Goal: Communication & Community: Answer question/provide support

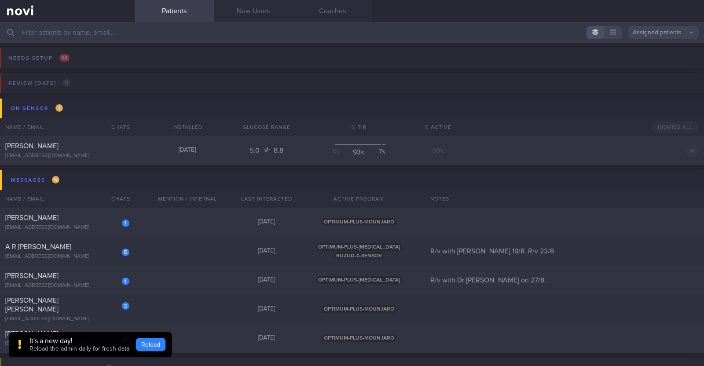
click at [146, 343] on button "Reload" at bounding box center [150, 344] width 29 height 13
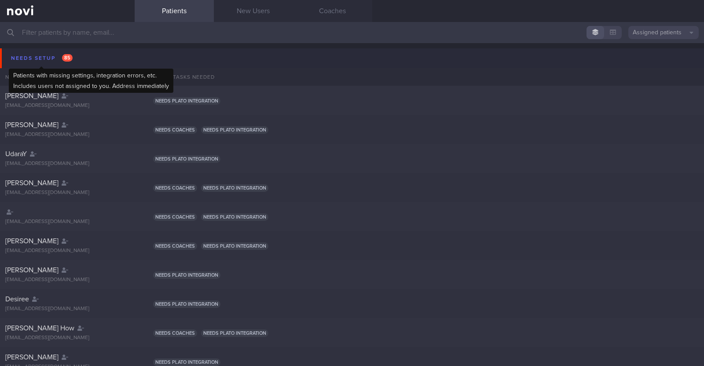
click at [39, 52] on div "Needs setup 85" at bounding box center [42, 58] width 66 height 12
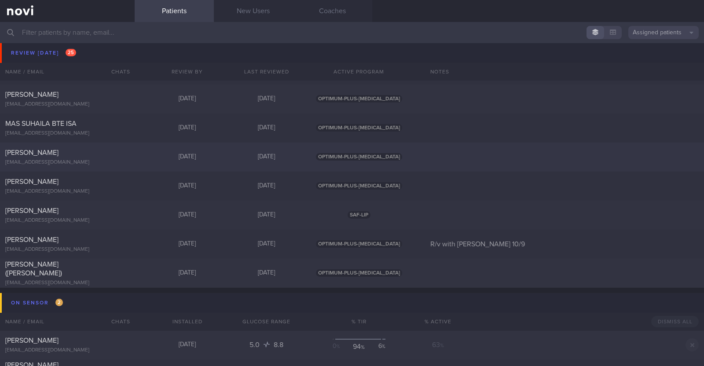
scroll to position [550, 0]
click at [259, 7] on link "New Users" at bounding box center [253, 11] width 79 height 22
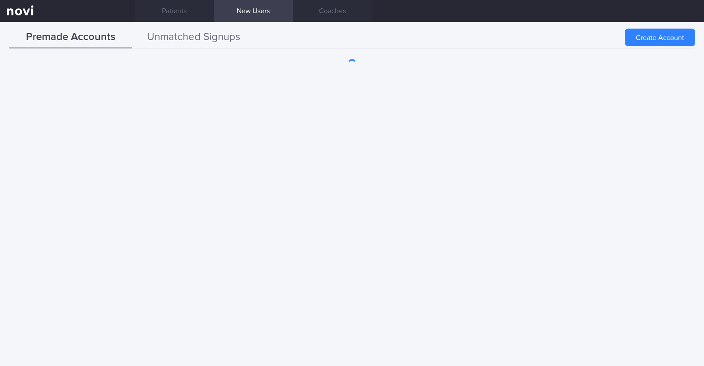
click at [209, 38] on button "Unmatched Signups" at bounding box center [193, 37] width 123 height 22
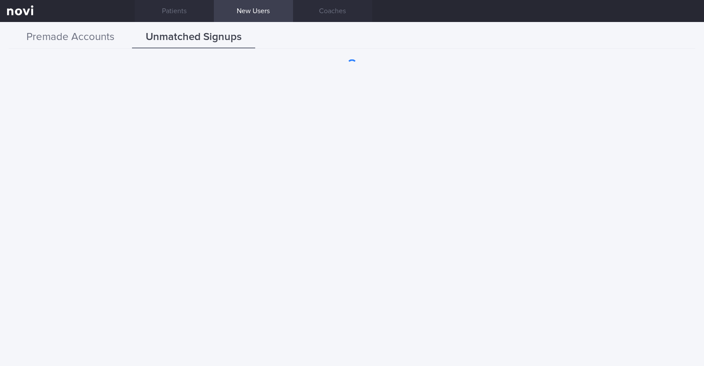
click at [93, 29] on button "Premade Accounts" at bounding box center [70, 37] width 123 height 22
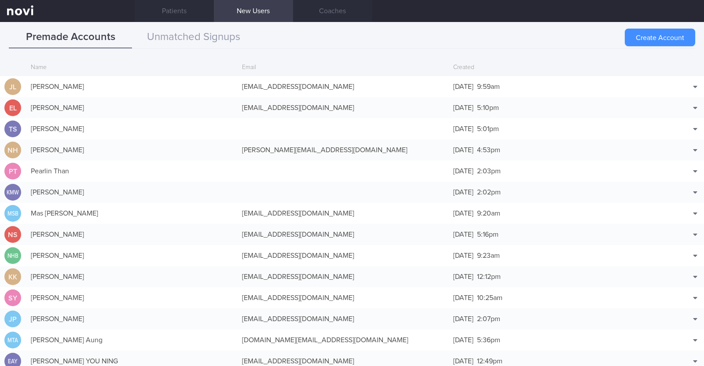
click at [663, 32] on button "Create Account" at bounding box center [660, 38] width 70 height 18
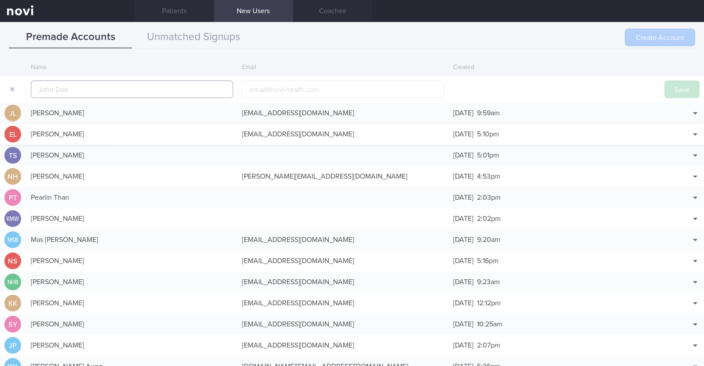
scroll to position [21, 0]
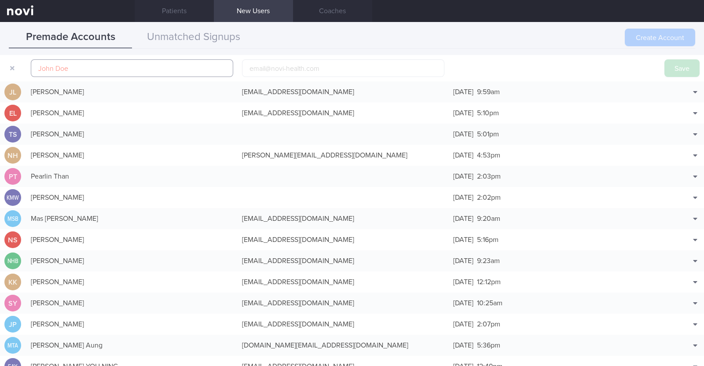
paste input "Suyue Xu"
type input "Suyue Xu"
drag, startPoint x: 74, startPoint y: 64, endPoint x: 58, endPoint y: 66, distance: 15.4
click at [58, 66] on input "Suyue Xu" at bounding box center [132, 68] width 202 height 18
click at [69, 68] on input "text" at bounding box center [132, 68] width 202 height 18
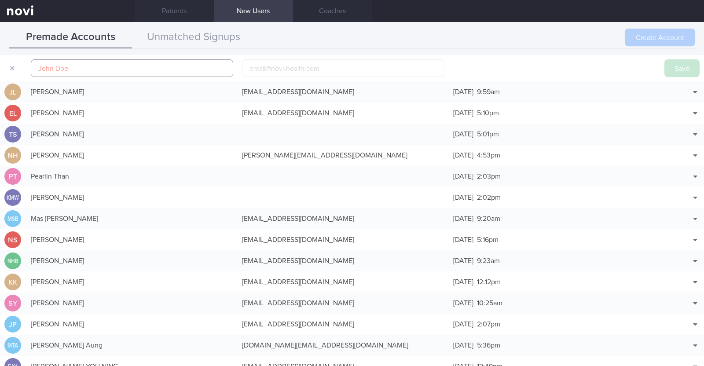
paste input "Suyue Xu"
click at [36, 66] on input "Suyue" at bounding box center [132, 68] width 202 height 18
paste input "Xu"
type input "Xu Suyue"
click at [275, 64] on input "email" at bounding box center [343, 68] width 202 height 18
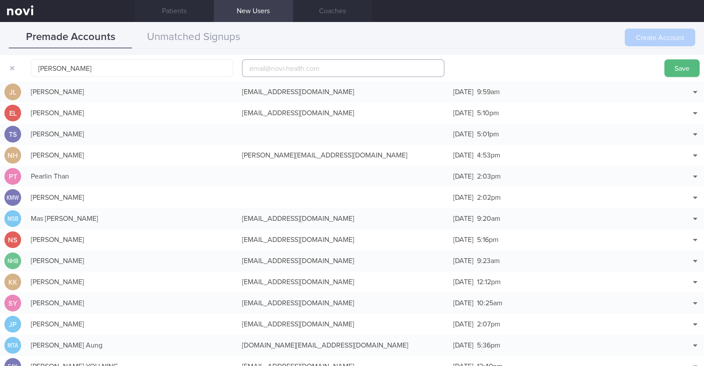
paste input "xu_suyue9611@163.com"
click at [290, 68] on input "xu_suyue9611@163.com" at bounding box center [343, 68] width 202 height 18
type input "xu_suyue96111@163.com"
click at [680, 62] on button "Save" at bounding box center [681, 68] width 35 height 18
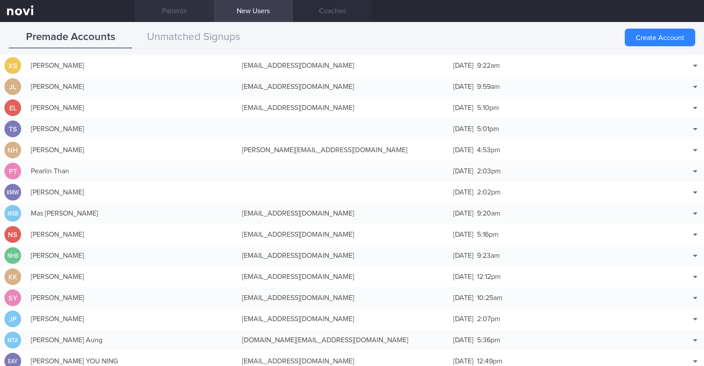
click at [181, 10] on link "Patients" at bounding box center [174, 11] width 79 height 22
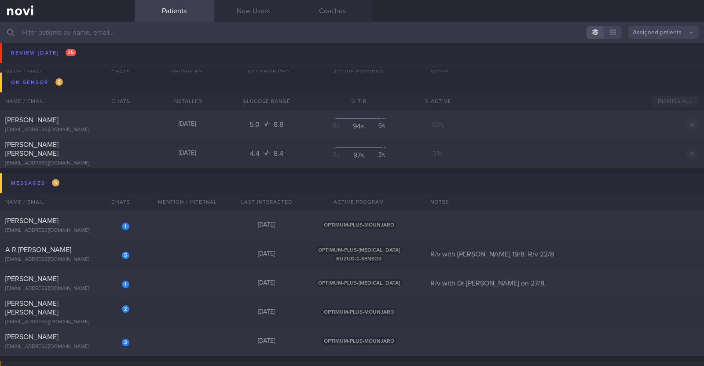
scroll to position [824, 0]
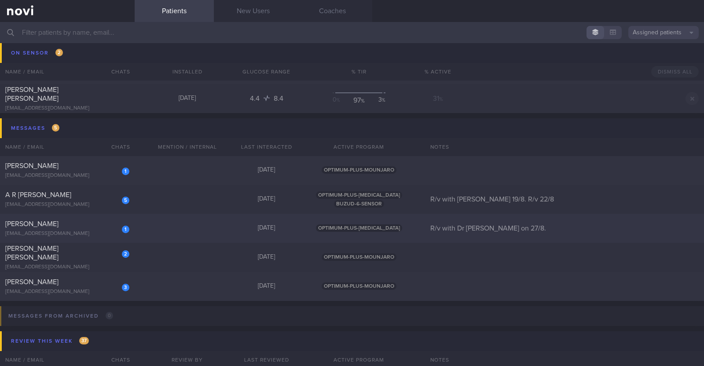
click at [161, 226] on div "1 Claudia Lee claudialwq26@gmail.com Yesterday OPTIMUM-PLUS-WEGOVY R/v with Dr …" at bounding box center [352, 228] width 704 height 29
select select "7"
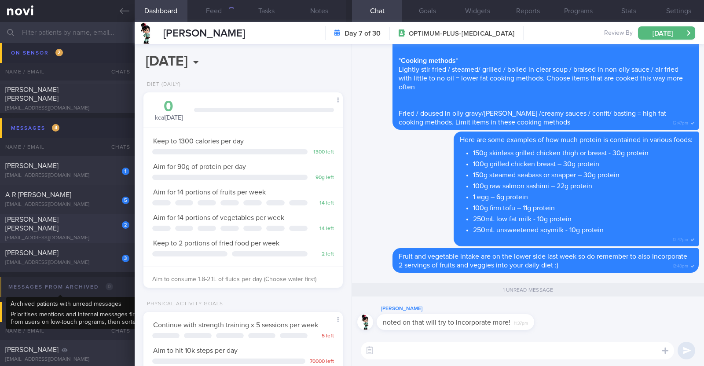
scroll to position [100, 175]
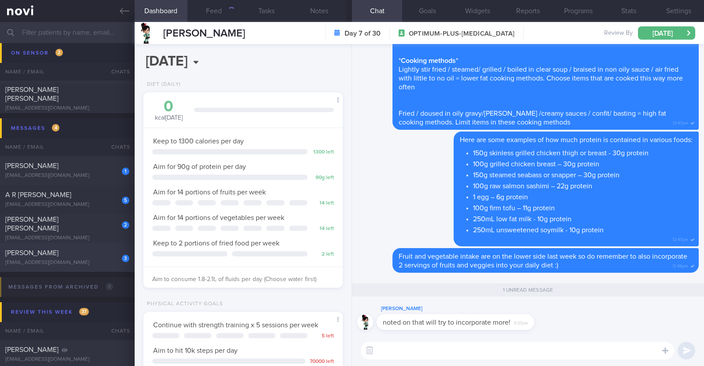
click at [63, 253] on div "[PERSON_NAME]" at bounding box center [66, 252] width 122 height 9
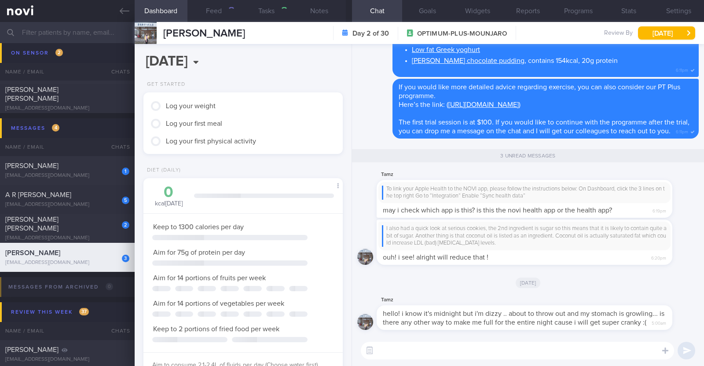
scroll to position [100, 175]
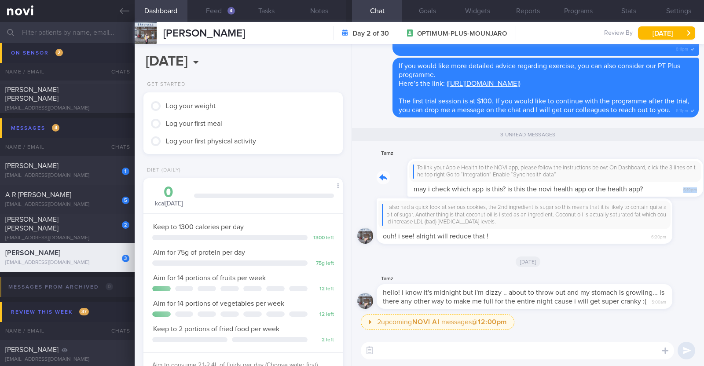
drag, startPoint x: 656, startPoint y: 186, endPoint x: 703, endPoint y: 188, distance: 47.6
click at [703, 188] on div "2 upcoming NOVI AI messages @ 12:00pm 12:00pm Keeping to these healthy portions…" at bounding box center [528, 189] width 352 height 291
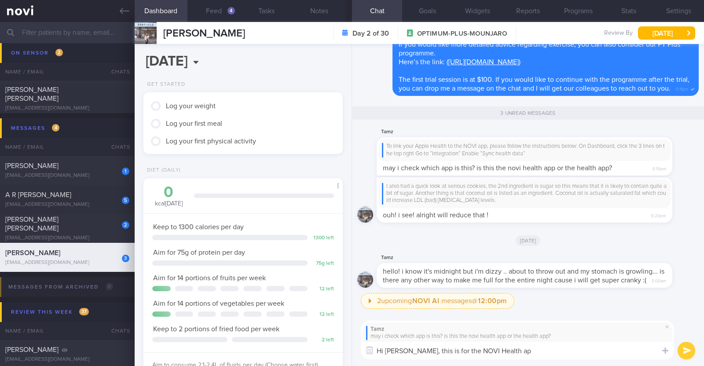
type textarea "Hi Tammy, this is for the NOVI Health app"
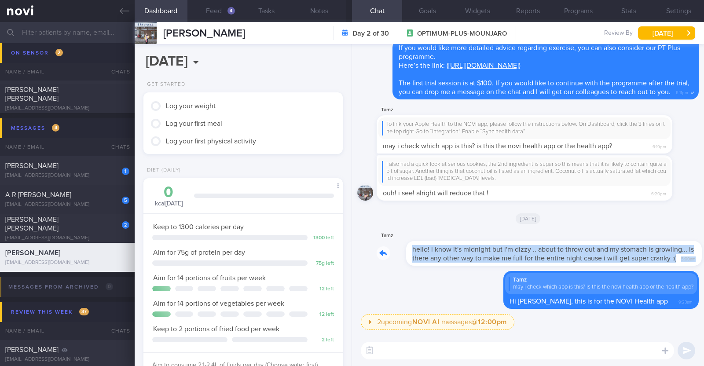
drag, startPoint x: 657, startPoint y: 249, endPoint x: 697, endPoint y: 252, distance: 40.6
click at [697, 252] on div "2 upcoming NOVI AI messages @ 12:00pm 12:00pm Keeping to these healthy portions…" at bounding box center [528, 189] width 352 height 291
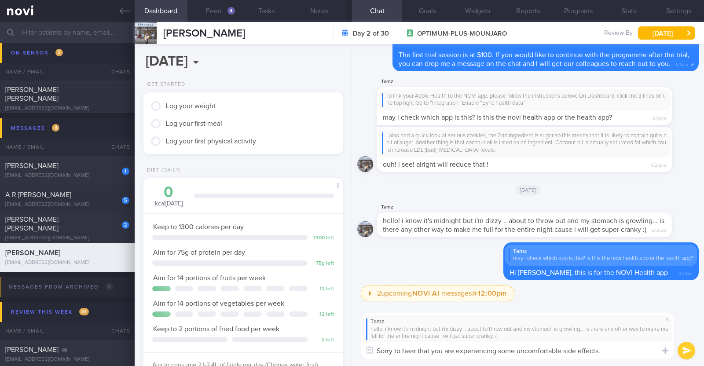
scroll to position [0, 0]
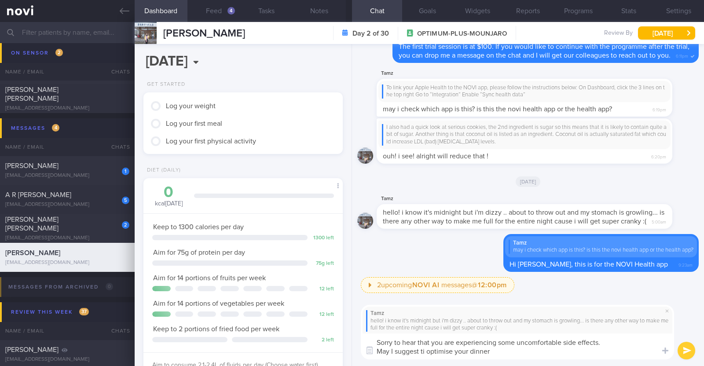
click at [426, 346] on textarea "Sorry to hear that you are experiencing some uncomfortable side effects. May I …" at bounding box center [517, 346] width 313 height 26
click at [506, 350] on textarea "Sorry to hear that you are experiencing some uncomfortable side effects. May I …" at bounding box center [517, 346] width 313 height 26
click at [220, 9] on button "Feed 4" at bounding box center [213, 11] width 53 height 22
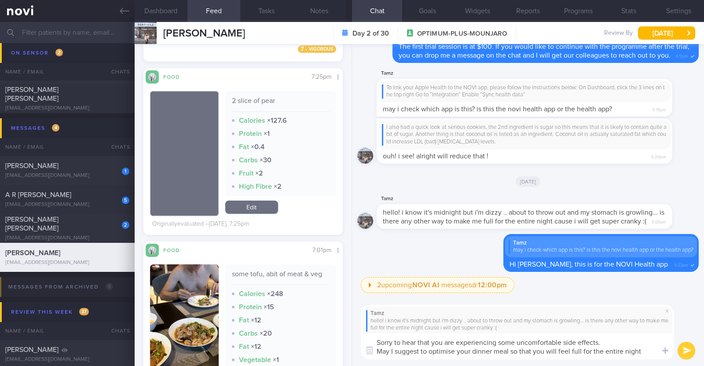
scroll to position [384, 0]
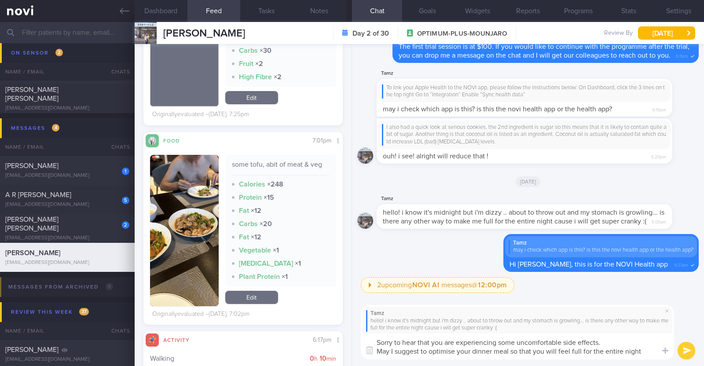
click at [194, 197] on button "button" at bounding box center [184, 230] width 69 height 151
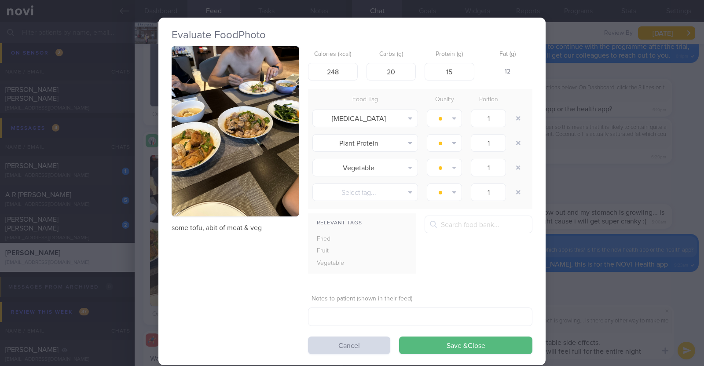
click at [147, 208] on div "Evaluate Food Photo some tofu, abit of meat & veg Calories (kcal) 248 Carbs (g)…" at bounding box center [352, 183] width 704 height 366
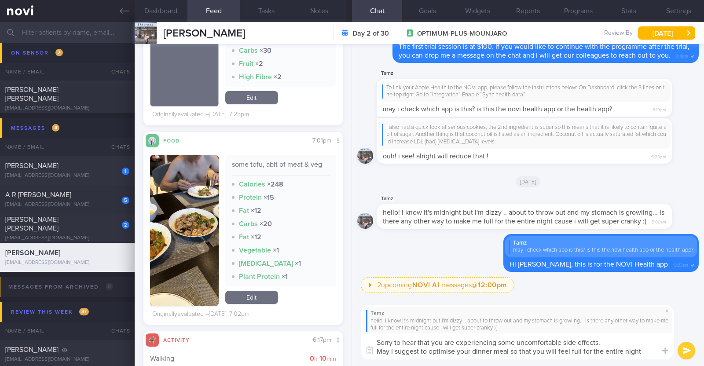
click at [650, 353] on textarea "Sorry to hear that you are experiencing some uncomfortable side effects. May I …" at bounding box center [517, 346] width 313 height 26
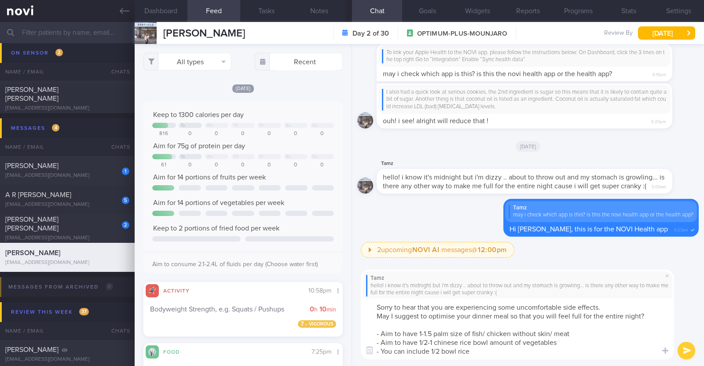
click at [427, 351] on textarea "Sorry to hear that you are experiencing some uncomfortable side effects. May I …" at bounding box center [517, 328] width 313 height 61
click at [617, 352] on textarea "Sorry to hear that you are experiencing some uncomfortable side effects. May I …" at bounding box center [517, 328] width 313 height 61
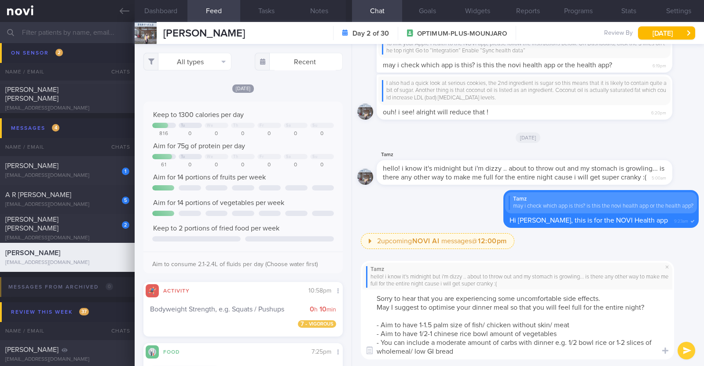
click at [522, 332] on textarea "Sorry to hear that you are experiencing some uncomfortable side effects. May I …" at bounding box center [517, 324] width 313 height 70
type textarea "Sorry to hear that you are experiencing some uncomfortable side effects. May I …"
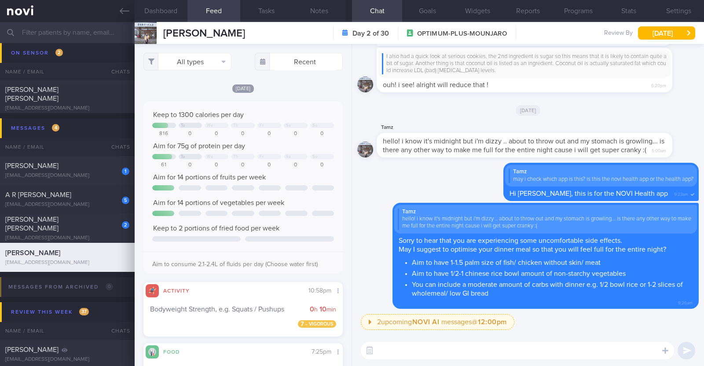
click at [508, 353] on textarea at bounding box center [517, 351] width 313 height 18
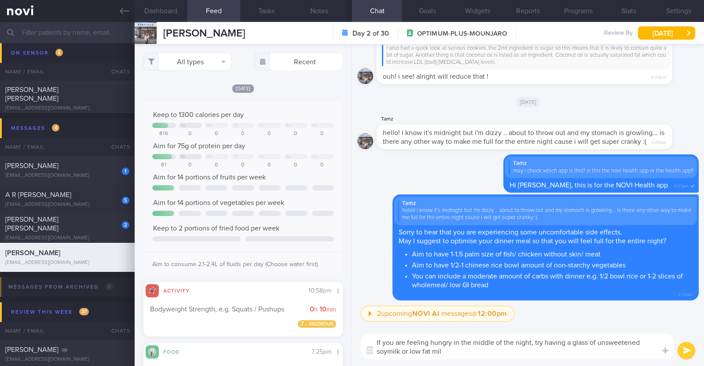
type textarea "If you are feeling hungry in the middle of the night, try having a glass of uns…"
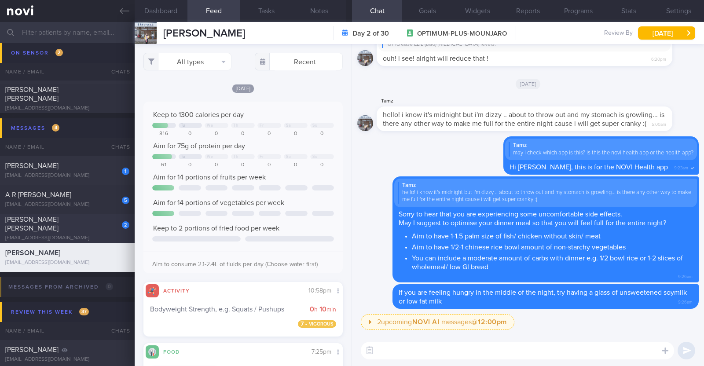
click at [41, 223] on span "Zarina Yamaguchi Roberson" at bounding box center [31, 224] width 53 height 16
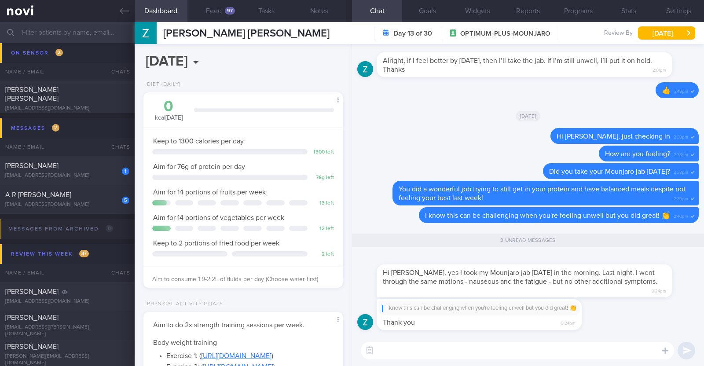
click at [665, 289] on div "Hi Charlotte, yes I took my Mounjaro jab yesterday in the morning. Last night, …" at bounding box center [537, 276] width 322 height 44
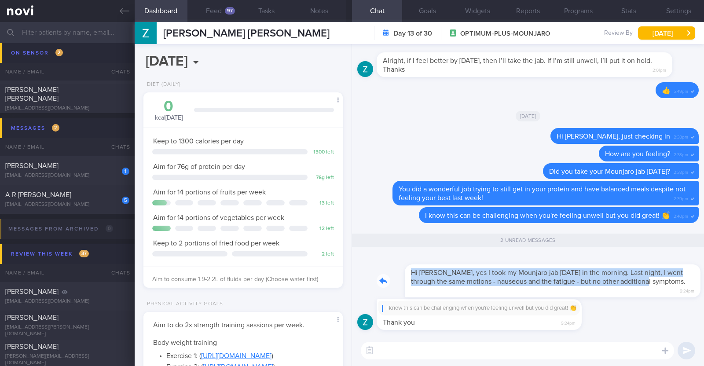
drag, startPoint x: 653, startPoint y: 281, endPoint x: 689, endPoint y: 285, distance: 36.3
click at [689, 285] on div "Hi Charlotte, yes I took my Mounjaro jab yesterday in the morning. Last night, …" at bounding box center [537, 276] width 322 height 44
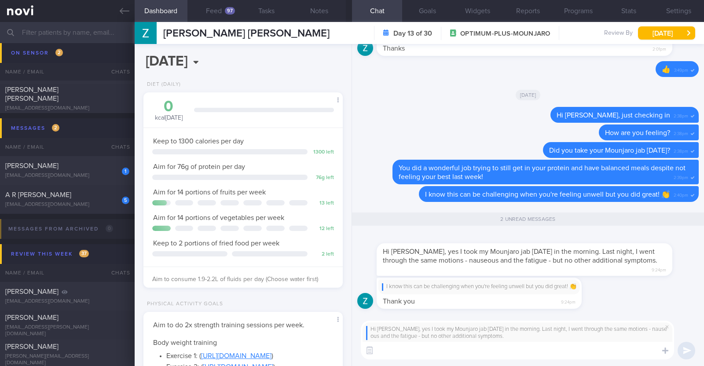
click at [497, 352] on textarea at bounding box center [517, 351] width 313 height 18
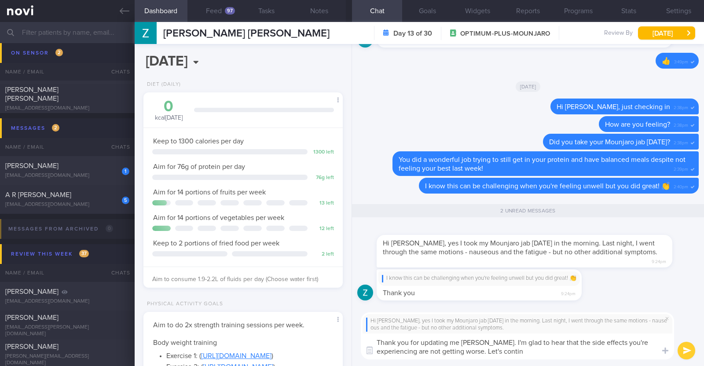
type textarea "Thank you for updating me Zarina. I'm glad to hear that the side effects you're…"
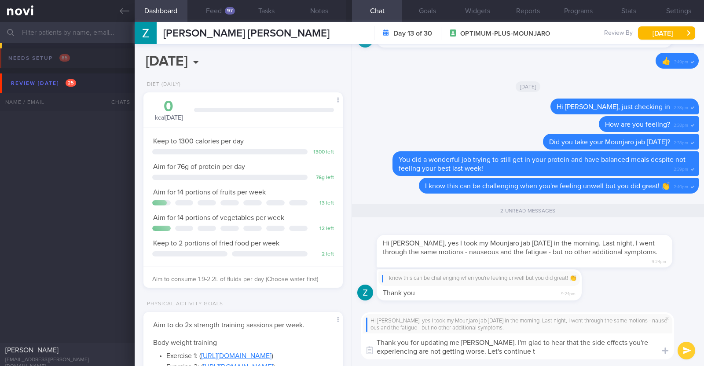
select select "7"
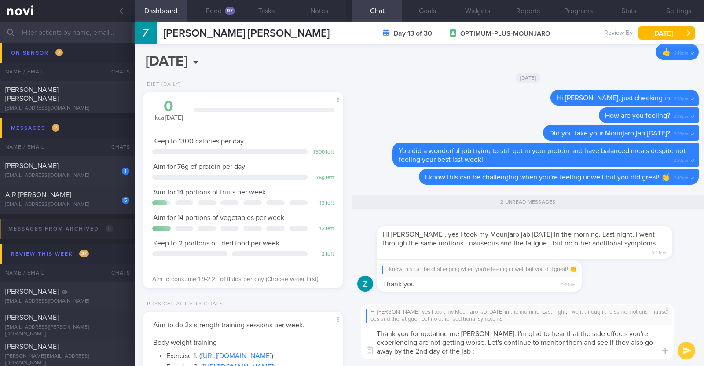
type textarea "Thank you for updating me Zarina. I'm glad to hear that the side effects you're…"
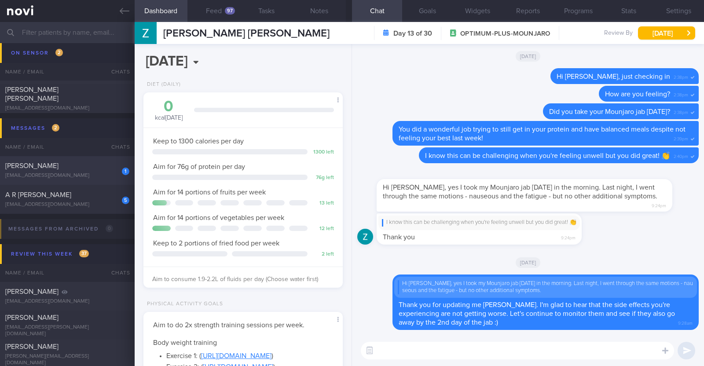
click at [110, 165] on div "1" at bounding box center [119, 168] width 19 height 14
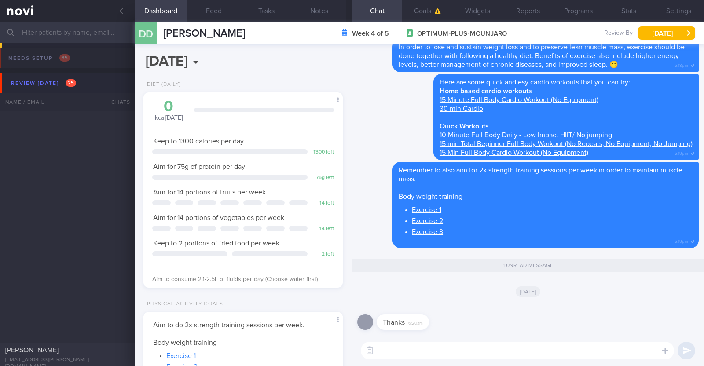
select select "7"
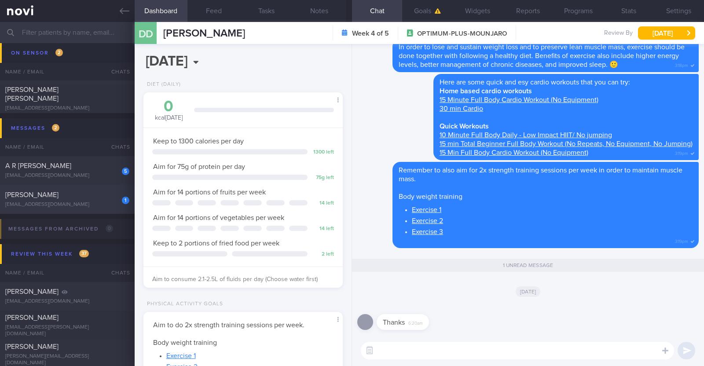
click at [77, 192] on div "[PERSON_NAME]" at bounding box center [66, 194] width 122 height 9
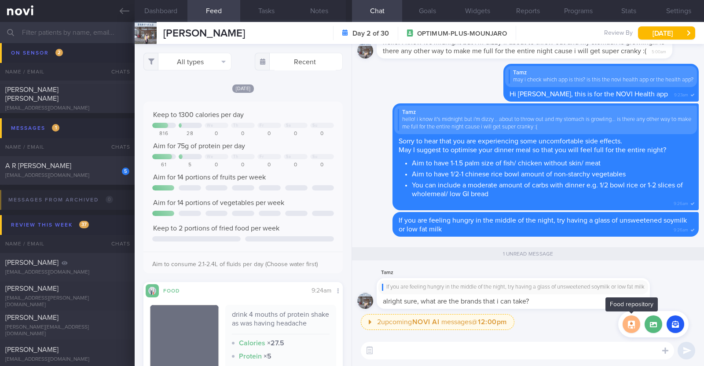
click at [635, 317] on button "button" at bounding box center [631, 324] width 18 height 18
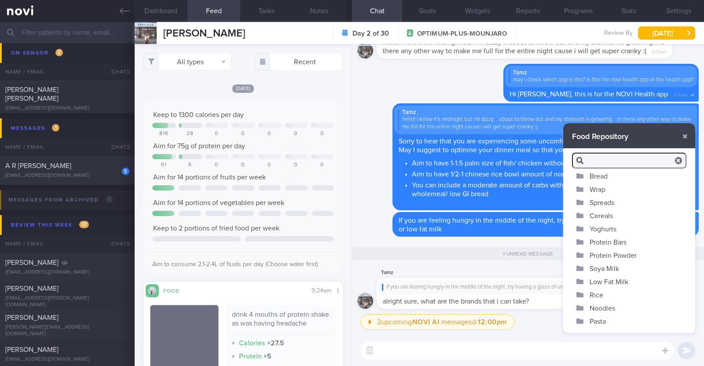
click at [611, 268] on button "Soya Milk" at bounding box center [629, 268] width 132 height 13
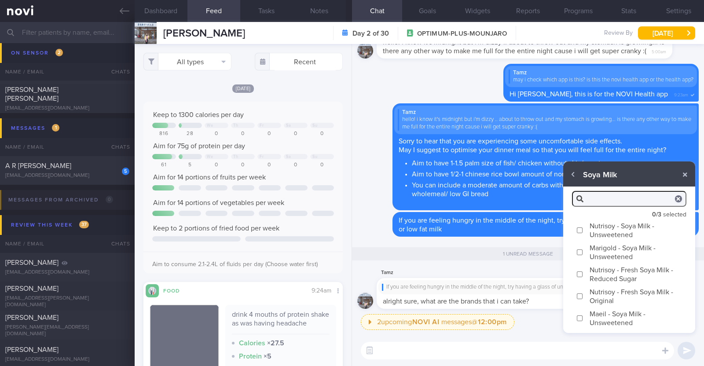
click at [610, 229] on label "Nutrisoy - Soya Milk - Unsweetened" at bounding box center [629, 230] width 132 height 22
click at [583, 229] on input "Nutrisoy - Soya Milk - Unsweetened" at bounding box center [579, 230] width 7 height 6
checkbox input "true"
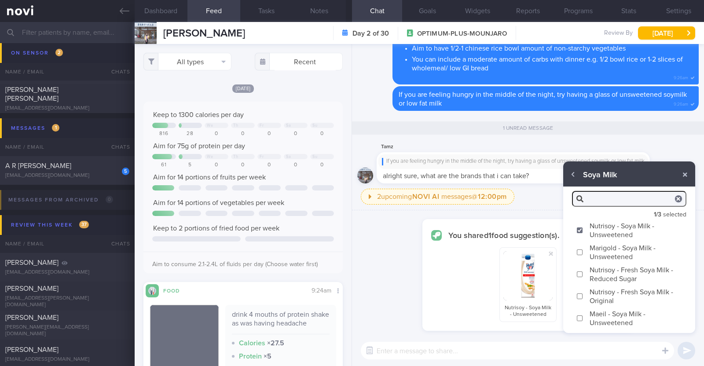
click at [611, 249] on label "Marigold - Soya Milk - Unsweetened" at bounding box center [629, 252] width 132 height 22
click at [583, 249] on input "Marigold - Soya Milk - Unsweetened" at bounding box center [579, 252] width 7 height 6
checkbox input "true"
click at [614, 310] on label "Maeil - Soya Milk - Unsweetened" at bounding box center [629, 318] width 132 height 22
click at [583, 315] on input "Maeil - Soya Milk - Unsweetened" at bounding box center [579, 318] width 7 height 6
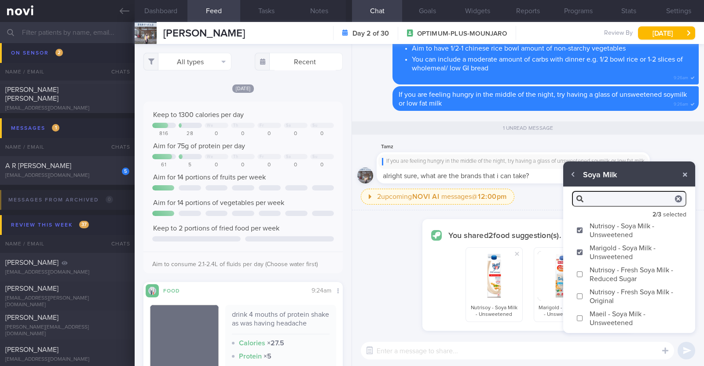
checkbox input "true"
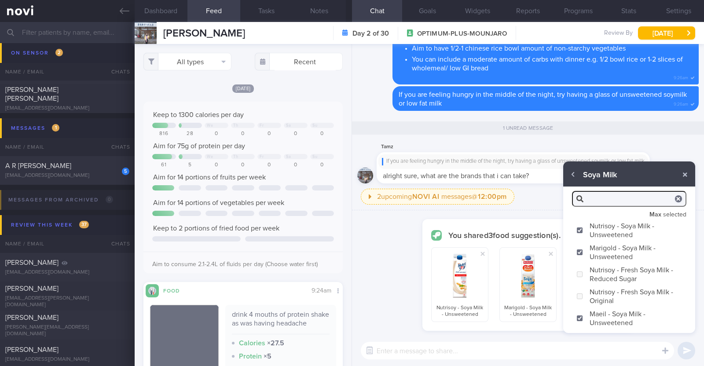
click at [548, 350] on textarea at bounding box center [517, 351] width 313 height 18
type textarea "These are some unsweetened soymilk options"
checkbox input "false"
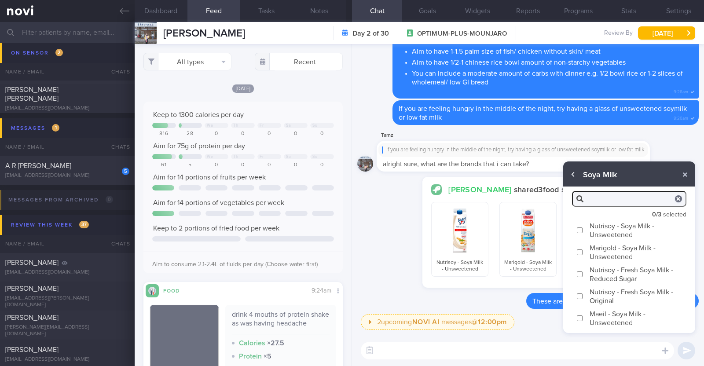
click at [571, 176] on button "button" at bounding box center [573, 175] width 16 height 16
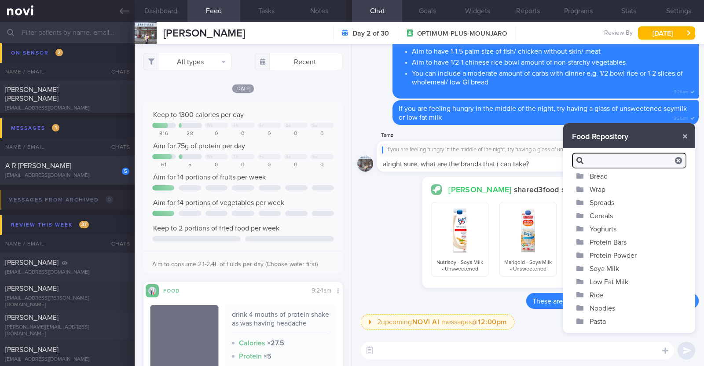
click at [606, 280] on button "Low Fat Milk" at bounding box center [629, 281] width 132 height 13
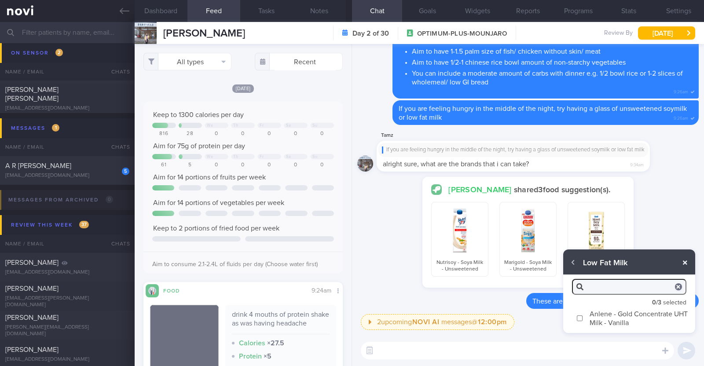
click at [687, 260] on button "button" at bounding box center [685, 263] width 16 height 16
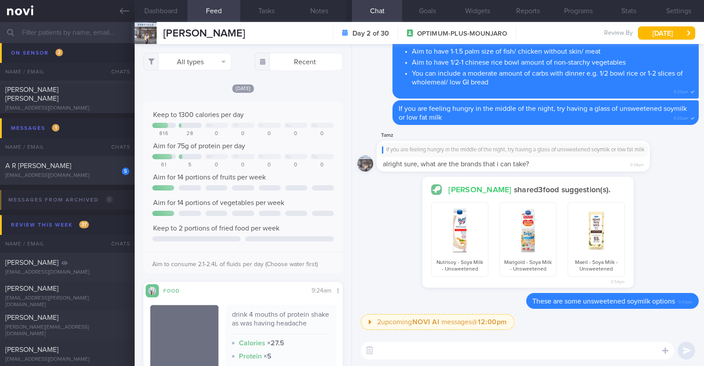
click at [534, 353] on textarea at bounding box center [517, 351] width 313 height 18
type textarea "For low fat milk, any type of low fat milk is ok"
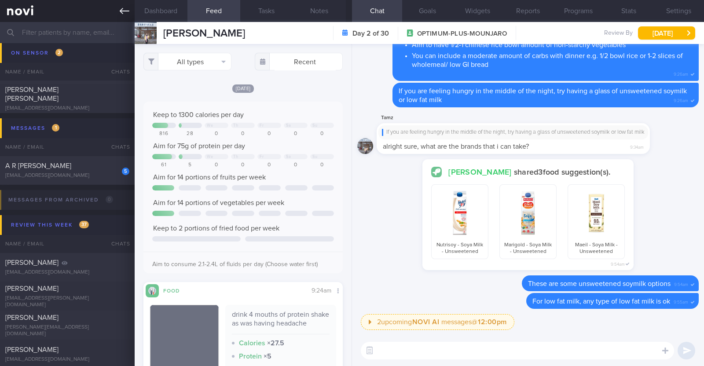
click at [123, 7] on icon at bounding box center [125, 11] width 10 height 10
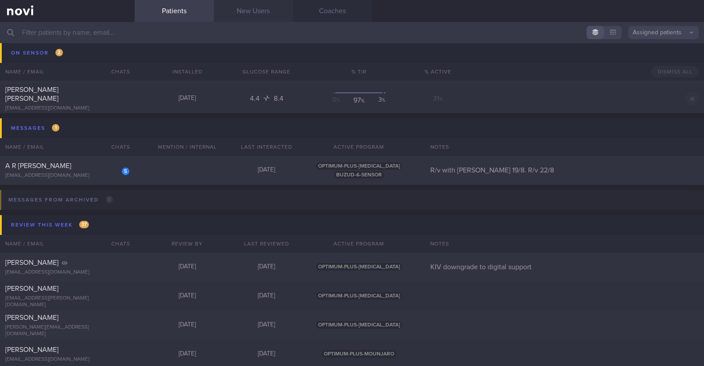
click at [272, 14] on link "New Users" at bounding box center [253, 11] width 79 height 22
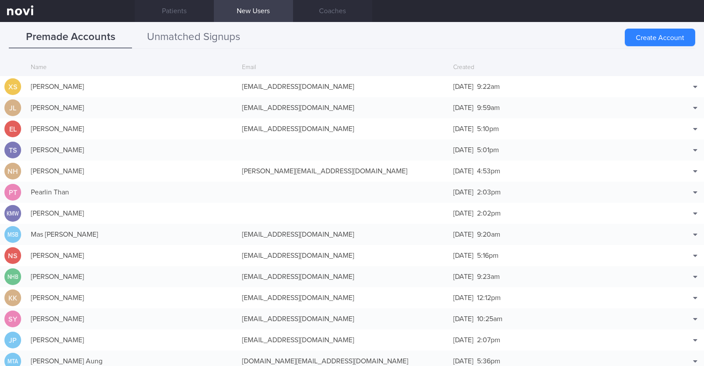
click at [236, 33] on button "Unmatched Signups" at bounding box center [193, 37] width 123 height 22
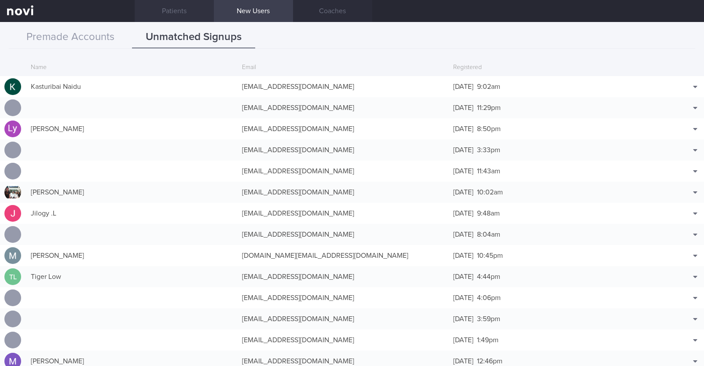
click at [181, 10] on link "Patients" at bounding box center [174, 11] width 79 height 22
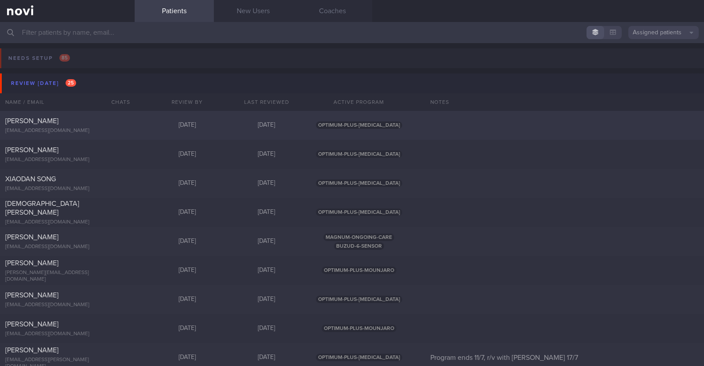
click at [154, 198] on div "Erik Lee missionhills18@yahoo.com.sg Today 12 days ago OPTIMUM-PLUS-WEGOVY" at bounding box center [352, 212] width 704 height 29
select select "7"
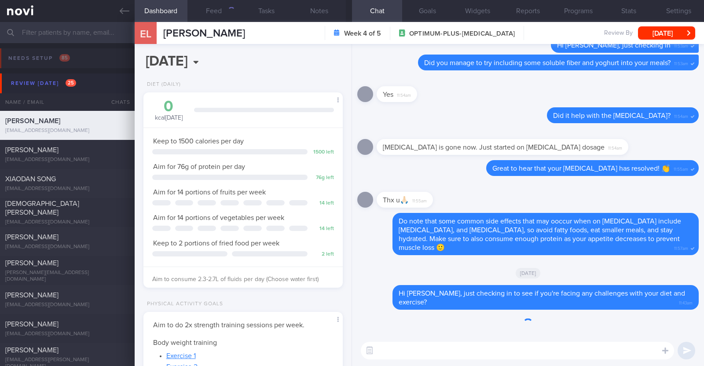
scroll to position [100, 175]
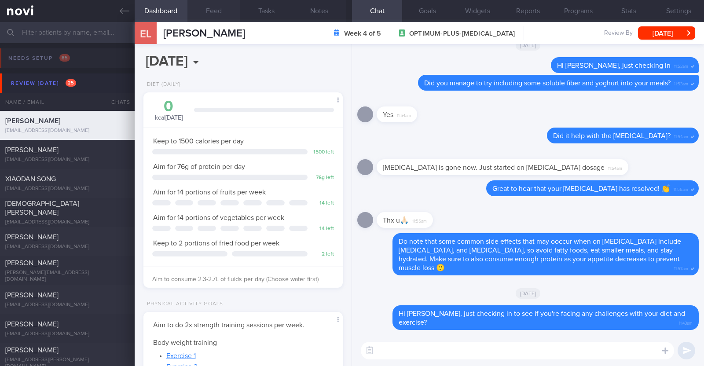
click at [217, 14] on button "Feed" at bounding box center [213, 11] width 53 height 22
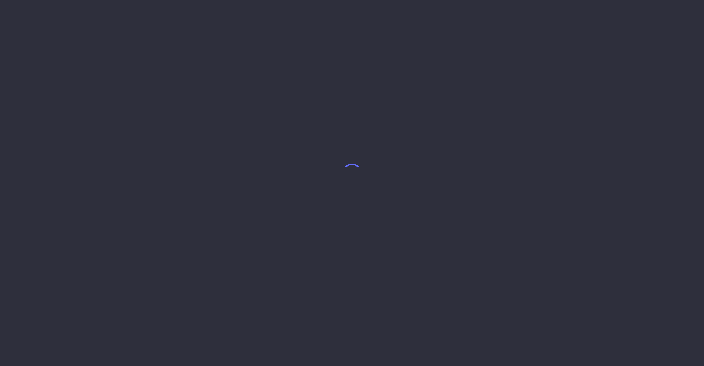
select select "7"
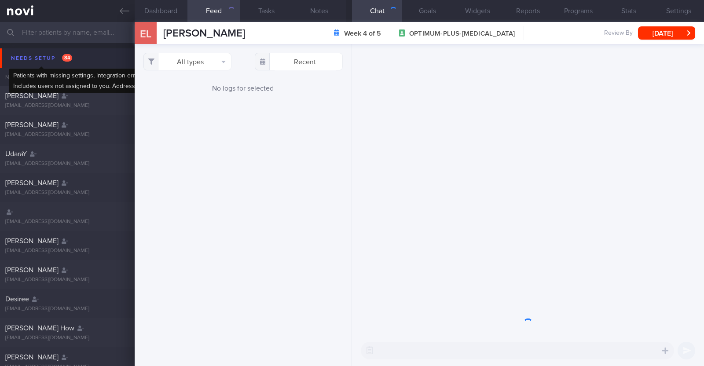
click at [47, 52] on div "Needs setup 84" at bounding box center [42, 58] width 66 height 12
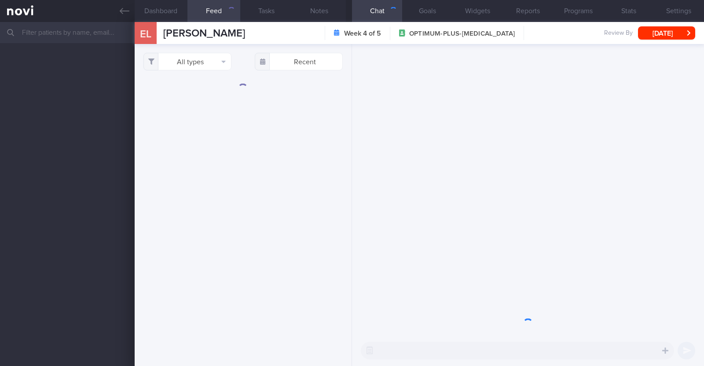
select select "7"
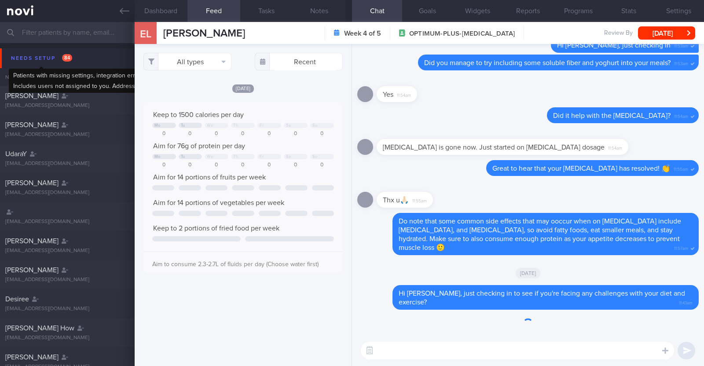
click at [31, 53] on div "Needs setup 84" at bounding box center [42, 58] width 66 height 12
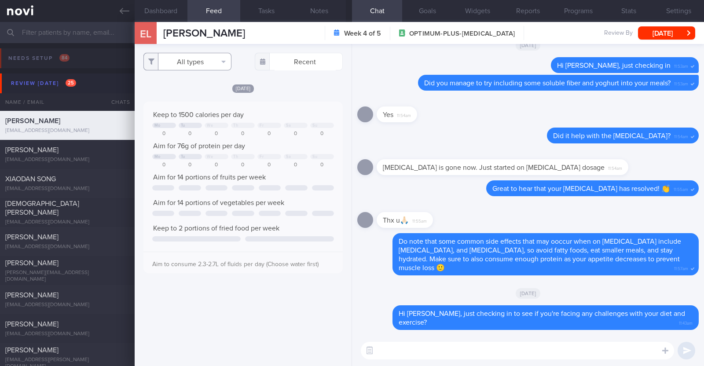
click at [196, 60] on button "All types" at bounding box center [187, 62] width 88 height 18
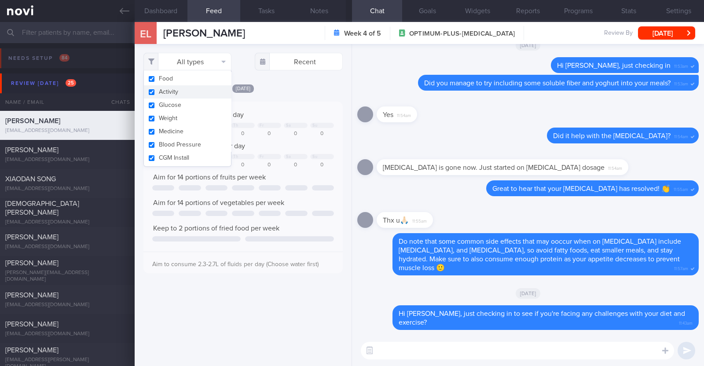
click at [175, 95] on button "Activity" at bounding box center [187, 91] width 87 height 13
checkbox input "false"
click at [281, 88] on div "[DATE]" at bounding box center [242, 88] width 199 height 9
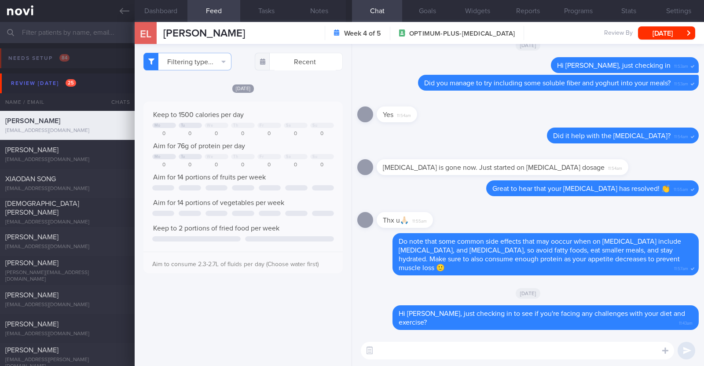
click at [493, 357] on textarea at bounding box center [517, 351] width 313 height 18
type textarea "Hi Erik, happy Tuesday"
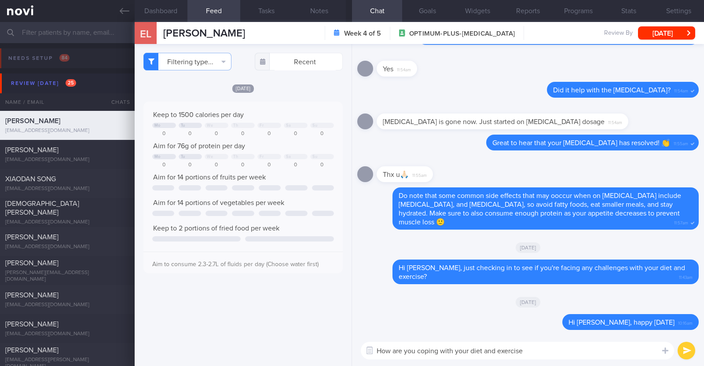
type textarea "How are you coping with your diet and exercise?"
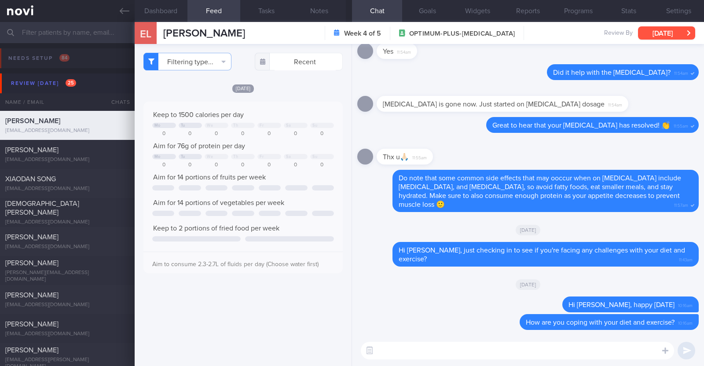
click at [665, 33] on button "[DATE]" at bounding box center [666, 32] width 57 height 13
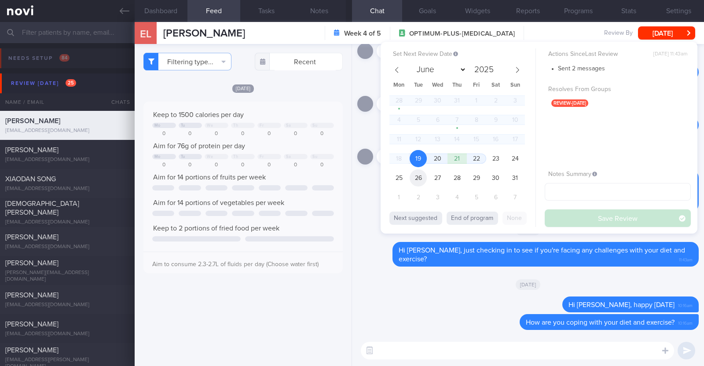
click at [418, 178] on span "26" at bounding box center [417, 177] width 17 height 17
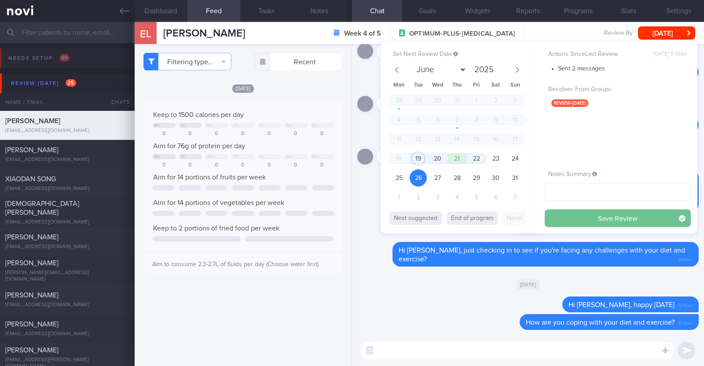
click at [616, 216] on button "Save Review" at bounding box center [617, 218] width 146 height 18
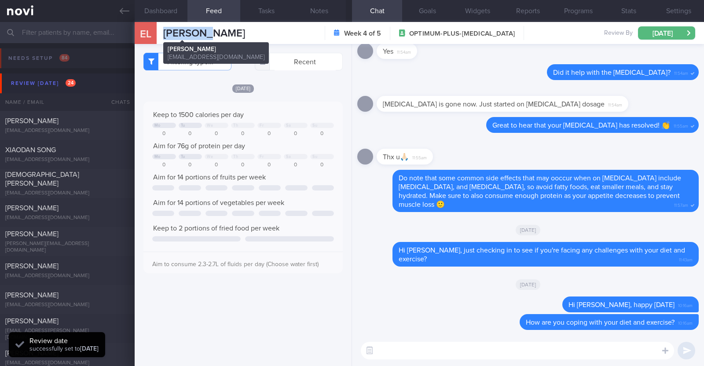
drag, startPoint x: 211, startPoint y: 33, endPoint x: 163, endPoint y: 32, distance: 47.9
click at [163, 32] on div "EL Erik Lee Erik Lee missionhills18@yahoo.com.sg Week 4 of 5 OPTIMUM-PLUS-WEGOV…" at bounding box center [419, 33] width 569 height 22
copy span "Erik Lee"
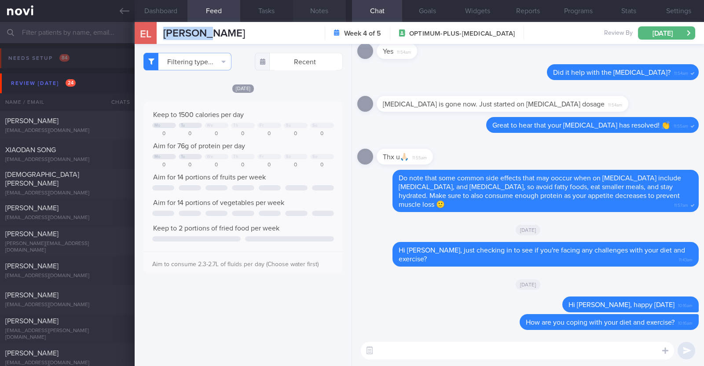
click at [323, 8] on button "Notes" at bounding box center [319, 11] width 53 height 22
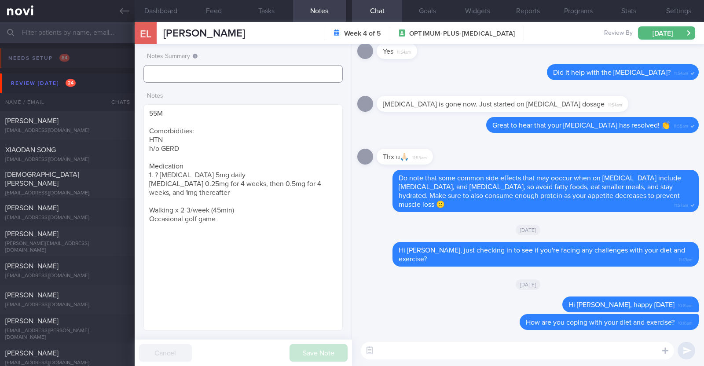
click at [234, 68] on input "text" at bounding box center [242, 74] width 199 height 18
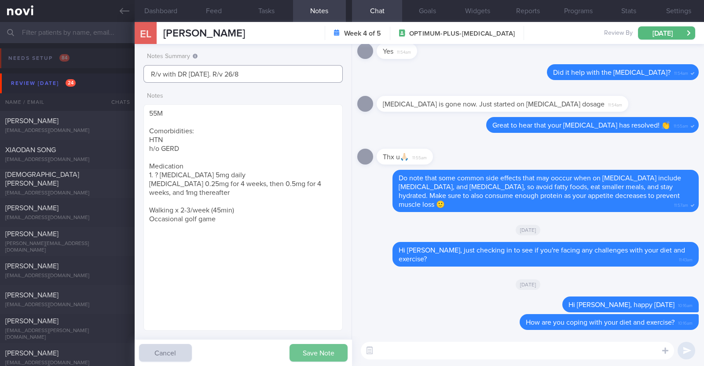
type input "R/v with DR SA 19/8. R/v 26/8"
click at [305, 347] on button "Save Note" at bounding box center [318, 353] width 58 height 18
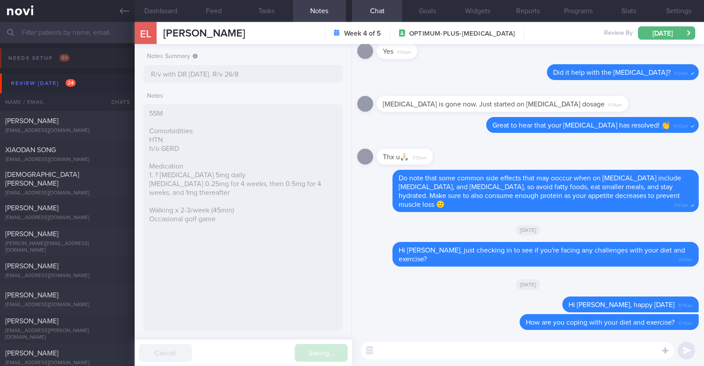
type input "R/v with DR SA 19/8. R/v 26/8"
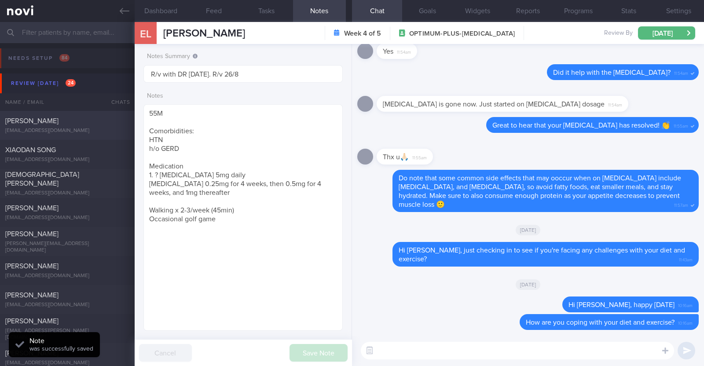
click at [86, 125] on div "Jade Erb" at bounding box center [66, 121] width 122 height 9
type textarea "20F Nil PMHx Medications: Ryblesus 3.5mg for 10 days, then 7mg for 1 month and …"
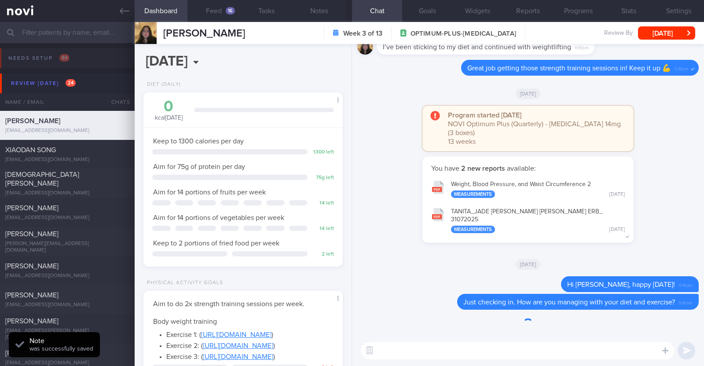
scroll to position [100, 175]
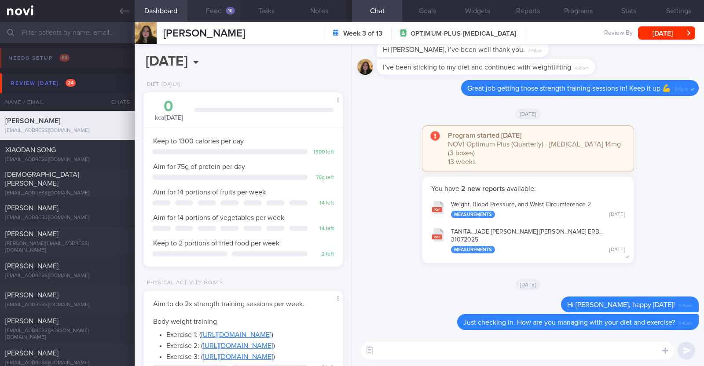
click at [222, 13] on button "Feed 16" at bounding box center [213, 11] width 53 height 22
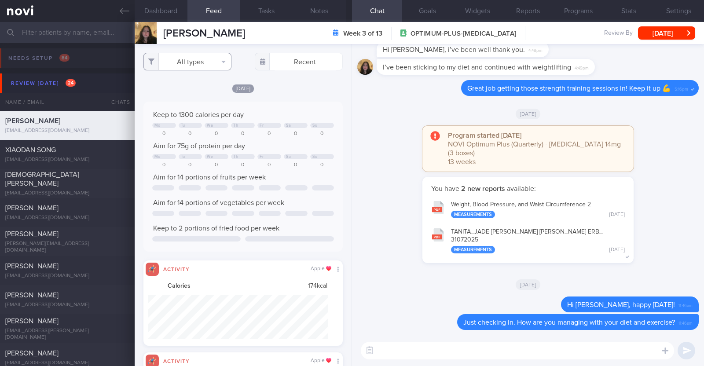
click at [206, 62] on button "All types" at bounding box center [187, 62] width 88 height 18
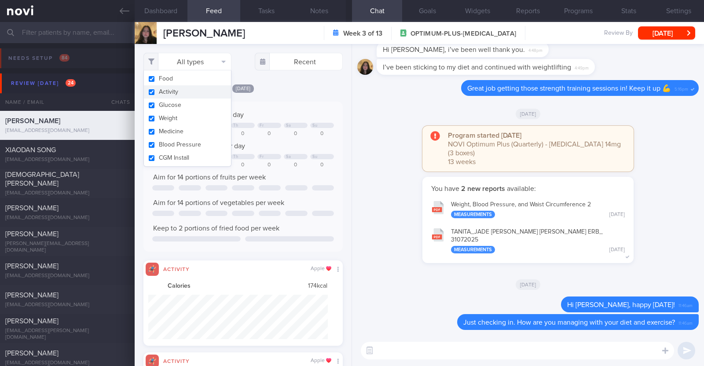
click at [178, 95] on button "Activity" at bounding box center [187, 91] width 87 height 13
checkbox input "false"
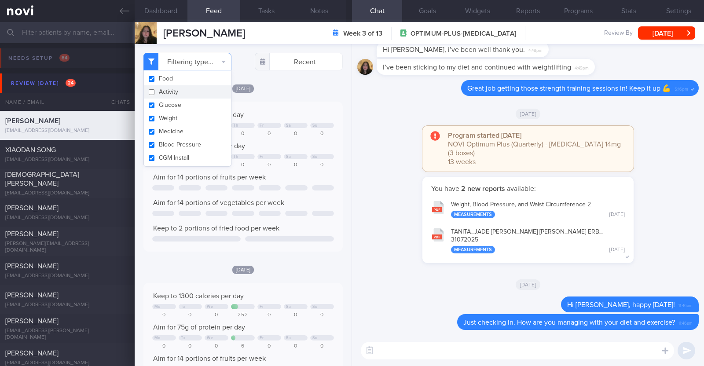
click at [278, 82] on div "Filtering type... Food Activity Glucose Weight Medicine Blood Pressure CGM Inst…" at bounding box center [243, 205] width 217 height 322
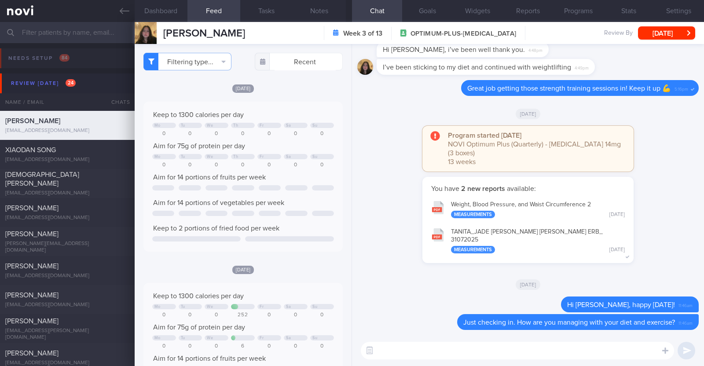
click at [458, 351] on textarea at bounding box center [517, 351] width 313 height 18
type textarea "Hi Jade, how have you been?"
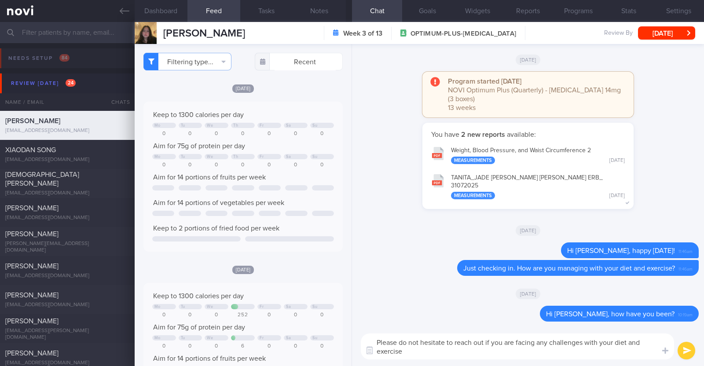
drag, startPoint x: 640, startPoint y: 345, endPoint x: 631, endPoint y: 344, distance: 8.8
click at [631, 344] on textarea "Please do not hesitate to reach out if you are facing any challenges with your …" at bounding box center [517, 346] width 313 height 26
type textarea "Please do not hesitate to reach out if you are facing any challenges with your …"
click at [442, 352] on textarea "Please do not hesitate to reach out if you are facing any challenges with your …" at bounding box center [517, 346] width 313 height 26
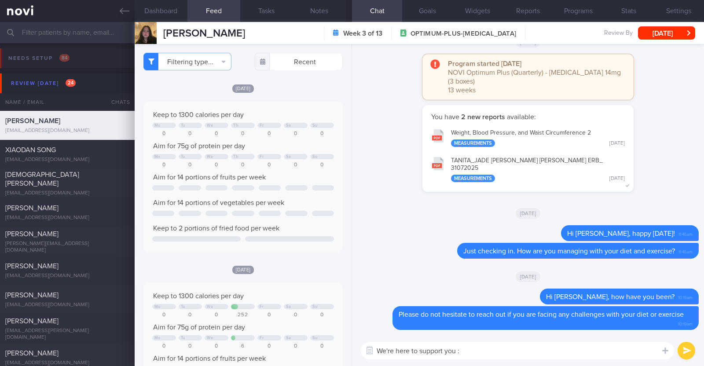
type textarea "We're here to support you :)"
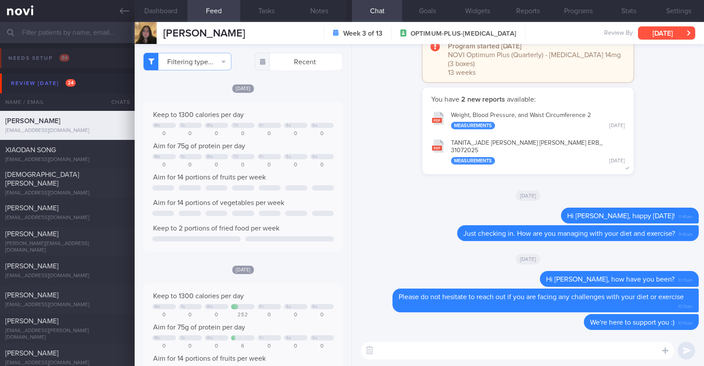
click at [668, 27] on button "[DATE]" at bounding box center [666, 32] width 57 height 13
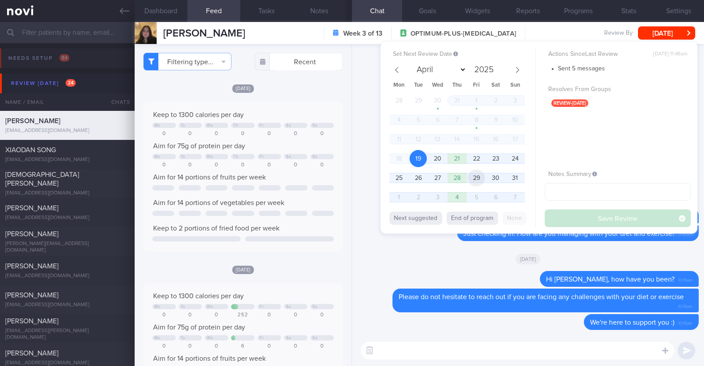
click at [476, 178] on span "29" at bounding box center [476, 177] width 17 height 17
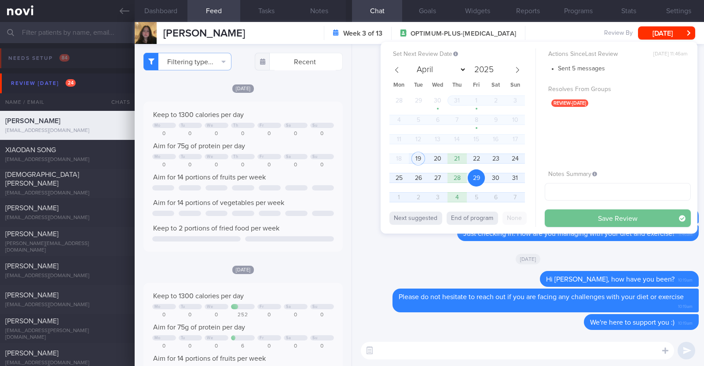
click at [620, 215] on button "Save Review" at bounding box center [617, 218] width 146 height 18
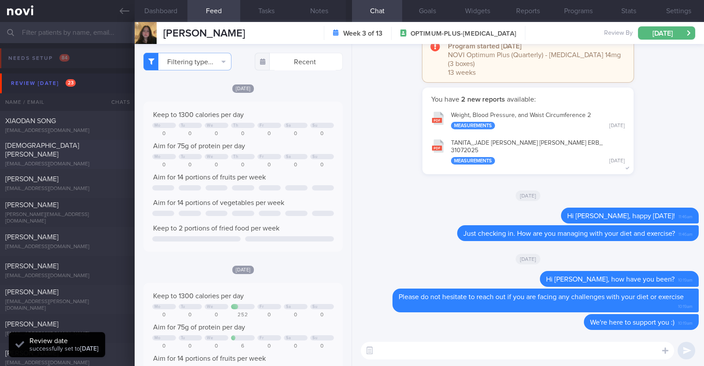
click at [76, 150] on div "[DEMOGRAPHIC_DATA][PERSON_NAME]" at bounding box center [66, 150] width 122 height 18
type textarea "34M Co-morbidities [MEDICAL_DATA] (low HDL) [MEDICAL_DATA] [MEDICAL_DATA] Hepat…"
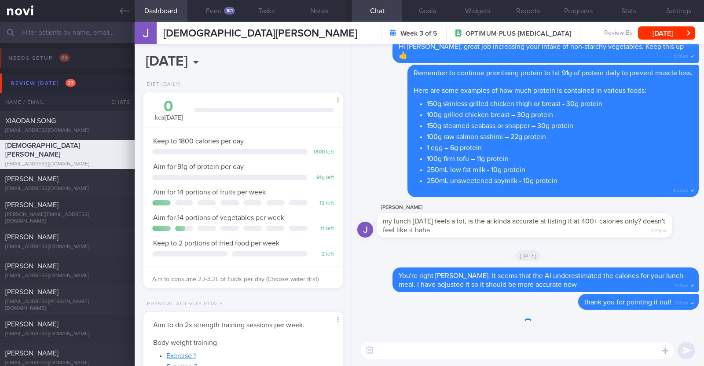
scroll to position [100, 175]
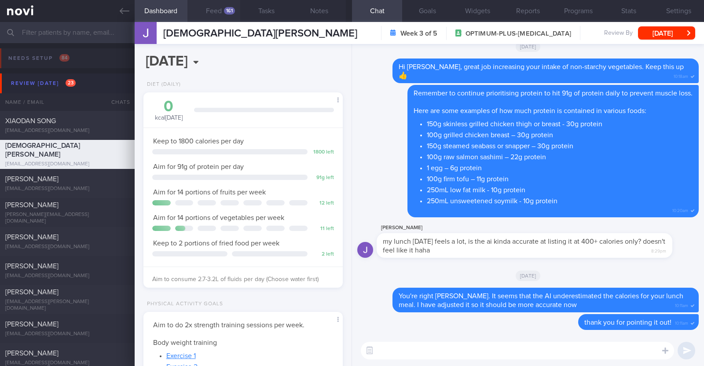
click at [216, 6] on button "Feed 161" at bounding box center [213, 11] width 53 height 22
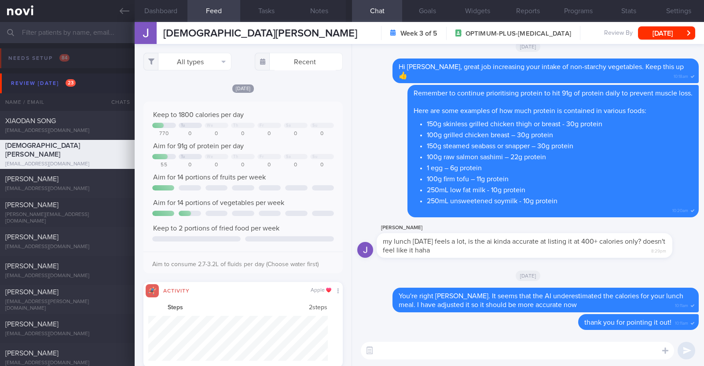
scroll to position [45, 179]
click at [189, 67] on button "All types" at bounding box center [187, 62] width 88 height 18
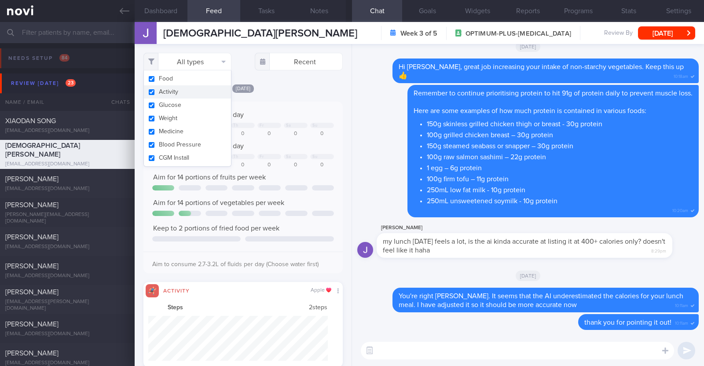
click at [176, 91] on button "Activity" at bounding box center [187, 91] width 87 height 13
checkbox input "false"
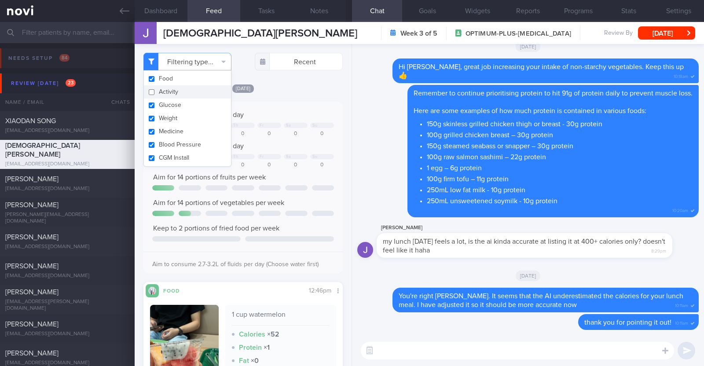
click at [297, 88] on div "[DATE]" at bounding box center [242, 88] width 199 height 9
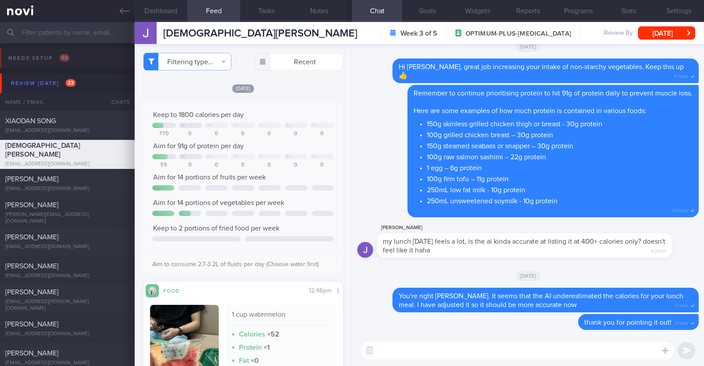
select select "7"
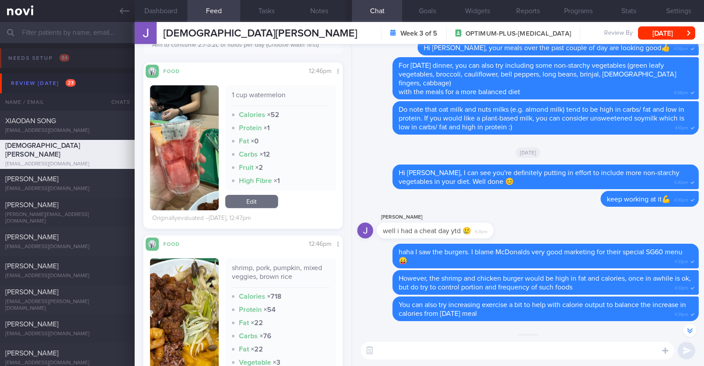
scroll to position [-1429, 0]
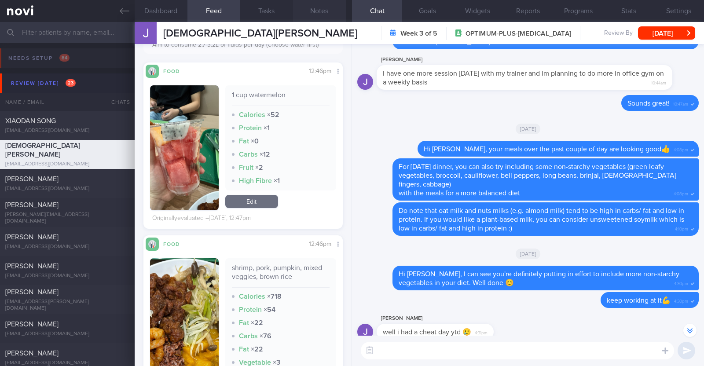
click at [328, 12] on button "Notes" at bounding box center [319, 11] width 53 height 22
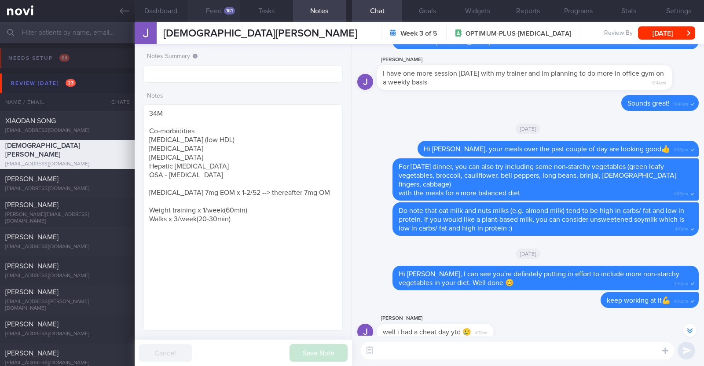
click at [207, 13] on button "Feed 161" at bounding box center [213, 11] width 53 height 22
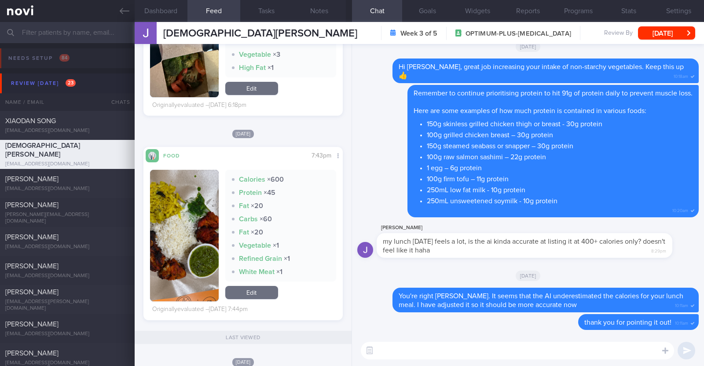
scroll to position [1649, 0]
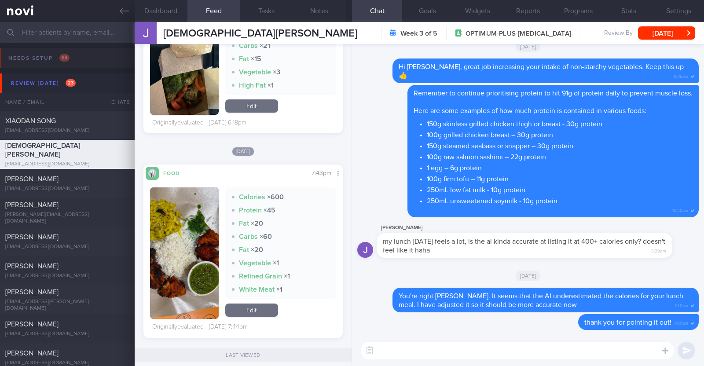
click at [517, 353] on textarea at bounding box center [517, 351] width 313 height 18
click at [384, 353] on textarea "HI [PERSON_NAME], how are you doing?" at bounding box center [517, 351] width 313 height 18
type textarea "Hi [PERSON_NAME], how are you doing?"
click at [526, 345] on textarea "Hi [PERSON_NAME], how are you doing?" at bounding box center [517, 351] width 313 height 18
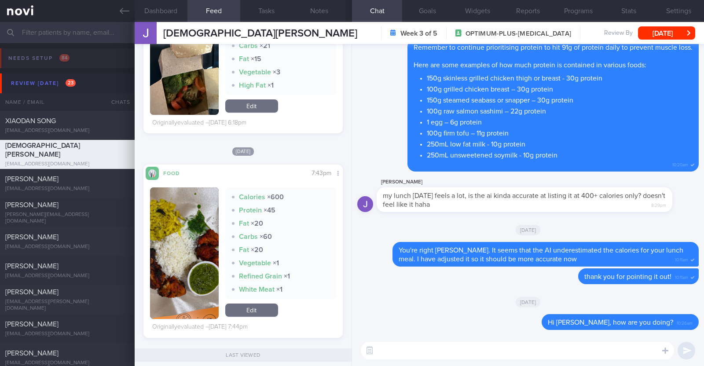
scroll to position [0, 0]
type textarea "P"
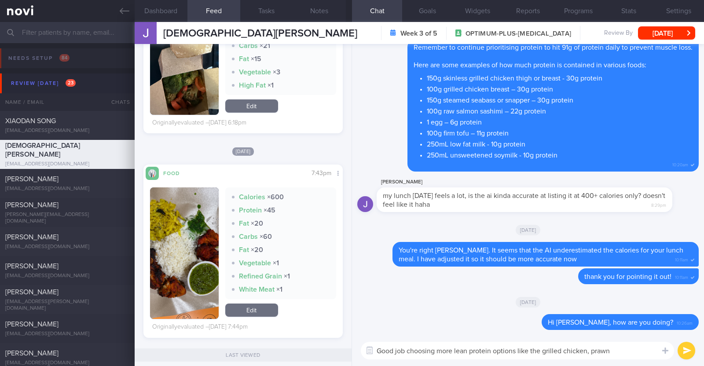
type textarea "Good job choosing more lean protein options like the grilled chicken, prawns"
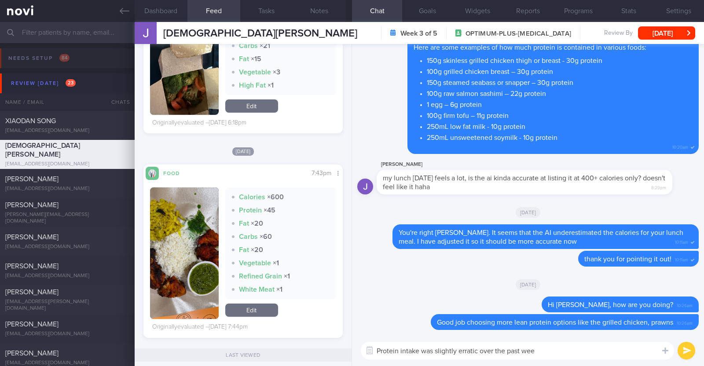
type textarea "Protein intake was slightly erratic over the past week"
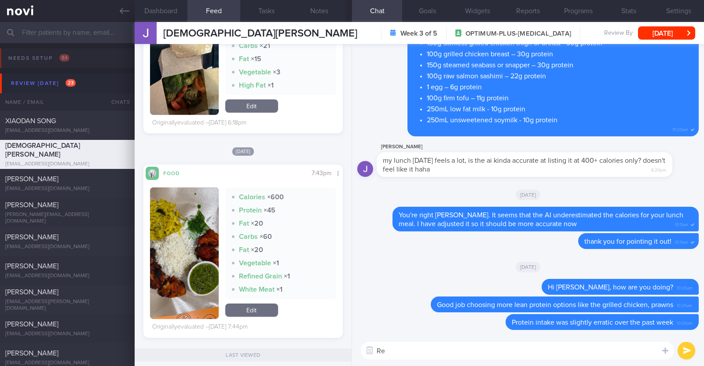
type textarea "R"
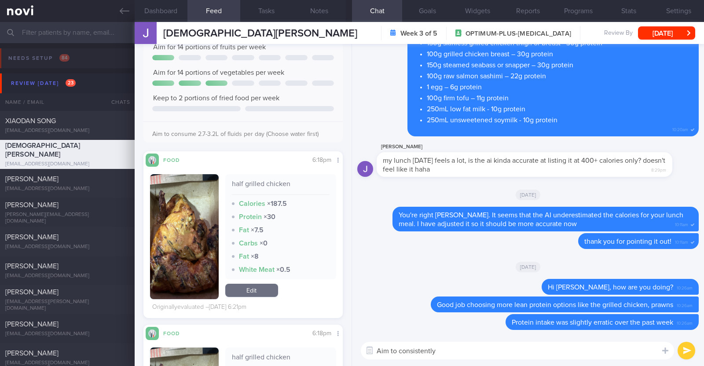
scroll to position [605, 0]
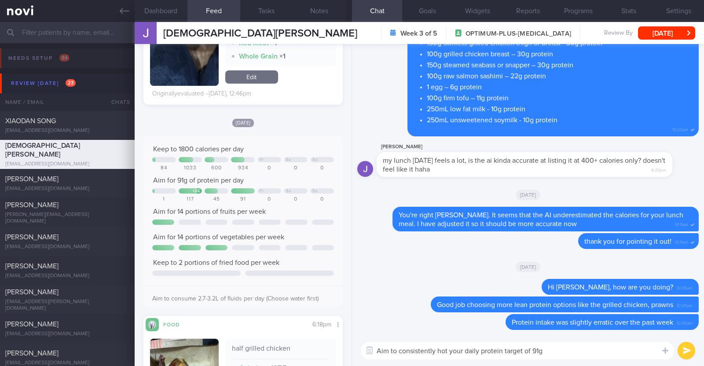
type textarea "Aim to consistently hot your daily protein target of 91g"
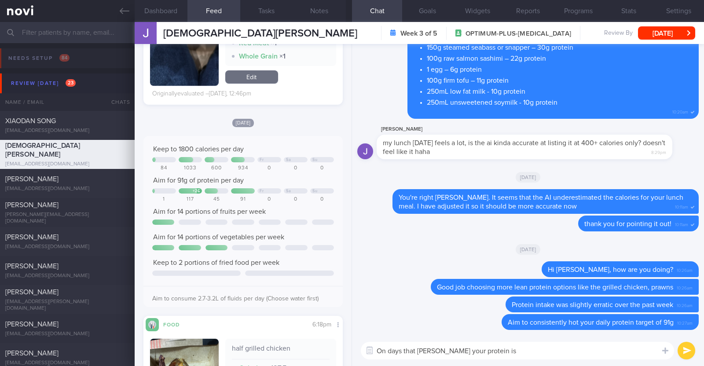
click at [429, 351] on textarea "On days that [PERSON_NAME] your protein is" at bounding box center [517, 351] width 313 height 18
click at [501, 353] on textarea "On days that meeting your protein is" at bounding box center [517, 351] width 313 height 18
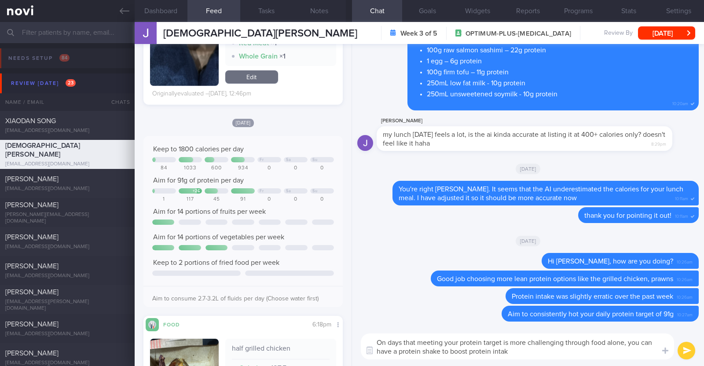
type textarea "On days that meeting your protein target is more challenging through food alone…"
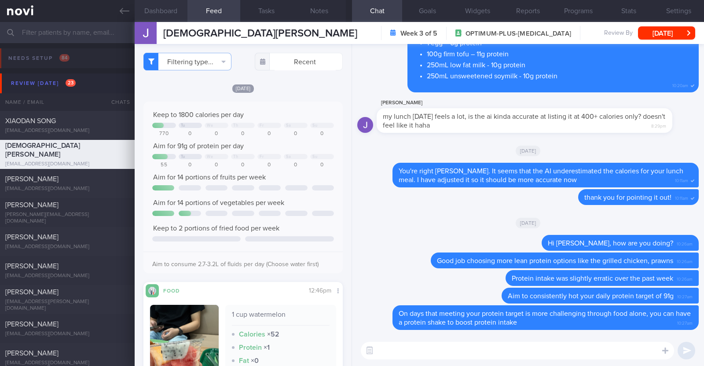
click at [146, 3] on button "Dashboard" at bounding box center [161, 11] width 53 height 22
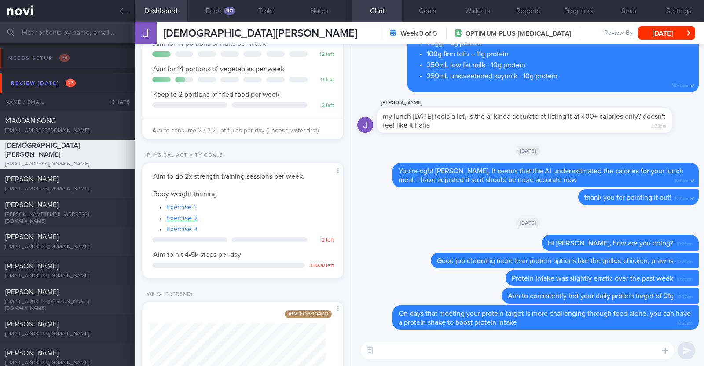
scroll to position [222, 0]
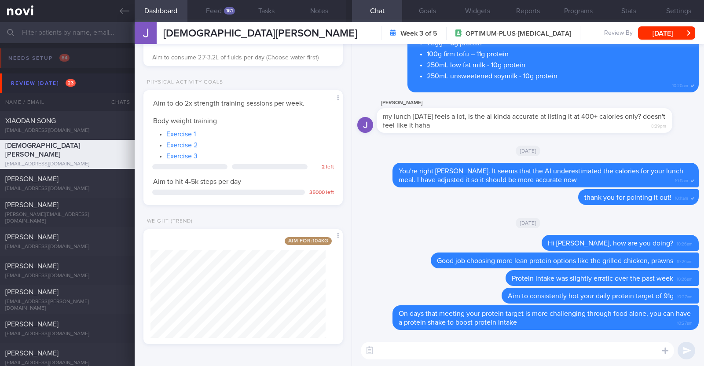
click at [392, 349] on textarea at bounding box center [517, 351] width 313 height 18
click at [675, 39] on button "[DATE]" at bounding box center [666, 32] width 57 height 13
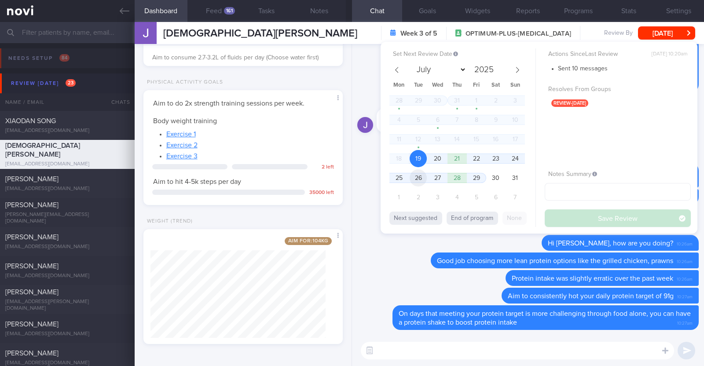
click at [415, 175] on span "26" at bounding box center [417, 177] width 17 height 17
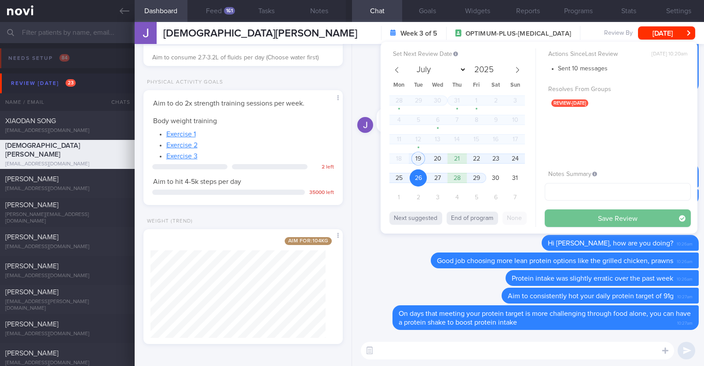
click at [584, 224] on button "Save Review" at bounding box center [617, 218] width 146 height 18
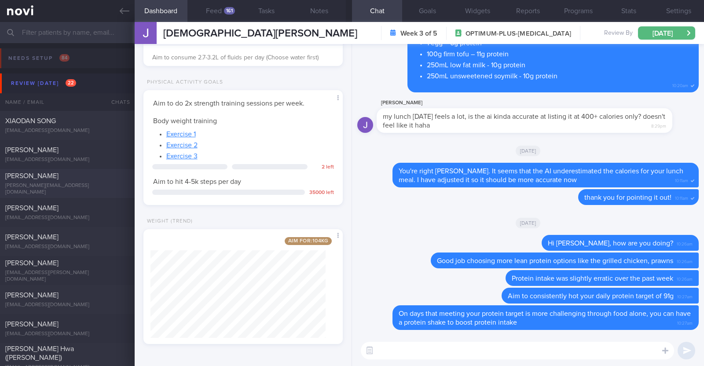
click at [75, 180] on div "[PERSON_NAME]" at bounding box center [66, 176] width 122 height 9
type textarea "31M Comorbidities OSA (not officially diagnosed) Nil meds Mounjaro 2.5mg Sedent…"
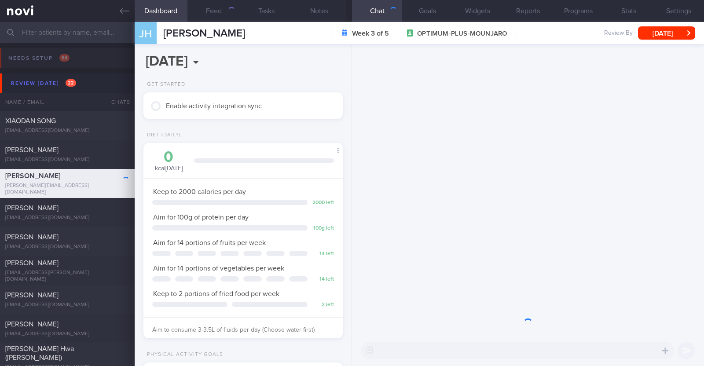
scroll to position [100, 175]
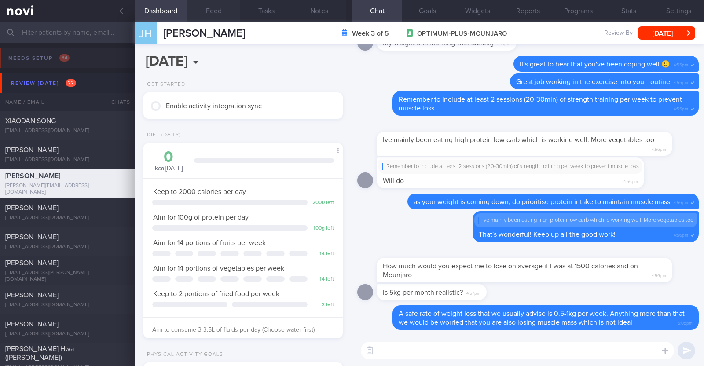
click at [220, 13] on button "Feed" at bounding box center [213, 11] width 53 height 22
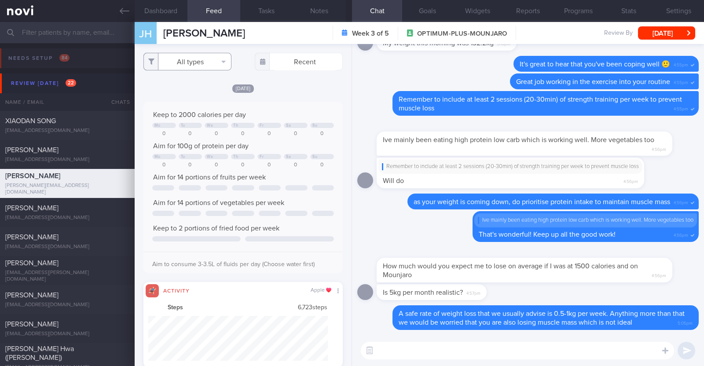
click at [216, 64] on button "All types" at bounding box center [187, 62] width 88 height 18
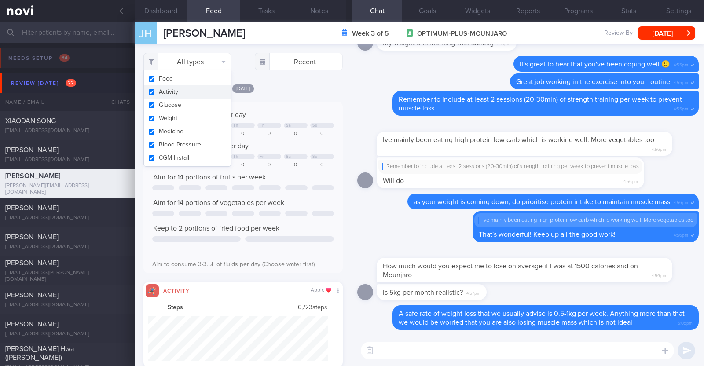
click at [189, 90] on button "Activity" at bounding box center [187, 91] width 87 height 13
checkbox input "false"
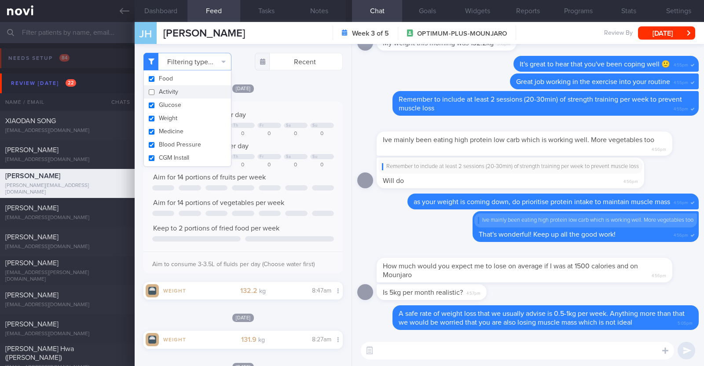
click at [283, 102] on div "Keep to 2000 calories per day Mo Tu We Th Fr Sa Su 0 0 0 0 0 0 0 Aim for 100g o…" at bounding box center [242, 188] width 199 height 172
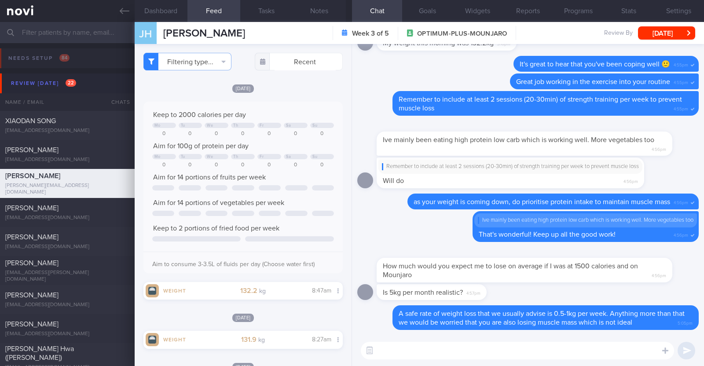
click at [587, 353] on textarea at bounding box center [517, 351] width 313 height 18
type textarea "H"
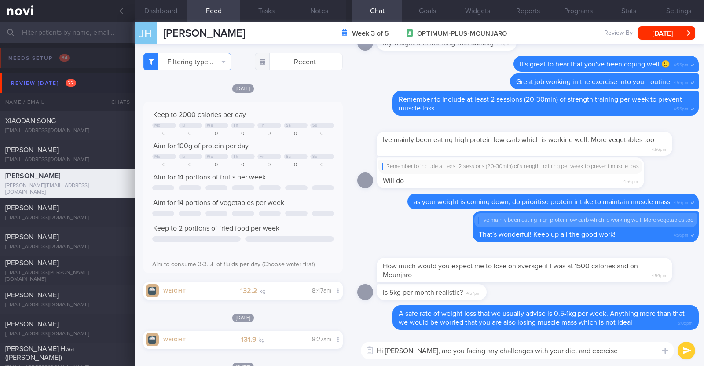
type textarea "Hi James, are you facing any challenges with your diet and exercise?"
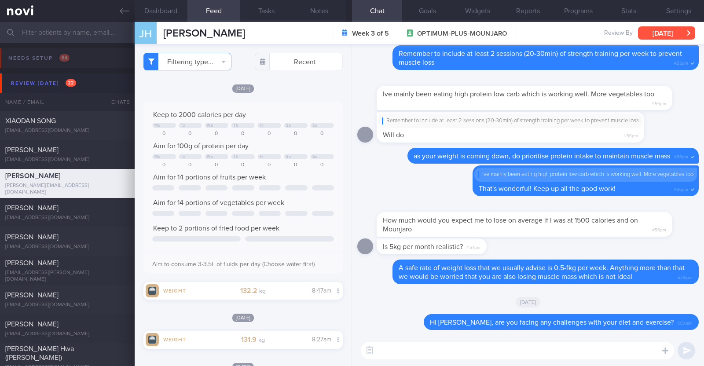
click at [671, 29] on button "[DATE]" at bounding box center [666, 32] width 57 height 13
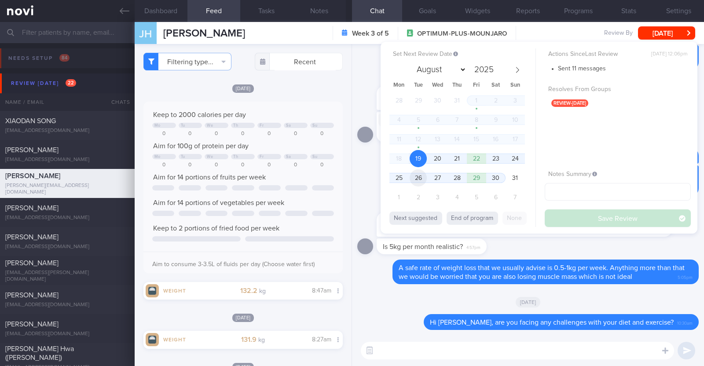
click at [419, 175] on span "26" at bounding box center [417, 177] width 17 height 17
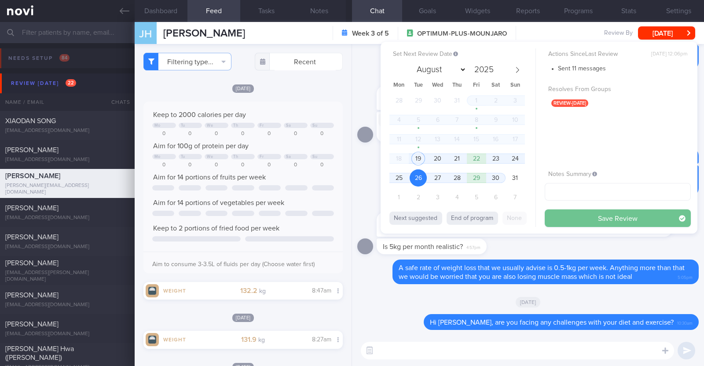
click at [592, 219] on button "Save Review" at bounding box center [617, 218] width 146 height 18
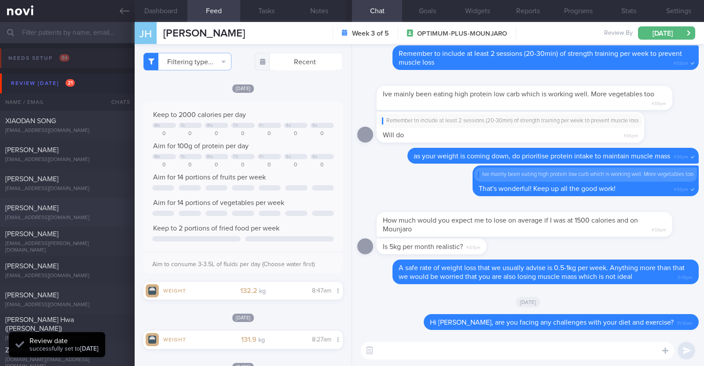
click at [74, 211] on div "[PERSON_NAME]" at bounding box center [66, 208] width 122 height 9
type textarea "59F Nil PMHx Mounjaro 10mg Walking the dog (30min) daily, Aqua spin (50-60min) …"
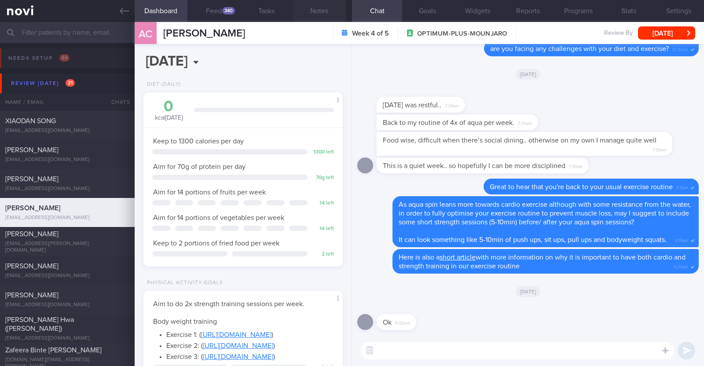
scroll to position [100, 175]
click at [231, 9] on div "340" at bounding box center [228, 10] width 13 height 7
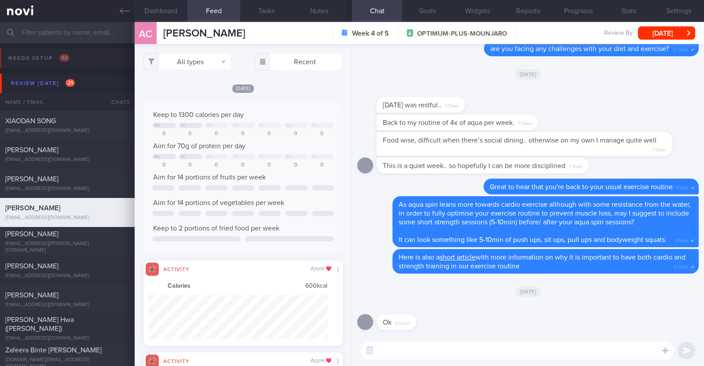
scroll to position [45, 179]
select select "7"
click at [195, 60] on button "All types" at bounding box center [187, 62] width 88 height 18
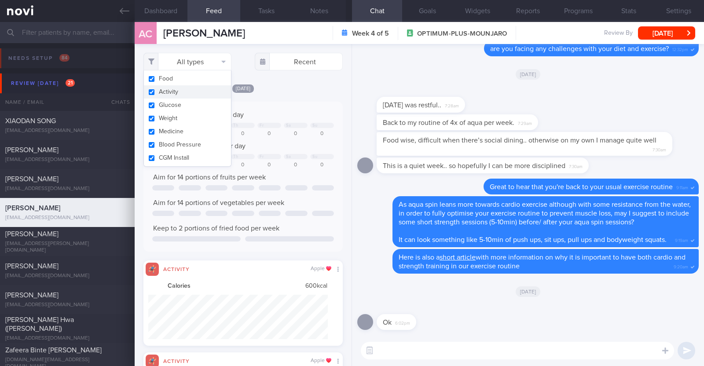
click at [191, 87] on button "Activity" at bounding box center [187, 91] width 87 height 13
checkbox input "false"
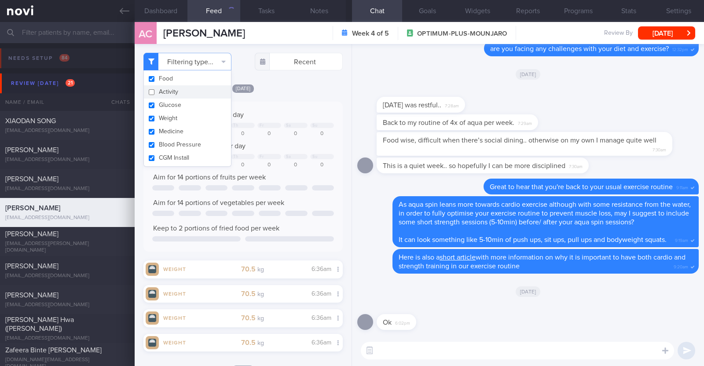
click at [292, 85] on div "[DATE]" at bounding box center [242, 88] width 199 height 9
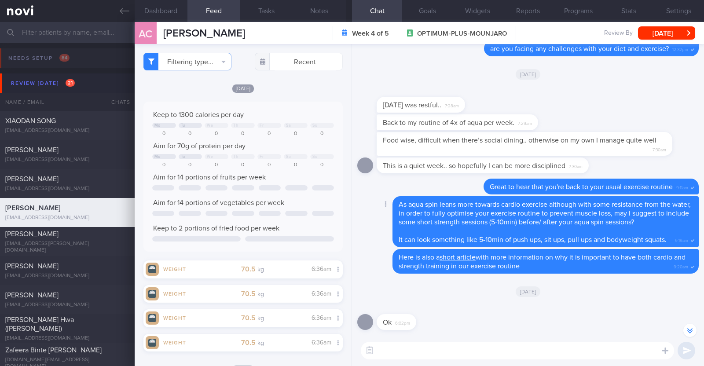
scroll to position [-110, 0]
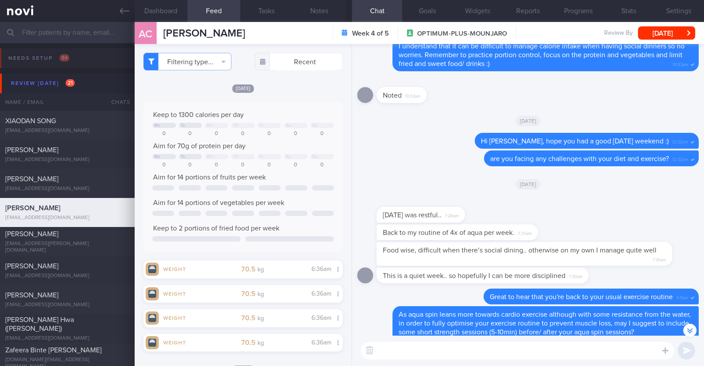
click at [449, 344] on textarea at bounding box center [517, 351] width 313 height 18
click at [377, 346] on textarea "I Angelena, just checking in" at bounding box center [517, 351] width 313 height 18
click at [476, 346] on textarea "Hi Angelena, just checking in" at bounding box center [517, 351] width 313 height 18
type textarea "Hi [PERSON_NAME], just checking in:)"
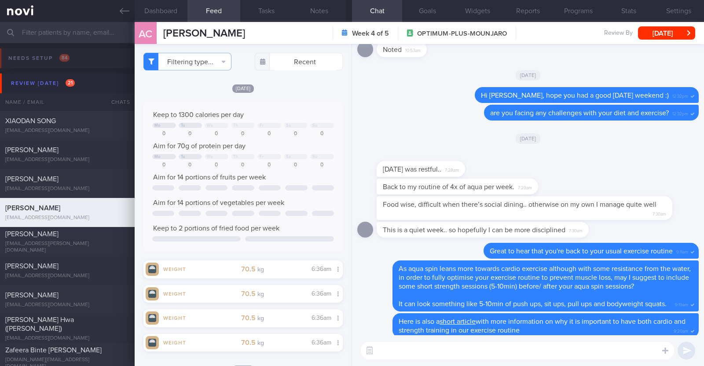
scroll to position [0, 0]
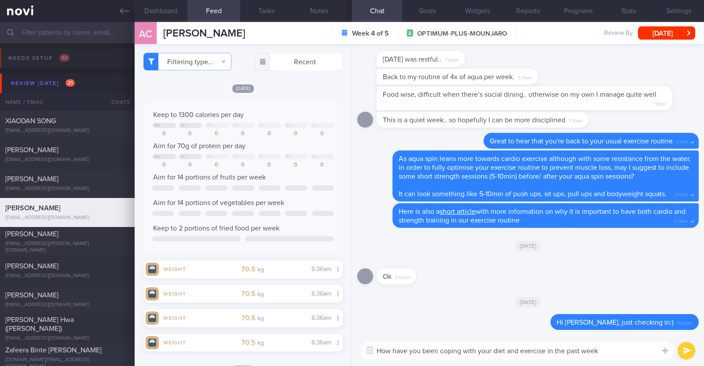
type textarea "How have you been coping with your diet and exercise in the past week?"
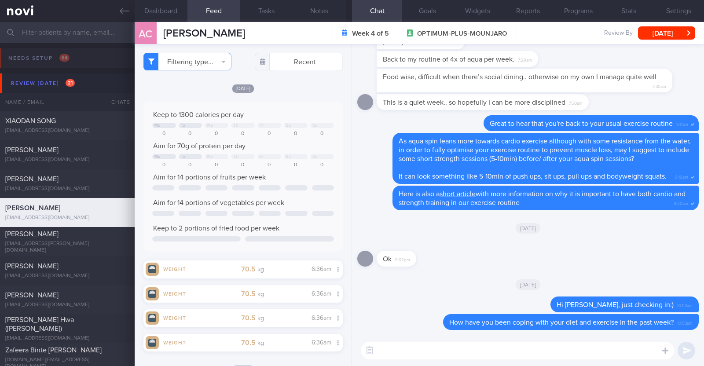
click at [559, 356] on textarea at bounding box center [517, 351] width 313 height 18
click at [523, 357] on textarea "Did you manage to try and incorporate the" at bounding box center [517, 351] width 313 height 18
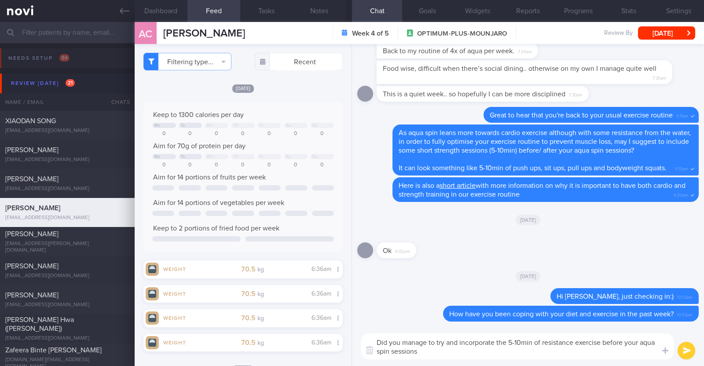
type textarea "Did you manage to try and incorporate the 5-10min of resistance exercise before…"
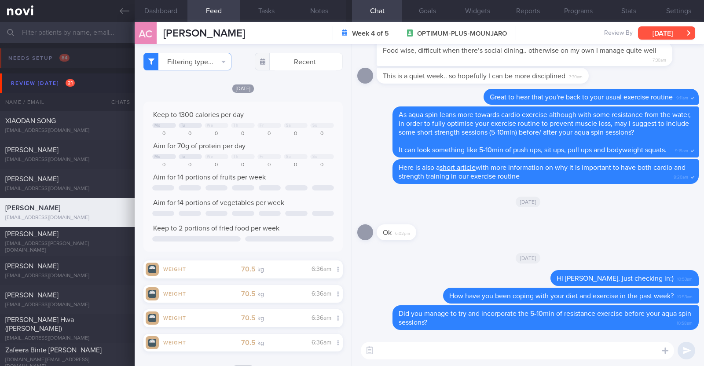
click at [673, 26] on button "[DATE]" at bounding box center [666, 32] width 57 height 13
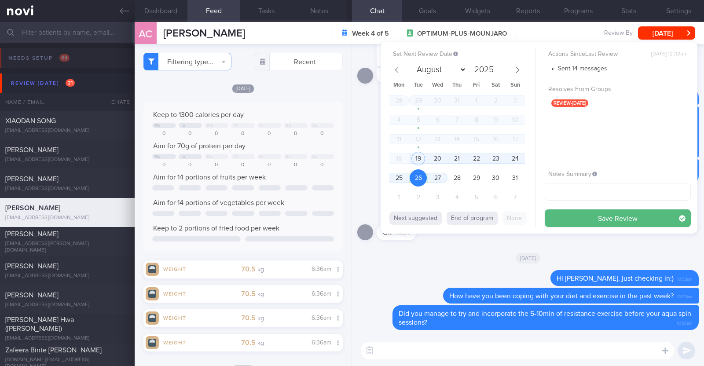
select select "7"
click at [607, 216] on button "Save Review" at bounding box center [617, 218] width 146 height 18
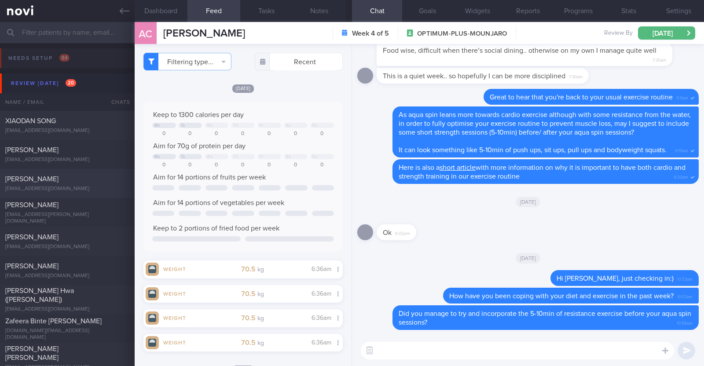
click at [79, 186] on div "[EMAIL_ADDRESS][DOMAIN_NAME]" at bounding box center [67, 189] width 124 height 7
type textarea "51M Co-morbidities Elevated BP [MEDICAL_DATA] (HyperTg) [MEDICAL_DATA] on SABA …"
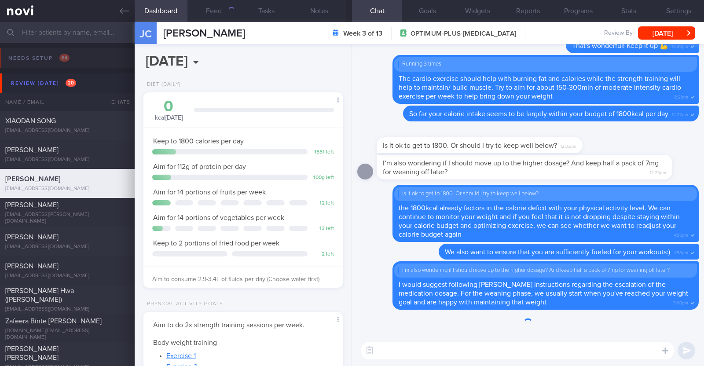
scroll to position [100, 175]
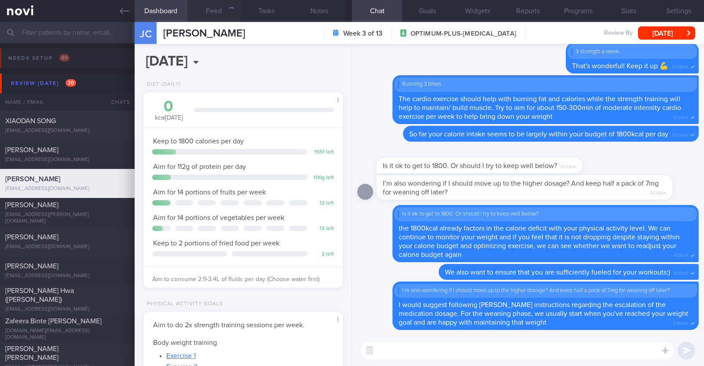
click at [213, 8] on button "Feed" at bounding box center [213, 11] width 53 height 22
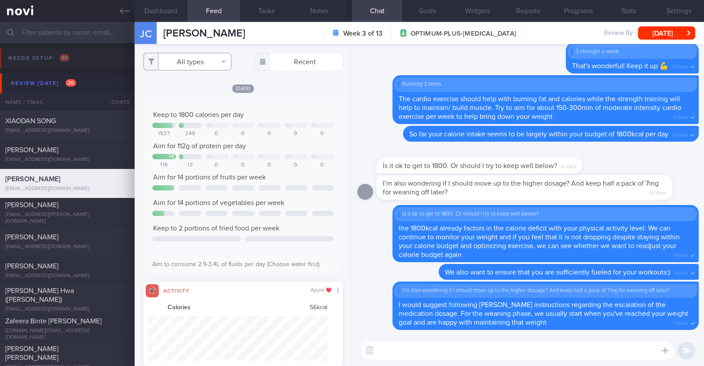
click at [202, 68] on button "All types" at bounding box center [187, 62] width 88 height 18
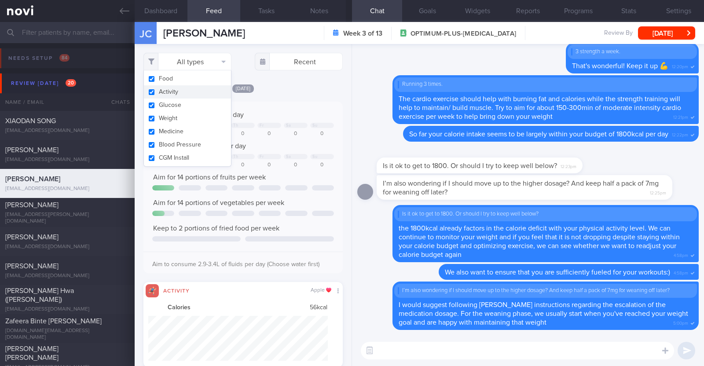
click at [191, 91] on button "Activity" at bounding box center [187, 91] width 87 height 13
checkbox input "false"
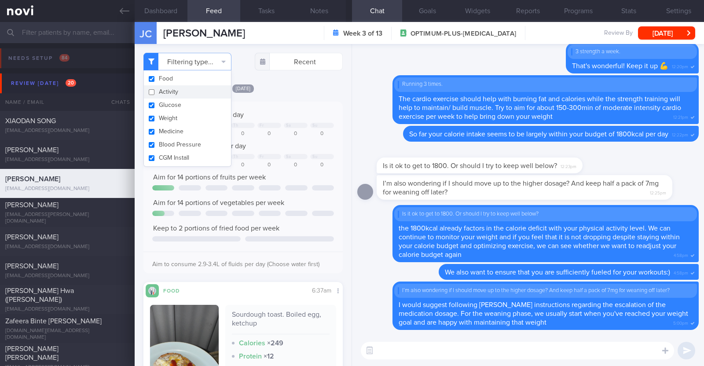
click at [317, 89] on div "[DATE]" at bounding box center [242, 88] width 199 height 9
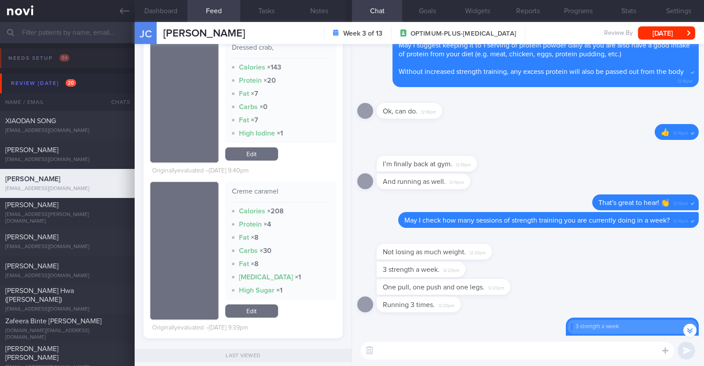
scroll to position [3243, 0]
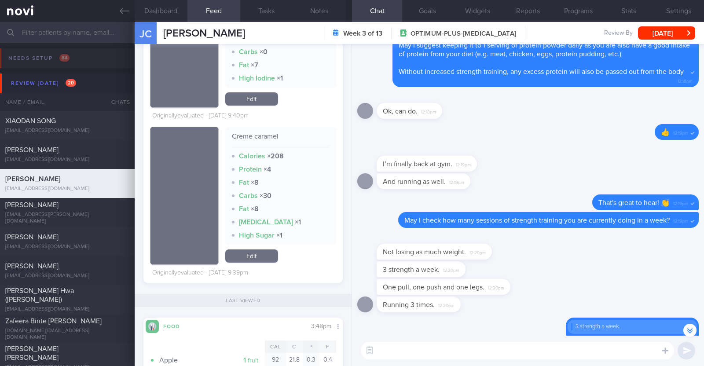
click at [429, 356] on textarea at bounding box center [517, 351] width 313 height 18
paste textarea "👍"
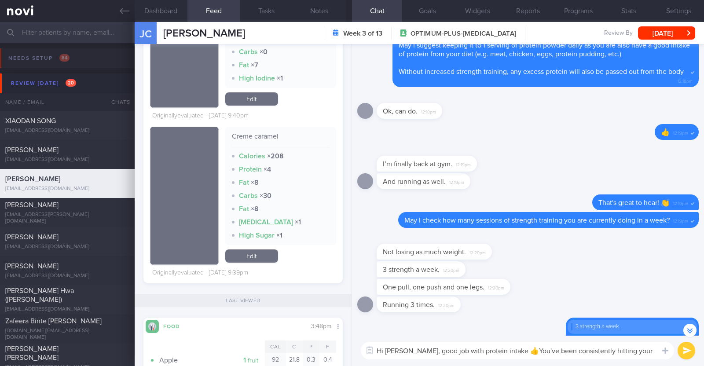
scroll to position [-283, 0]
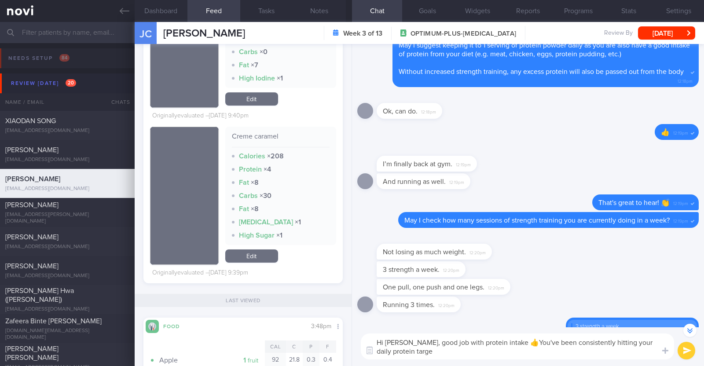
type textarea "Hi Jeffrey, good job with protein intake 👍You've been consistently hitting your…"
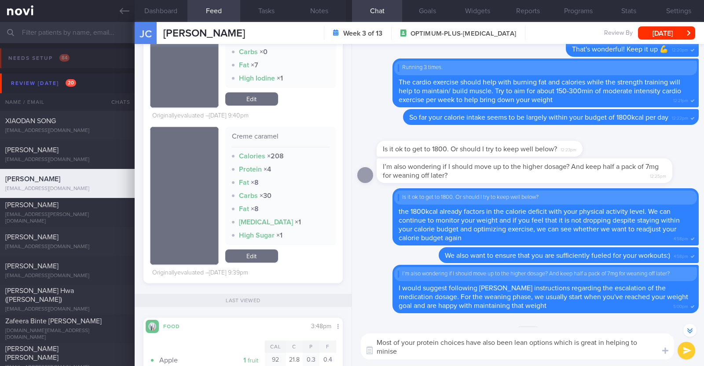
scroll to position [-54, 0]
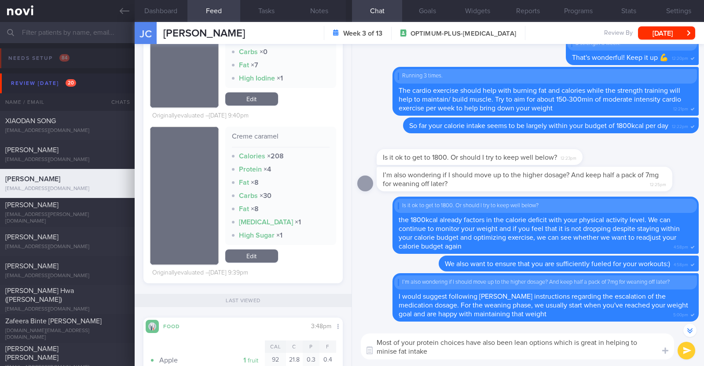
drag, startPoint x: 387, startPoint y: 354, endPoint x: 380, endPoint y: 349, distance: 8.1
click at [380, 349] on textarea "Most of your protein choices have also been lean options which is great in help…" at bounding box center [517, 346] width 313 height 26
click at [389, 351] on textarea "Most of your protein choices have also been lean options which is great in help…" at bounding box center [517, 346] width 313 height 26
type textarea "Most of your protein choices have also been lean options which is great in help…"
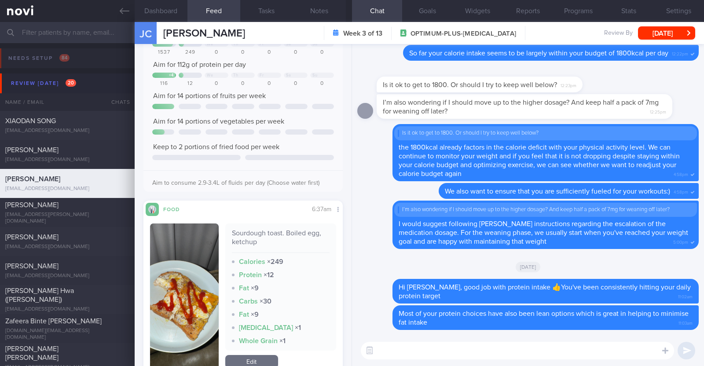
scroll to position [0, 0]
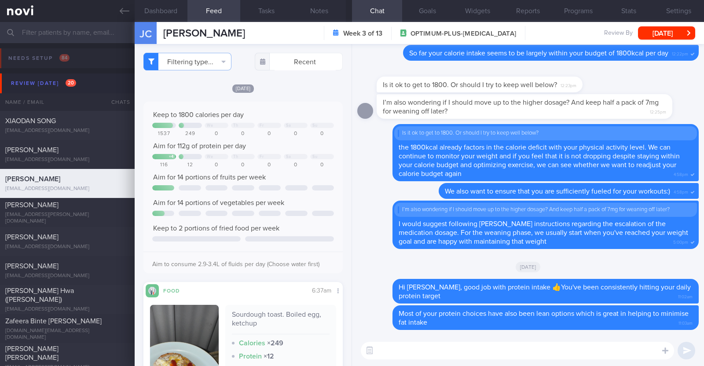
click at [414, 351] on textarea at bounding box center [517, 351] width 313 height 18
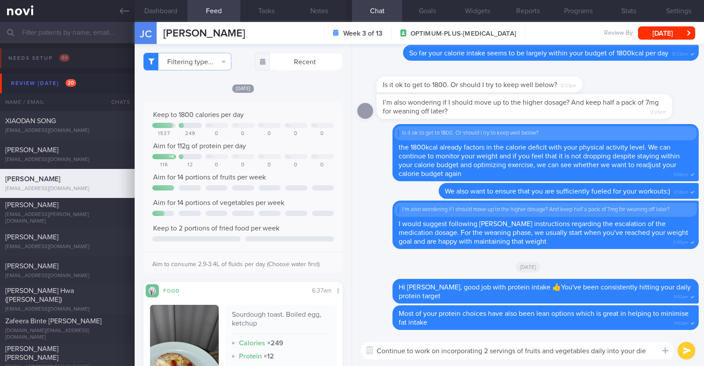
type textarea "Continue to work on incorporating 2 servings of fruits and vegetables daily int…"
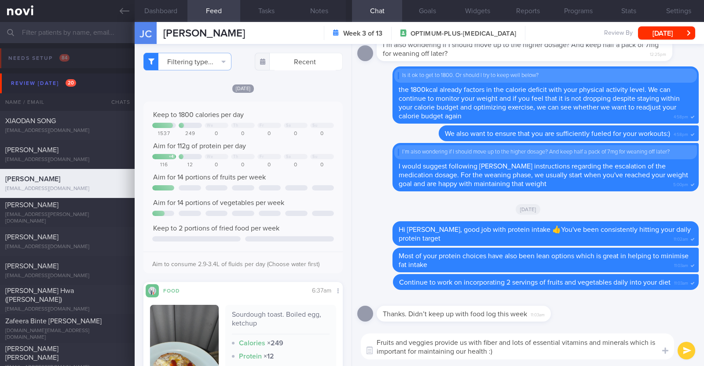
type textarea "Fruits and veggies provide us with fiber and lots of essential vitamins and min…"
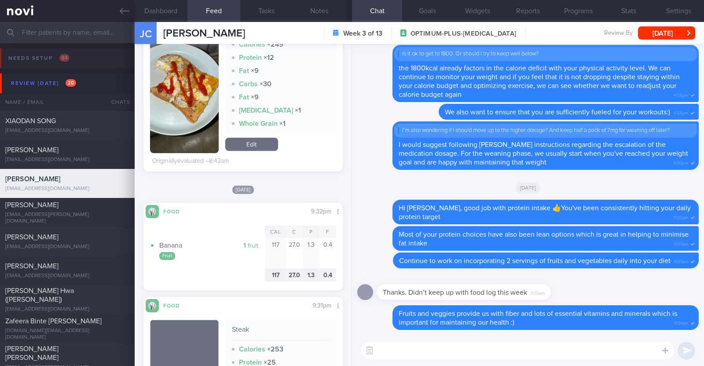
scroll to position [330, 0]
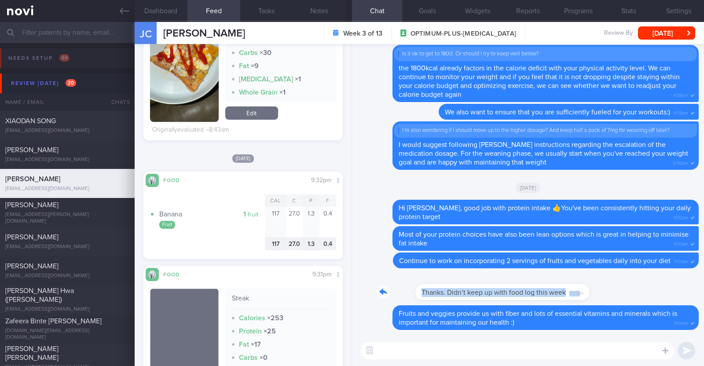
drag, startPoint x: 541, startPoint y: 297, endPoint x: 629, endPoint y: 300, distance: 88.0
click at [629, 300] on div "Thanks. Didn’t keep up with food log this week 11:03am" at bounding box center [527, 290] width 341 height 32
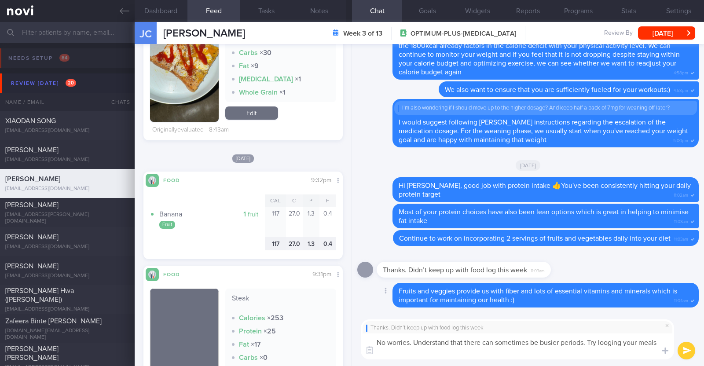
scroll to position [0, 0]
click at [611, 343] on textarea "No worries. Understand that there can sometimes be busier periods. Try looging …" at bounding box center [517, 346] width 313 height 26
click at [504, 358] on textarea "No worries. Understand that there can sometimes be busier periods. Try logging …" at bounding box center [517, 346] width 313 height 26
paste textarea "😊"
type textarea "No worries. Understand that there can sometimes be busier periods. Try logging …"
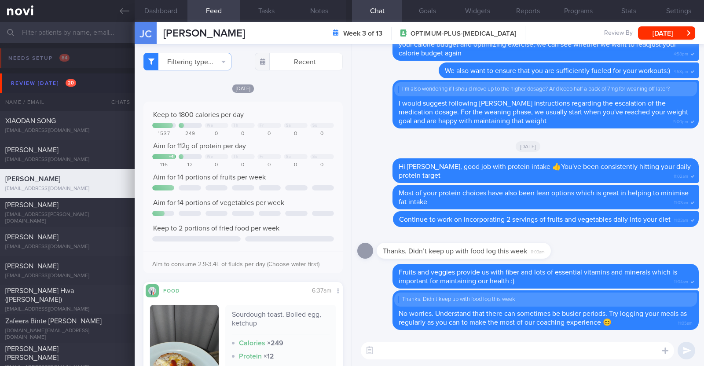
select select "7"
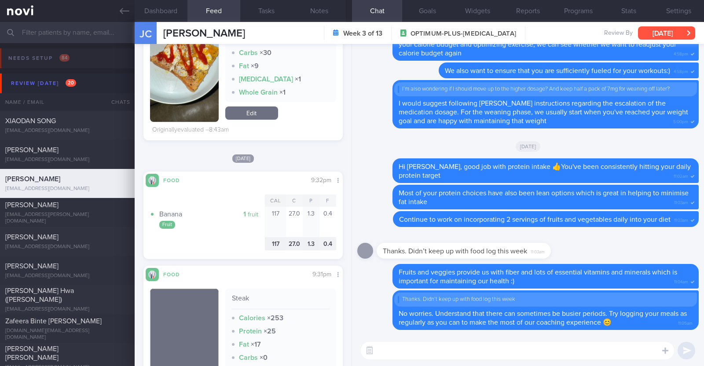
click at [672, 37] on button "[DATE]" at bounding box center [666, 32] width 57 height 13
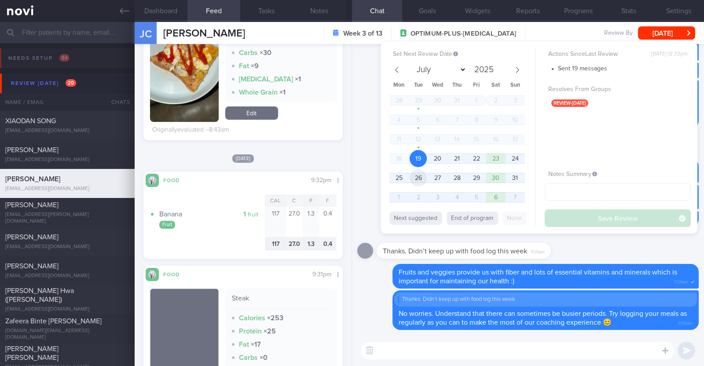
click at [421, 174] on span "26" at bounding box center [417, 177] width 17 height 17
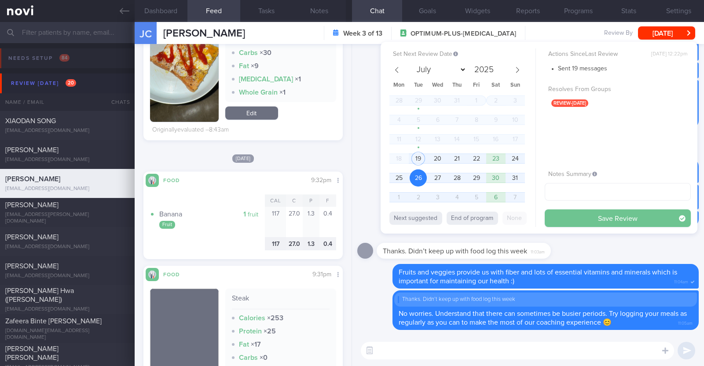
click at [592, 216] on button "Save Review" at bounding box center [617, 218] width 146 height 18
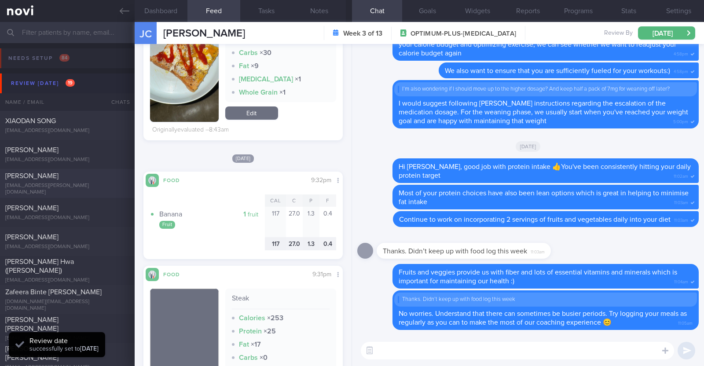
click at [56, 175] on div "Louise Burt" at bounding box center [66, 176] width 122 height 9
type input "Program ends 11/7, r/v with Dr Kyle 17/7"
type textarea "39F Started OP+ since Nov '23, but just connected with health coach in Jun '25 …"
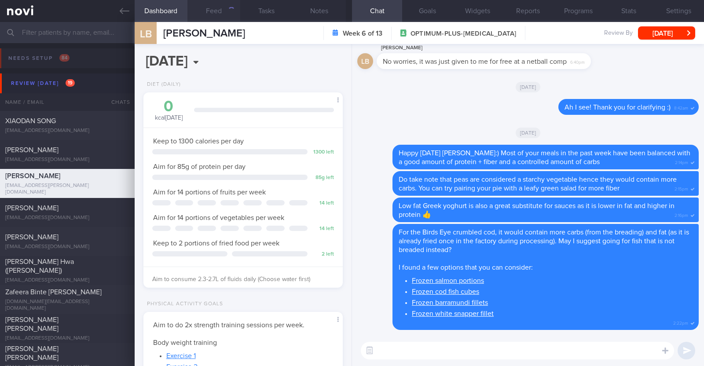
click at [219, 6] on button "Feed" at bounding box center [213, 11] width 53 height 22
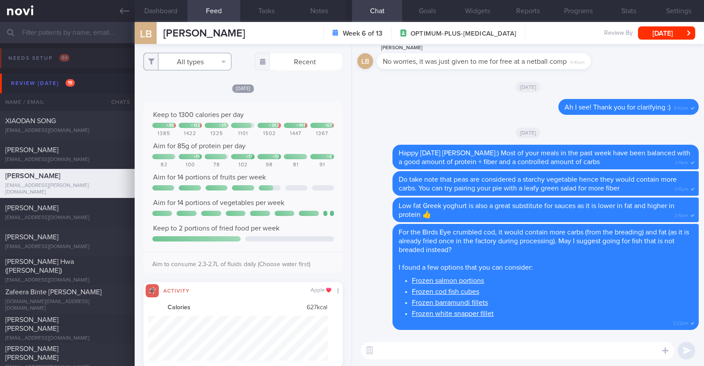
click at [211, 55] on button "All types" at bounding box center [187, 62] width 88 height 18
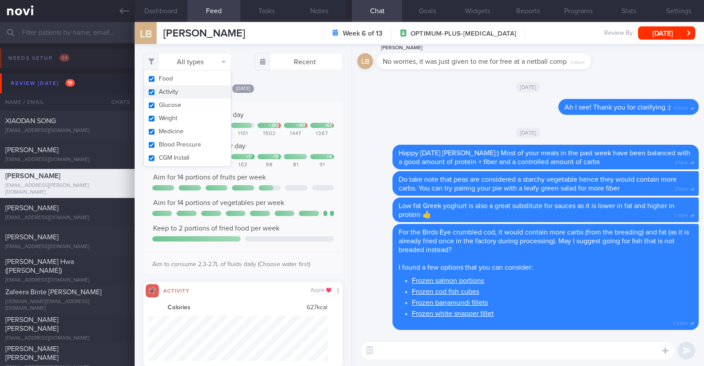
click at [180, 89] on button "Activity" at bounding box center [187, 91] width 87 height 13
checkbox input "false"
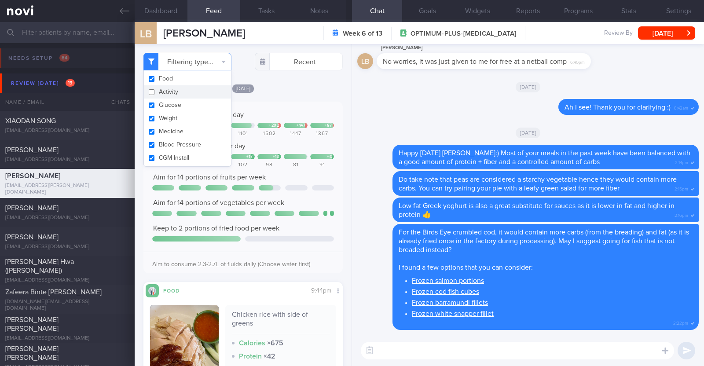
click at [297, 98] on div "Sun, 17 Aug Keep to 1300 calories per day + 85 + 122 + 25 + 202 + 147 + 67 1385…" at bounding box center [242, 290] width 199 height 413
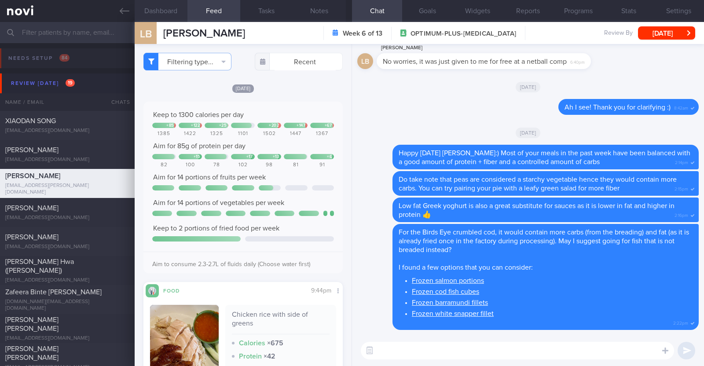
click at [168, 18] on button "Dashboard" at bounding box center [161, 11] width 53 height 22
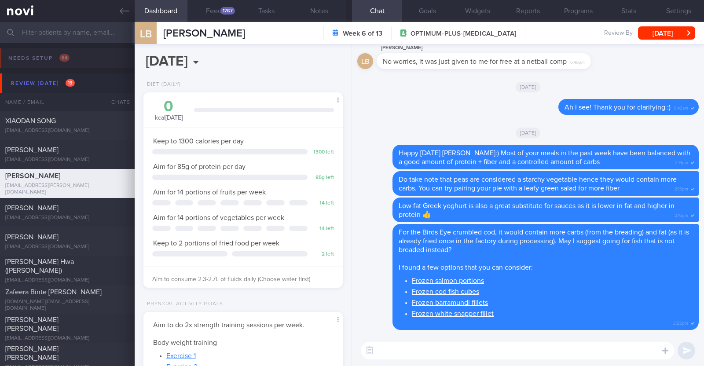
scroll to position [222, 0]
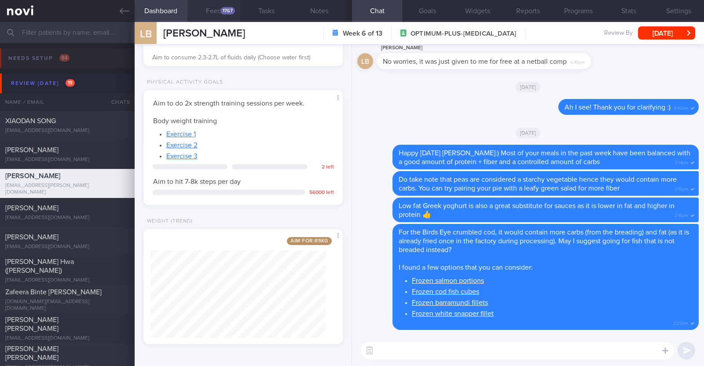
click at [218, 12] on button "Feed 1767" at bounding box center [213, 11] width 53 height 22
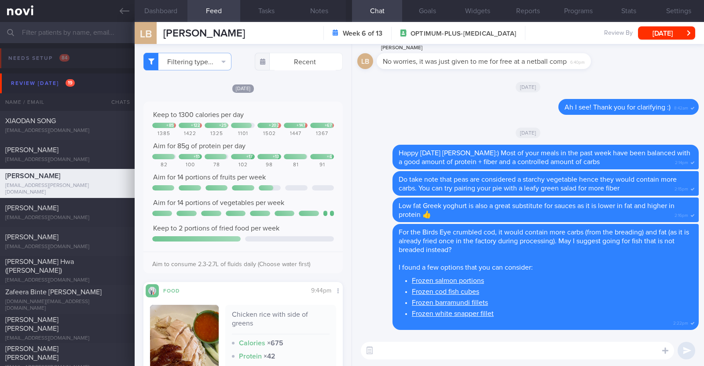
click at [163, 7] on button "Dashboard" at bounding box center [161, 11] width 53 height 22
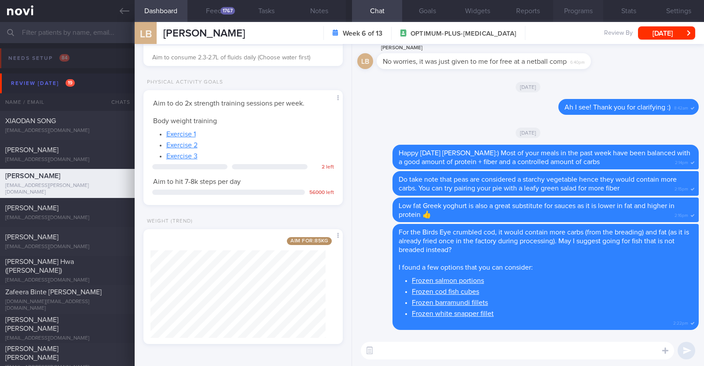
click at [571, 11] on button "Programs" at bounding box center [578, 11] width 50 height 22
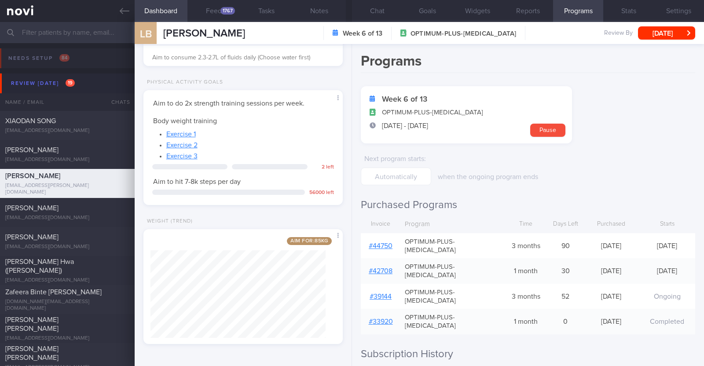
click at [387, 243] on link "# 44750" at bounding box center [381, 245] width 24 height 7
click at [372, 9] on button "Chat" at bounding box center [377, 11] width 50 height 22
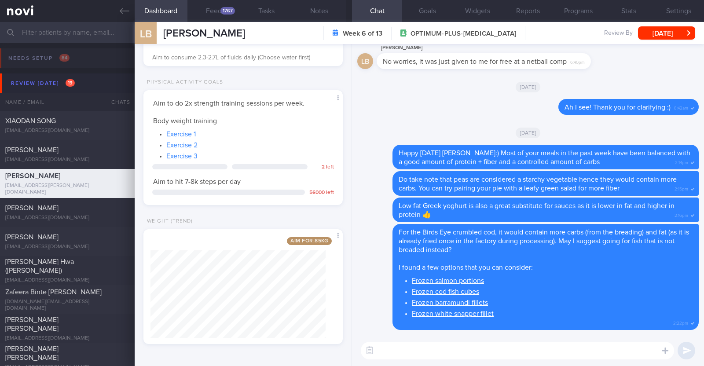
click at [391, 351] on textarea at bounding box center [517, 351] width 313 height 18
type textarea "Hi Louise, how are you doing?"
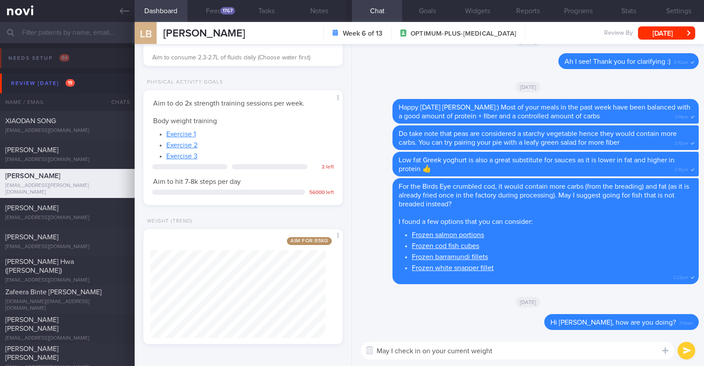
type textarea "May I check in on your current weight?"
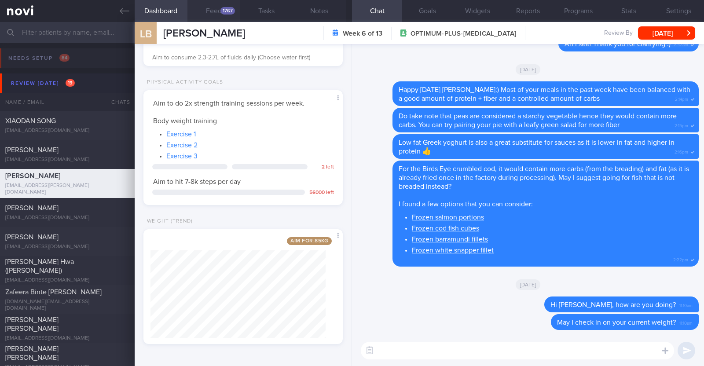
click at [209, 6] on button "Feed 1767" at bounding box center [213, 11] width 53 height 22
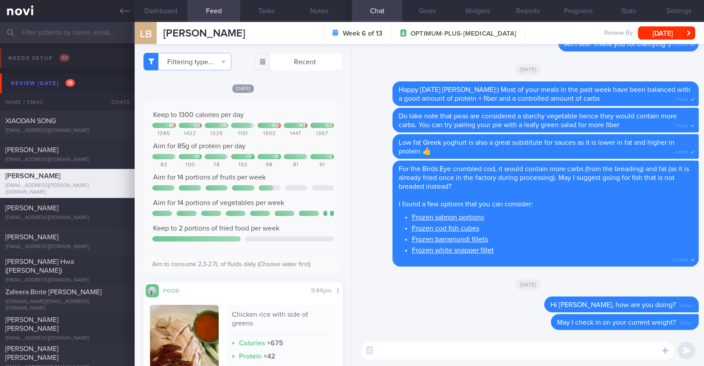
click at [396, 358] on textarea at bounding box center [517, 351] width 313 height 18
type textarea "Overall protein intake over the past week is good!"
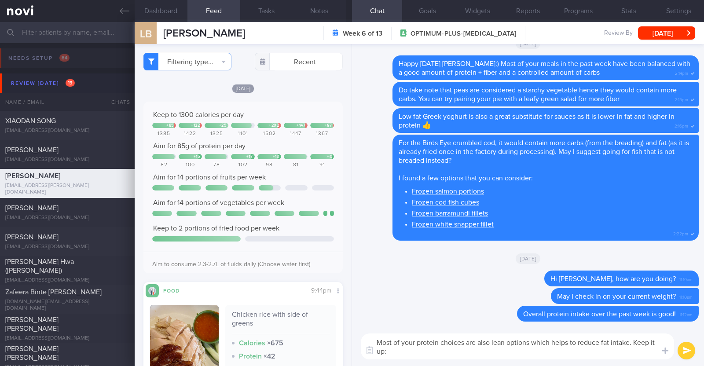
type textarea "Most of your protein choices are also lean options which helps to reduce fat in…"
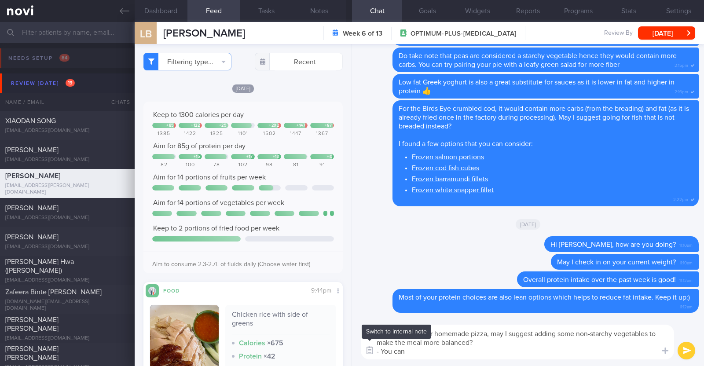
drag, startPoint x: 421, startPoint y: 351, endPoint x: 374, endPoint y: 353, distance: 47.1
click at [374, 353] on div "Chat Templates Admin CGM Weight Nutrition Physical Activity Infographics Articl…" at bounding box center [528, 342] width 352 height 48
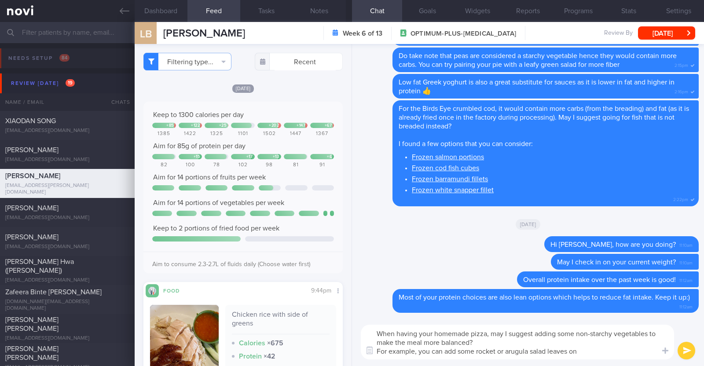
click at [599, 351] on textarea "When having your homemade pizza, may I suggest adding some non-starchy vegetabl…" at bounding box center [517, 342] width 313 height 35
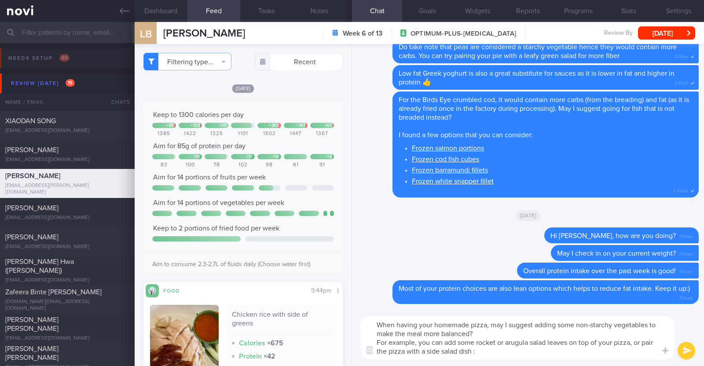
type textarea "When having your homemade pizza, may I suggest adding some non-starchy vegetabl…"
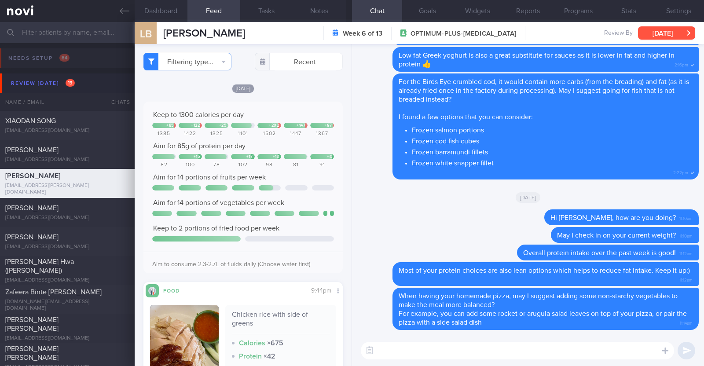
click at [663, 28] on button "[DATE]" at bounding box center [666, 32] width 57 height 13
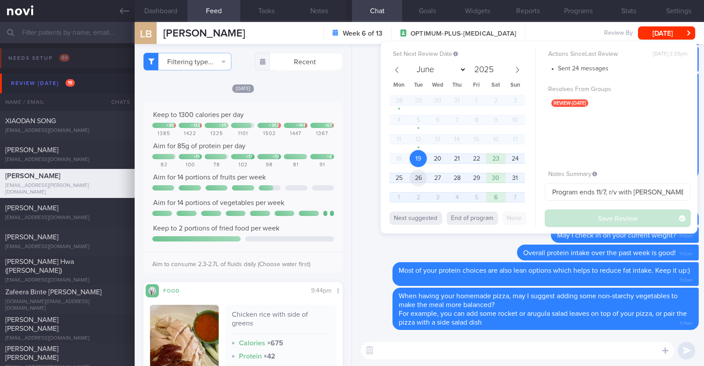
click at [422, 181] on span "26" at bounding box center [417, 177] width 17 height 17
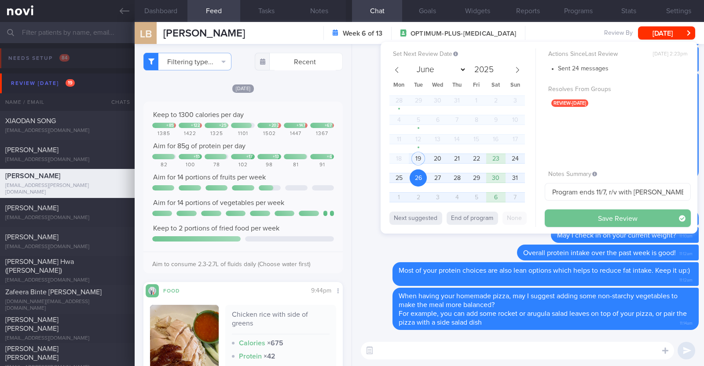
click at [574, 212] on button "Save Review" at bounding box center [617, 218] width 146 height 18
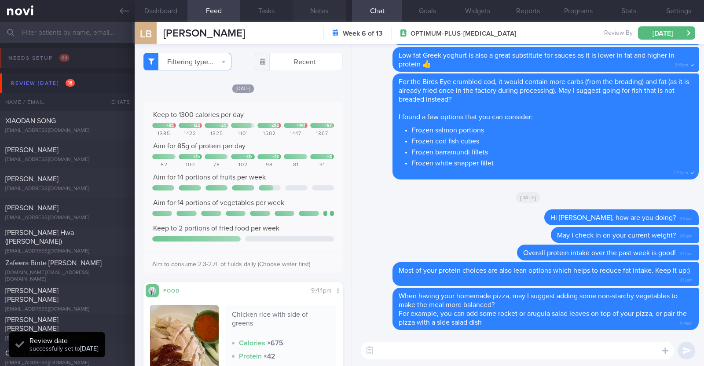
click at [322, 11] on button "Notes" at bounding box center [319, 11] width 53 height 22
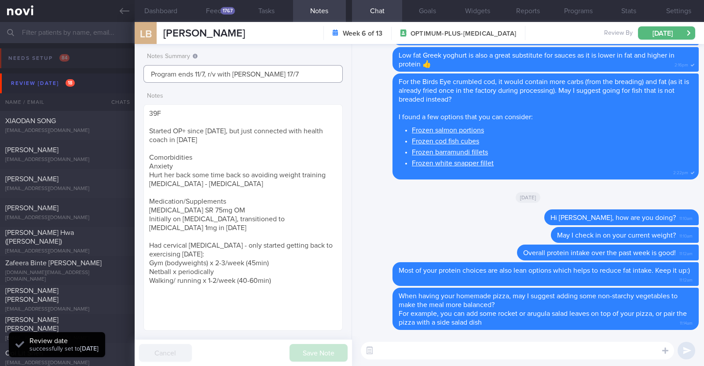
drag, startPoint x: 279, startPoint y: 71, endPoint x: 0, endPoint y: 24, distance: 282.8
click at [0, 24] on div "Patients New Users Coaches Assigned patients Assigned patients All active patie…" at bounding box center [352, 194] width 704 height 344
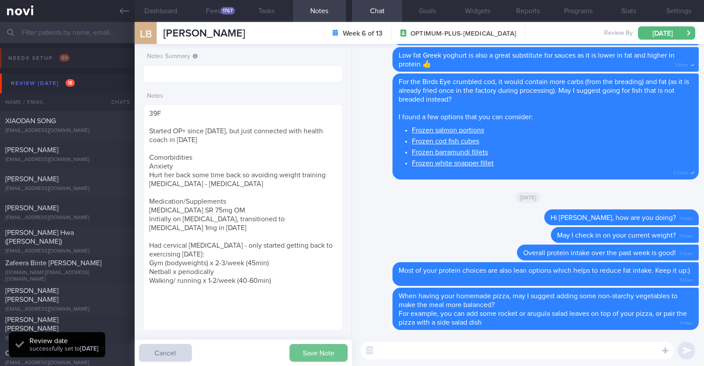
click at [308, 357] on button "Save Note" at bounding box center [318, 353] width 58 height 18
click at [80, 179] on div "Diana John" at bounding box center [66, 179] width 122 height 9
type textarea "38F Comorbidities: Fatty Liver PCOS Ryblesus 14mg Weight training 2x (60min) a …"
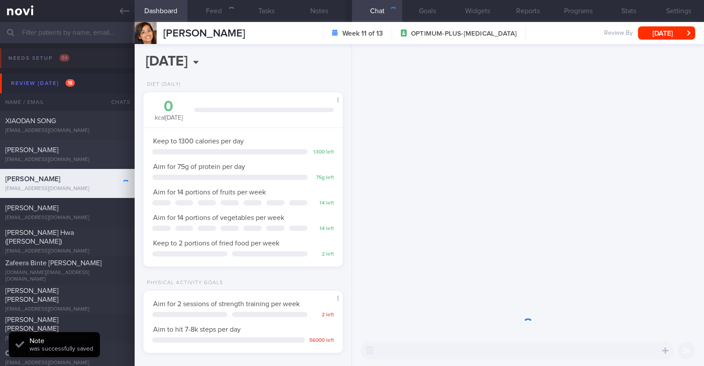
scroll to position [100, 175]
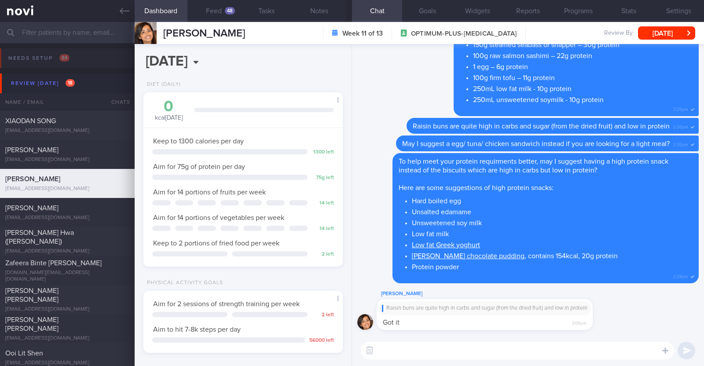
select select "7"
click at [224, 7] on button "Feed 48" at bounding box center [213, 11] width 53 height 22
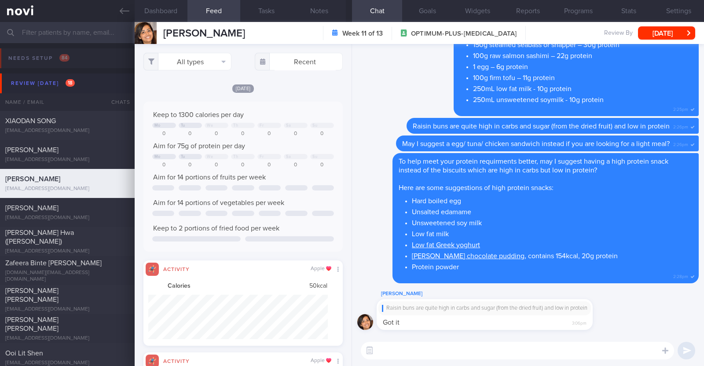
click at [205, 72] on div "All types Food Activity Glucose Weight Medicine Blood Pressure [MEDICAL_DATA] I…" at bounding box center [243, 205] width 217 height 322
click at [206, 64] on button "All types" at bounding box center [187, 62] width 88 height 18
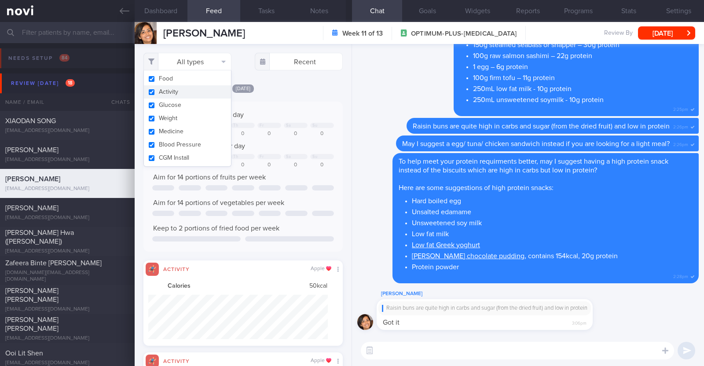
click at [190, 87] on button "Activity" at bounding box center [187, 91] width 87 height 13
checkbox input "false"
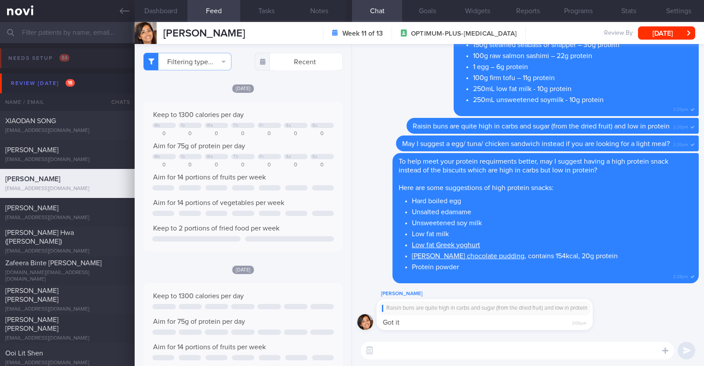
click at [281, 84] on div "[DATE]" at bounding box center [242, 88] width 199 height 9
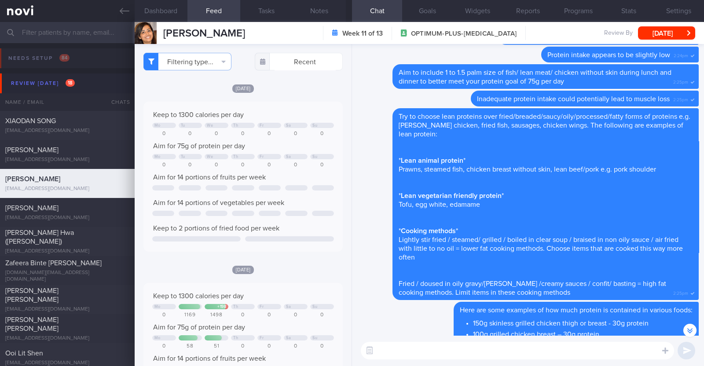
scroll to position [-220, 0]
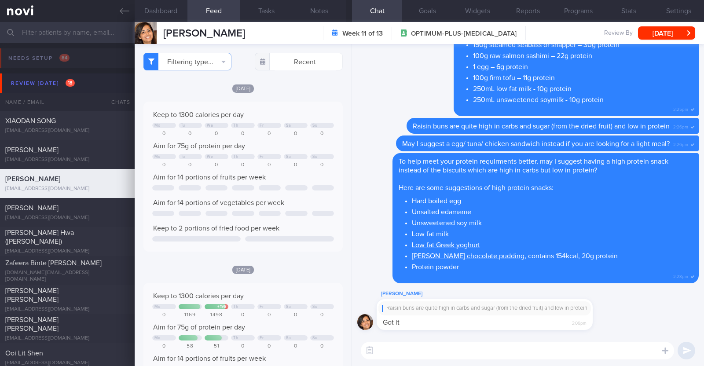
click at [434, 352] on textarea at bounding box center [517, 351] width 313 height 18
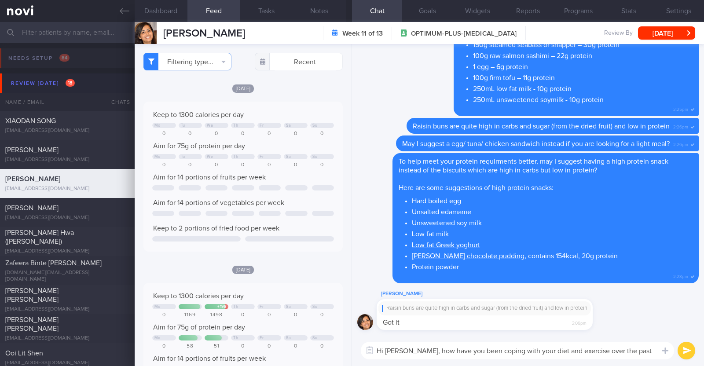
type textarea "Hi [PERSON_NAME], how have you been coping with your diet and exercise over the…"
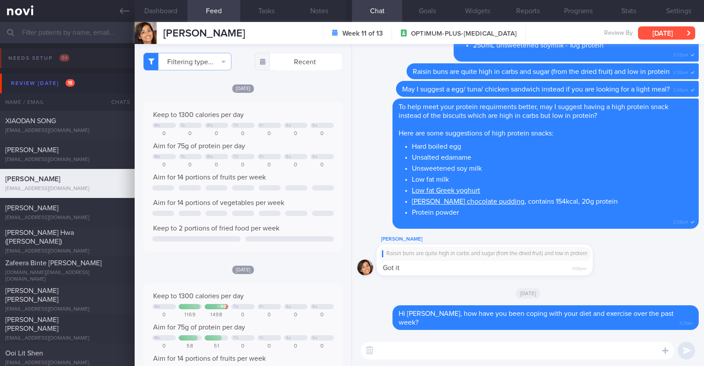
click at [660, 32] on button "[DATE]" at bounding box center [666, 32] width 57 height 13
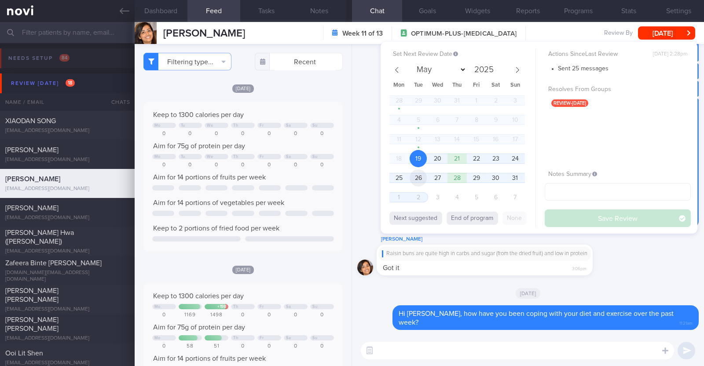
click at [414, 172] on span "26" at bounding box center [417, 177] width 17 height 17
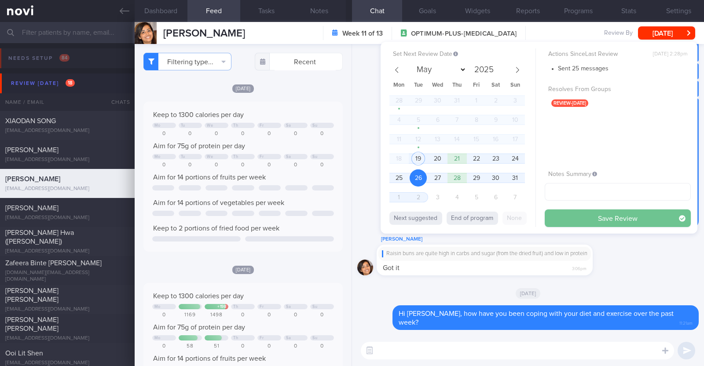
click at [585, 216] on button "Save Review" at bounding box center [617, 218] width 146 height 18
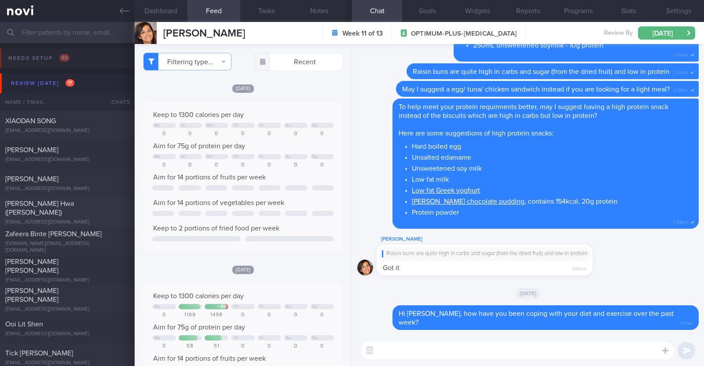
click at [89, 205] on div "[PERSON_NAME] Hwa ([PERSON_NAME])" at bounding box center [66, 208] width 122 height 18
type textarea "53M Comorbidities Pre-DM (dx pre-COVID19): not on meds, not on f/up, will self-…"
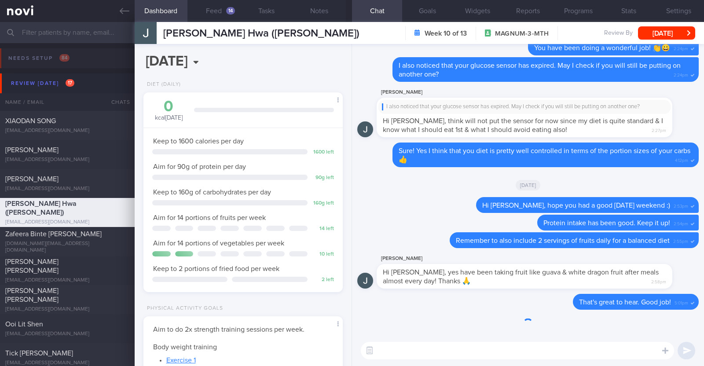
scroll to position [89, 178]
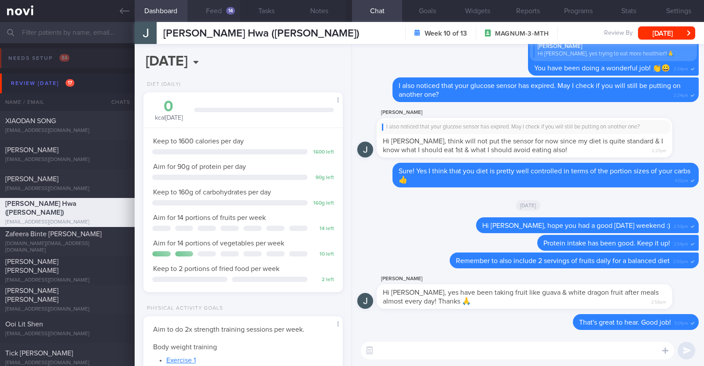
click at [212, 16] on button "Feed 14" at bounding box center [213, 11] width 53 height 22
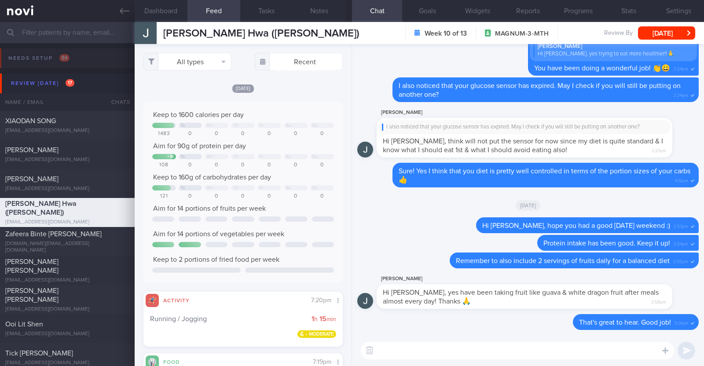
click at [285, 82] on div "All types Food Activity Glucose Weight Medicine Blood Pressure [MEDICAL_DATA] I…" at bounding box center [243, 205] width 217 height 322
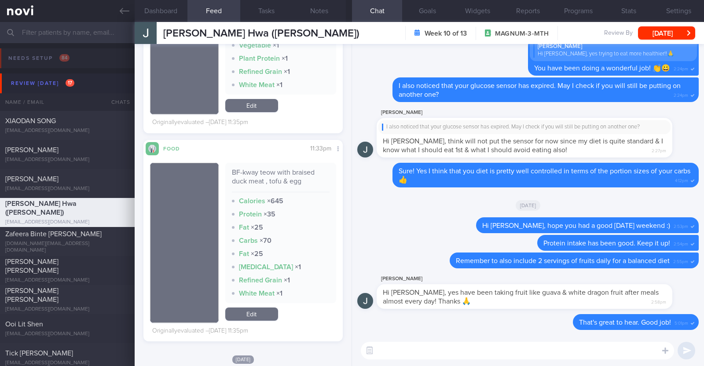
scroll to position [2694, 0]
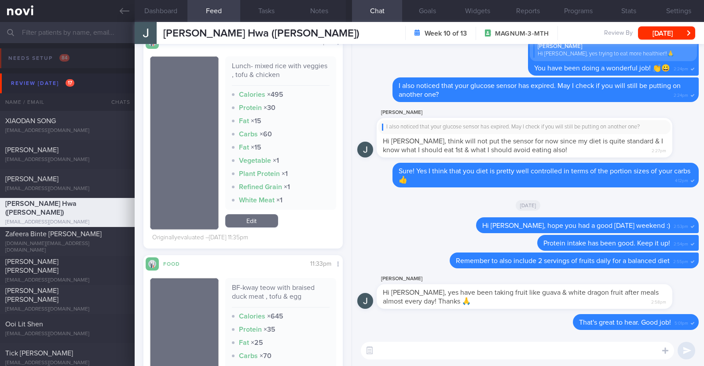
click at [389, 351] on textarea at bounding box center [517, 351] width 313 height 18
type textarea "Hi [PERSON_NAME], your overall protein intake has been great!"
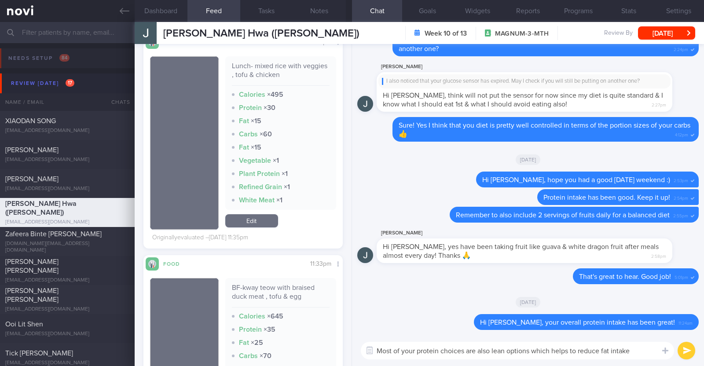
paste textarea "👍"
type textarea "Most of your protein choices are also lean options which helps to reduce fat in…"
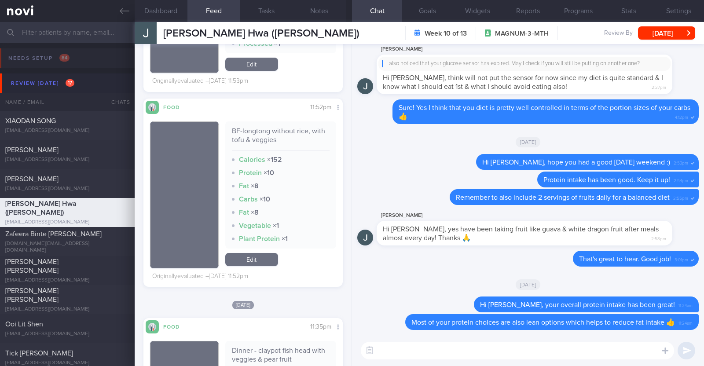
scroll to position [2199, 0]
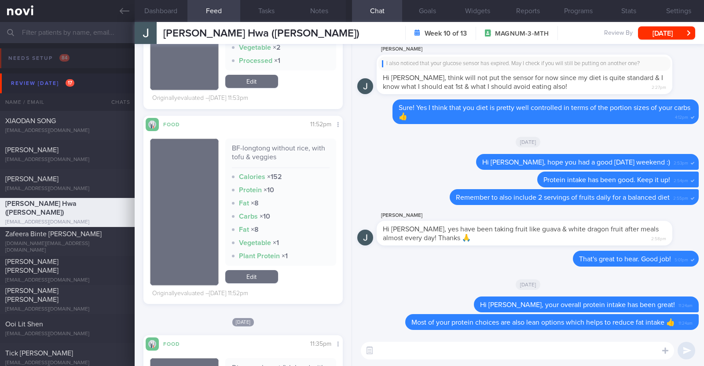
click at [435, 351] on textarea at bounding box center [517, 351] width 313 height 18
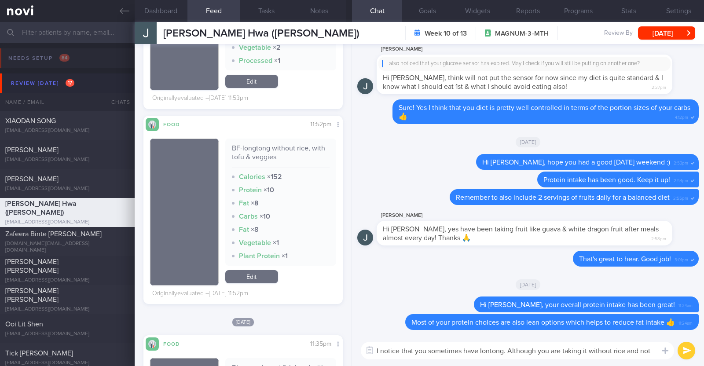
scroll to position [0, 0]
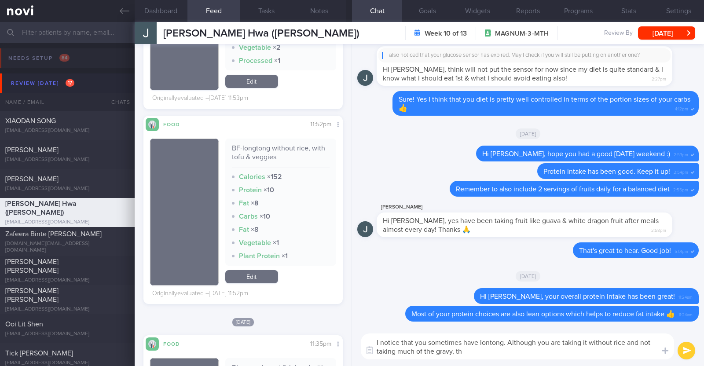
click at [506, 340] on textarea "I notice that you sometimes have lontong. Although you are taking it without ri…" at bounding box center [517, 346] width 313 height 26
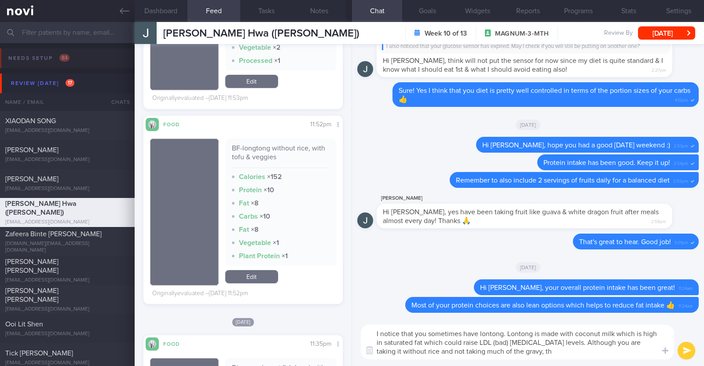
click at [530, 350] on textarea "I notice that you sometimes have lontong. Lontong is made with coconut milk whi…" at bounding box center [517, 342] width 313 height 35
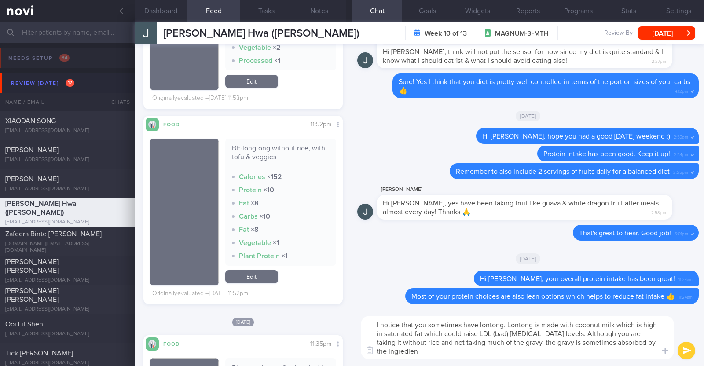
type textarea "I notice that you sometimes have lontong. Lontong is made with coconut milk whi…"
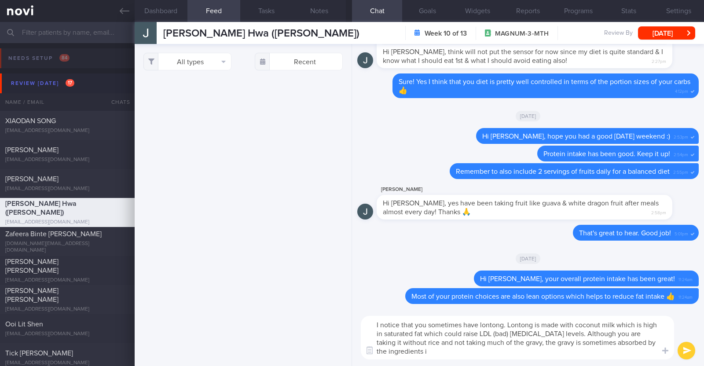
select select "7"
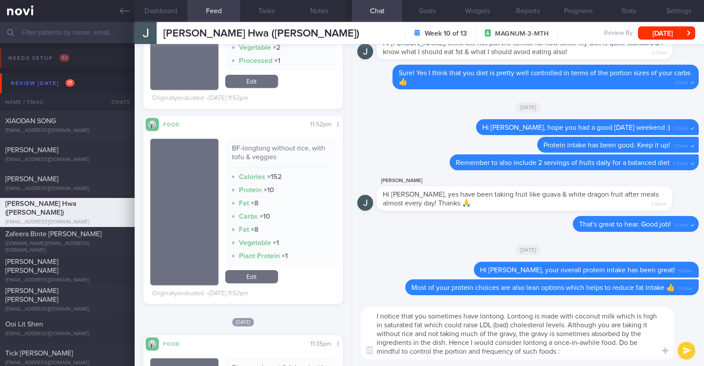
type textarea "I notice that you sometimes have lontong. Lontong is made with coconut milk whi…"
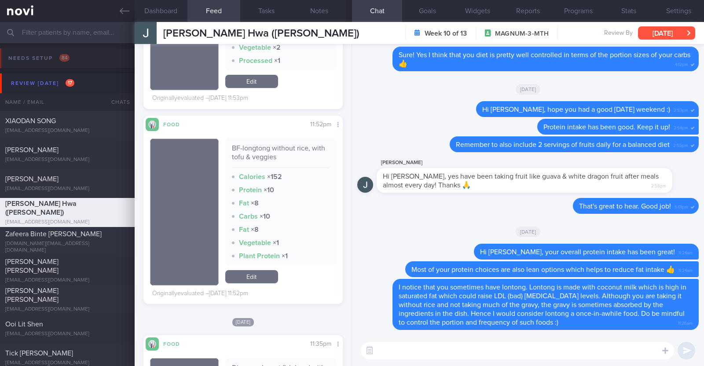
click at [660, 36] on button "[DATE]" at bounding box center [666, 32] width 57 height 13
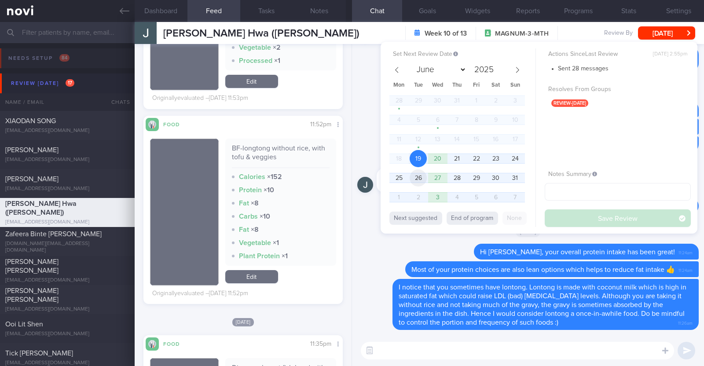
click at [420, 172] on span "26" at bounding box center [417, 177] width 17 height 17
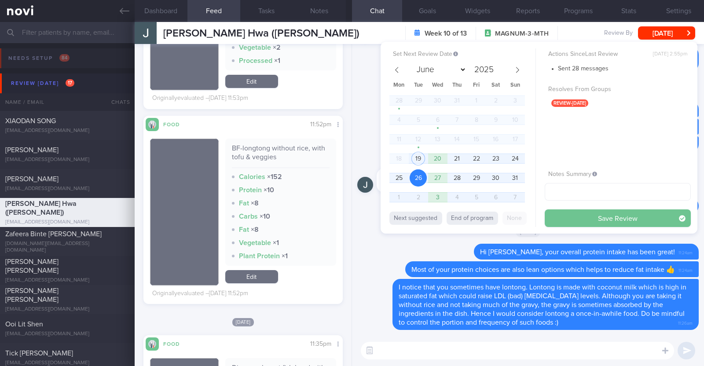
click at [574, 218] on button "Save Review" at bounding box center [617, 218] width 146 height 18
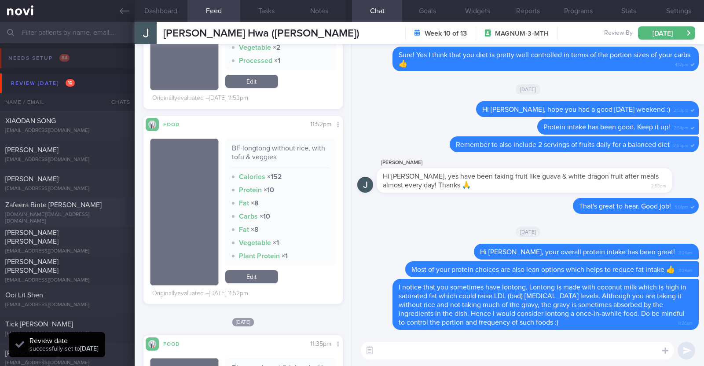
scroll to position [89, 178]
click at [97, 216] on div "[DOMAIN_NAME][EMAIL_ADDRESS][DOMAIN_NAME]" at bounding box center [67, 218] width 124 height 13
type input "R/v with Dr [DATE]."
type textarea "43F Comorbidities: 1. [MEDICAL_DATA] - diagnosed in [DATE] 2. Mild [MEDICAL_DAT…"
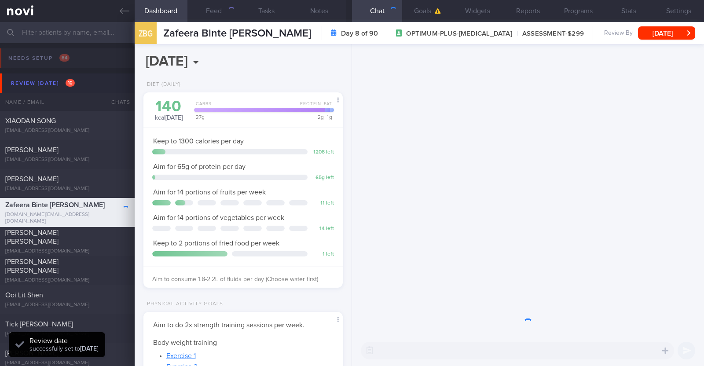
scroll to position [100, 175]
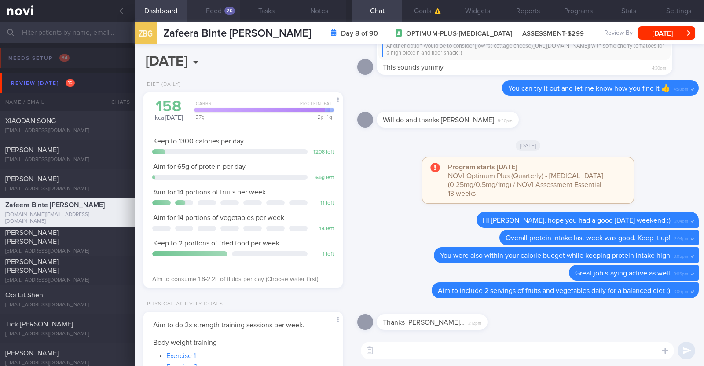
click at [225, 11] on div "26" at bounding box center [229, 10] width 11 height 7
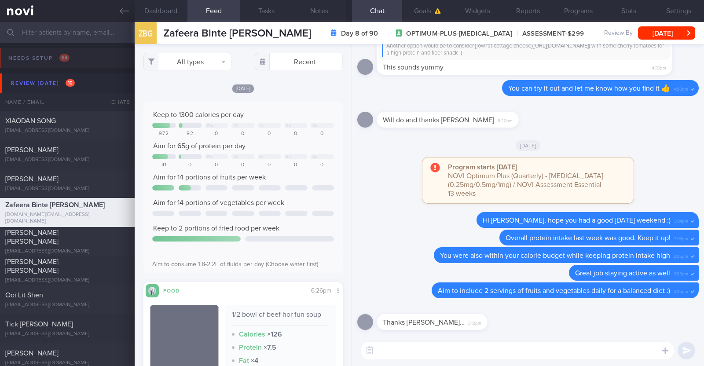
click at [339, 100] on div "All types Food Activity Glucose Weight Medicine Blood Pressure [MEDICAL_DATA] I…" at bounding box center [243, 205] width 217 height 322
click at [168, 16] on button "Dashboard" at bounding box center [161, 11] width 53 height 22
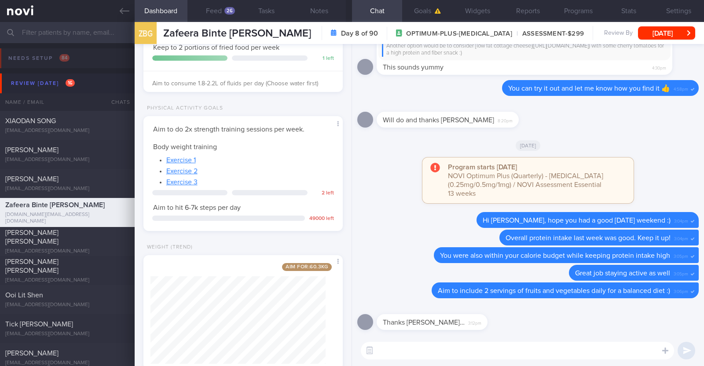
scroll to position [219, 0]
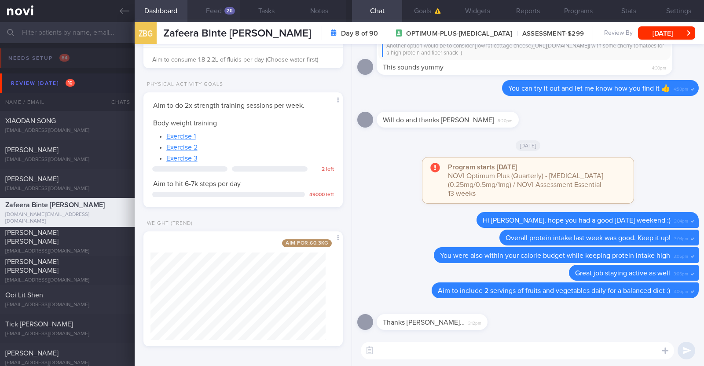
click at [203, 5] on button "Feed 26" at bounding box center [213, 11] width 53 height 22
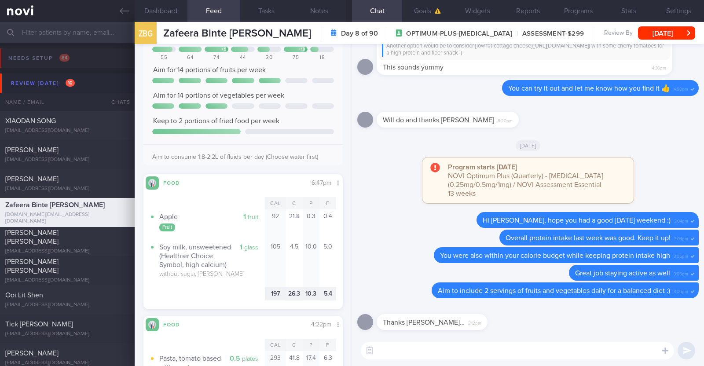
scroll to position [802, 0]
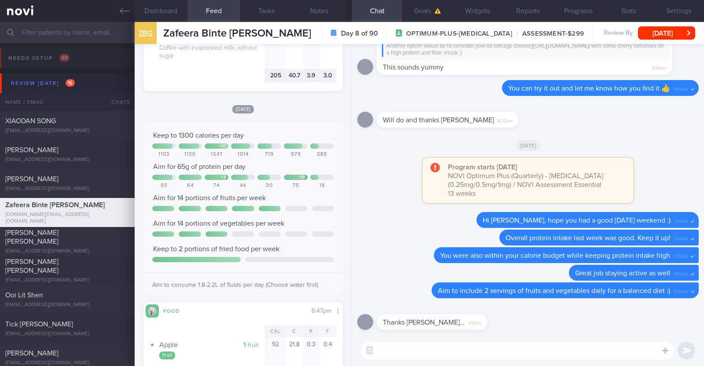
click at [384, 347] on textarea at bounding box center [517, 351] width 313 height 18
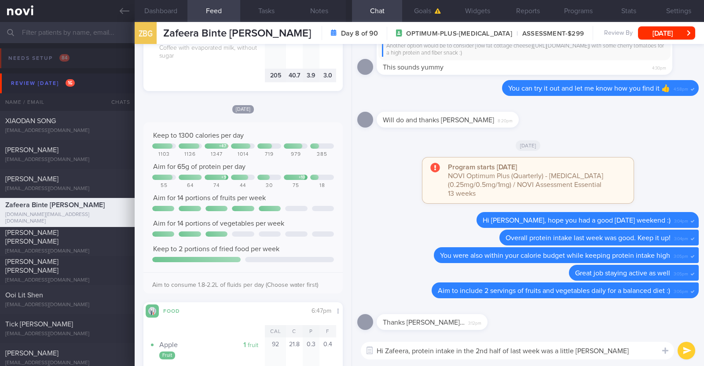
type textarea "Hi Zafeera, protein intake in the 2nd half of last week was a little lower"
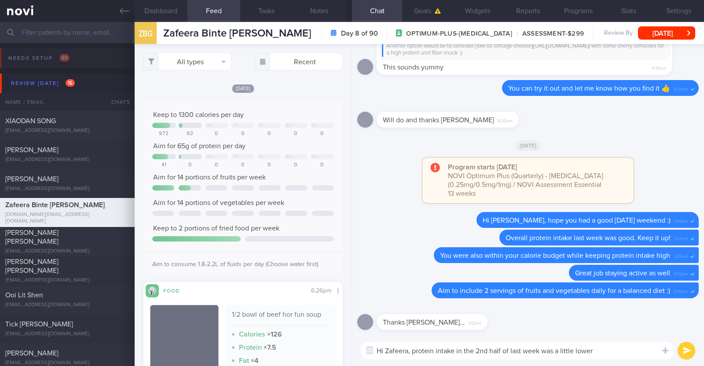
select select "7"
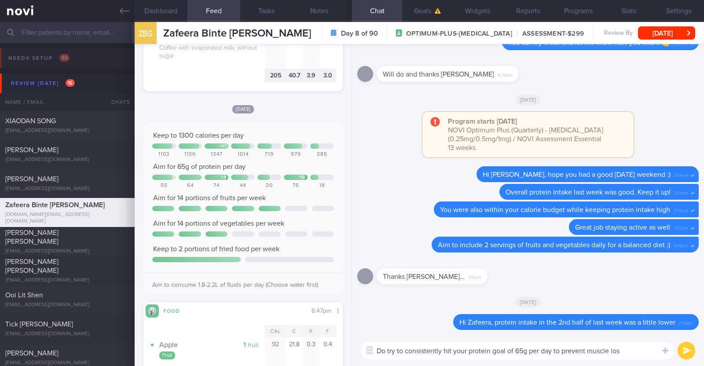
type textarea "Do try to consistently hit your protein goal of 65g per day to prevent muscle l…"
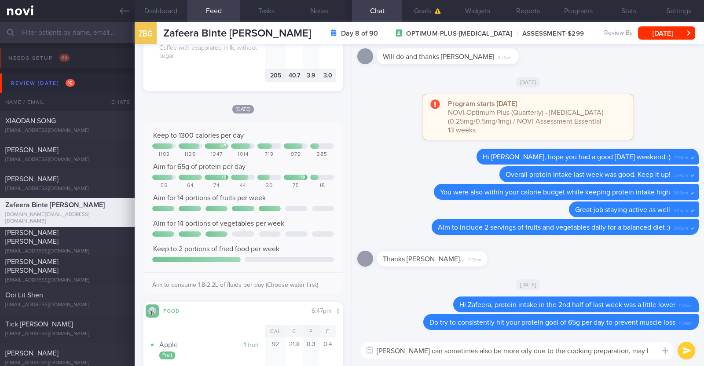
scroll to position [0, 0]
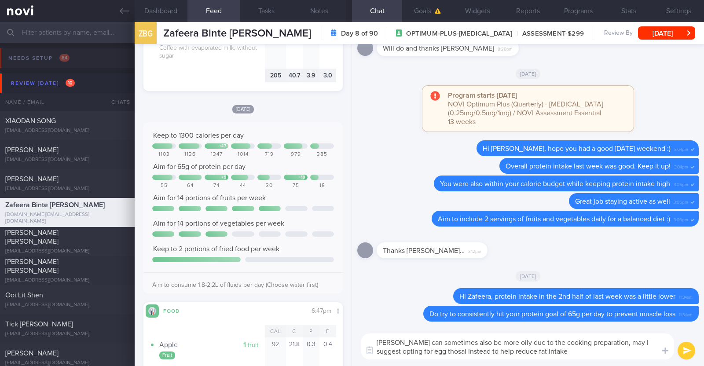
type textarea "Roti [PERSON_NAME] can sometimes also be more oily due to the cooking preparati…"
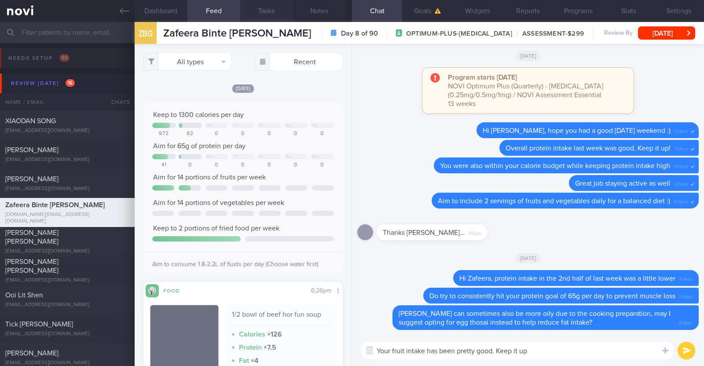
paste textarea "👍"
type textarea "Your fruit intake has been pretty good. Keep it up 👍"
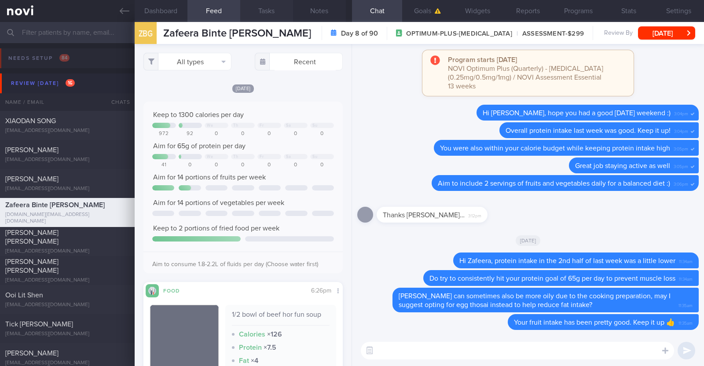
type textarea "A"
click at [469, 348] on textarea "Continue to work towards incoporating 2 servings of" at bounding box center [517, 351] width 313 height 18
click at [545, 350] on textarea "Continue to work towards incorporating 2 servings of" at bounding box center [517, 351] width 313 height 18
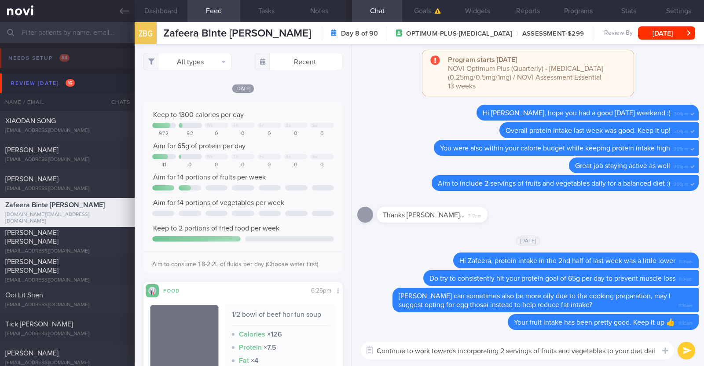
type textarea "Continue to work towards incorporating 2 servings of fruits and vegetables to y…"
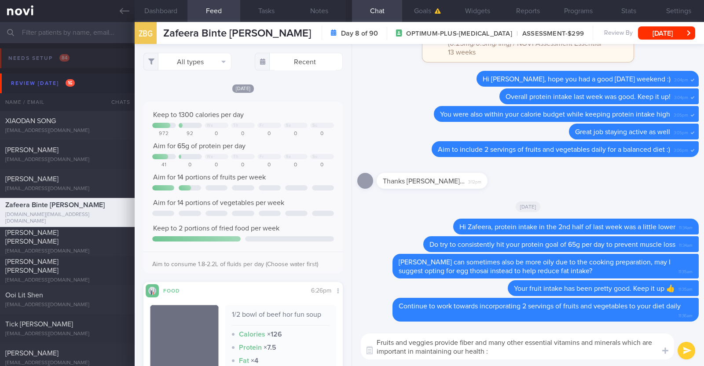
type textarea "Fruits and veggies provide fiber and many other essential vitamins and minerals…"
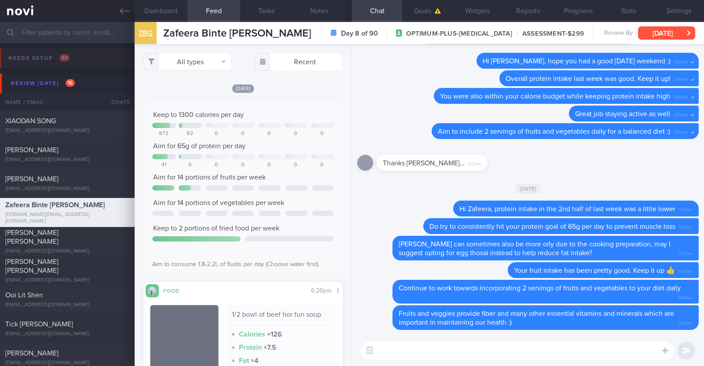
click at [683, 38] on button "[DATE]" at bounding box center [666, 32] width 57 height 13
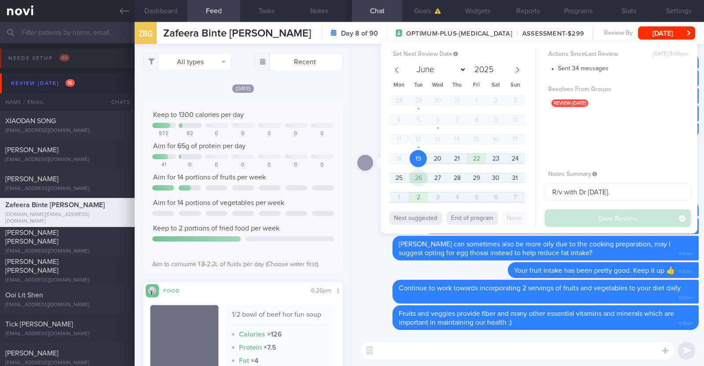
click at [422, 178] on span "26" at bounding box center [417, 177] width 17 height 17
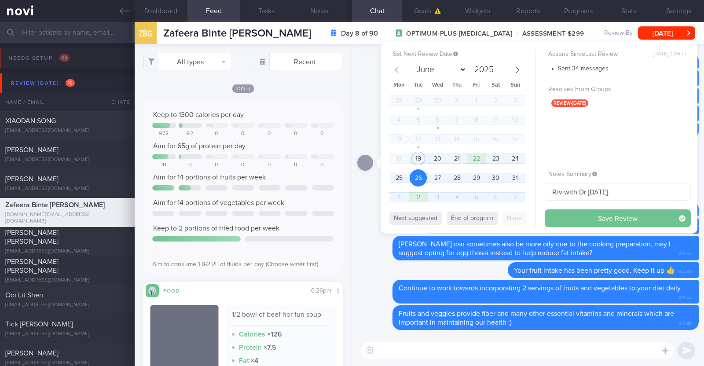
click at [602, 214] on button "Save Review" at bounding box center [617, 218] width 146 height 18
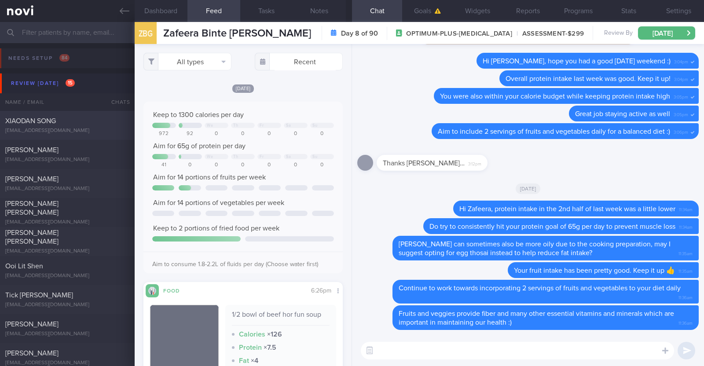
click at [102, 126] on div "XIAODAN SONG xiaodan.song1221@gmail.com" at bounding box center [67, 126] width 135 height 18
type textarea "45F Co-morbidities: Hx of GDM Migraine Stable [MEDICAL_DATA] in brain Medicatio…"
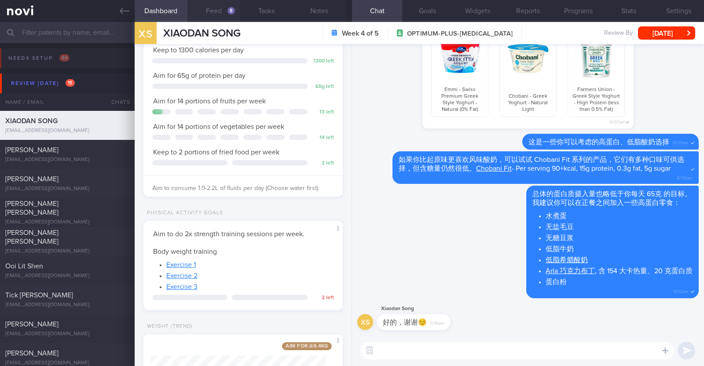
click at [218, 10] on button "Feed 8" at bounding box center [213, 11] width 53 height 22
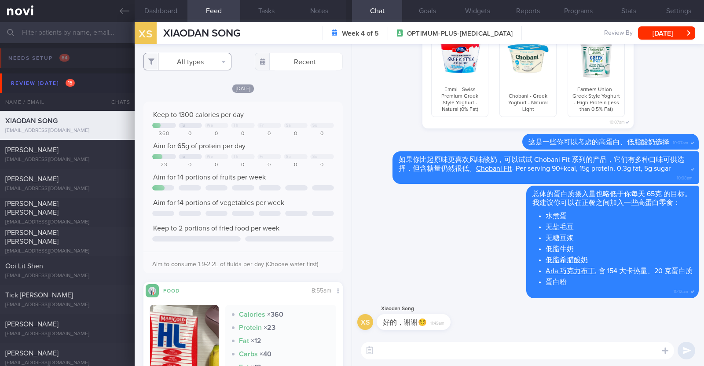
click at [198, 59] on button "All types" at bounding box center [187, 62] width 88 height 18
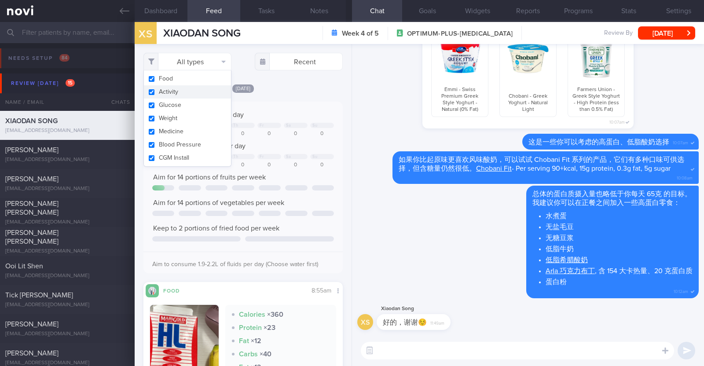
click at [315, 73] on div "All types Food Activity Glucose Weight Medicine Blood Pressure CGM Install Rece…" at bounding box center [243, 205] width 217 height 322
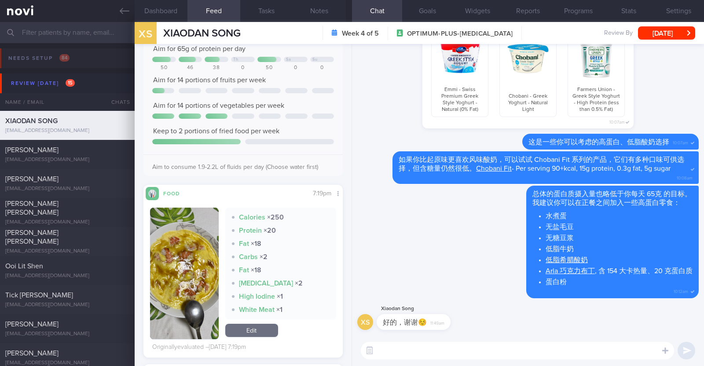
scroll to position [550, 0]
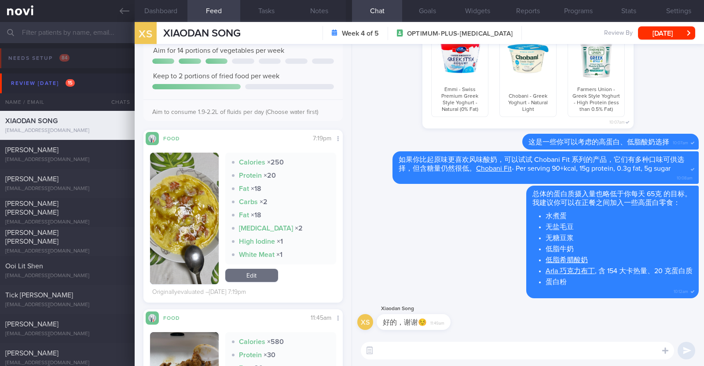
click at [196, 227] on button "button" at bounding box center [184, 219] width 69 height 132
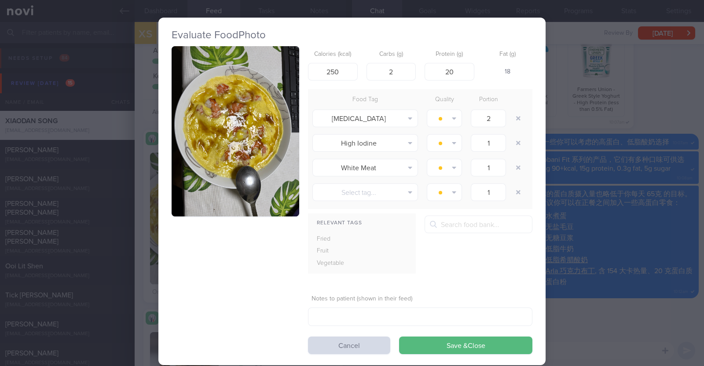
click at [145, 229] on div "Evaluate Food Photo Calories (kcal) 250 Carbs (g) 2 Protein (g) 20 Fat (g) 18 F…" at bounding box center [352, 183] width 704 height 366
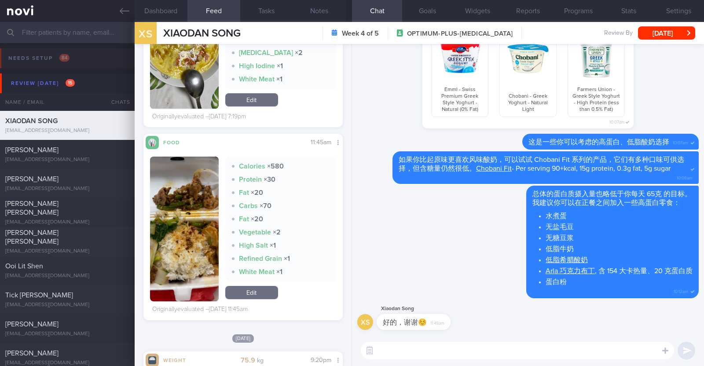
scroll to position [769, 0]
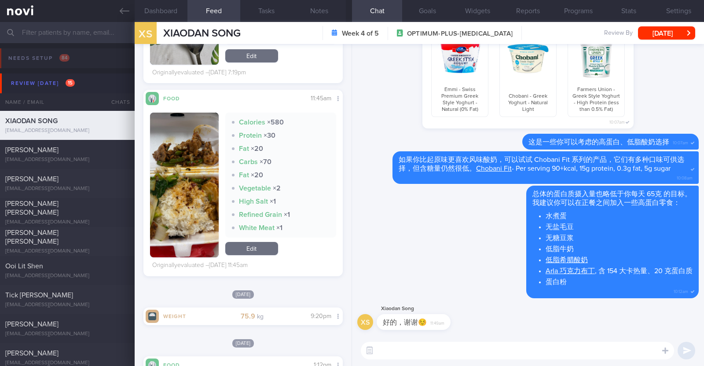
click at [202, 179] on button "button" at bounding box center [184, 185] width 69 height 145
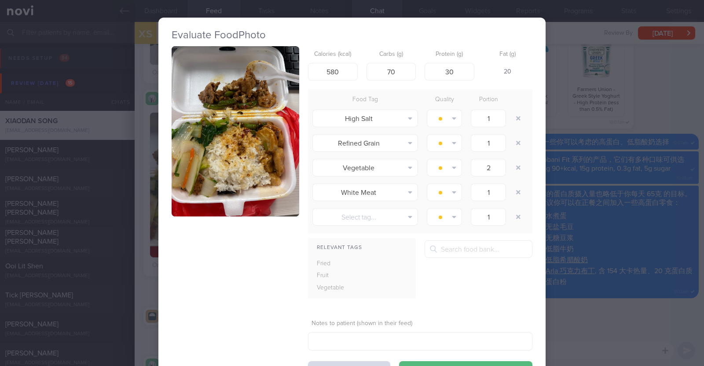
click at [142, 193] on div "Evaluate Food Photo Calories (kcal) 580 Carbs (g) 70 Protein (g) 30 Fat (g) 20 …" at bounding box center [352, 183] width 704 height 366
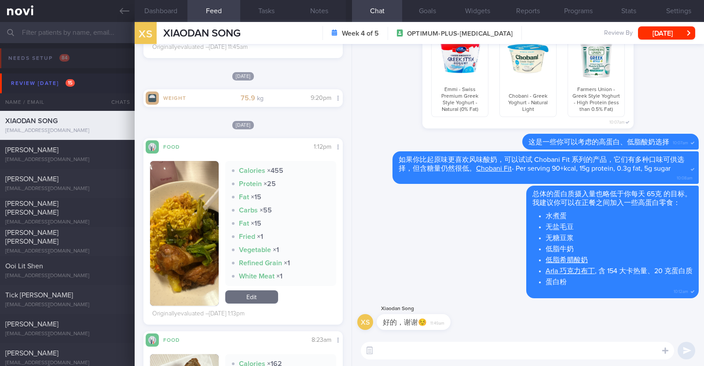
scroll to position [990, 0]
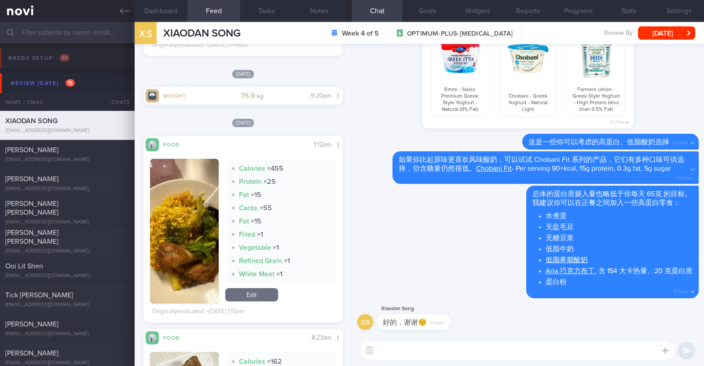
click at [184, 214] on button "button" at bounding box center [184, 231] width 69 height 145
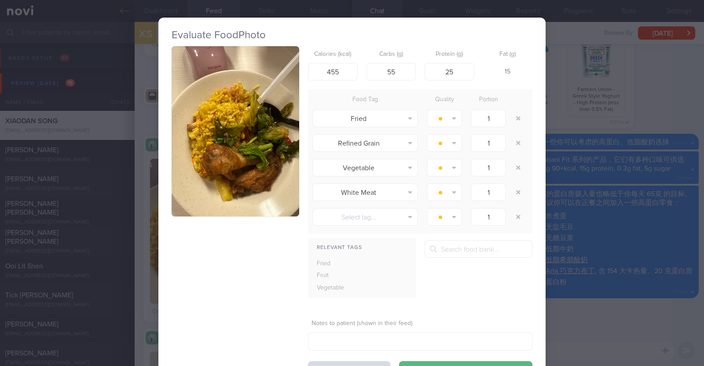
click at [139, 218] on div "Evaluate Food Photo Calories (kcal) 455 Carbs (g) 55 Protein (g) 25 Fat (g) 15 …" at bounding box center [352, 183] width 704 height 366
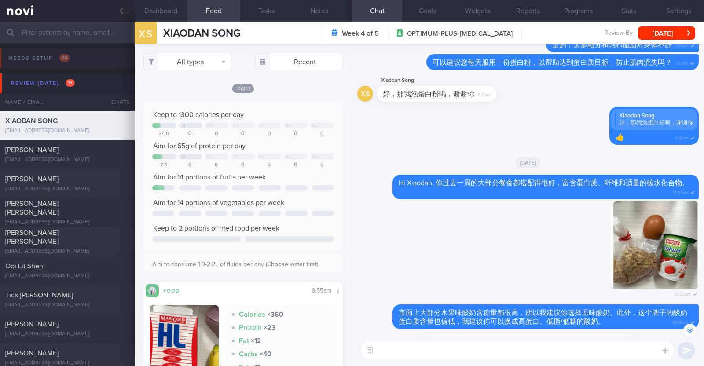
click at [431, 343] on textarea at bounding box center [517, 351] width 313 height 18
paste textarea "选择低脂牛奶非常棒！"
paste textarea "继续保持。"
type textarea "Hi Xiaodan,选择低脂牛奶非常棒！请继续保持。"
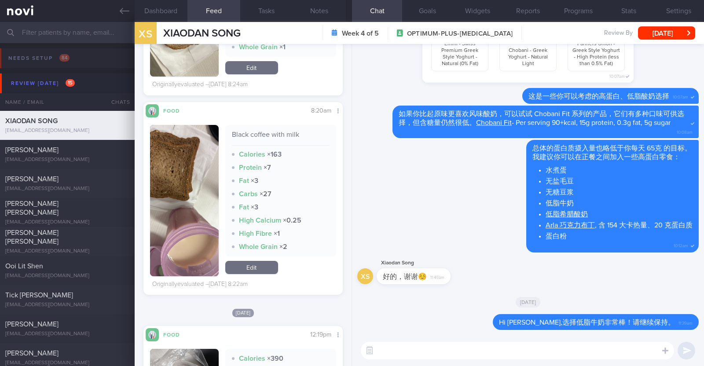
scroll to position [1374, 0]
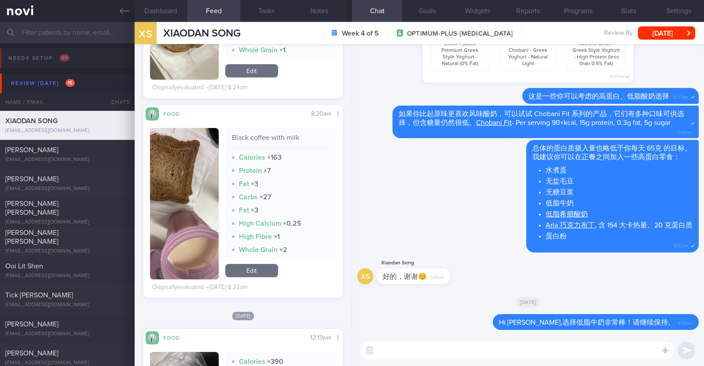
click at [436, 348] on textarea at bounding box center [517, 351] width 313 height 18
paste textarea "你早餐吃面包时，我能问一下里面有夹什么东西吗？"
drag, startPoint x: 433, startPoint y: 350, endPoint x: 446, endPoint y: 347, distance: 14.0
click at [446, 347] on textarea "你早餐吃面包时，我能问一下里面有夹什么东西吗？" at bounding box center [517, 351] width 313 height 18
drag, startPoint x: 450, startPoint y: 351, endPoint x: 459, endPoint y: 351, distance: 9.2
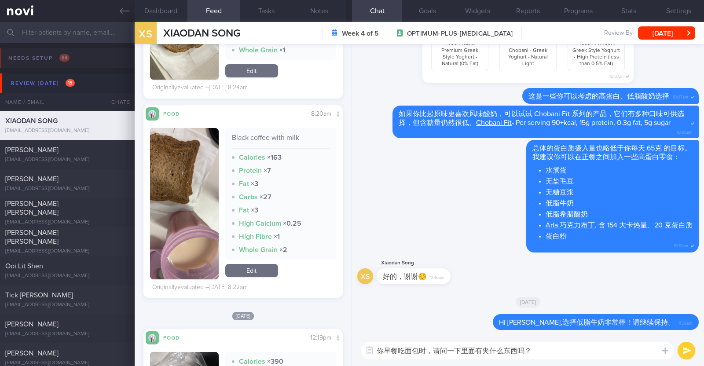
click at [459, 351] on textarea "你早餐吃面包时，请问一下里面有夹什么东西吗？" at bounding box center [517, 351] width 313 height 18
click at [468, 351] on textarea "你早餐吃面包时，请问里面有夹什么东西吗？" at bounding box center [517, 351] width 313 height 18
type textarea "你早餐吃面包时，请问里面有放什么东西吗？"
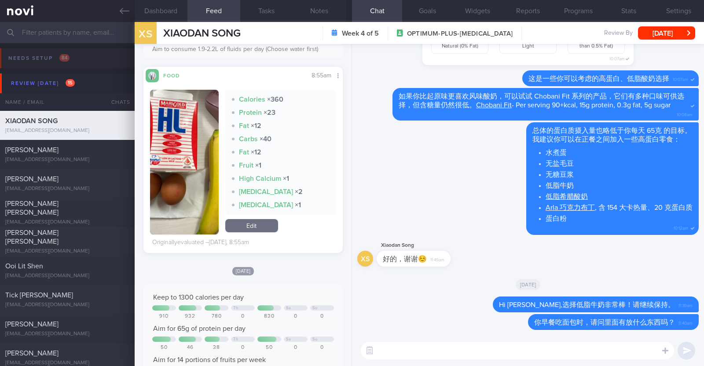
scroll to position [330, 0]
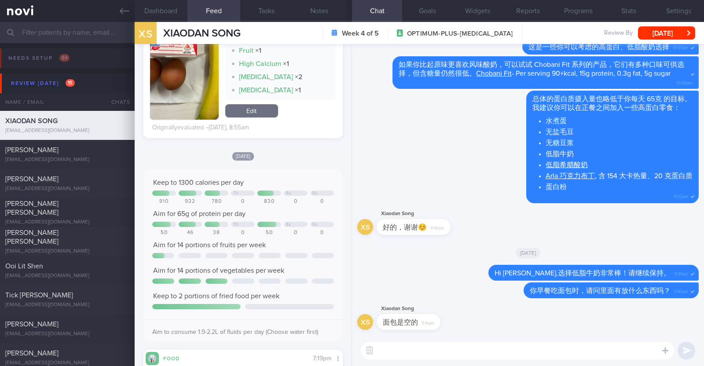
click at [462, 353] on textarea at bounding box center [517, 351] width 313 height 18
paste textarea "请记得每天也摄入 2份 水果，以达到均衡饮食。"
type textarea "请记得每天也摄入 2份 水果，以达到均衡饮食。"
drag, startPoint x: 534, startPoint y: 346, endPoint x: 356, endPoint y: 354, distance: 177.9
click at [356, 354] on div "请记得每天也摄入 2份 水果，以达到均衡饮食。 请记得每天也摄入 2份 水果，以达到均衡饮食。 ​ 请记得每天也摄入 2份 水果，以达到均衡饮食。 ​" at bounding box center [528, 350] width 352 height 31
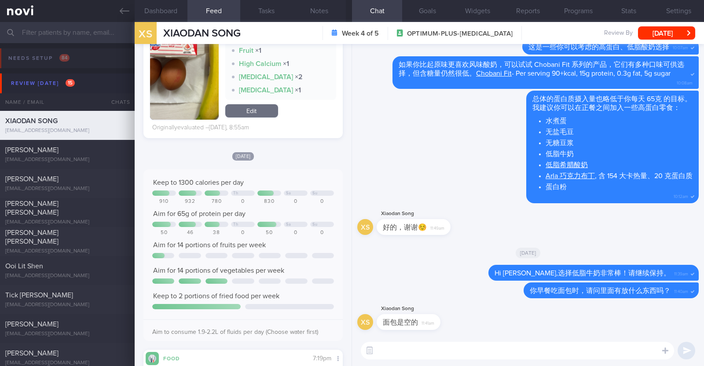
click at [401, 355] on textarea at bounding box center [517, 351] width 313 height 18
paste textarea "谢谢你的澄清。我建议你可以在面包里加一些无糖花生酱、低脂奶酪、鸡蛋或水浸金枪鱼罐头，来帮助增加蛋白质摄入。"
type textarea "谢谢你的澄清。我建议你可以在面包里加一些无糖花生酱、低脂奶酪、鸡蛋或水浸金枪鱼罐头，来帮助增加蛋白质摄入。"
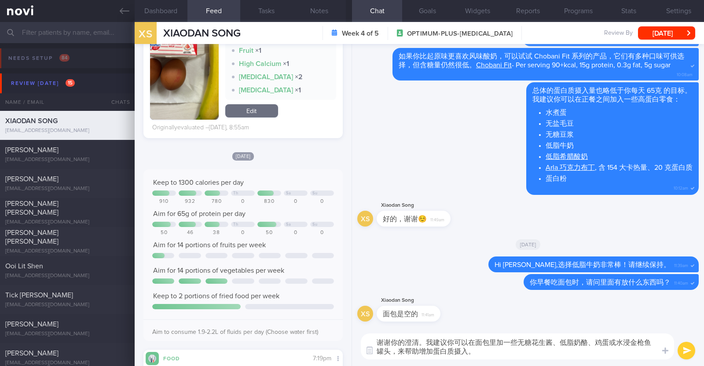
scroll to position [0, 0]
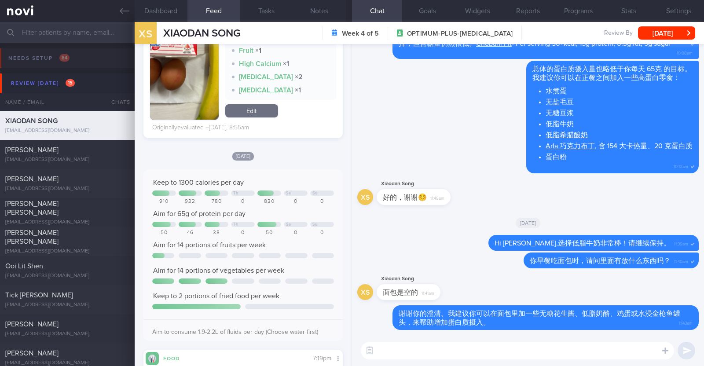
click at [549, 348] on textarea at bounding box center [517, 351] width 313 height 18
paste textarea "你也可以加一些黄瓜、生菜或西红柿等蔬菜来增加纤维摄入。"
type textarea "你也可以加一些黄瓜、生菜或西红柿等蔬菜来增加纤维摄入。"
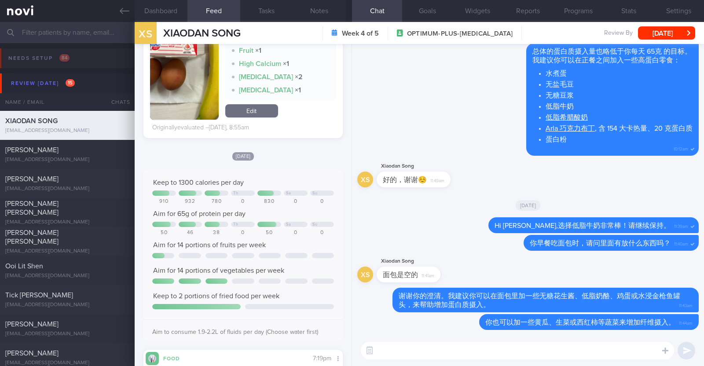
paste textarea "请记得每天也摄入 2份 水果，以达到均衡饮食。"
type textarea "请记得每天也摄入 2份 水果，以达到均衡饮食。"
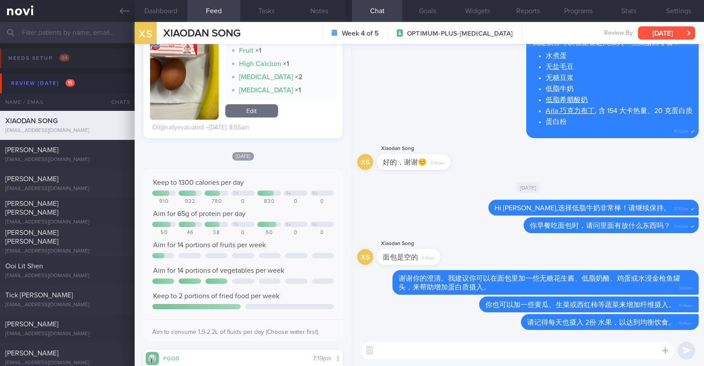
click at [668, 27] on button "[DATE]" at bounding box center [666, 32] width 57 height 13
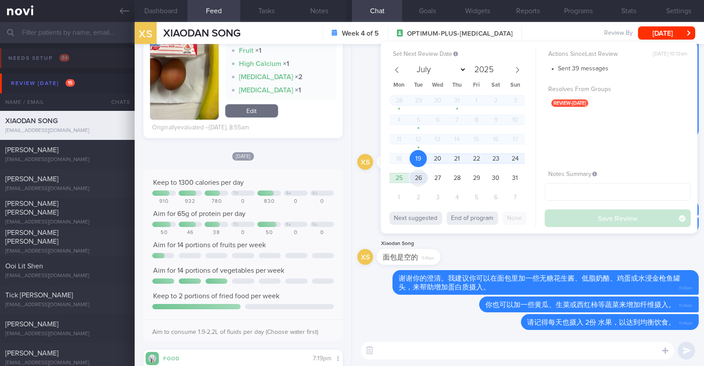
click at [420, 174] on span "26" at bounding box center [417, 177] width 17 height 17
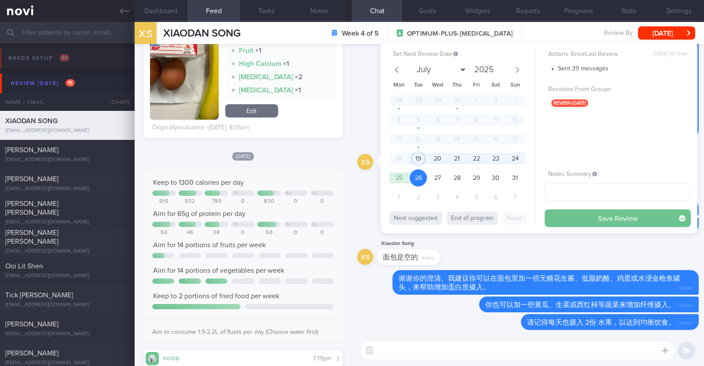
click at [579, 214] on button "Save Review" at bounding box center [617, 218] width 146 height 18
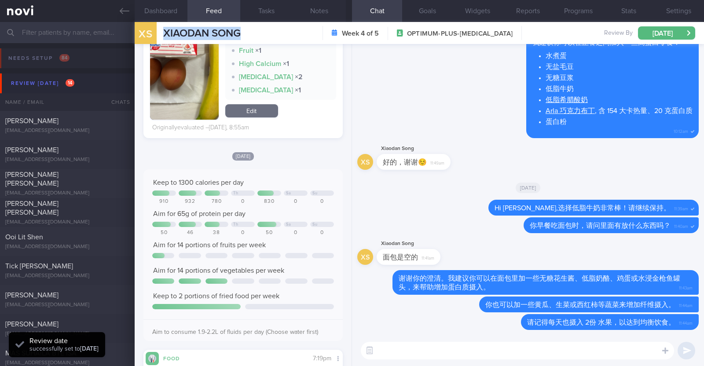
drag, startPoint x: 252, startPoint y: 34, endPoint x: 157, endPoint y: 33, distance: 95.0
click at [157, 33] on div "XS XIAODAN SONG XIAODAN SONG xiaodan.song1221@gmail.com Week 4 of 5 OPTIMUM-PLU…" at bounding box center [419, 33] width 569 height 22
copy div "XIAODAN SONG"
click at [324, 10] on button "Notes" at bounding box center [319, 11] width 53 height 22
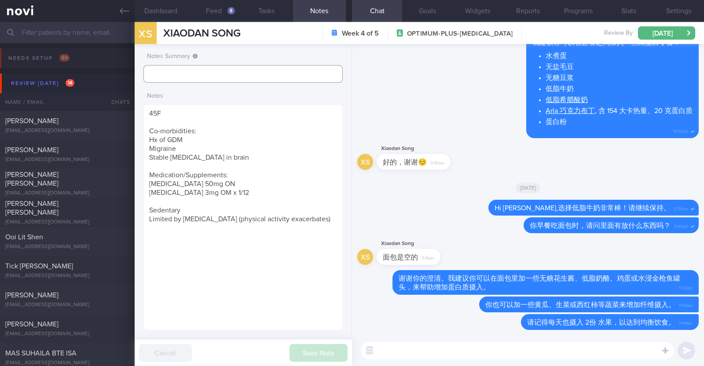
click at [227, 66] on input "text" at bounding box center [242, 74] width 199 height 18
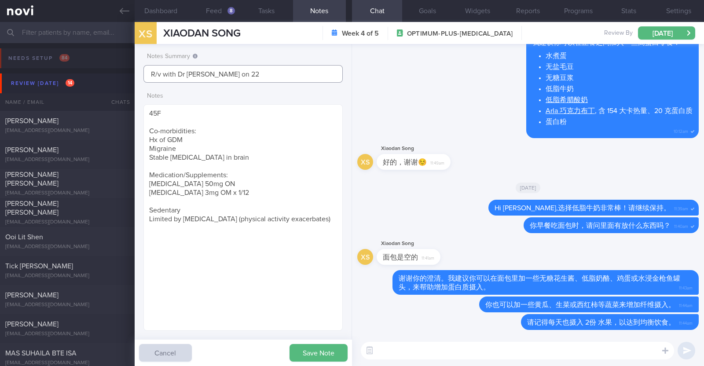
type input "R/v with Dr JJ on 22/"
select select "7"
type input "R/v with Dr [PERSON_NAME] on 22/8"
click at [326, 346] on button "Save Note" at bounding box center [318, 353] width 58 height 18
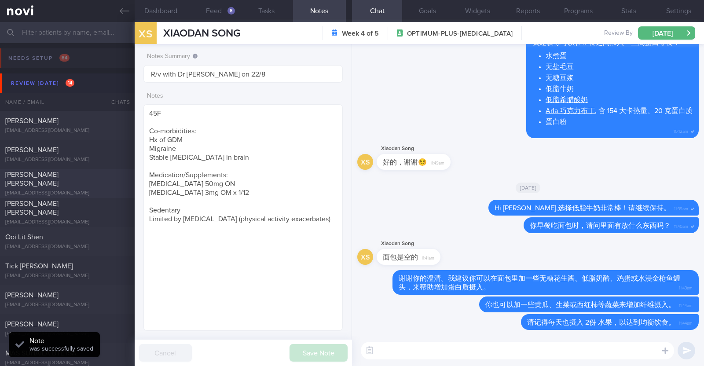
click at [99, 190] on div "[EMAIL_ADDRESS][DOMAIN_NAME]" at bounding box center [67, 193] width 124 height 7
type input "R/v with [PERSON_NAME] 1/10"
type textarea "44M Comorbidities: T2DM - not on medications f/up [PERSON_NAME] Coat (Telemed) …"
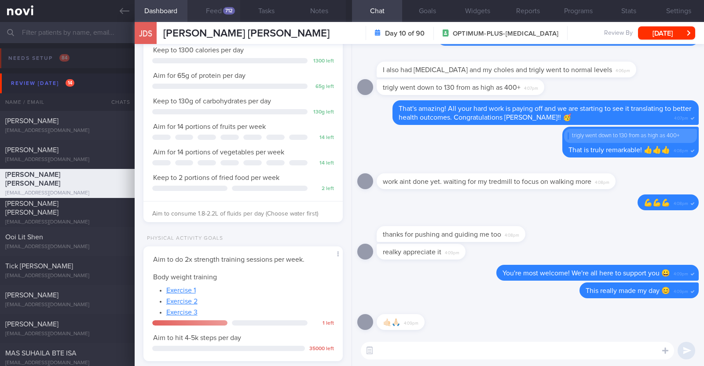
click at [210, 10] on button "Feed 712" at bounding box center [213, 11] width 53 height 22
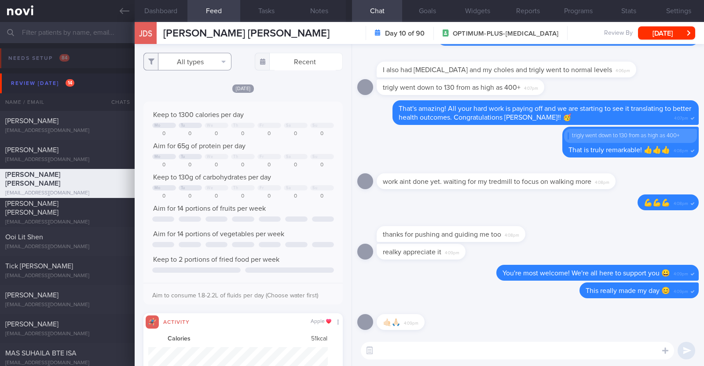
click at [205, 60] on button "All types" at bounding box center [187, 62] width 88 height 18
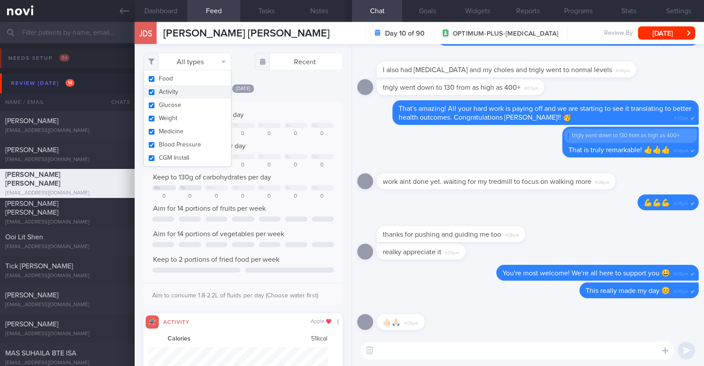
click at [188, 88] on button "Activity" at bounding box center [187, 91] width 87 height 13
checkbox input "false"
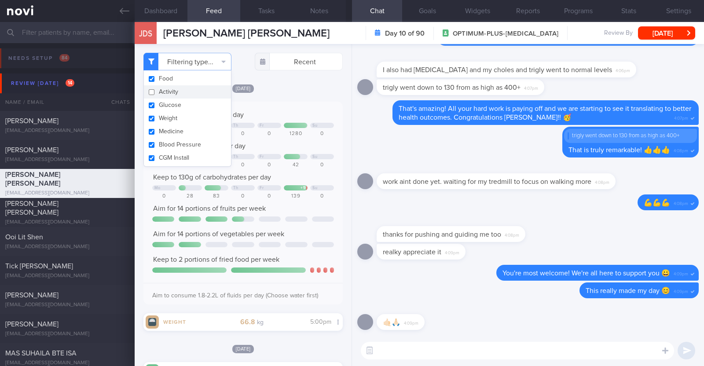
scroll to position [89, 178]
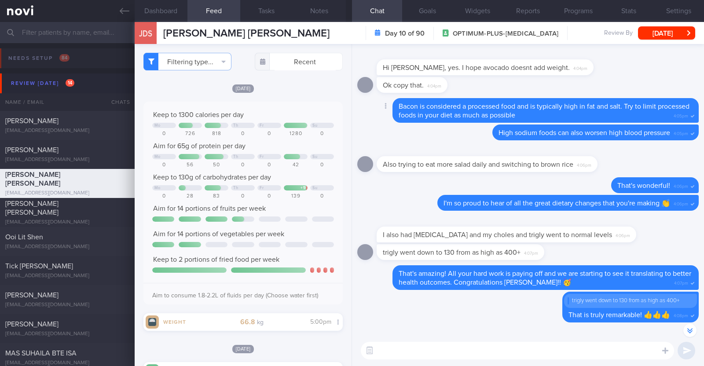
scroll to position [0, 0]
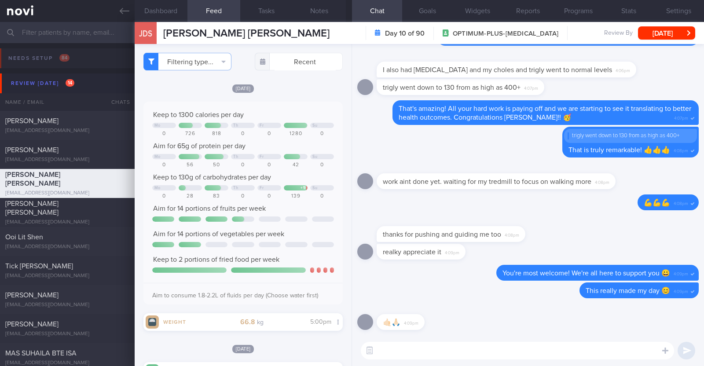
click at [435, 356] on textarea at bounding box center [517, 351] width 313 height 18
type textarea "Hi J"
select select "7"
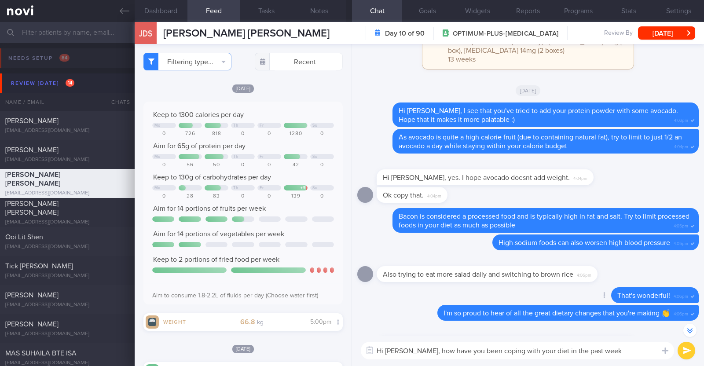
type textarea "Hi [PERSON_NAME], how have you been coping with your diet in the past week?"
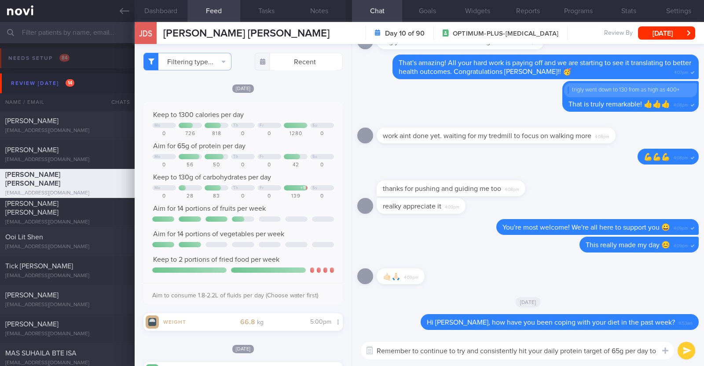
scroll to position [0, 0]
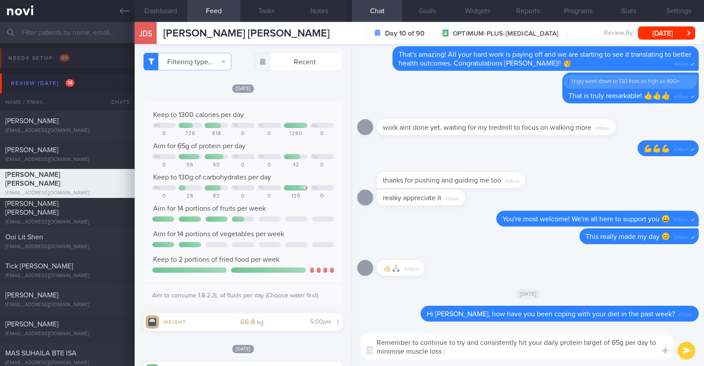
type textarea "Remember to continue to try and consistently hit your daily protein target of 6…"
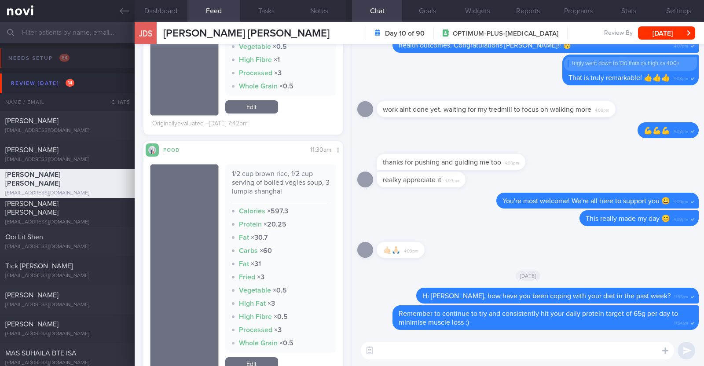
scroll to position [550, 0]
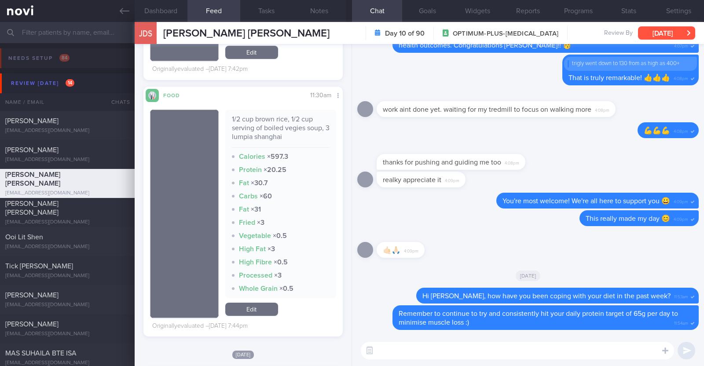
click at [682, 33] on button "[DATE]" at bounding box center [666, 32] width 57 height 13
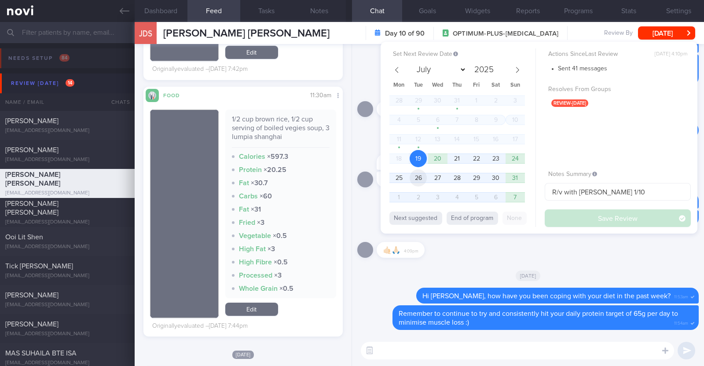
click at [418, 177] on span "26" at bounding box center [417, 177] width 17 height 17
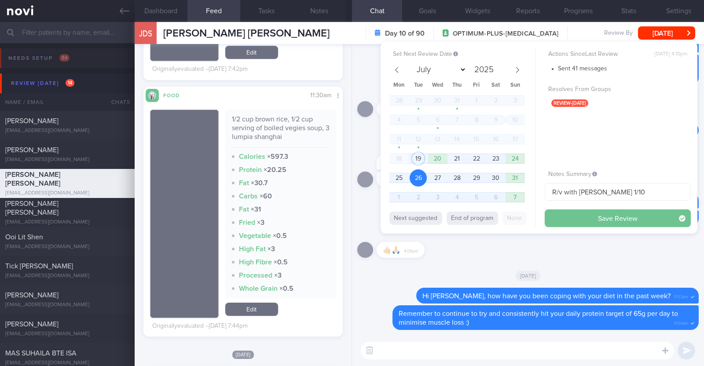
click at [584, 213] on button "Save Review" at bounding box center [617, 218] width 146 height 18
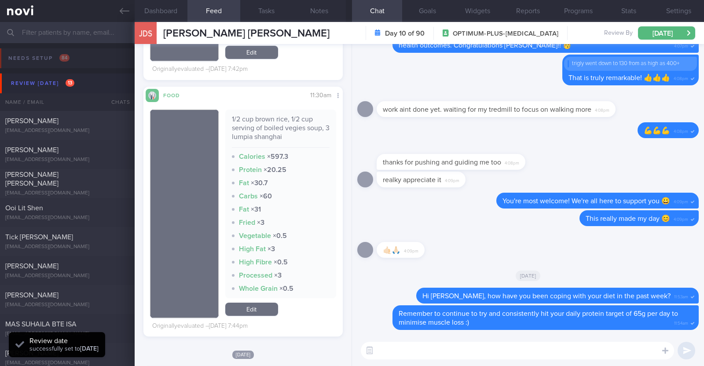
scroll to position [89, 178]
click at [100, 157] on div "[EMAIL_ADDRESS][DOMAIN_NAME]" at bounding box center [67, 160] width 124 height 7
type textarea "22F Nil PMHx Ryblesus 3mg OM for 1 month Cycling 10-15min (outdoor) 1x/week"
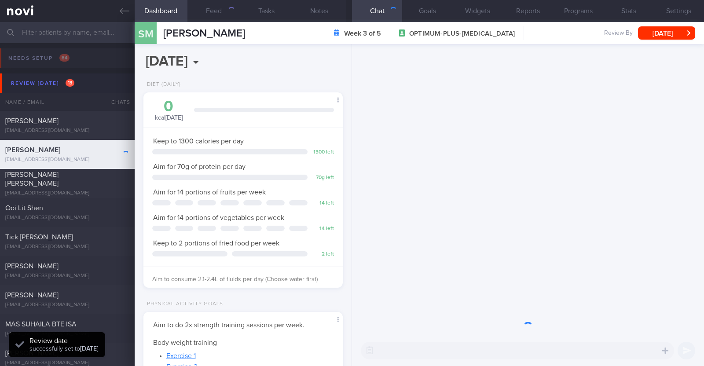
scroll to position [439709, 439634]
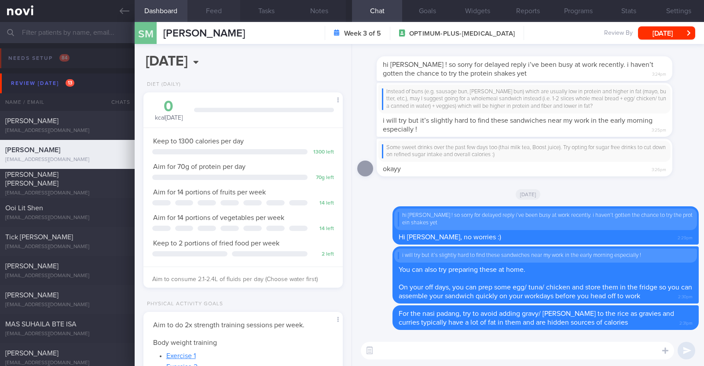
click at [206, 5] on button "Feed" at bounding box center [213, 11] width 53 height 22
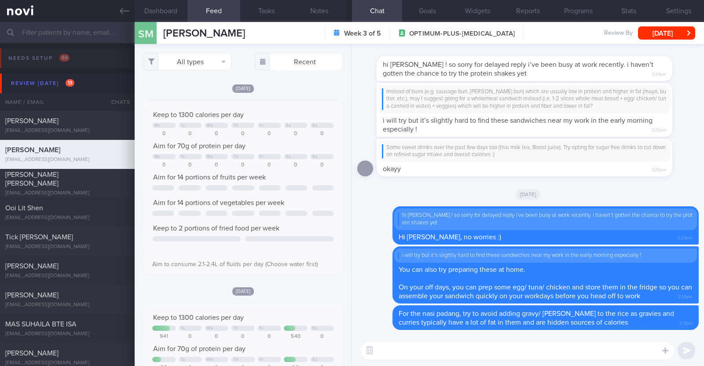
click at [409, 348] on textarea at bounding box center [517, 351] width 313 height 18
type textarea "Hi [PERSON_NAME], just checking in"
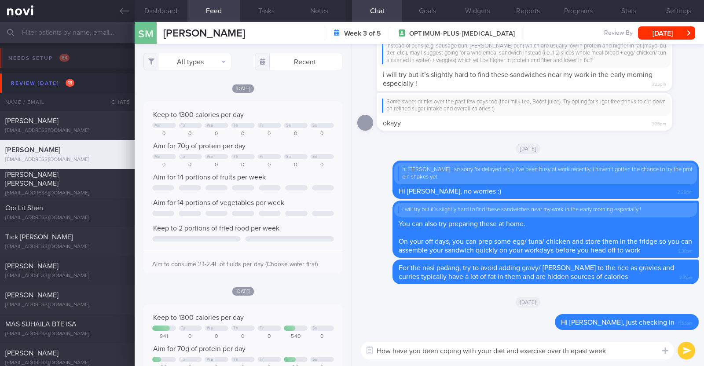
type textarea "How have you been coping with your diet and exercise over th epast week?"
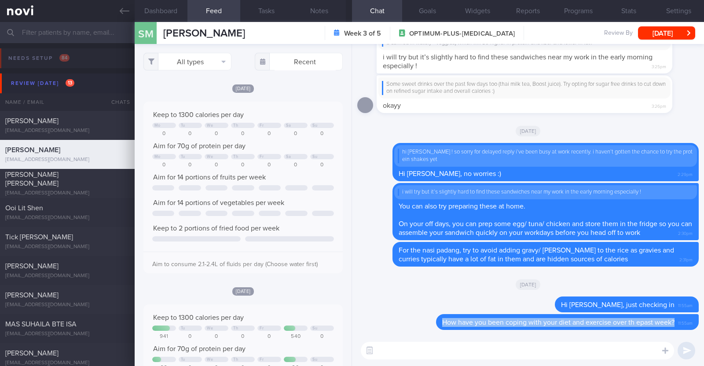
drag, startPoint x: 433, startPoint y: 322, endPoint x: 697, endPoint y: 326, distance: 263.9
click at [697, 326] on div "Delete How have you been coping with your diet and exercise over th epast week?…" at bounding box center [528, 189] width 352 height 291
copy span "How have you been coping with your diet and exercise over th epast week?"
click at [413, 303] on button "Delete" at bounding box center [419, 304] width 36 height 13
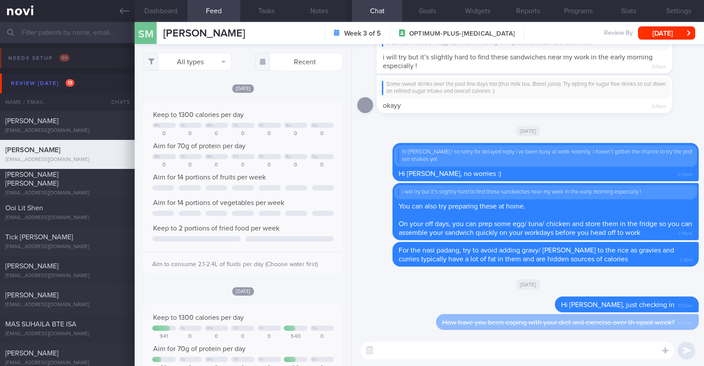
click at [530, 354] on textarea at bounding box center [517, 351] width 313 height 18
paste textarea "How have you been coping with your diet and exercise over th epast week?"
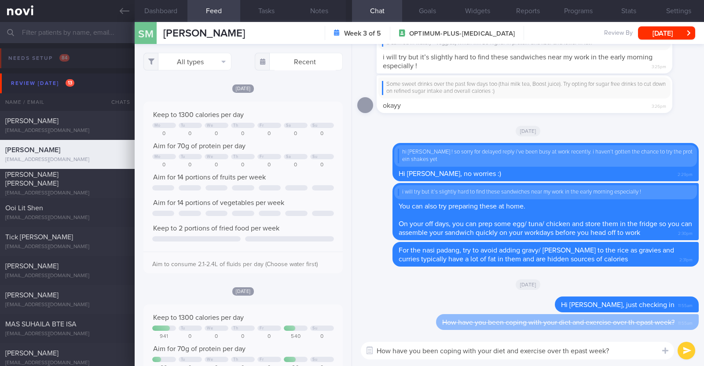
click at [570, 350] on textarea "How have you been coping with your diet and exercise over th epast week?" at bounding box center [517, 351] width 313 height 18
type textarea "How have you been coping with your diet and exercise over the past week?"
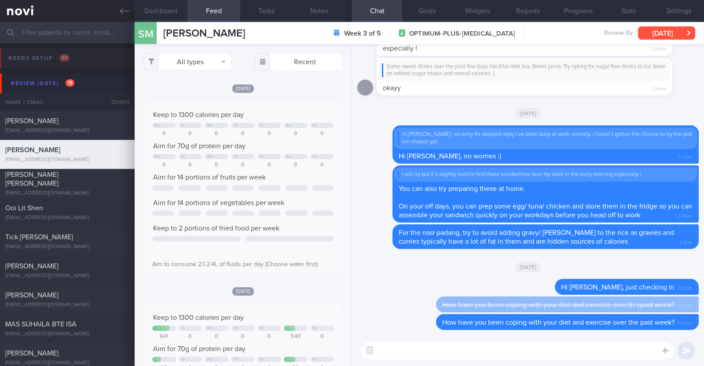
click at [665, 37] on button "[DATE]" at bounding box center [666, 32] width 57 height 13
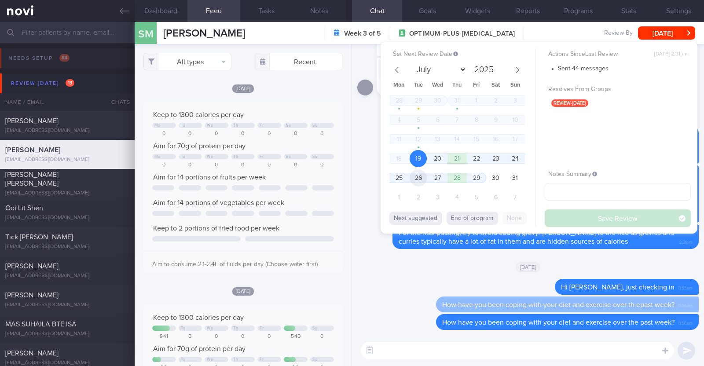
click at [421, 177] on span "26" at bounding box center [417, 177] width 17 height 17
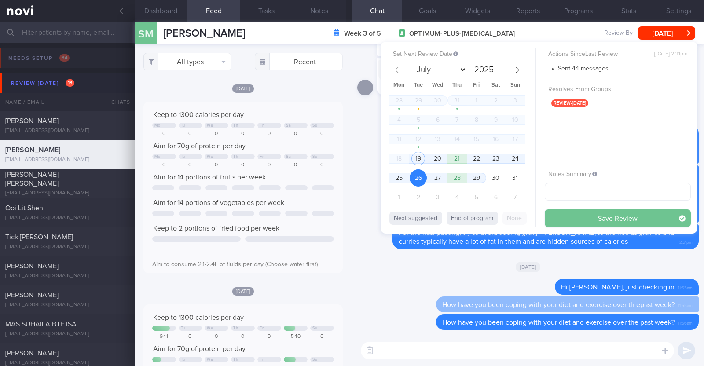
click at [588, 212] on button "Save Review" at bounding box center [617, 218] width 146 height 18
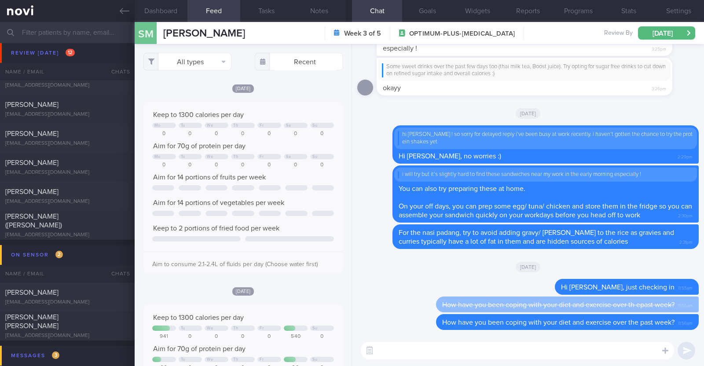
scroll to position [384, 0]
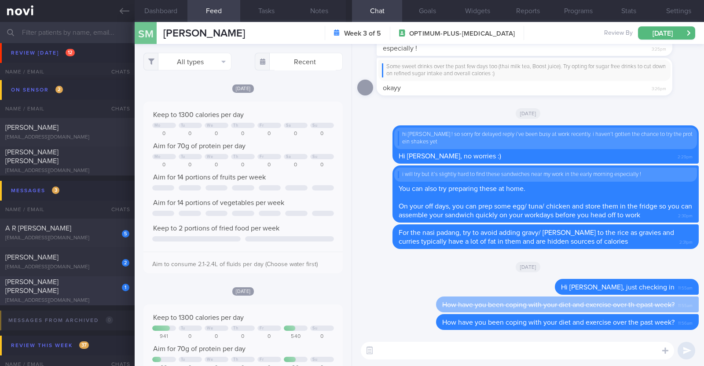
click at [69, 297] on div "[EMAIL_ADDRESS][DOMAIN_NAME]" at bounding box center [67, 300] width 124 height 7
type input "R/v with [PERSON_NAME] 1/10"
type textarea "44M Comorbidities: T2DM - not on medications f/up GP White Coat (Telemed) HTN H…"
checkbox input "false"
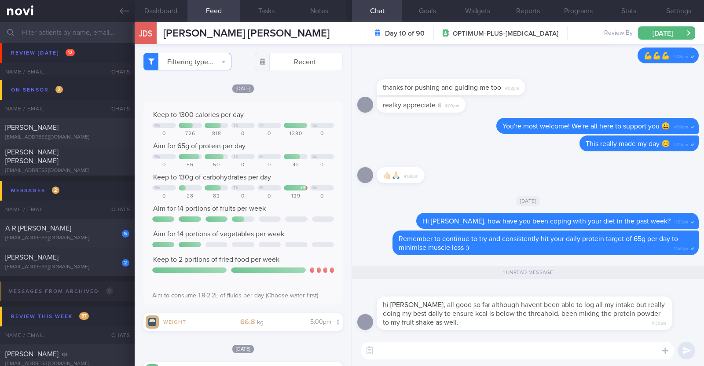
click at [547, 347] on textarea at bounding box center [517, 351] width 313 height 18
paste textarea "💪"
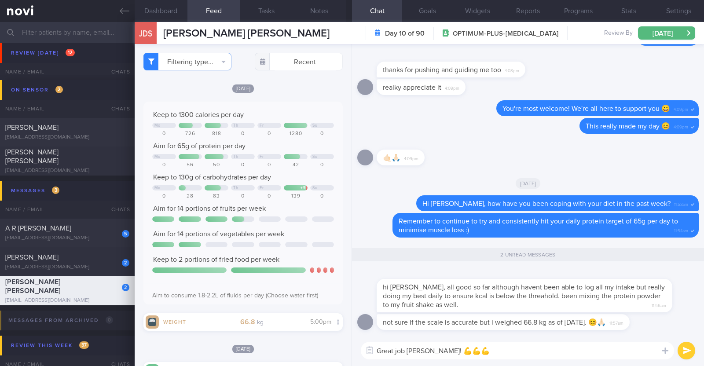
type textarea "Great job Joseph! 💪💪💪"
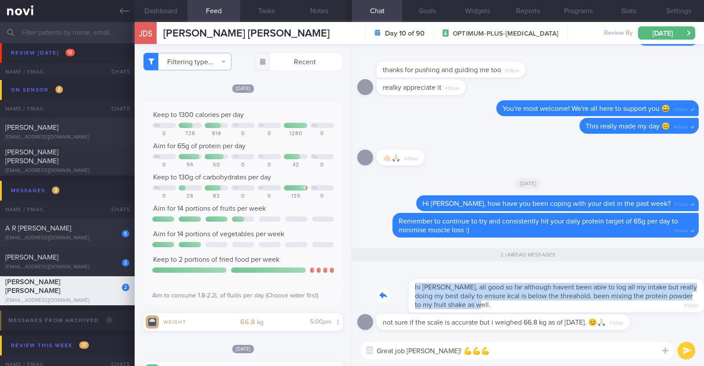
drag, startPoint x: 641, startPoint y: 302, endPoint x: 696, endPoint y: 302, distance: 55.0
click at [696, 302] on div "not sure if the scale is accurate but i weighed 66.8 kg as of yesterday. 😊🙏🏻 11…" at bounding box center [528, 189] width 352 height 291
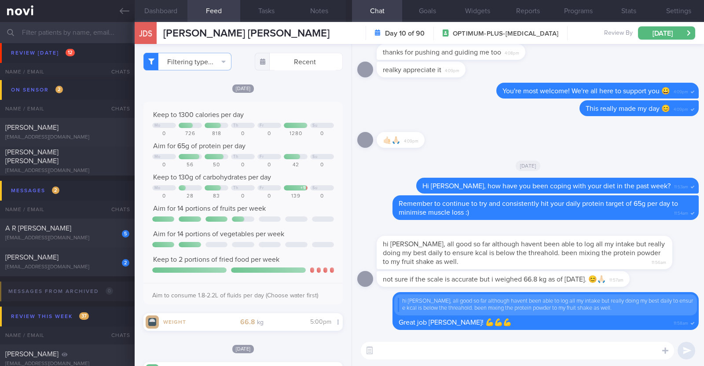
click at [169, 13] on button "Dashboard" at bounding box center [161, 11] width 53 height 22
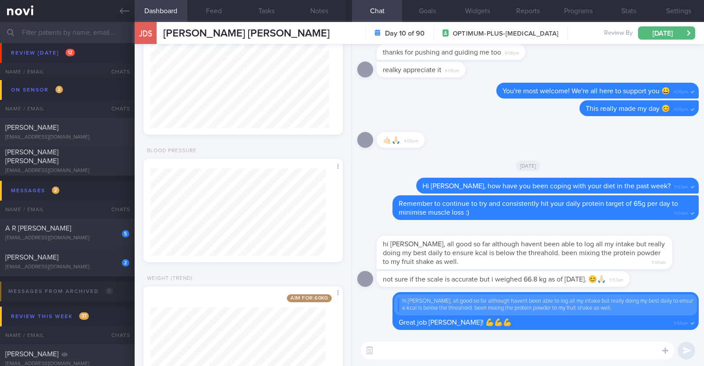
scroll to position [504, 0]
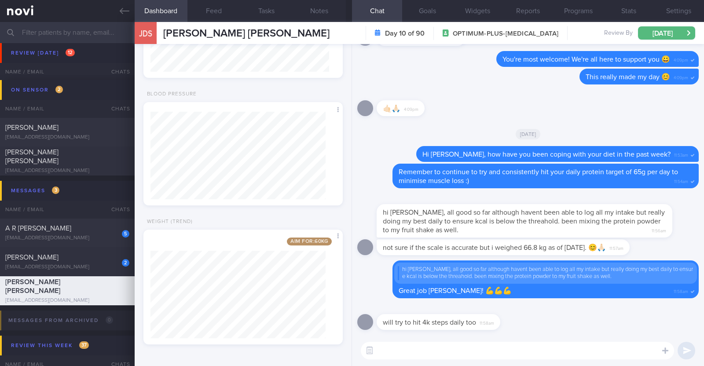
click at [480, 309] on div at bounding box center [451, 308] width 150 height 11
drag, startPoint x: 637, startPoint y: 249, endPoint x: 703, endPoint y: 249, distance: 66.4
click at [703, 249] on div "will try to hit 4k steps daily too 11:58am Delete hi charlotte, all good so far…" at bounding box center [528, 189] width 352 height 291
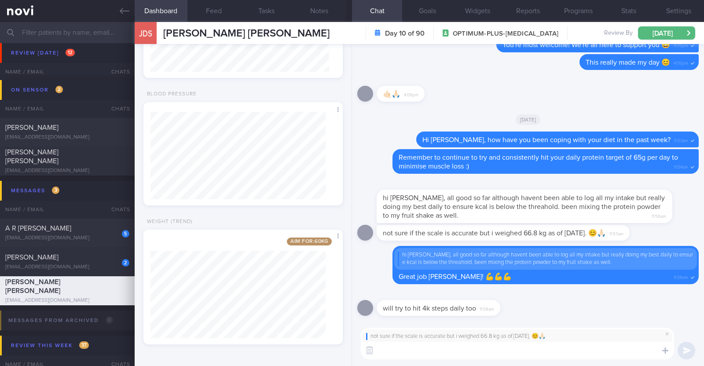
click at [554, 353] on textarea at bounding box center [517, 351] width 313 height 18
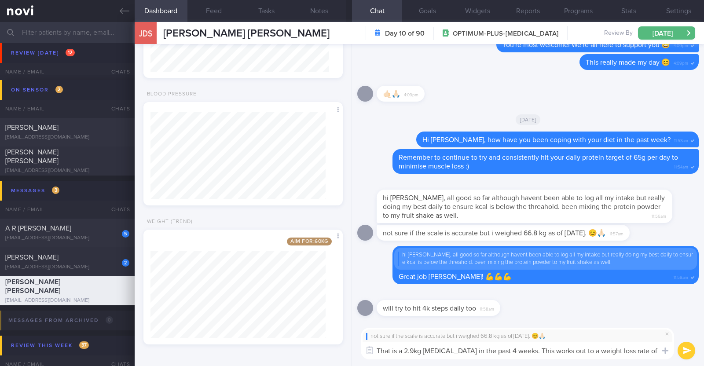
scroll to position [0, 0]
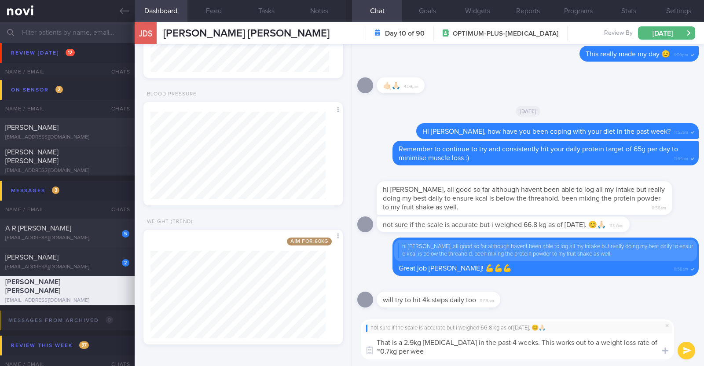
type textarea "That is a 2.9kg loss of weight in the past 4 weeks. This works out to a weight …"
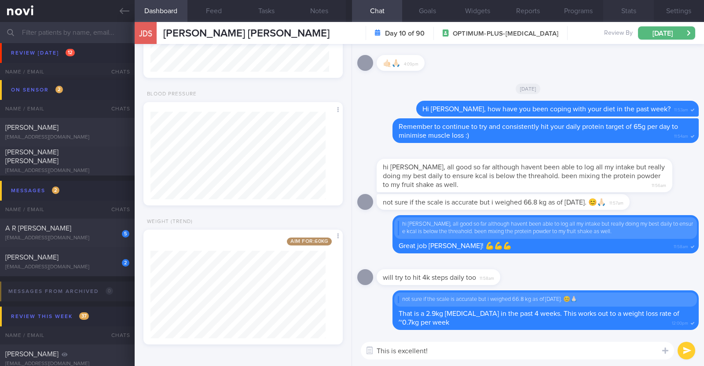
paste textarea "👏"
type textarea "This is excellent! 👏"
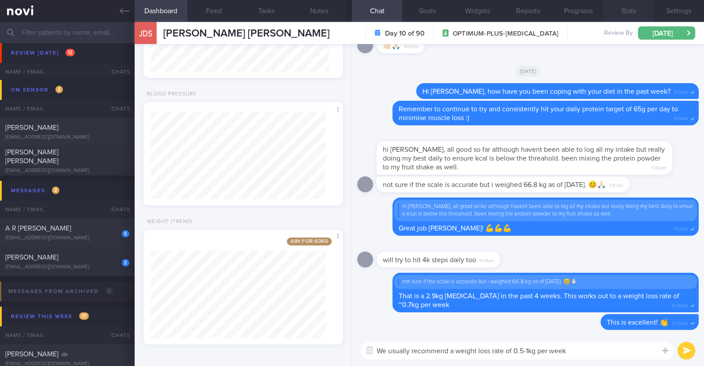
type textarea "We usually recommend a weight loss rate of 0.5-1kg per week"
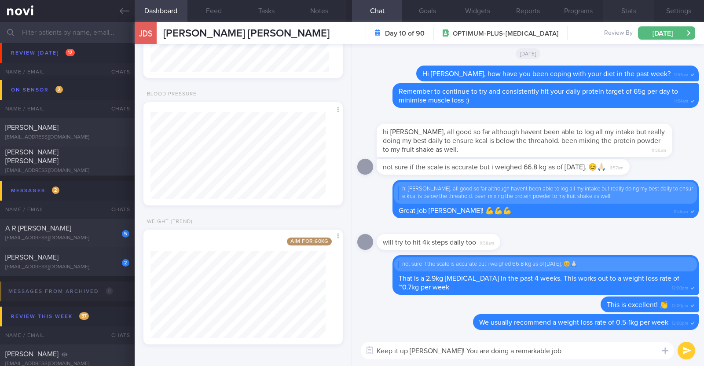
paste textarea "😀"
type textarea "Keep it up Joseph! You are doing a remarkable job 😀"
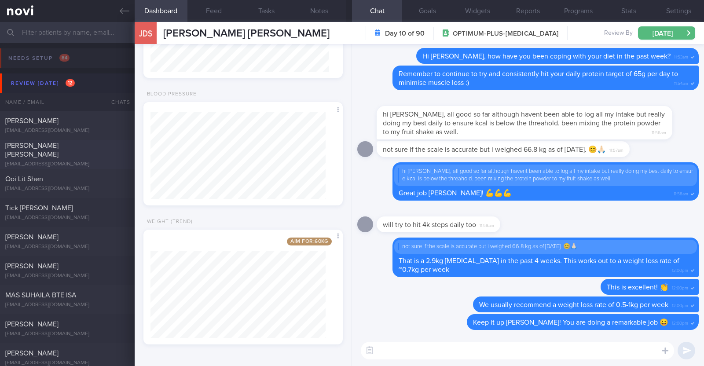
click at [94, 156] on div "Shermeen Lim Li Fang shermeenlim@gmail.com" at bounding box center [67, 154] width 135 height 26
type input "R/v with Dr [PERSON_NAME] on 28/10. R/v 19/8"
type textarea "47F Co-morbidities: HTN HLD Medication/Supplements: [MEDICAL_DATA] 10mg 3x/wk […"
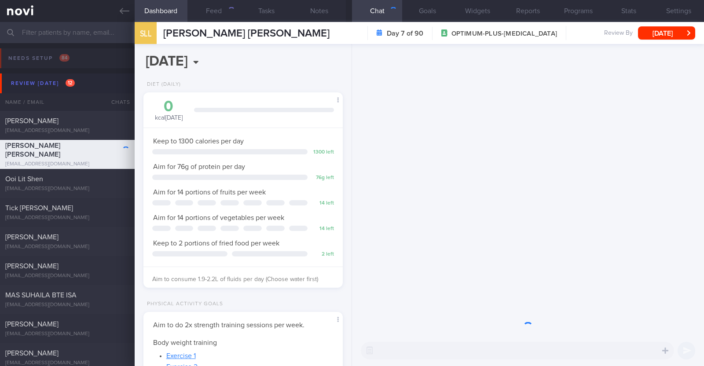
scroll to position [100, 175]
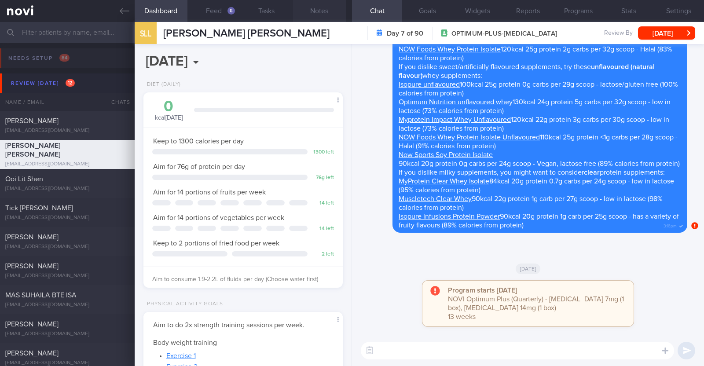
click at [313, 10] on button "Notes" at bounding box center [319, 11] width 53 height 22
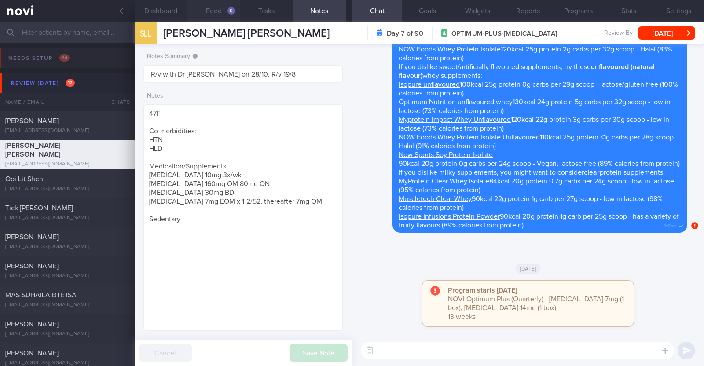
click at [216, 12] on button "Feed 6" at bounding box center [213, 11] width 53 height 22
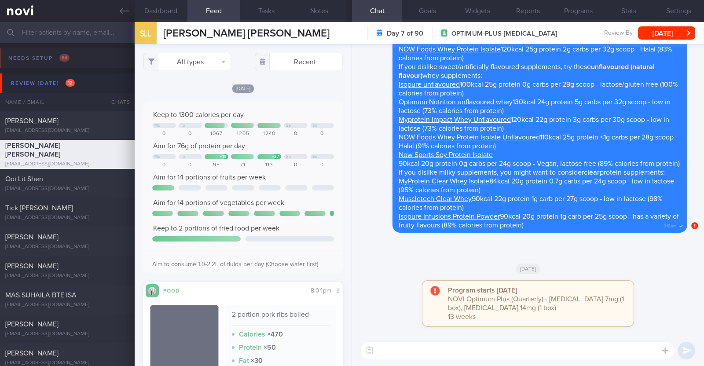
click at [300, 86] on div "[DATE]" at bounding box center [242, 88] width 199 height 9
select select "7"
click at [425, 352] on textarea at bounding box center [517, 351] width 313 height 18
click at [383, 350] on textarea "HI [PERSON_NAME]," at bounding box center [517, 351] width 313 height 18
click at [441, 354] on textarea "Hi [PERSON_NAME]," at bounding box center [517, 351] width 313 height 18
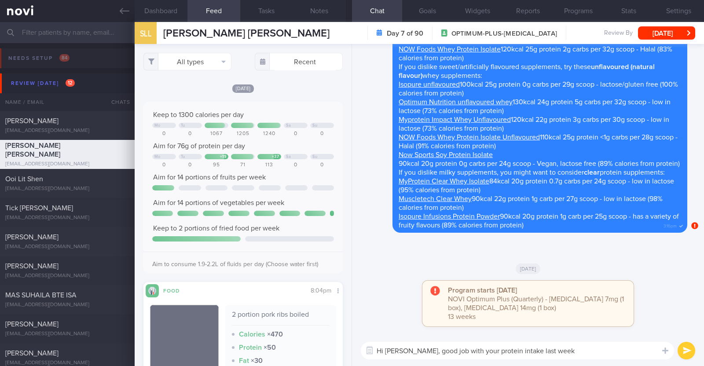
click at [479, 349] on textarea "Hi [PERSON_NAME], good job with your protein intake last week" at bounding box center [517, 351] width 313 height 18
click at [600, 353] on textarea "Hi [PERSON_NAME], good job with your overall protein intake last week" at bounding box center [517, 351] width 313 height 18
paste textarea "👍"
type textarea "Hi [PERSON_NAME], good job with your overall protein intake last week 👍"
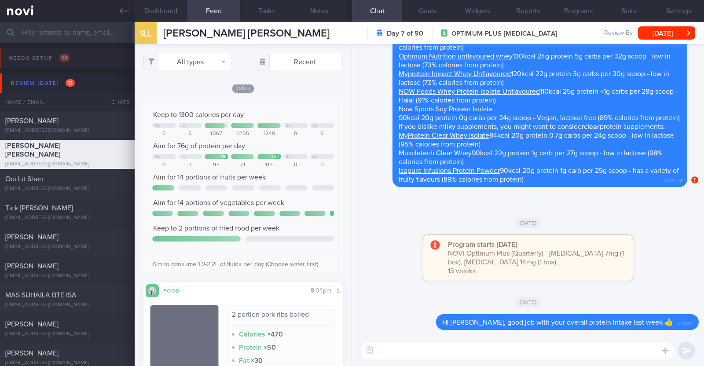
click at [403, 351] on textarea at bounding box center [517, 351] width 313 height 18
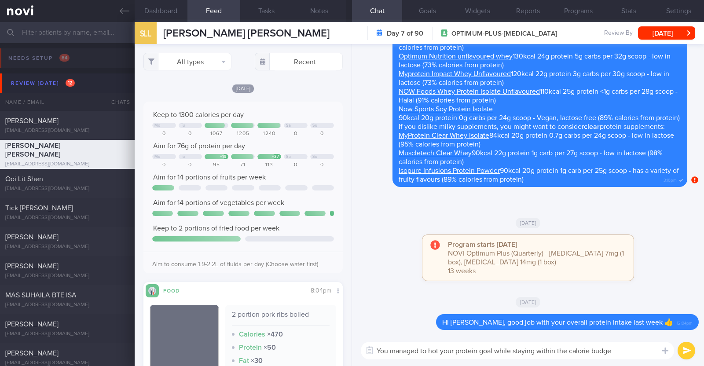
type textarea "You managed to hot your protein goal while staying within the calorie budget"
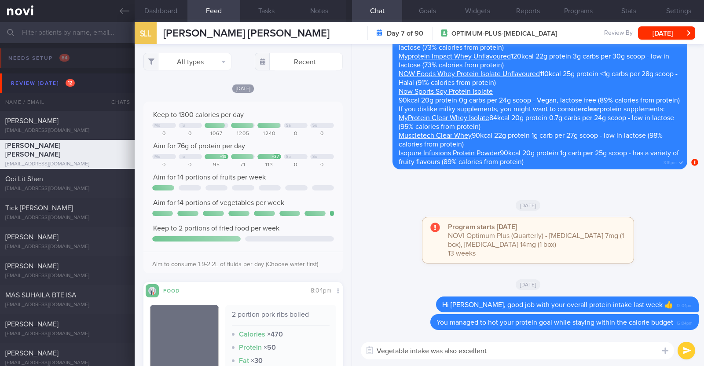
type textarea "Vegetable intake was also excellent!"
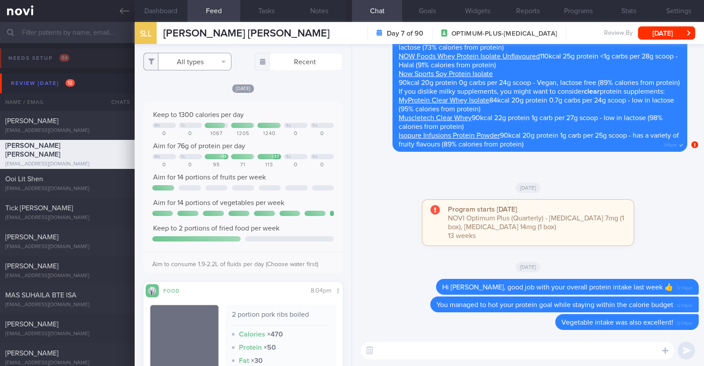
click at [178, 58] on button "All types" at bounding box center [187, 62] width 88 height 18
click at [279, 87] on div "Fri, 15 Aug" at bounding box center [242, 88] width 199 height 9
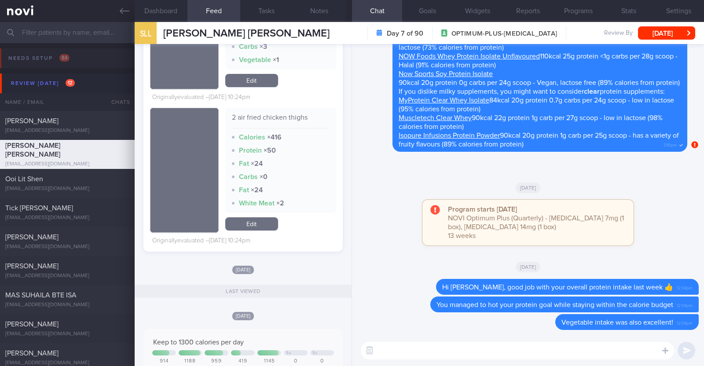
scroll to position [4068, 0]
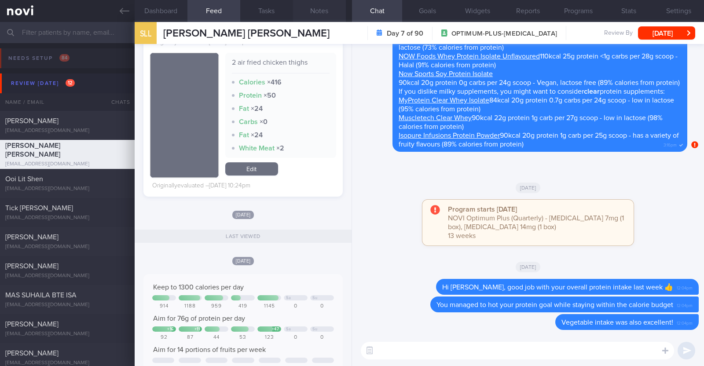
click at [306, 17] on button "Notes" at bounding box center [319, 11] width 53 height 22
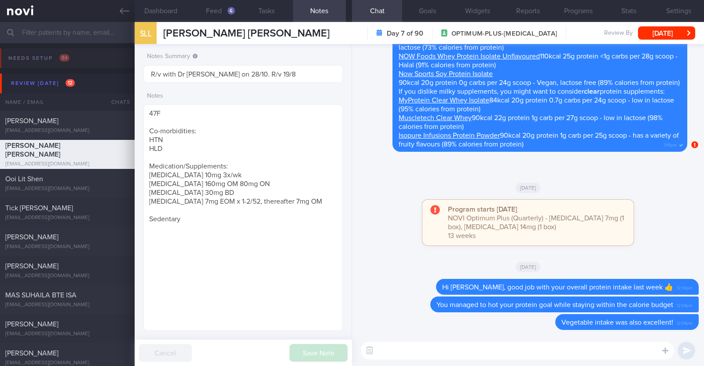
click at [416, 348] on textarea at bounding box center [517, 351] width 313 height 18
type textarea "How are you managing with your exercise?"
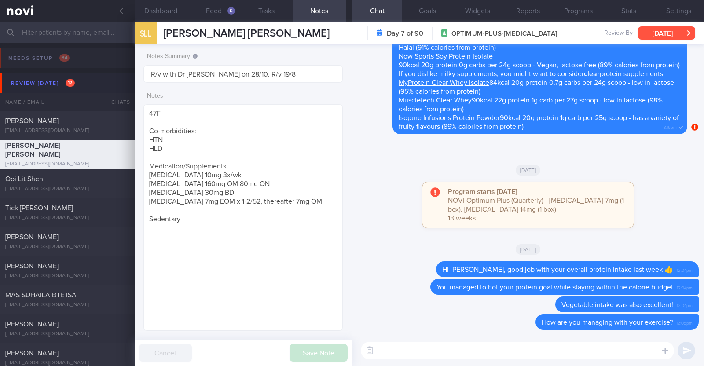
click at [671, 37] on button "[DATE]" at bounding box center [666, 32] width 57 height 13
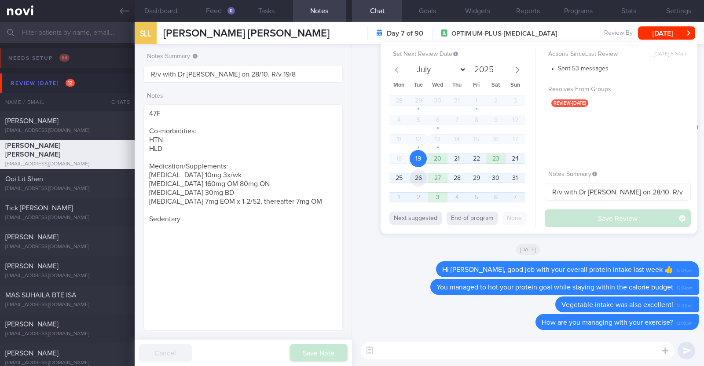
click at [420, 177] on span "26" at bounding box center [417, 177] width 17 height 17
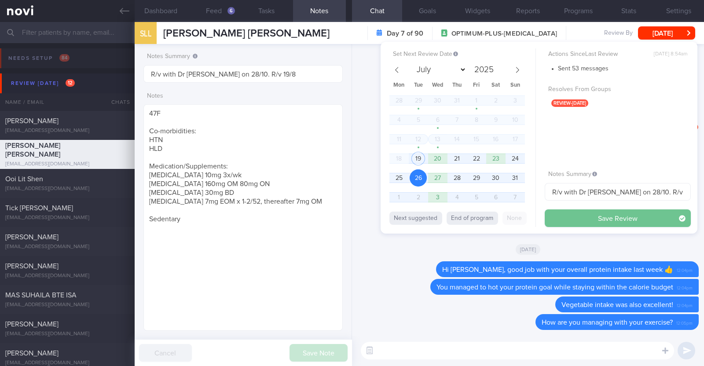
click at [558, 213] on button "Save Review" at bounding box center [617, 218] width 146 height 18
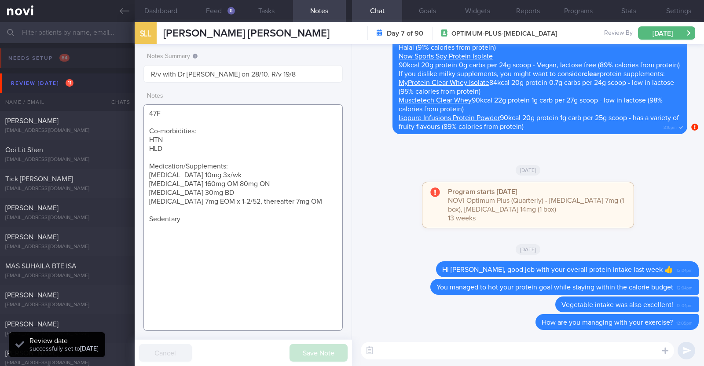
click at [185, 254] on textarea "47F Co-morbidities: HTN HLD Medication/Supplements: Rosuvastatin 10mg 3x/wk Val…" at bounding box center [242, 217] width 199 height 227
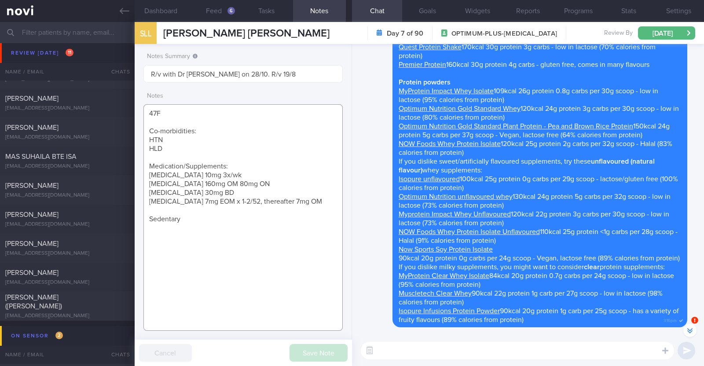
scroll to position [-275, 0]
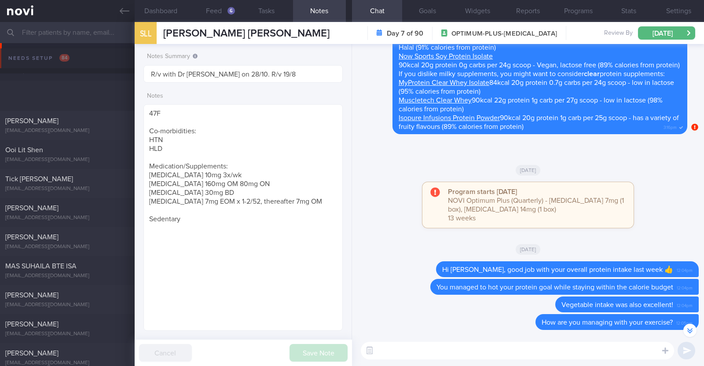
select select "7"
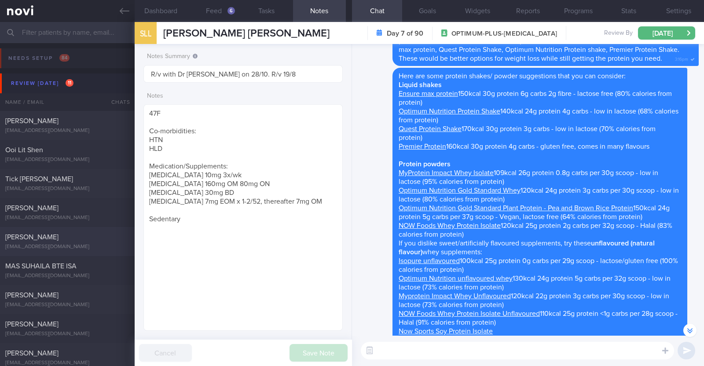
click at [57, 231] on div "[PERSON_NAME] Yong [EMAIL_ADDRESS][PERSON_NAME][DOMAIN_NAME] [DATE] [DATE] OPTI…" at bounding box center [352, 241] width 704 height 29
type textarea "42M Comorbidities: [MEDICAL_DATA] - not on f/up, not on meds Elevated blood pre…"
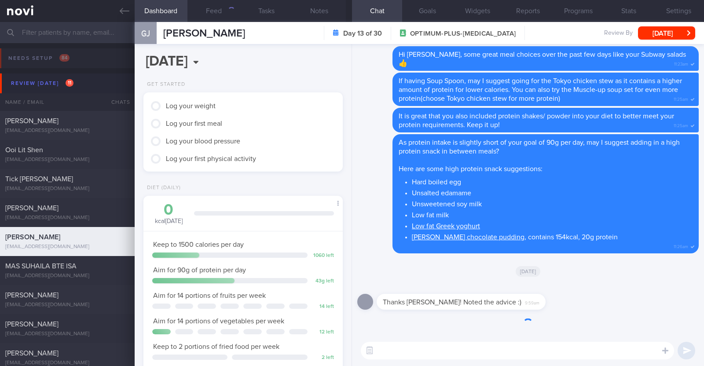
scroll to position [100, 175]
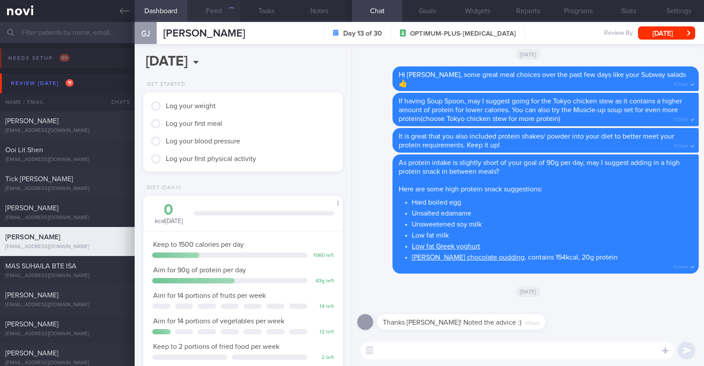
click at [223, 8] on button "Feed" at bounding box center [213, 11] width 53 height 22
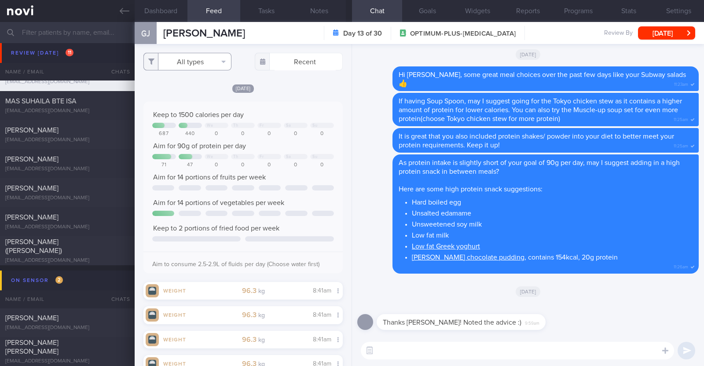
click at [216, 58] on button "All types" at bounding box center [187, 62] width 88 height 18
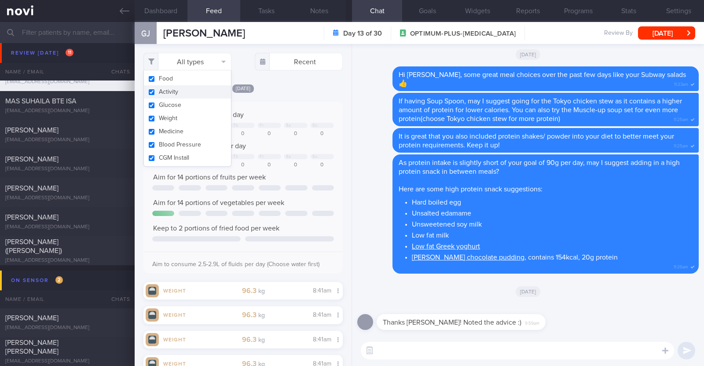
click at [179, 93] on button "Activity" at bounding box center [187, 91] width 87 height 13
checkbox input "false"
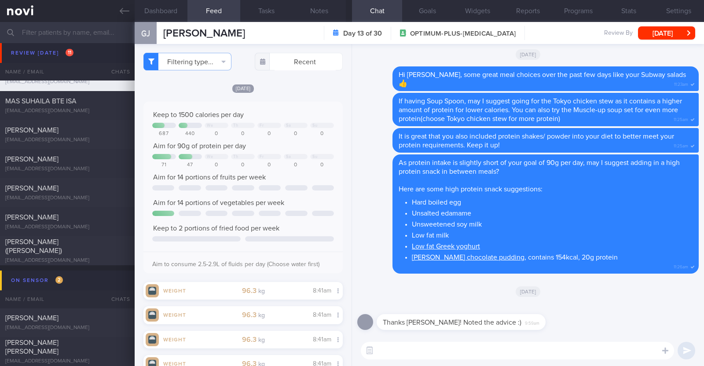
click at [316, 355] on div "Today Keep to 1500 calories per day We Th Fr Sa Su 687 440 0 0 0 0 0 Aim for 90…" at bounding box center [242, 364] width 199 height 18
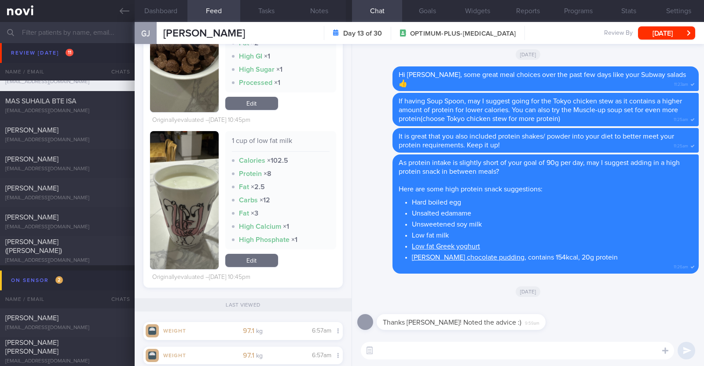
scroll to position [3292, 0]
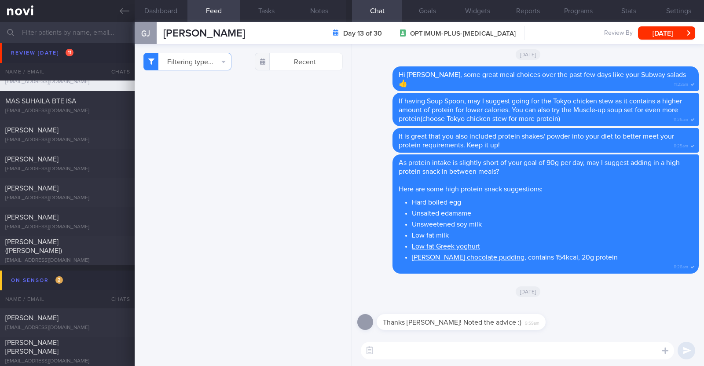
scroll to position [3292, 0]
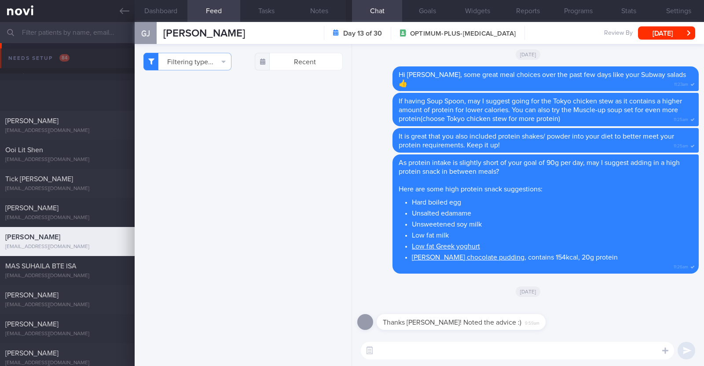
scroll to position [3292, 0]
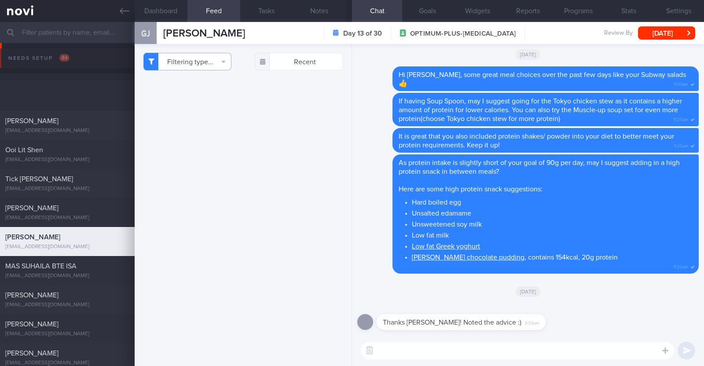
scroll to position [3292, 0]
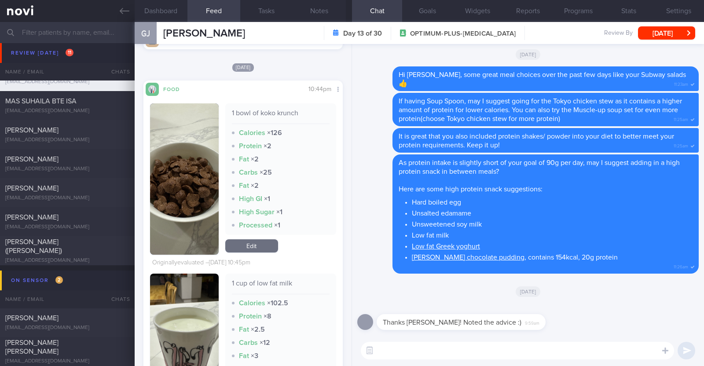
scroll to position [3072, 0]
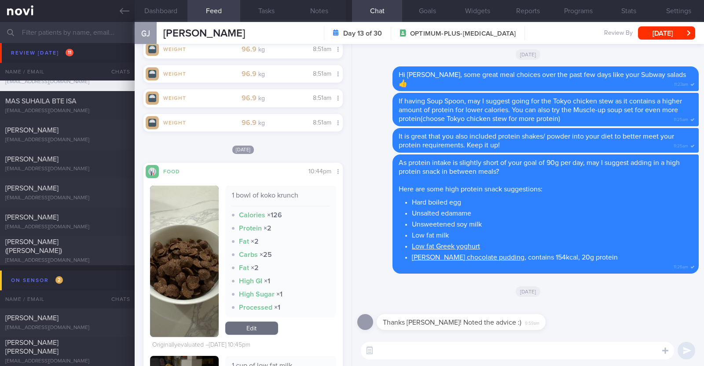
click at [391, 348] on textarea at bounding box center [517, 351] width 313 height 18
drag, startPoint x: 420, startPoint y: 353, endPoint x: 350, endPoint y: 347, distance: 71.1
click at [350, 347] on div "Dashboard Feed 904 Tasks Notes Chat Goals Widgets Reports Programs Stats Settin…" at bounding box center [419, 194] width 569 height 344
type textarea "Hi JY, hope you had a restful weekend"
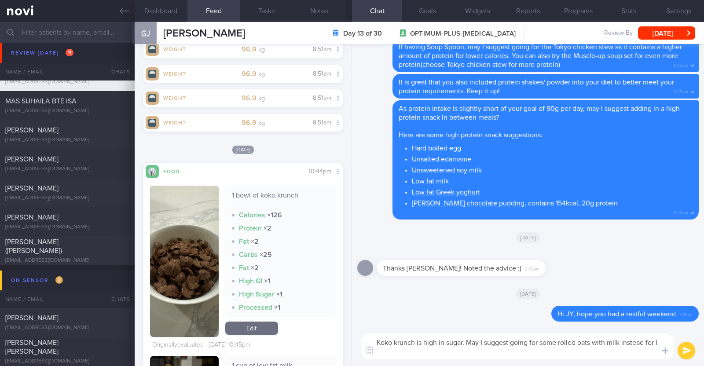
scroll to position [0, 0]
type textarea "Koko krunch is high in sugar. May I suggest going for some rolled oats with mil…"
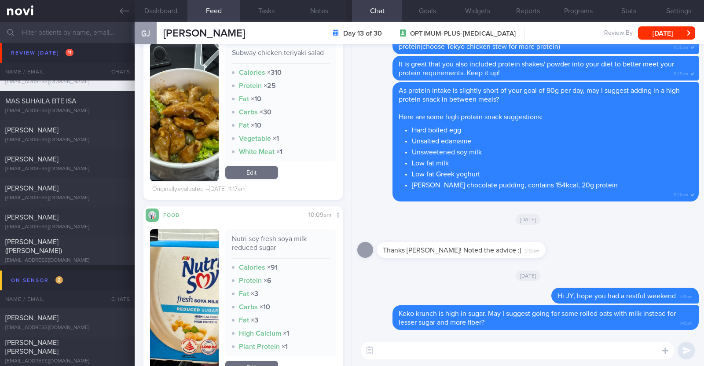
scroll to position [2065, 0]
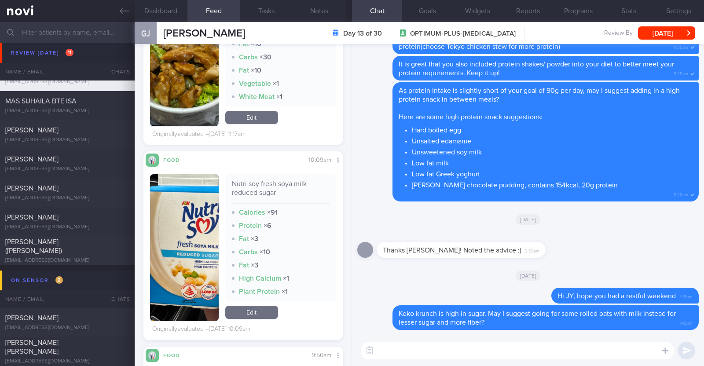
click at [399, 354] on textarea at bounding box center [517, 351] width 313 height 18
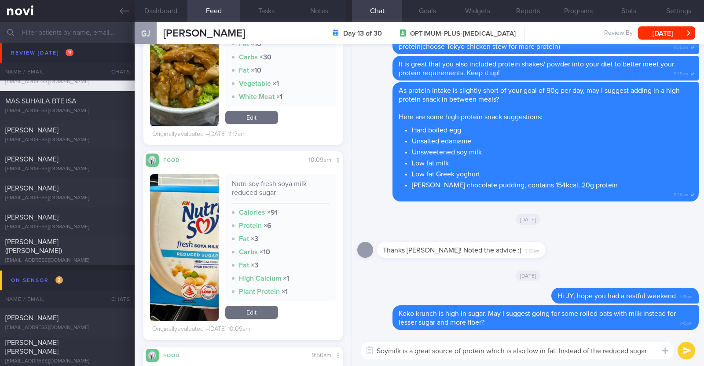
scroll to position [0, 0]
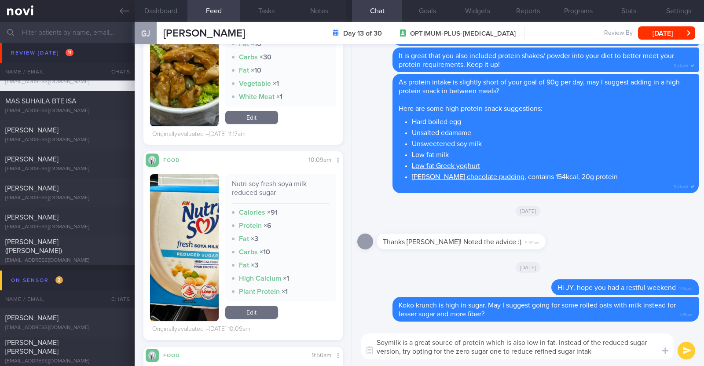
type textarea "Soymilk is a great source of protein which is also low in fat. Instead of the r…"
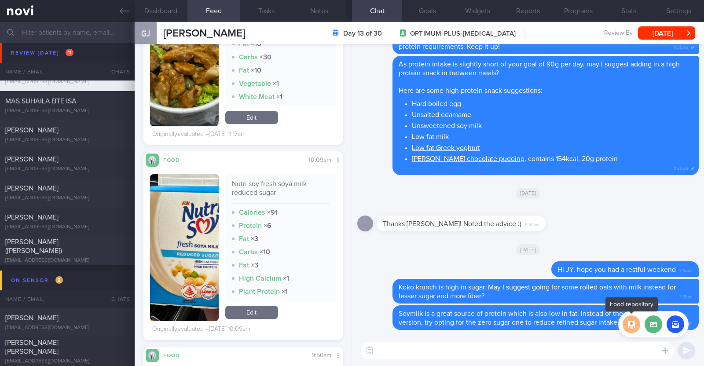
click at [636, 325] on button "button" at bounding box center [631, 324] width 18 height 18
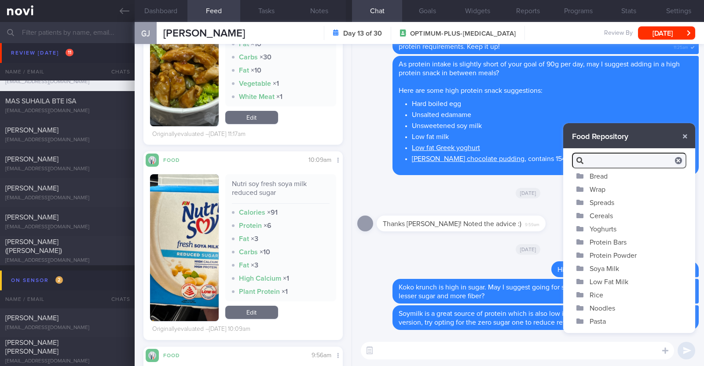
click at [610, 266] on button "Soya Milk" at bounding box center [629, 268] width 132 height 13
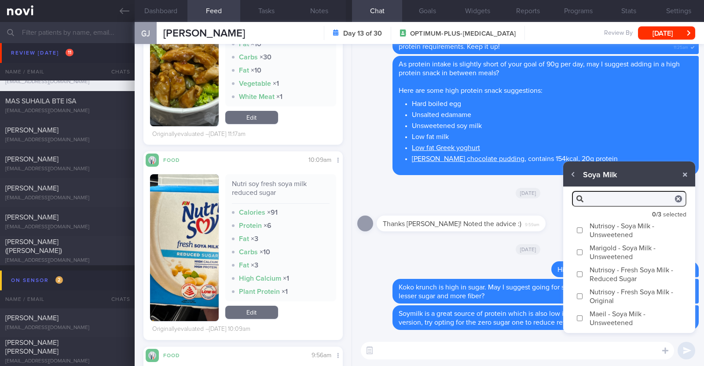
click at [604, 229] on label "Nutrisoy - Soya Milk - Unsweetened" at bounding box center [629, 230] width 132 height 22
click at [583, 229] on input "Nutrisoy - Soya Milk - Unsweetened" at bounding box center [579, 230] width 7 height 6
checkbox input "true"
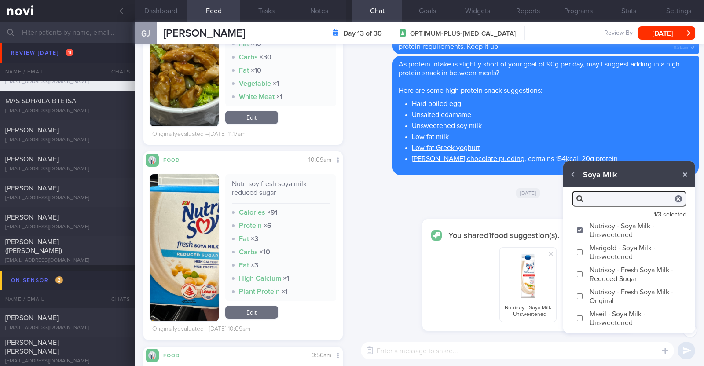
click at [606, 251] on label "Marigold - Soya Milk - Unsweetened" at bounding box center [629, 252] width 132 height 22
click at [583, 251] on input "Marigold - Soya Milk - Unsweetened" at bounding box center [579, 252] width 7 height 6
checkbox input "true"
click at [606, 311] on label "Maeil - Soya Milk - Unsweetened" at bounding box center [629, 318] width 132 height 22
click at [583, 315] on input "Maeil - Soya Milk - Unsweetened" at bounding box center [579, 318] width 7 height 6
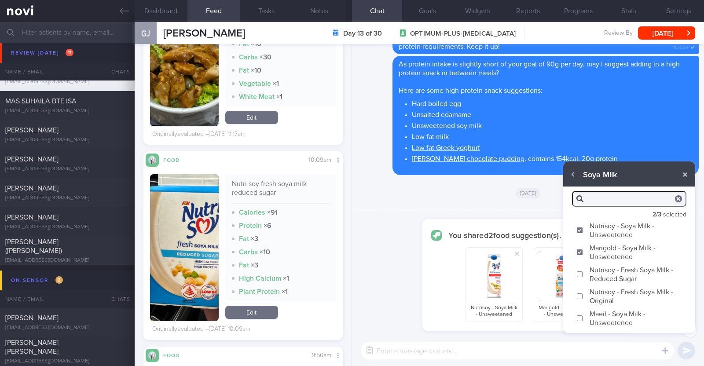
checkbox input "true"
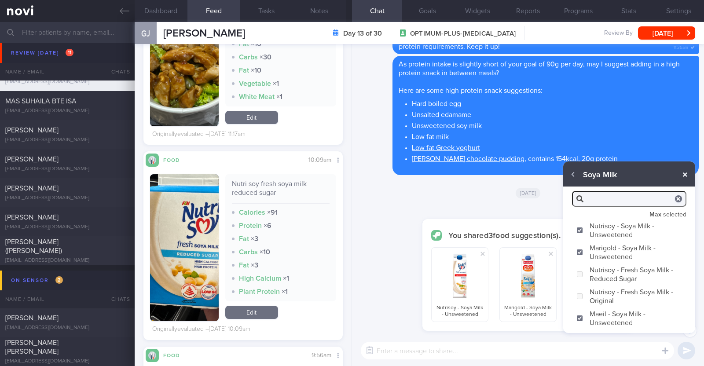
click at [690, 175] on button "button" at bounding box center [685, 175] width 16 height 16
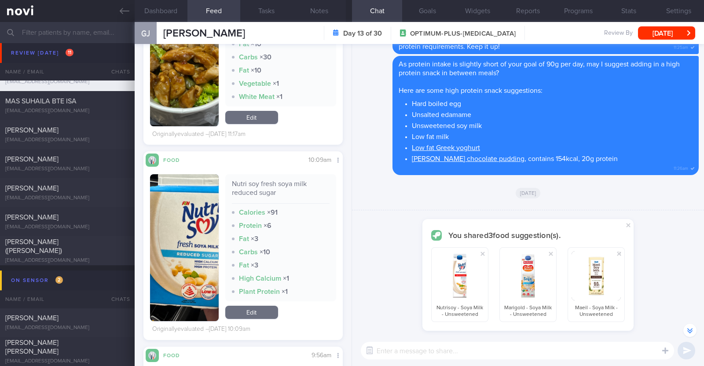
click at [555, 351] on textarea at bounding box center [517, 351] width 313 height 18
type textarea "Here are some good options which you can consider"
checkbox input "false"
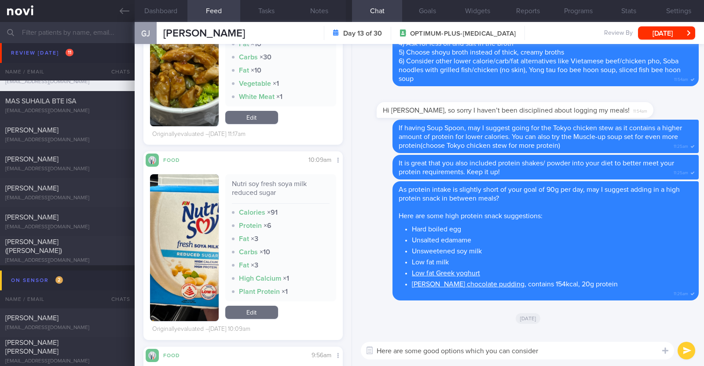
scroll to position [0, 0]
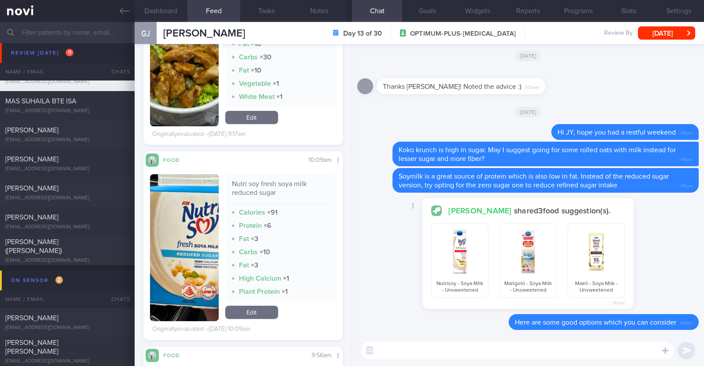
click at [596, 277] on div "Maeil - Soya Milk - Unsweetened" at bounding box center [595, 260] width 57 height 75
click at [588, 255] on button "button" at bounding box center [595, 251] width 49 height 49
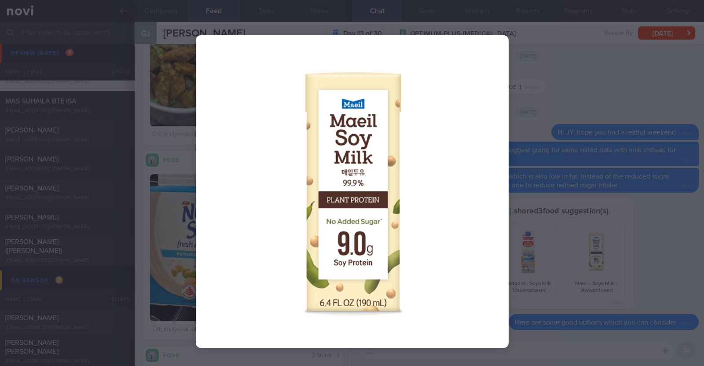
click at [603, 245] on div at bounding box center [352, 183] width 704 height 366
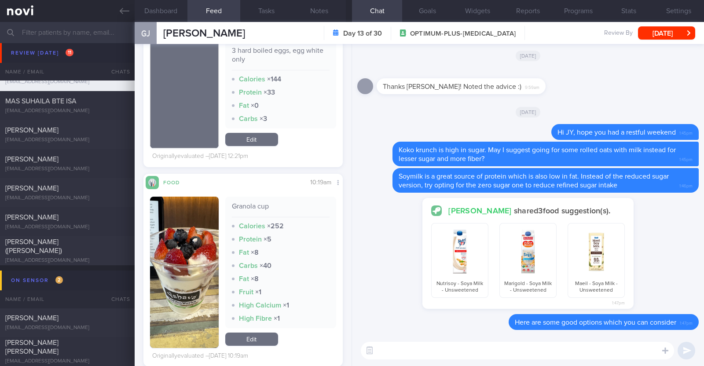
scroll to position [985, 0]
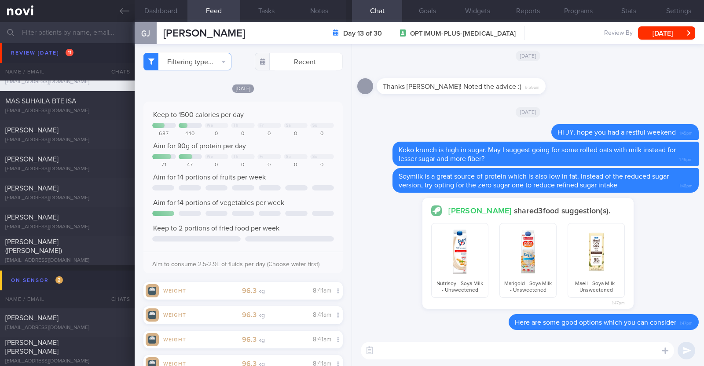
click at [402, 347] on textarea at bounding box center [517, 351] width 313 height 18
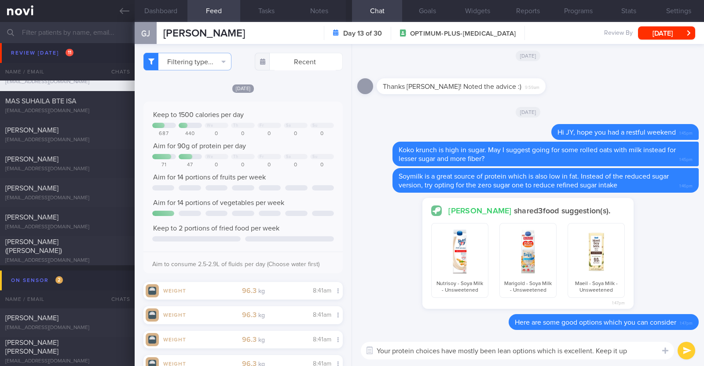
type textarea "Your protein choices have mostly been lean options which is excellent. Keep it …"
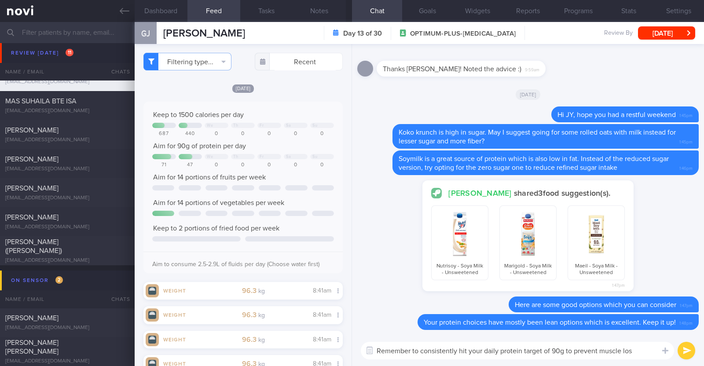
type textarea "Remember to consistently hit your daily protein target of 90g to prevent muscle…"
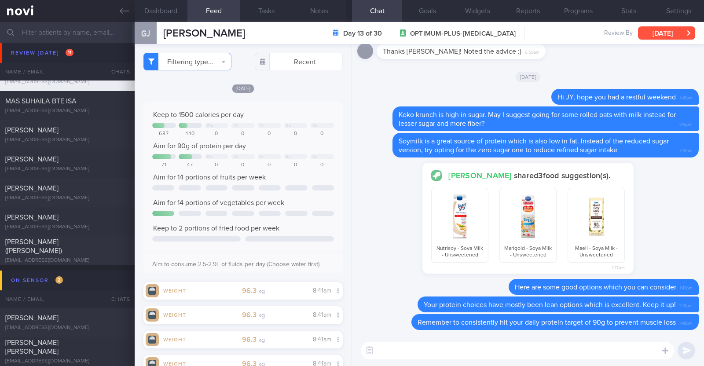
click at [674, 36] on button "[DATE]" at bounding box center [666, 32] width 57 height 13
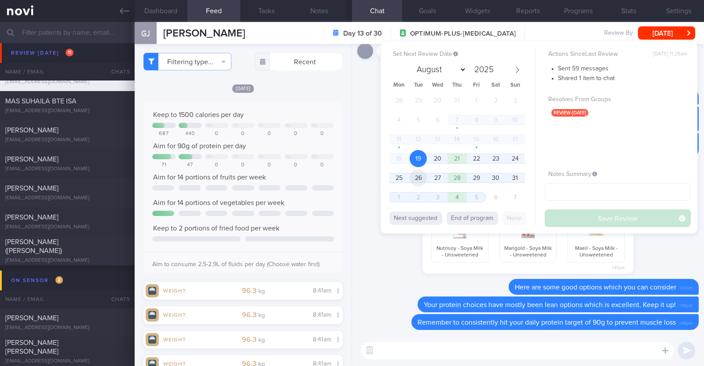
click at [413, 177] on span "26" at bounding box center [417, 177] width 17 height 17
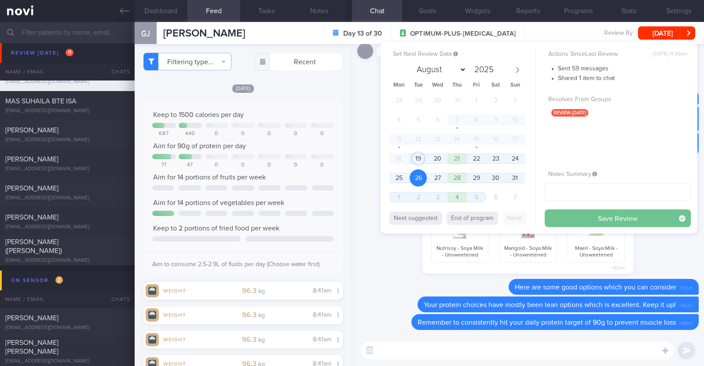
click at [551, 221] on button "Save Review" at bounding box center [617, 218] width 146 height 18
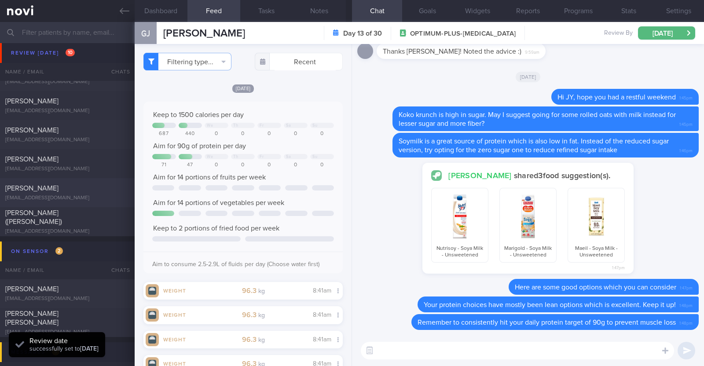
click at [88, 190] on div "[PERSON_NAME]" at bounding box center [66, 188] width 122 height 9
type input "R/v with Dr Kyle 10/9"
type textarea "52F Nil PMHx/ Meds Wegovy 0.25mg for 4 weeks, then 0.5mg for 4 weeks, and 1mg t…"
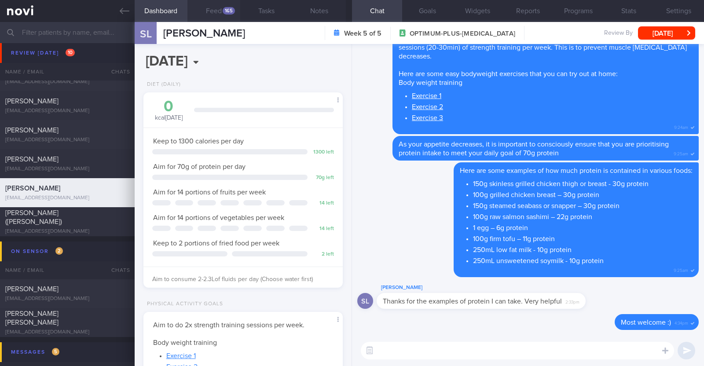
click at [218, 11] on button "Feed 165" at bounding box center [213, 11] width 53 height 22
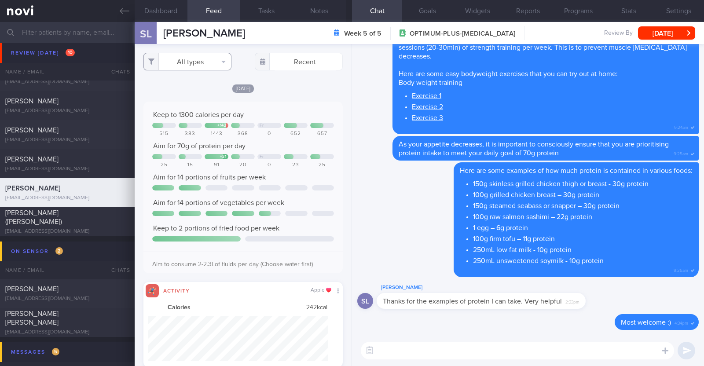
click at [183, 59] on button "All types" at bounding box center [187, 62] width 88 height 18
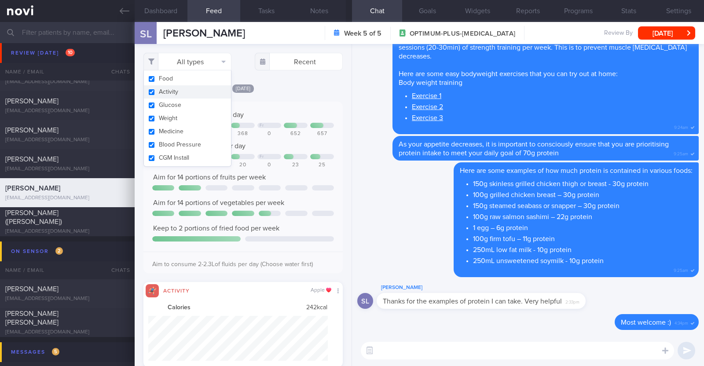
click at [180, 89] on button "Activity" at bounding box center [187, 91] width 87 height 13
checkbox input "false"
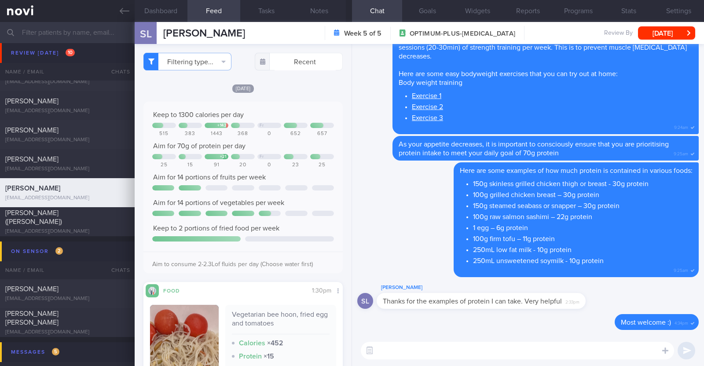
click at [268, 94] on div "Sun, 17 Aug Keep to 1300 calories per day + 143 Fr 515 383 1443 368 0 652 657 A…" at bounding box center [242, 290] width 199 height 413
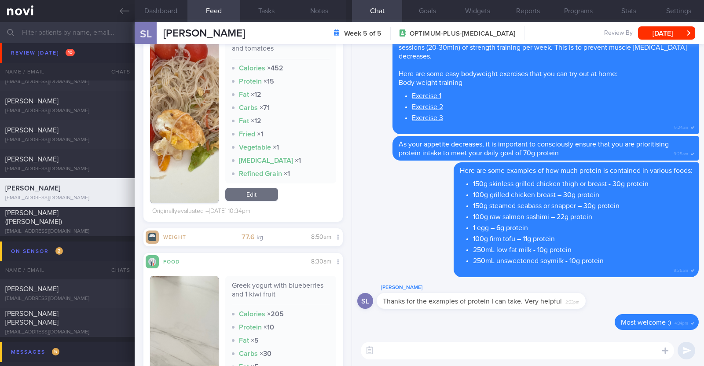
scroll to position [384, 0]
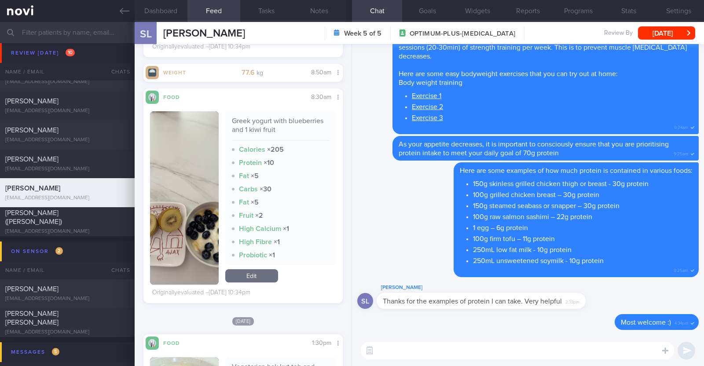
click at [179, 239] on button "button" at bounding box center [184, 197] width 69 height 173
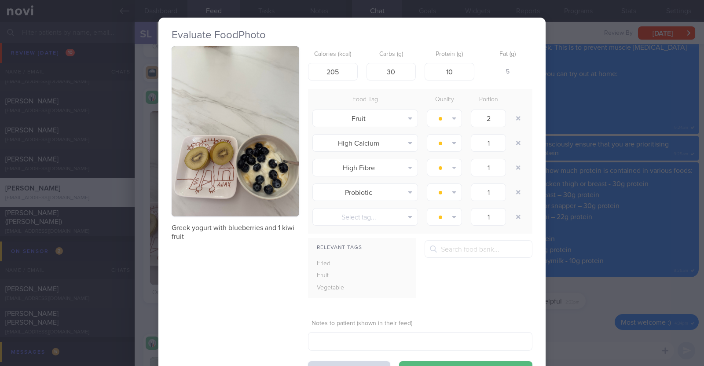
click at [145, 257] on div "Evaluate Food Photo Greek yogurt with blueberries and 1 kiwi fruit Calories (kc…" at bounding box center [352, 183] width 704 height 366
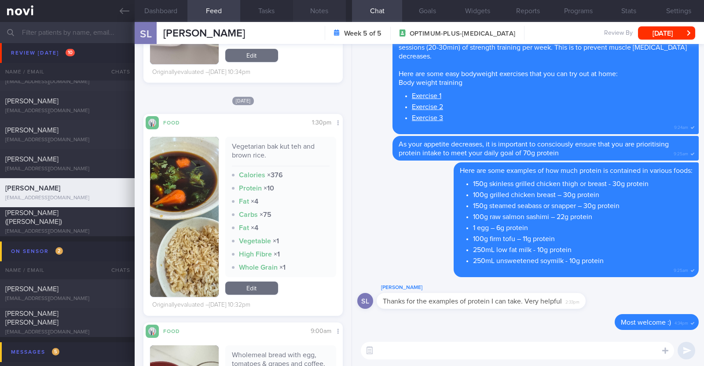
click at [316, 2] on button "Notes" at bounding box center [319, 11] width 53 height 22
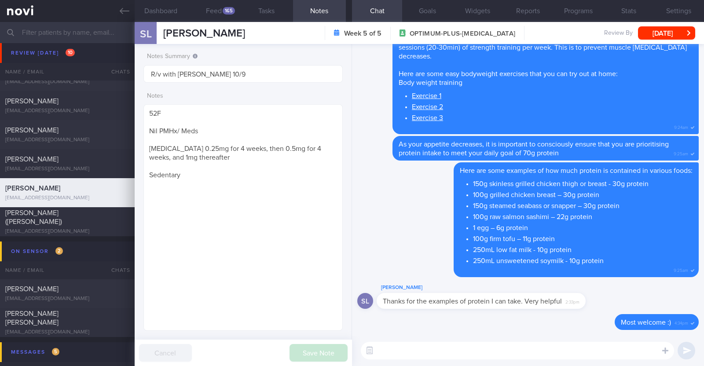
click at [138, 208] on div "Notes Summary R/v with Dr Kyle 10/9 Notes 52F Nil PMHx/ Meds Wegovy 0.25mg for …" at bounding box center [243, 205] width 217 height 322
click at [216, 7] on button "Feed 165" at bounding box center [213, 11] width 53 height 22
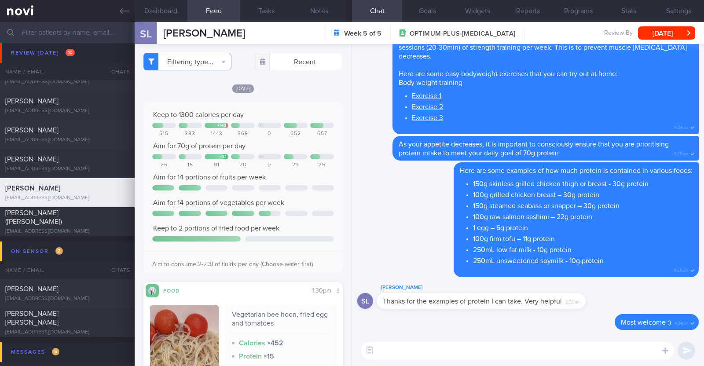
click at [430, 346] on textarea at bounding box center [517, 351] width 313 height 18
click at [426, 357] on textarea at bounding box center [517, 351] width 313 height 18
type textarea "Hi Sally, hope you had a restful weekend"
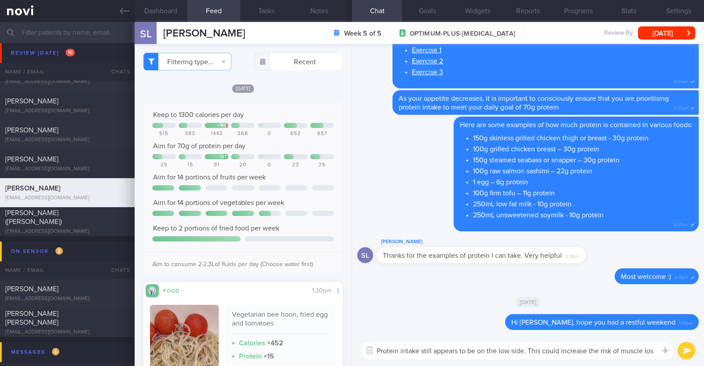
type textarea "Protein intake still appears to be on the low side. This could increase the ris…"
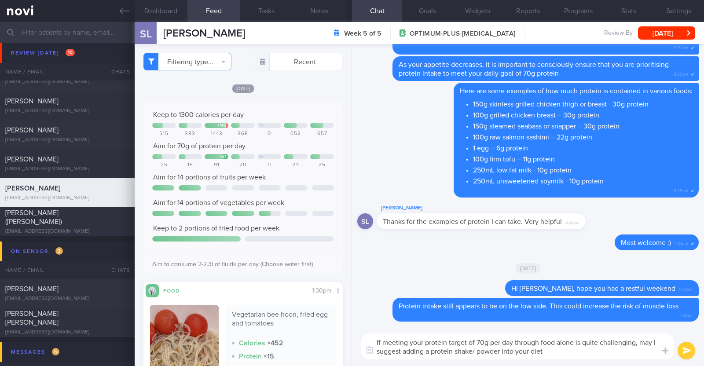
type textarea "If meeting your protein target of 70g per day through food alone is quite chall…"
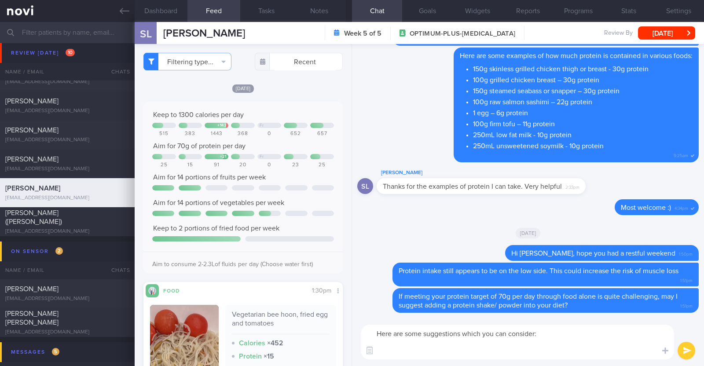
paste textarea "*Liquid shakes* [Ensure max protein](https://www.fairprice.com.sg/product/a-max…"
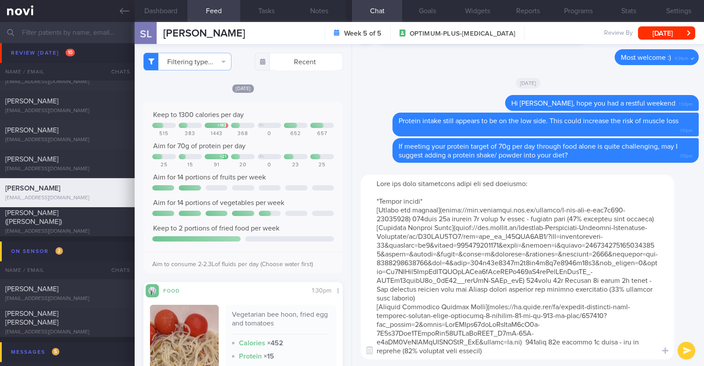
drag, startPoint x: 374, startPoint y: 230, endPoint x: 427, endPoint y: 312, distance: 98.1
click at [427, 312] on textarea at bounding box center [517, 267] width 313 height 185
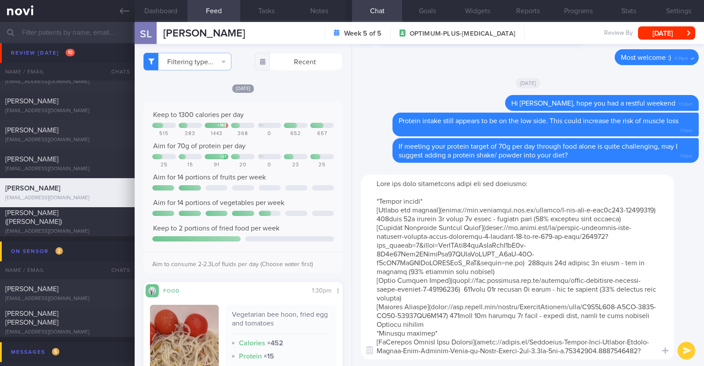
scroll to position [110, 0]
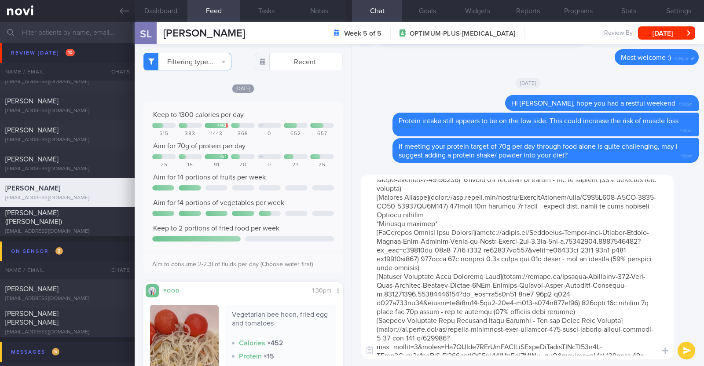
drag, startPoint x: 428, startPoint y: 220, endPoint x: 377, endPoint y: 225, distance: 51.2
click at [377, 225] on textarea at bounding box center [517, 267] width 313 height 185
type textarea "Here are some suggestions which you can consider: *Liquid shakes* [Ensure max p…"
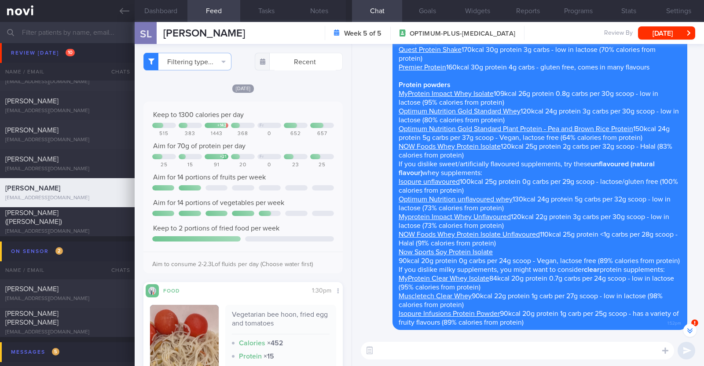
scroll to position [-219, 0]
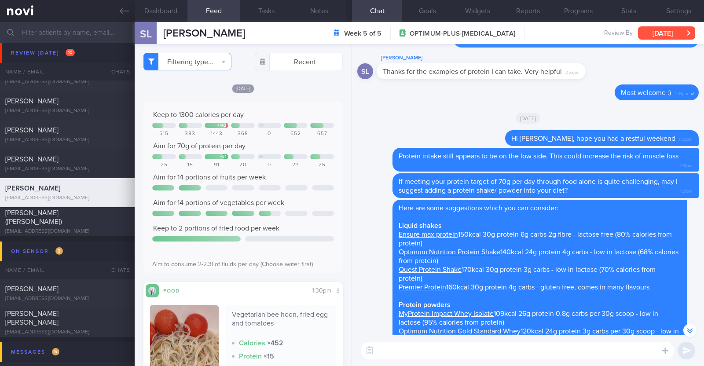
click at [659, 31] on button "[DATE]" at bounding box center [666, 32] width 57 height 13
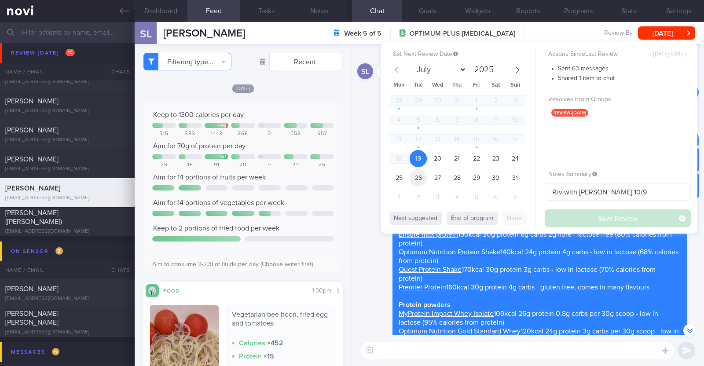
click at [416, 176] on span "26" at bounding box center [417, 177] width 17 height 17
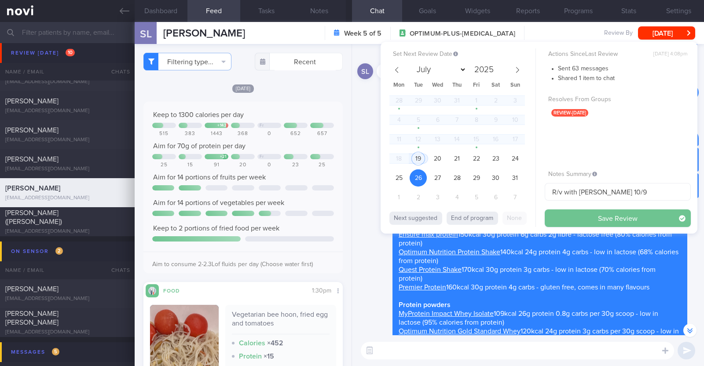
click at [568, 215] on button "Save Review" at bounding box center [617, 218] width 146 height 18
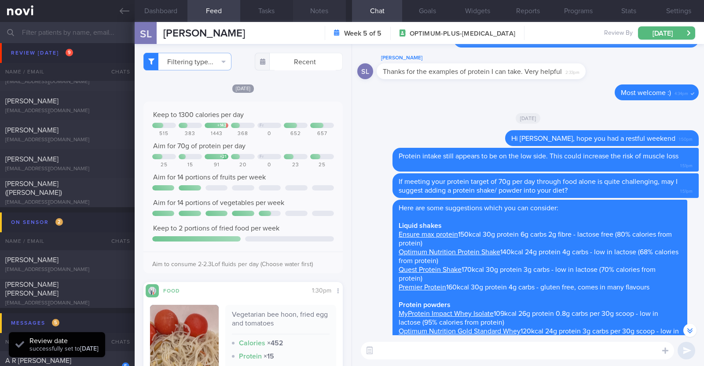
click at [323, 10] on button "Notes" at bounding box center [319, 11] width 53 height 22
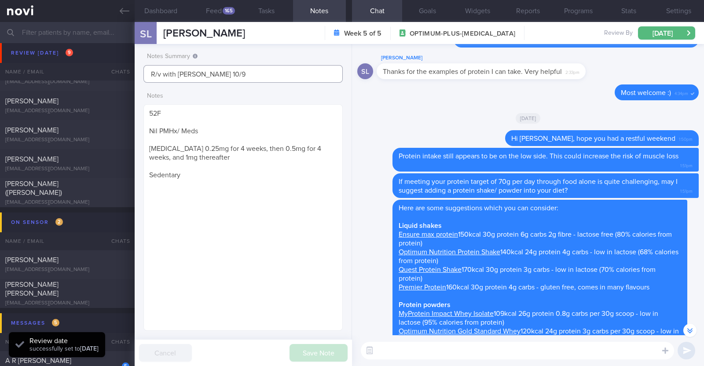
click at [240, 73] on input "R/v with Dr Kyle 10/9" at bounding box center [242, 74] width 199 height 18
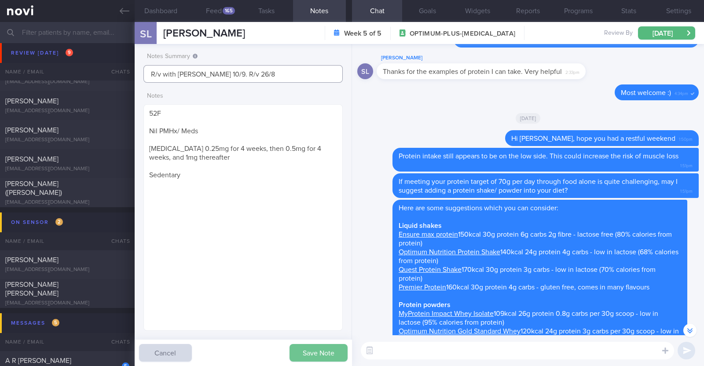
type input "R/v with Dr Kyle 10/9. R/v 26/8"
click at [330, 355] on button "Save Note" at bounding box center [318, 353] width 58 height 18
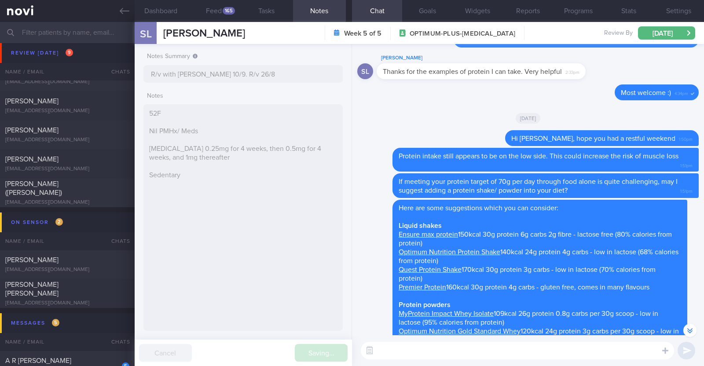
type input "R/v with Dr Kyle 10/9. R/v 26/8"
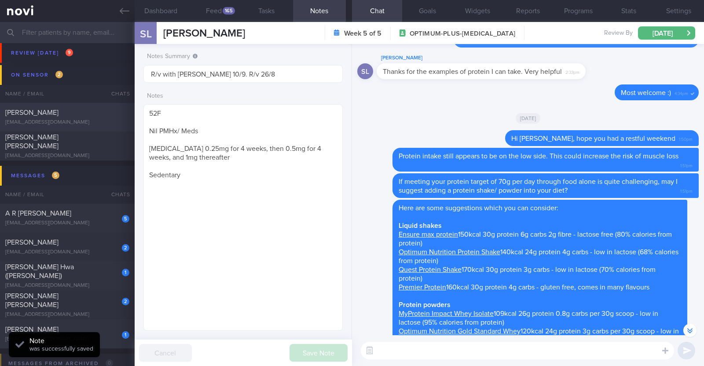
scroll to position [330, 0]
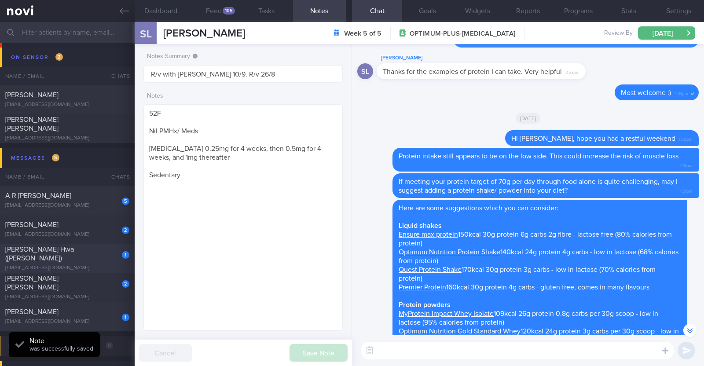
click at [94, 265] on div "watermantapware@gmail.com" at bounding box center [67, 268] width 124 height 7
type textarea "53M Comorbidities Pre-DM (dx pre-COVID19): not on meds, not on f/up, will self-…"
checkbox input "true"
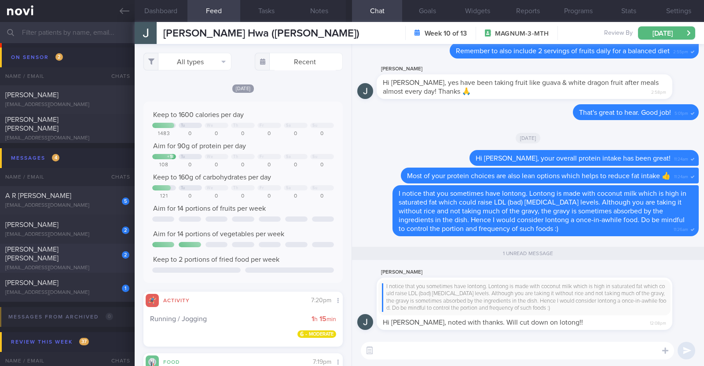
click at [94, 265] on div "[EMAIL_ADDRESS][DOMAIN_NAME]" at bounding box center [67, 268] width 124 height 7
type input "R/v with [PERSON_NAME] 1/10"
type textarea "44M Comorbidities: T2DM - not on medications f/up GP White Coat (Telemed) HTN H…"
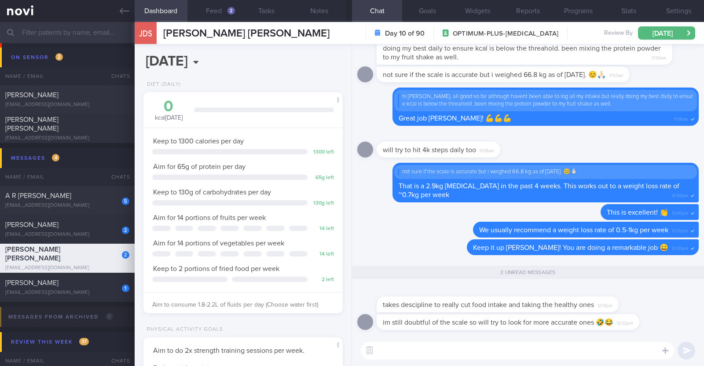
scroll to position [88, 175]
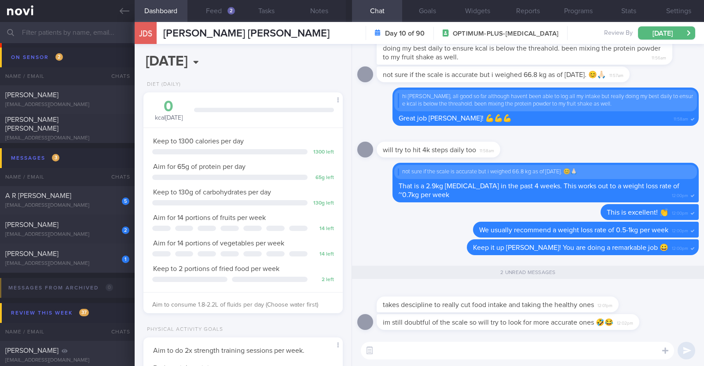
click at [429, 354] on textarea at bounding box center [517, 351] width 313 height 18
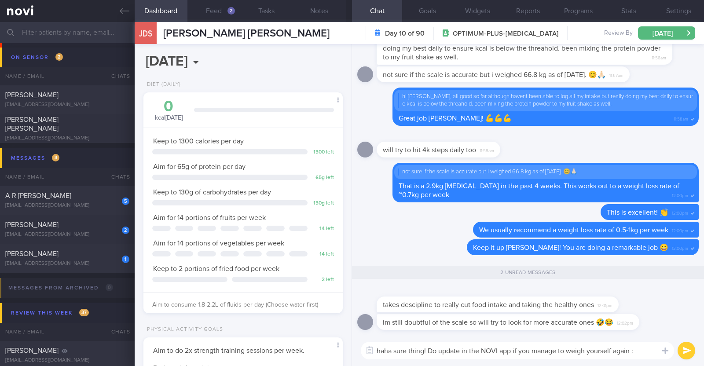
type textarea "haha sure thing! Do update in the NOVI app if you manage to weigh yourself agai…"
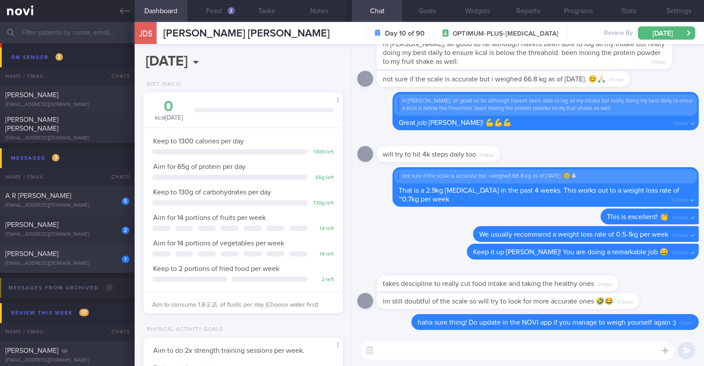
click at [63, 263] on div "[EMAIL_ADDRESS][DOMAIN_NAME]" at bounding box center [67, 263] width 124 height 7
type input "r/v with Dr [PERSON_NAME] on 21/8. r/v 22/8"
type textarea "46F Co-morbidities HTN HLD Nil meds Wegovy 0.25mg wkly Sedentary"
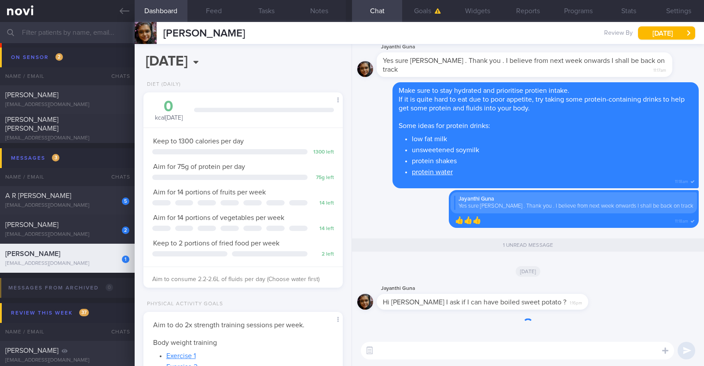
scroll to position [100, 175]
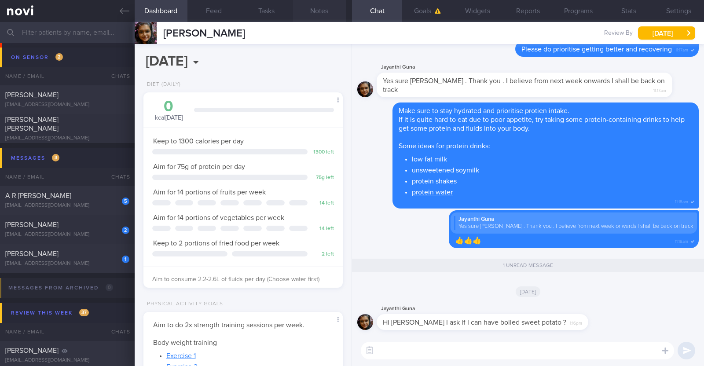
click at [311, 8] on button "Notes" at bounding box center [319, 11] width 53 height 22
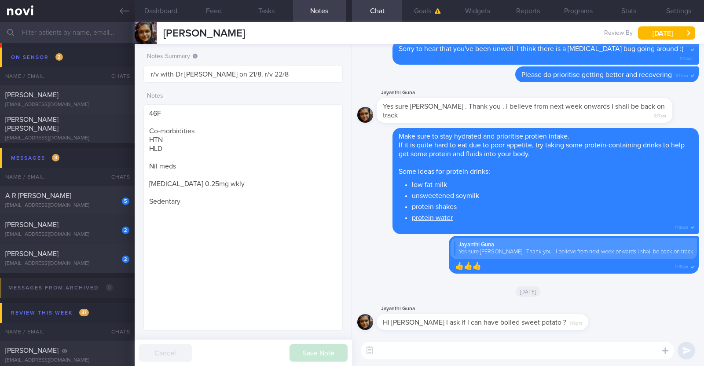
click at [397, 353] on textarea at bounding box center [517, 351] width 313 height 18
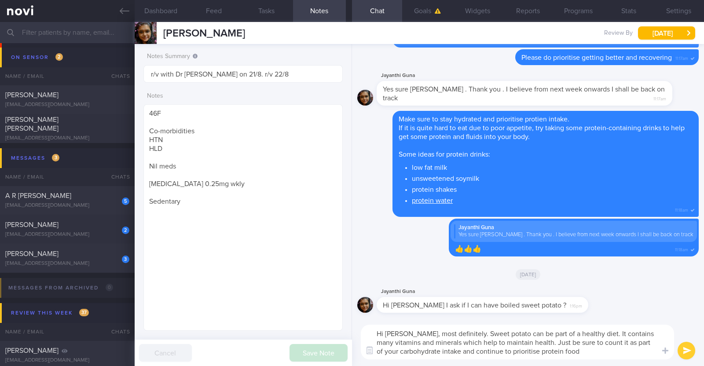
type textarea "Hi Jayanthi, most definitely. Sweet potato can be part of a healthy diet. It co…"
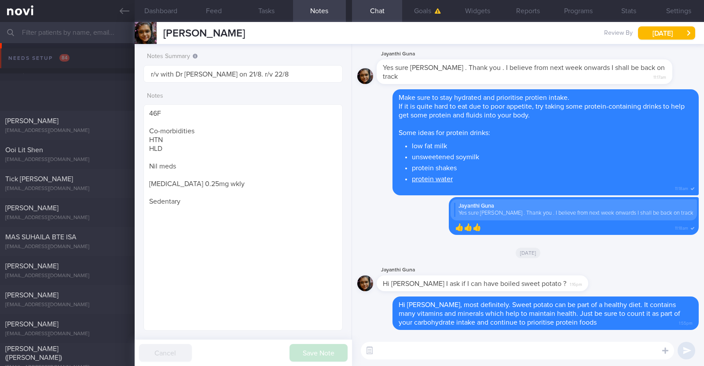
select select "7"
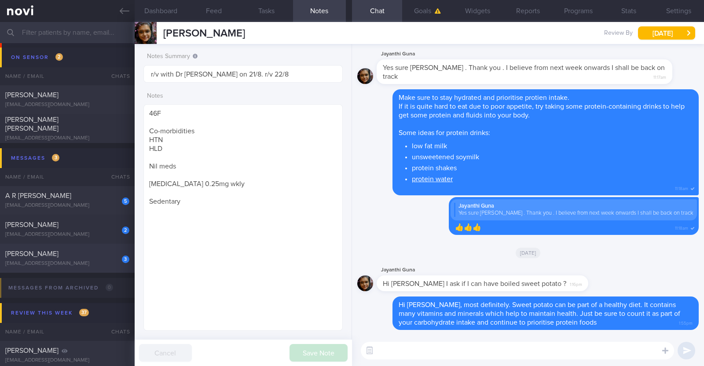
click at [88, 261] on div "[EMAIL_ADDRESS][DOMAIN_NAME]" at bounding box center [67, 263] width 124 height 7
type input "R/v with [PERSON_NAME] 10/9. R/v 26/8"
type textarea "52F Nil PMHx/ Meds [MEDICAL_DATA] 0.25mg for 4 weeks, then 0.5mg for 4 weeks, a…"
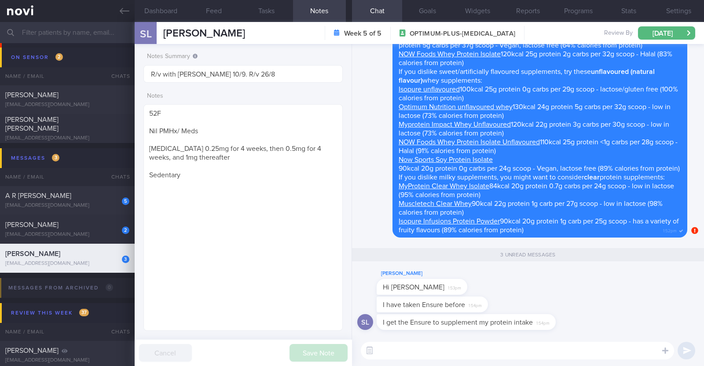
click at [520, 354] on textarea at bounding box center [517, 351] width 313 height 18
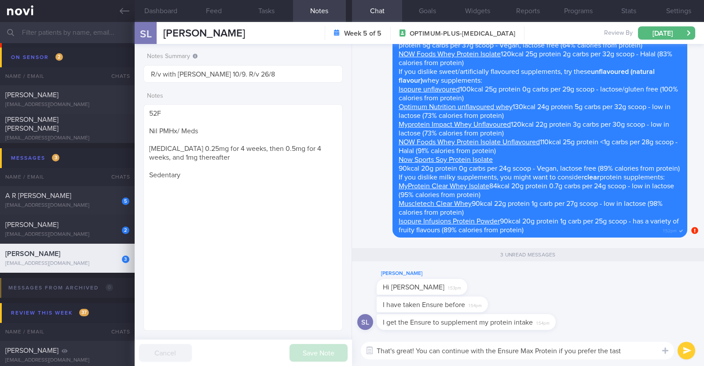
type textarea "That's great! You can continue with the Ensure Max Protein if you prefer the ta…"
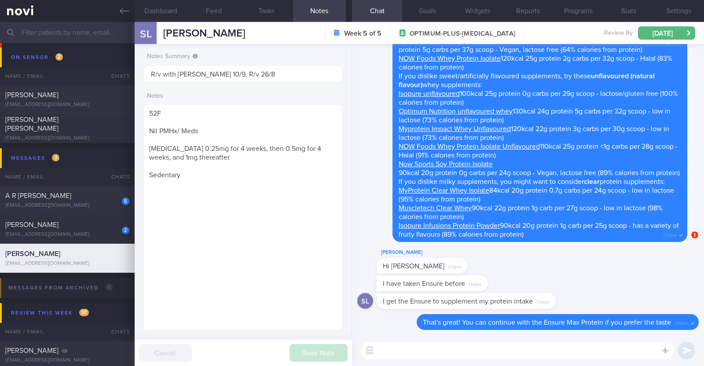
click at [504, 349] on textarea at bounding box center [517, 351] width 313 height 18
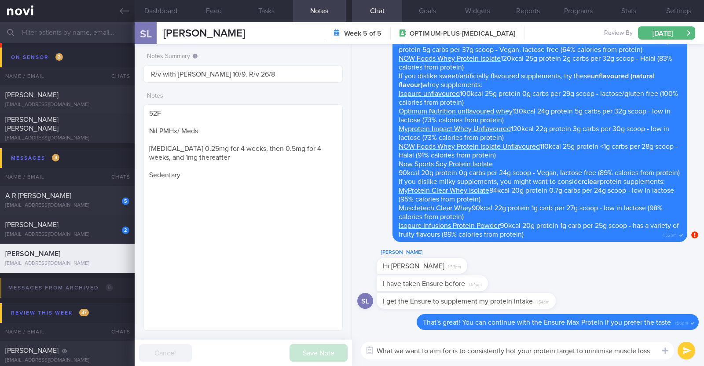
scroll to position [-7, 0]
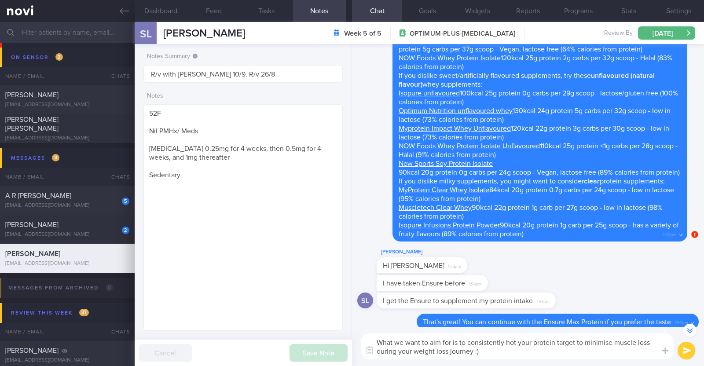
type textarea "What we want to aim for is to consistently hot your protein target to minimise …"
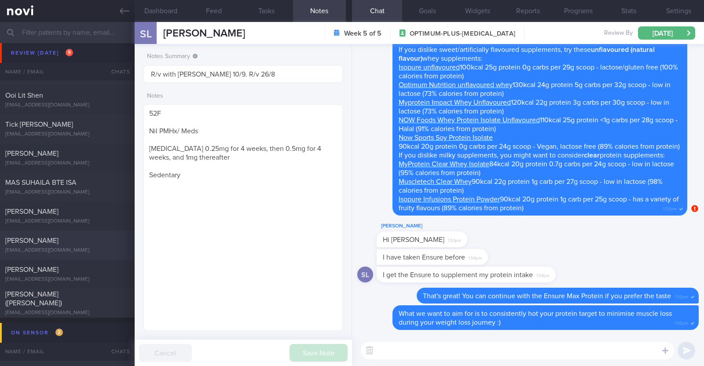
scroll to position [0, 0]
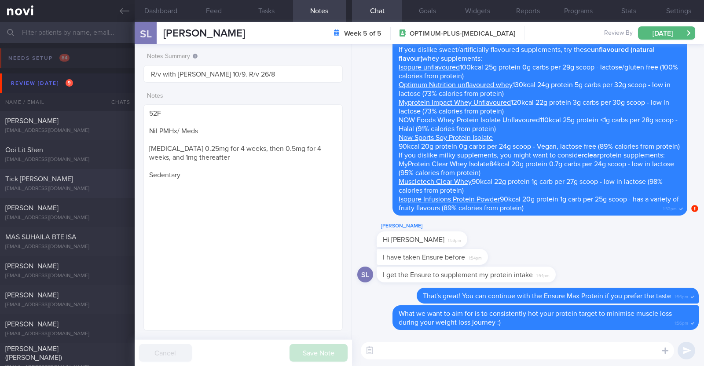
click at [72, 189] on div "[EMAIL_ADDRESS][DOMAIN_NAME]" at bounding box center [67, 189] width 124 height 7
type textarea "83F Co-morbidities T2DM HTN HLD Bilateral cataract [MEDICAL_DATA] s/p surgery M…"
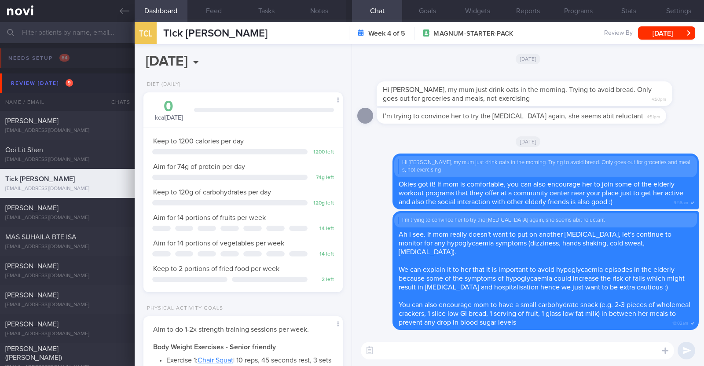
scroll to position [89, 178]
click at [233, 12] on button "Feed" at bounding box center [213, 11] width 53 height 22
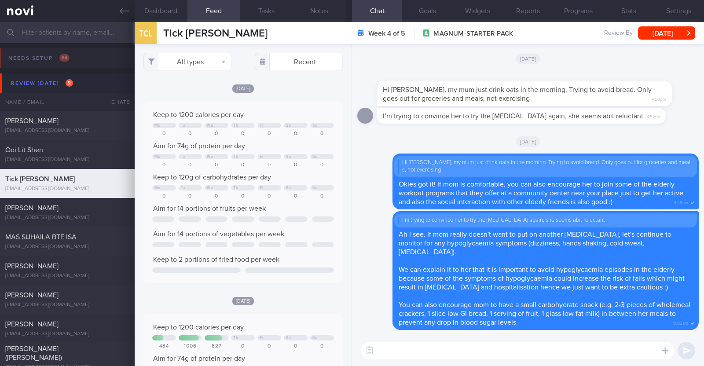
click at [401, 347] on textarea at bounding box center [517, 351] width 313 height 18
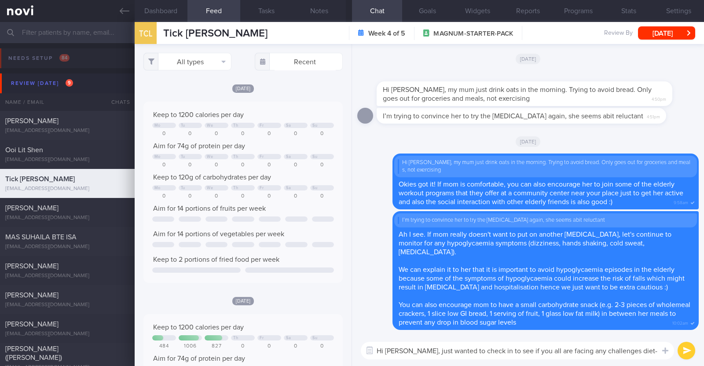
type textarea "Hi Allen, just wanted to check in to see if you all are facing any challenges d…"
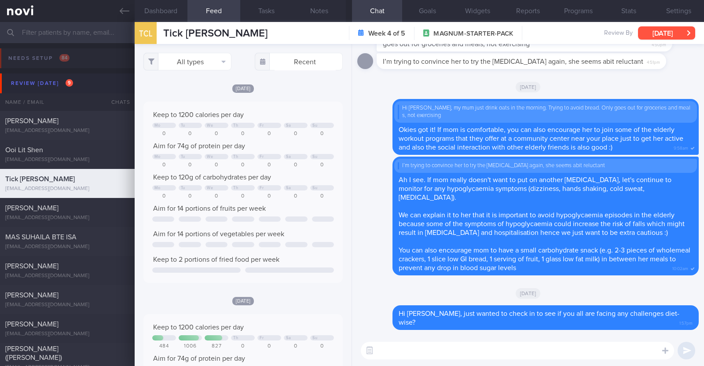
click at [666, 38] on button "[DATE]" at bounding box center [666, 32] width 57 height 13
click at [229, 33] on div "TCL Tick Chai Lai Tick Chai Lai allennyp@hotmail.com Week 4 of 5 MAGNUM-STARTER…" at bounding box center [419, 33] width 569 height 22
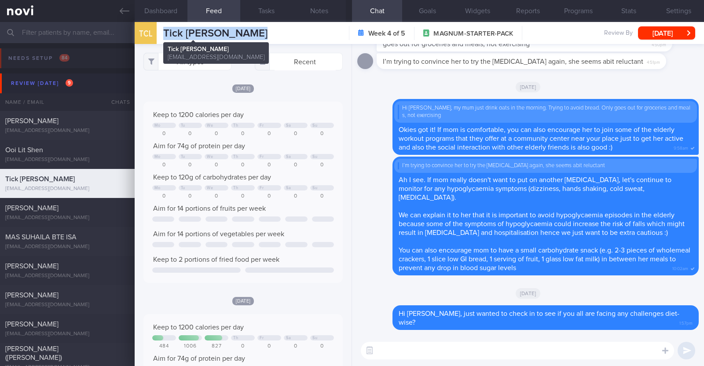
drag, startPoint x: 229, startPoint y: 33, endPoint x: 169, endPoint y: 30, distance: 59.9
click at [169, 30] on div "TCL Tick Chai Lai Tick Chai Lai allennyp@hotmail.com Week 4 of 5 MAGNUM-STARTER…" at bounding box center [419, 33] width 569 height 22
copy div "Tick Chai Lai Tick Chai Lai allennyp@hotmail.com"
click at [329, 5] on button "Notes" at bounding box center [319, 11] width 53 height 22
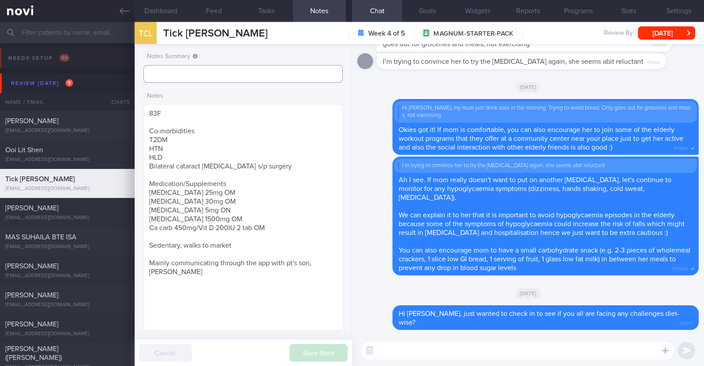
click at [272, 74] on input "text" at bounding box center [242, 74] width 199 height 18
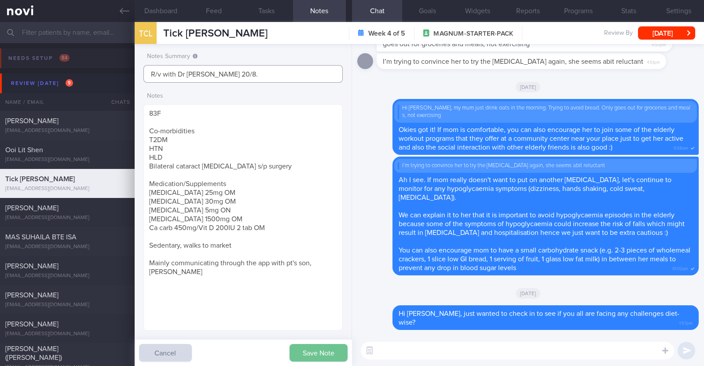
type input "R/v with Dr JJ 20/8."
click at [334, 358] on button "Save Note" at bounding box center [318, 353] width 58 height 18
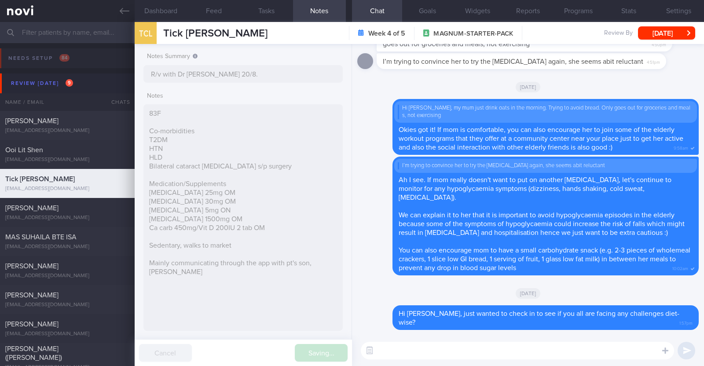
type input "R/v with Dr JJ 20/8."
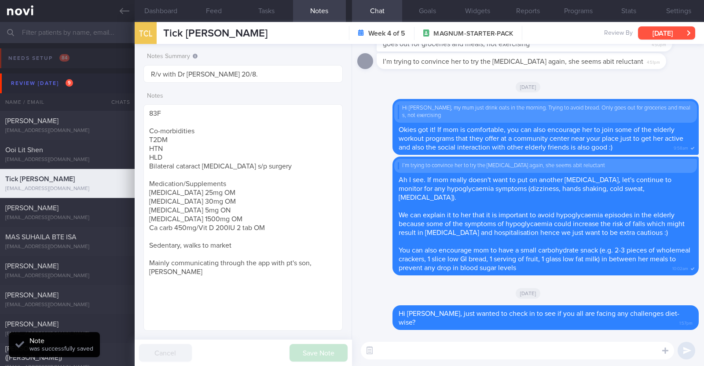
click at [658, 29] on button "[DATE]" at bounding box center [666, 32] width 57 height 13
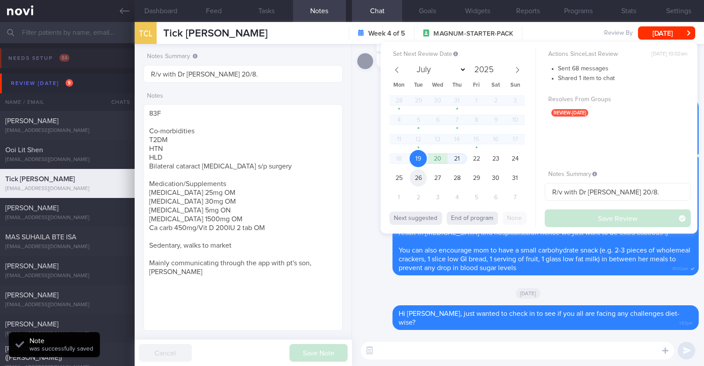
click at [420, 181] on span "26" at bounding box center [417, 177] width 17 height 17
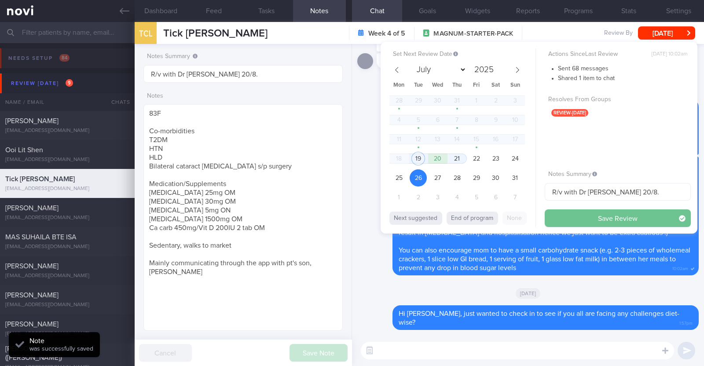
click at [590, 217] on button "Save Review" at bounding box center [617, 218] width 146 height 18
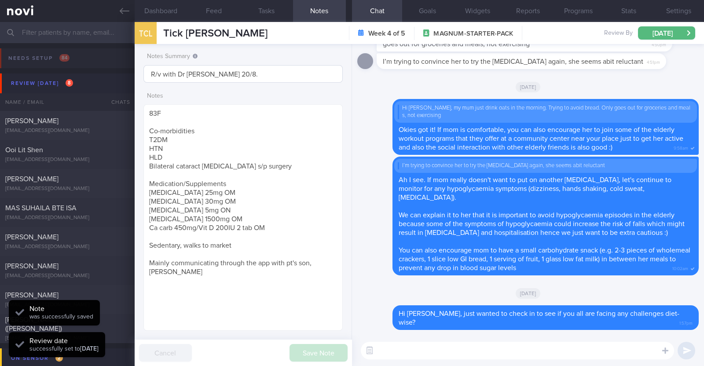
scroll to position [89, 178]
click at [307, 79] on input "R/v with Dr JJ 20/8." at bounding box center [242, 74] width 199 height 18
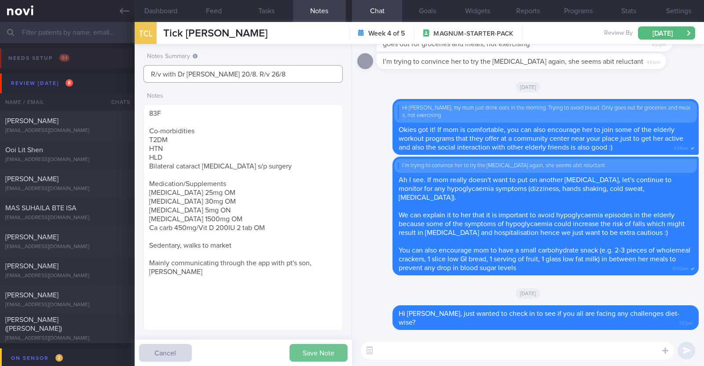
type input "R/v with Dr JJ 20/8. R/v 26/8"
click at [316, 356] on button "Save Note" at bounding box center [318, 353] width 58 height 18
type input "R/v with Dr JJ 20/8. R/v 26/8"
click at [88, 238] on div "Oi Lam Chan" at bounding box center [66, 237] width 122 height 9
type textarea "40F Nil PMHx Nil meds Wegovy 0.25mg for 4 weeks, then 0.5mg for 4 weeks, and 1m…"
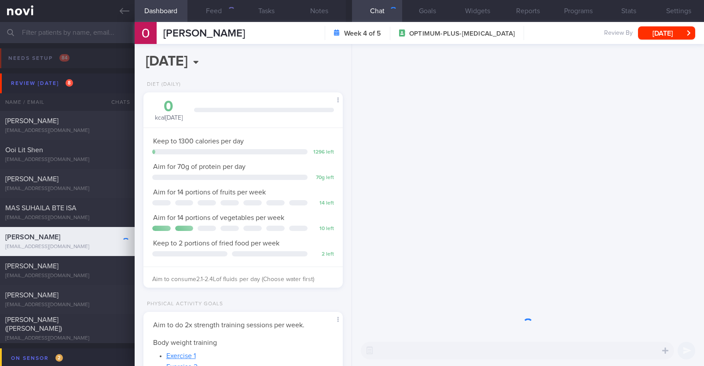
scroll to position [100, 175]
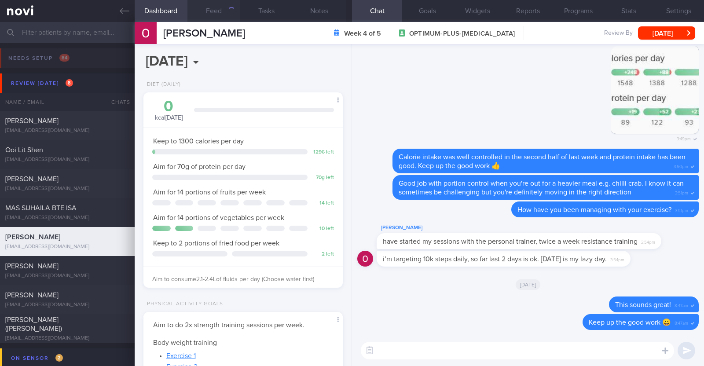
click at [221, 12] on button "Feed" at bounding box center [213, 11] width 53 height 22
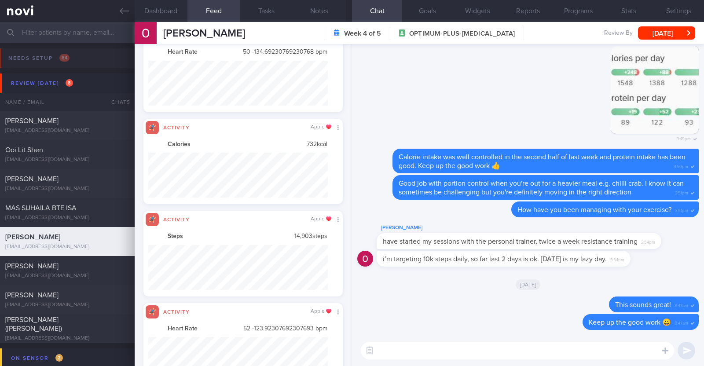
scroll to position [45, 179]
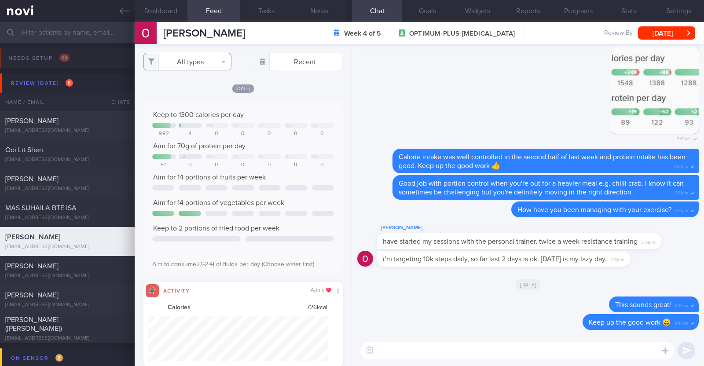
click at [219, 57] on button "All types" at bounding box center [187, 62] width 88 height 18
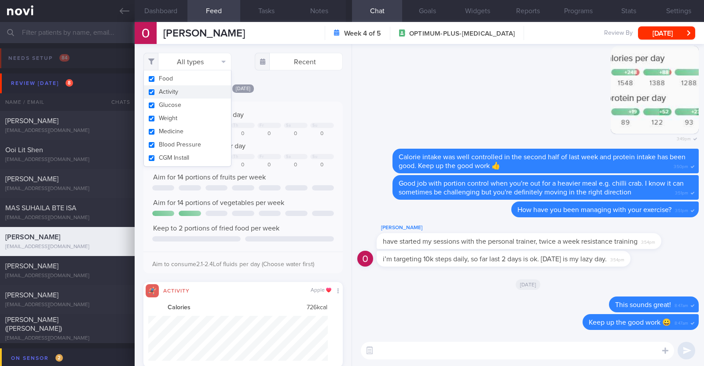
click at [198, 95] on button "Activity" at bounding box center [187, 91] width 87 height 13
checkbox input "false"
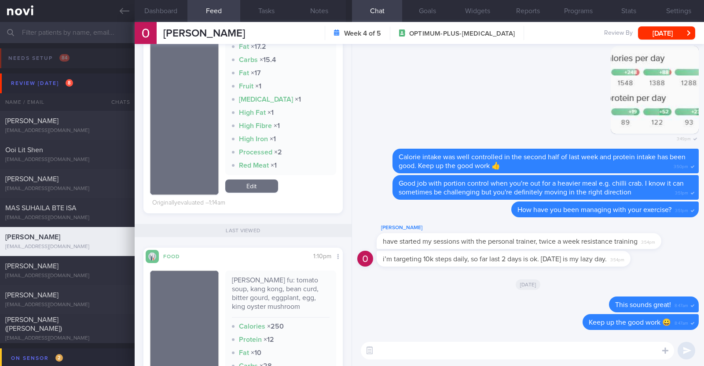
scroll to position [3683, 0]
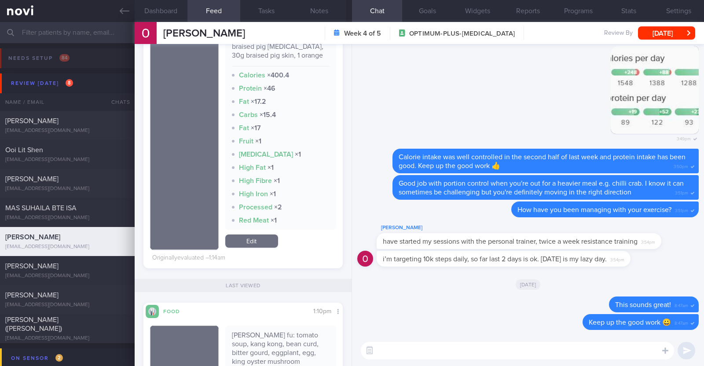
click at [407, 352] on textarea at bounding box center [517, 351] width 313 height 18
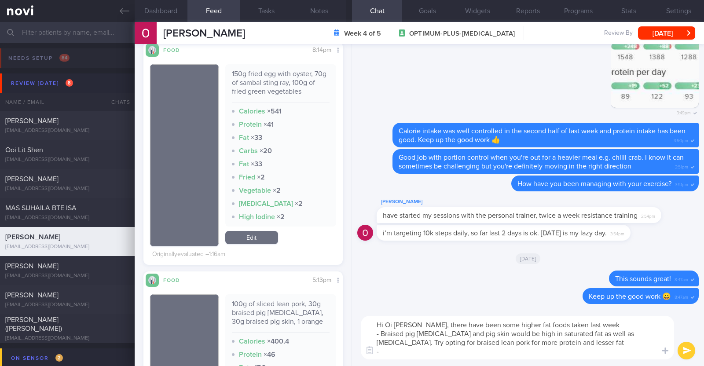
scroll to position [3353, 0]
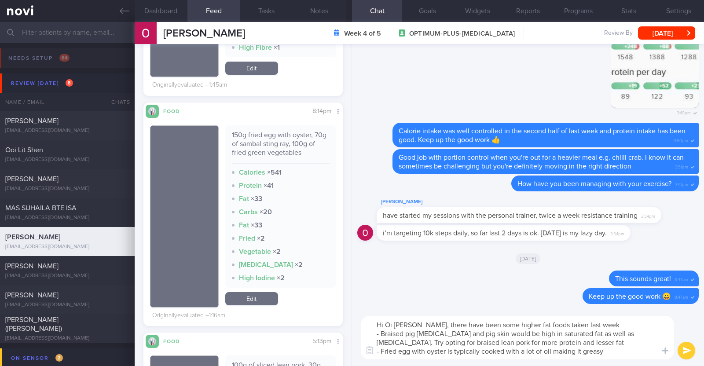
type textarea "Hi Oi Lam, there have been some higher fat foods taken last week - Braised pig …"
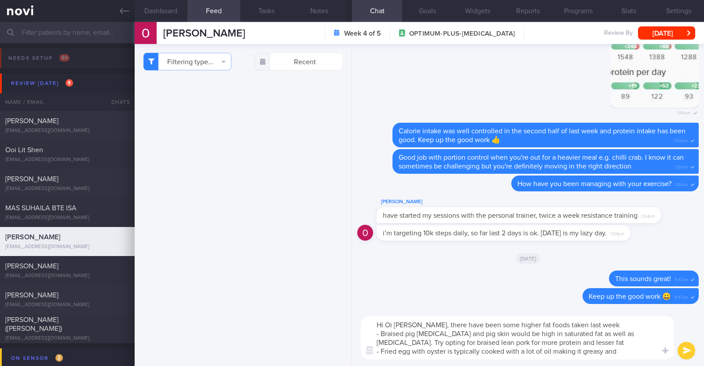
select select "7"
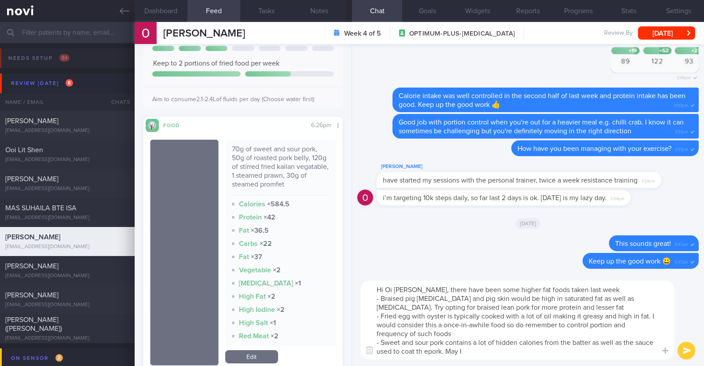
click at [426, 353] on textarea "Hi Oi Lam, there have been some higher fat foods taken last week - Braised pig …" at bounding box center [517, 320] width 313 height 79
click at [471, 346] on textarea "Hi Oi Lam, there have been some higher fat foods taken last week - Braised pig …" at bounding box center [517, 320] width 313 height 79
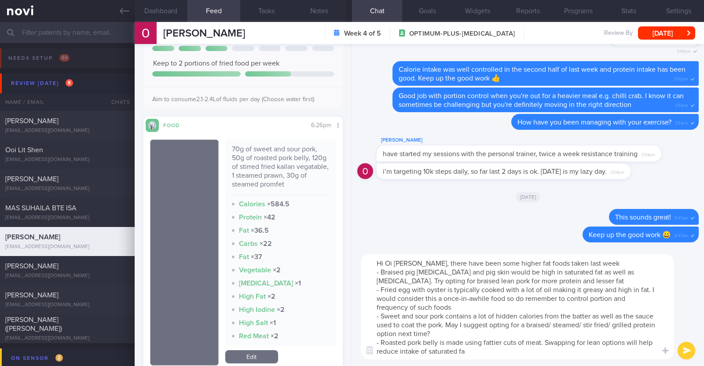
type textarea "Hi Oi Lam, there have been some higher fat foods taken last week - Braised pig …"
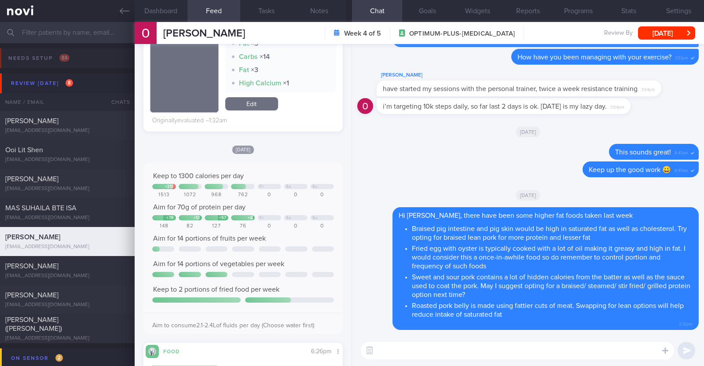
click at [395, 350] on textarea at bounding box center [517, 351] width 313 height 18
type textarea "Overall protein intake was good last week. Keep it up!"
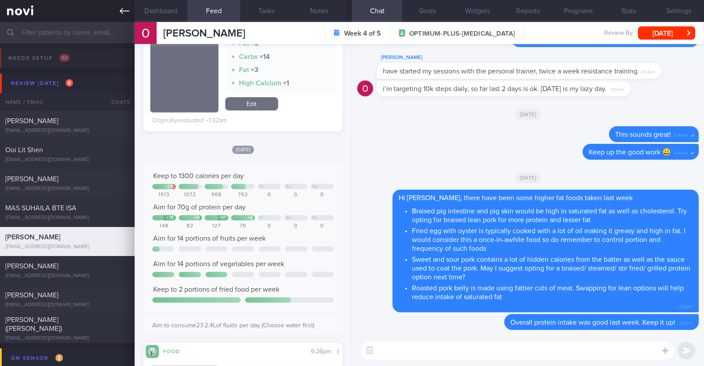
paste textarea "Try to choose lean proteins over fried/breaded/saucy/oily/processed/fatty forms…"
type textarea "Try to choose lean proteins over fried/breaded/saucy/oily/processed/fatty forms…"
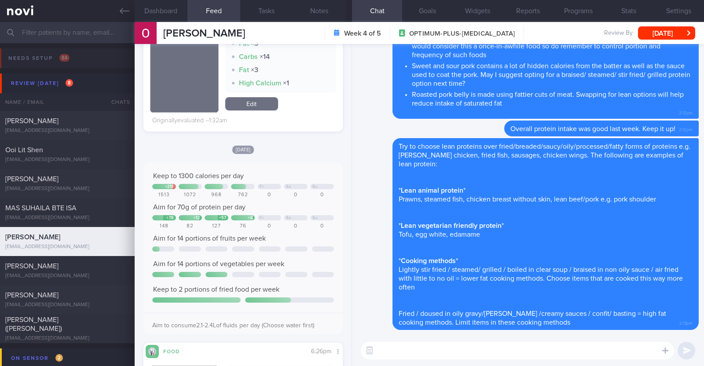
click at [411, 347] on textarea at bounding box center [517, 351] width 313 height 18
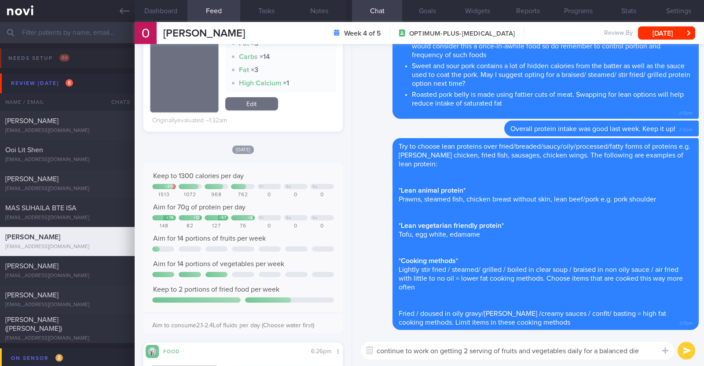
type textarea "continue to work on getting 2 serving of fruits and vegetables daily for a bala…"
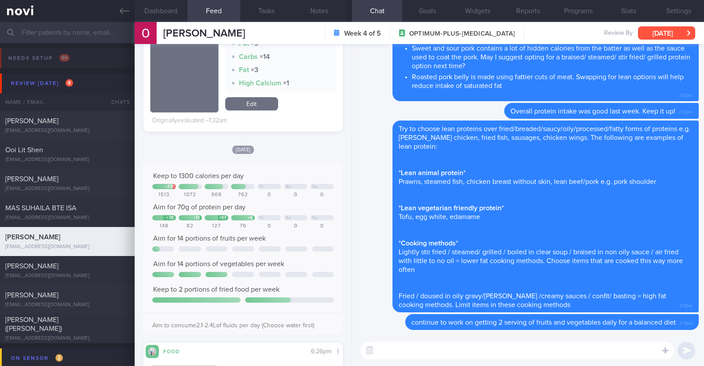
click at [653, 37] on button "[DATE]" at bounding box center [666, 32] width 57 height 13
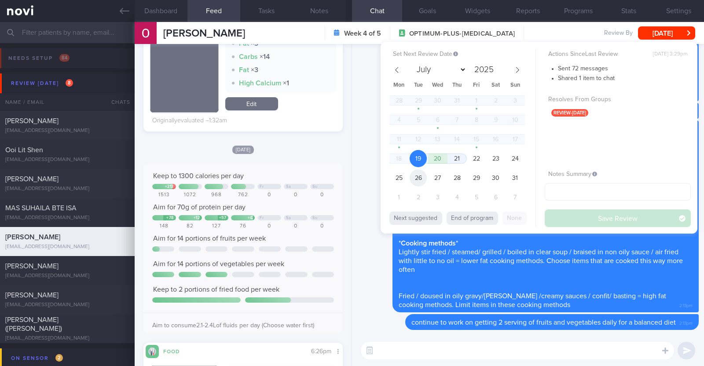
click at [421, 178] on span "26" at bounding box center [417, 177] width 17 height 17
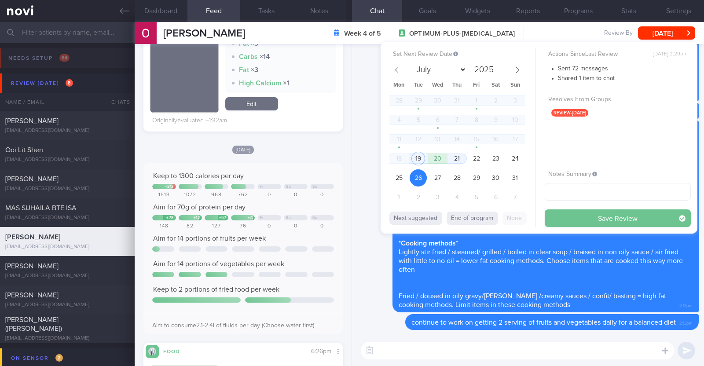
click at [571, 212] on button "Save Review" at bounding box center [617, 218] width 146 height 18
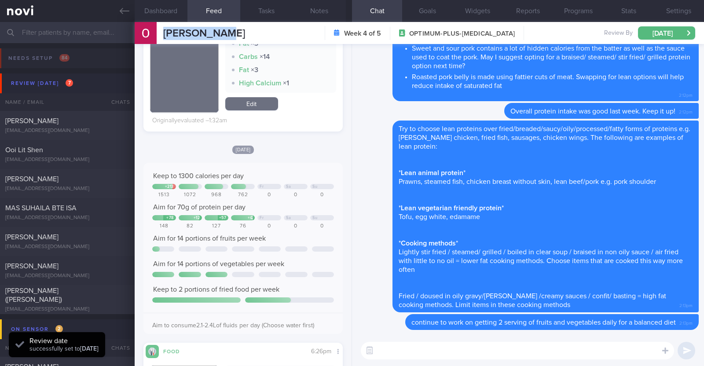
drag, startPoint x: 227, startPoint y: 35, endPoint x: 157, endPoint y: 31, distance: 70.5
click at [157, 31] on div "Oi Lam Chan Oi Lam Chan lamchan1985@gmail.com Week 4 of 5 OPTIMUM-PLUS-WEGOVY R…" at bounding box center [419, 33] width 569 height 22
copy div "Oi Lam Chan"
click at [573, 10] on button "Programs" at bounding box center [578, 11] width 50 height 22
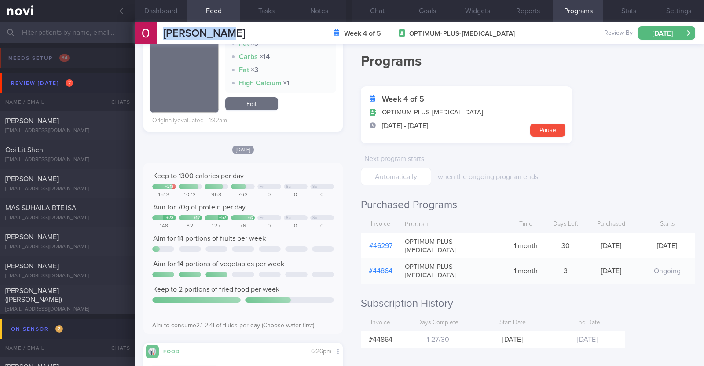
click at [387, 242] on link "# 46297" at bounding box center [380, 245] width 23 height 7
click at [612, 148] on form "Week 4 of 5 OPTIMUM-PLUS-WEGOVY 23 Jul - 21 Aug Pause Next program starts : whe…" at bounding box center [528, 135] width 334 height 99
click at [316, 17] on button "Notes" at bounding box center [319, 11] width 53 height 22
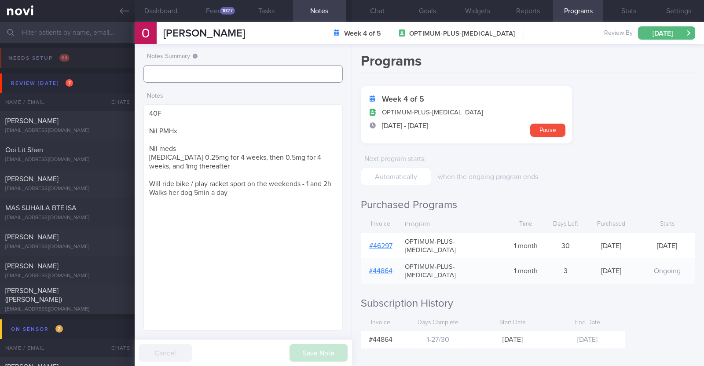
click at [194, 77] on input "text" at bounding box center [242, 74] width 199 height 18
type input "r/v 26/8"
click at [309, 357] on button "Save Note" at bounding box center [318, 353] width 58 height 18
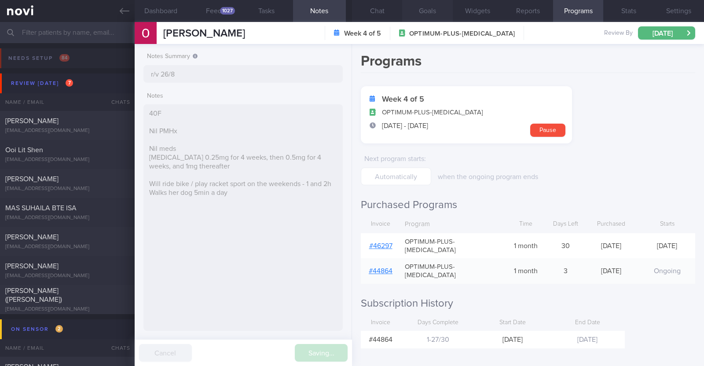
type input "r/v 26/8"
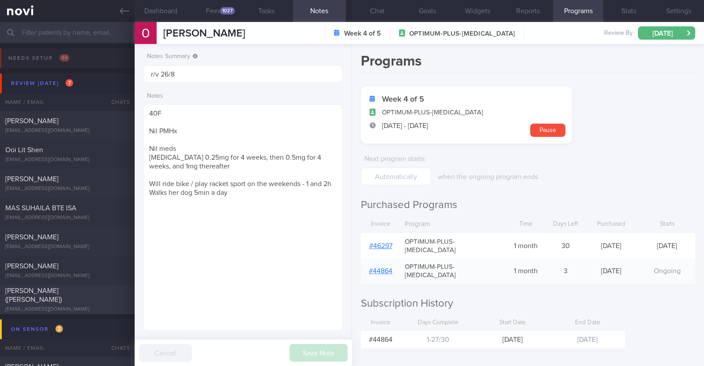
click at [70, 306] on div "zhuangru.p@gmail.com" at bounding box center [67, 309] width 124 height 7
type textarea "41F Co-morbidities Schizophrenia Subclinical hypothyroid Health screen in Raffl…"
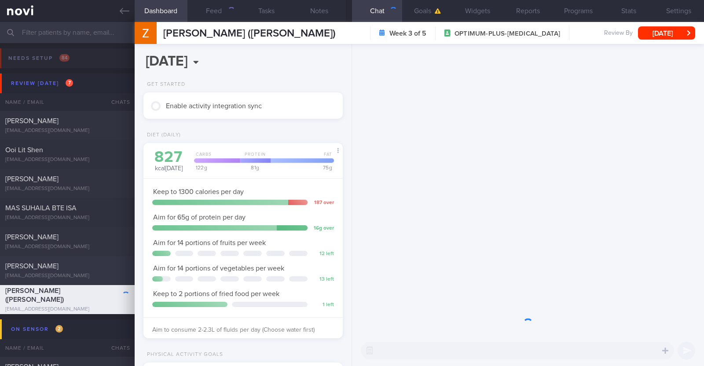
scroll to position [100, 175]
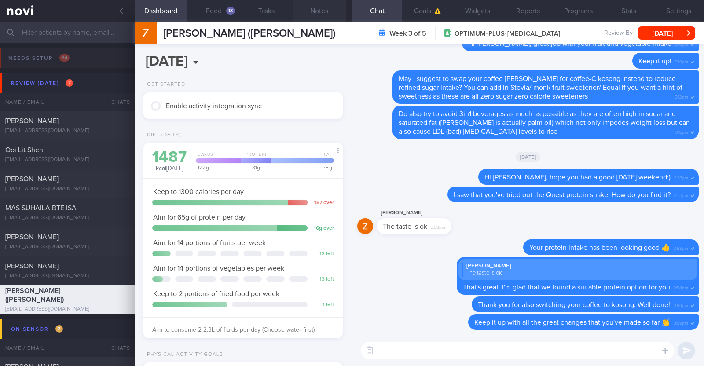
click at [318, 6] on button "Notes" at bounding box center [319, 11] width 53 height 22
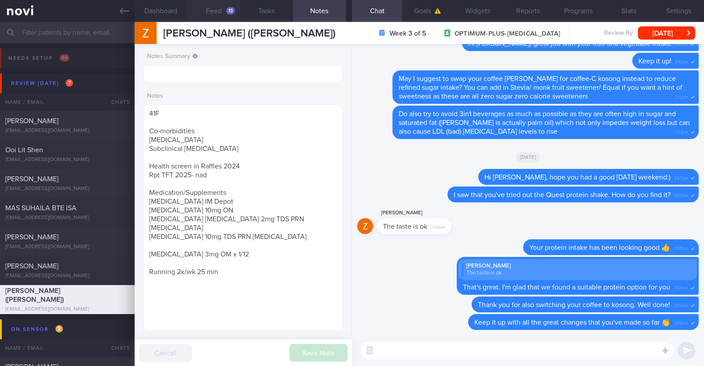
click at [227, 11] on div "13" at bounding box center [230, 10] width 9 height 7
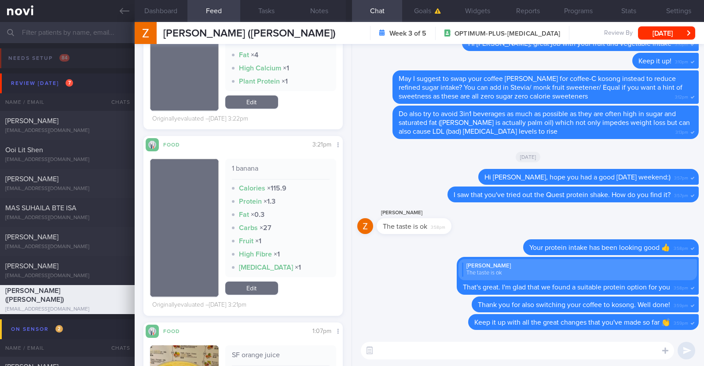
scroll to position [1319, 0]
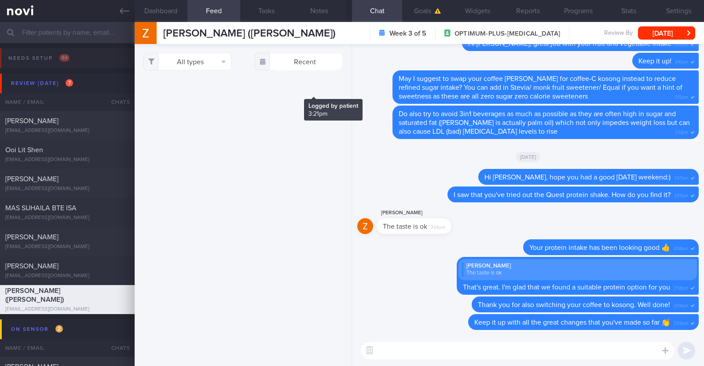
scroll to position [1319, 0]
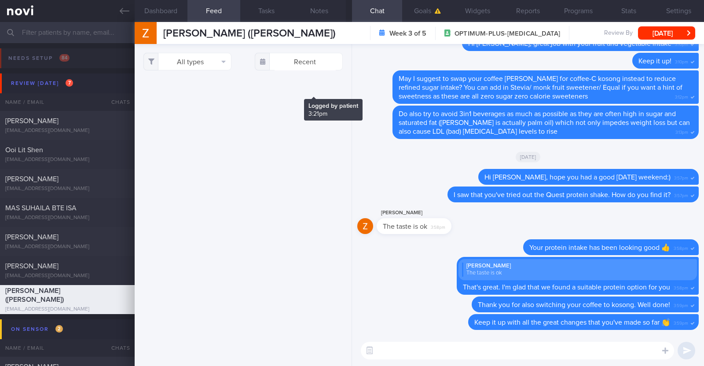
scroll to position [1319, 0]
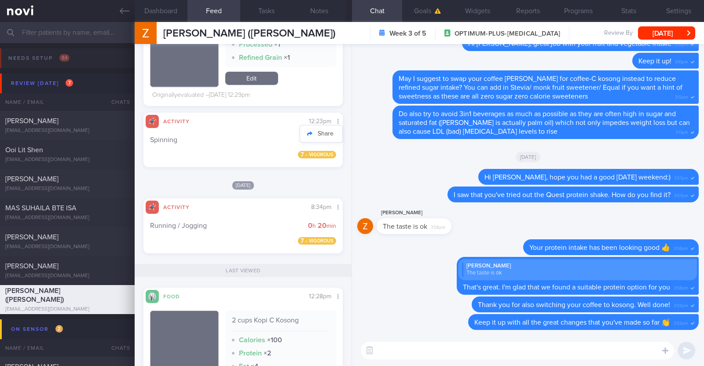
scroll to position [1924, 0]
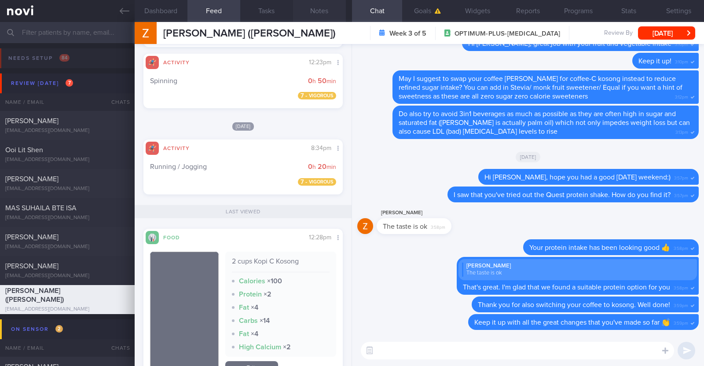
click at [327, 10] on button "Notes" at bounding box center [319, 11] width 53 height 22
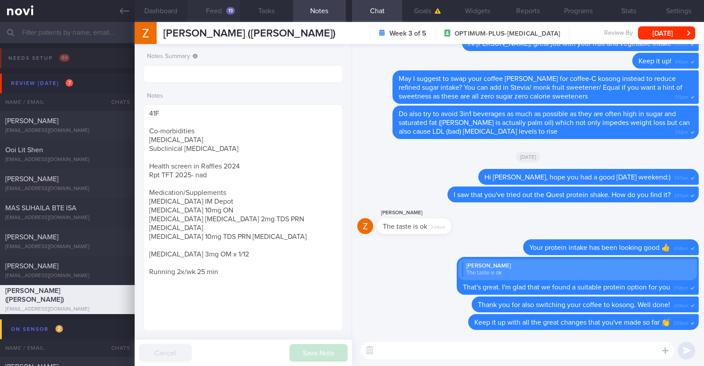
click at [213, 7] on button "Feed 13" at bounding box center [213, 11] width 53 height 22
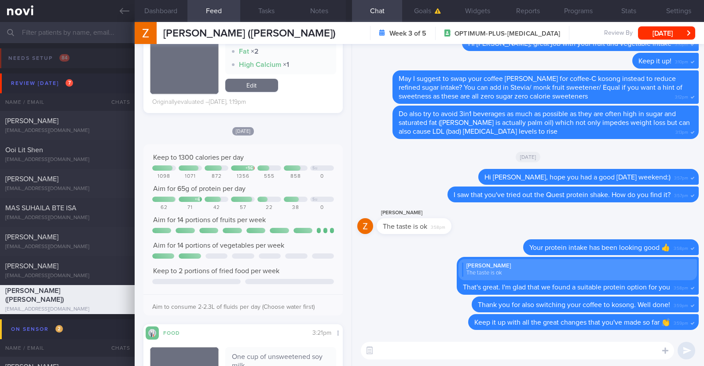
scroll to position [879, 0]
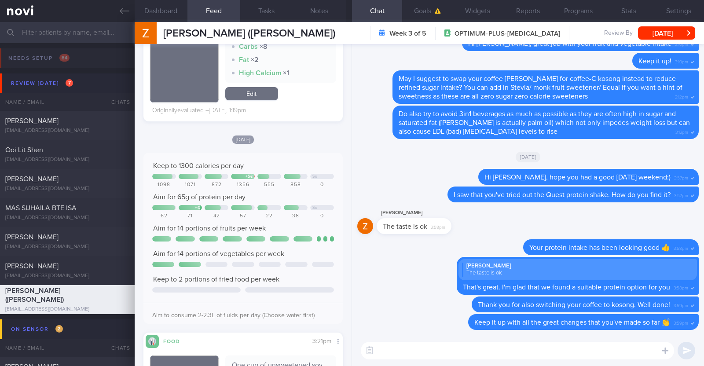
click at [435, 355] on textarea at bounding box center [517, 351] width 313 height 18
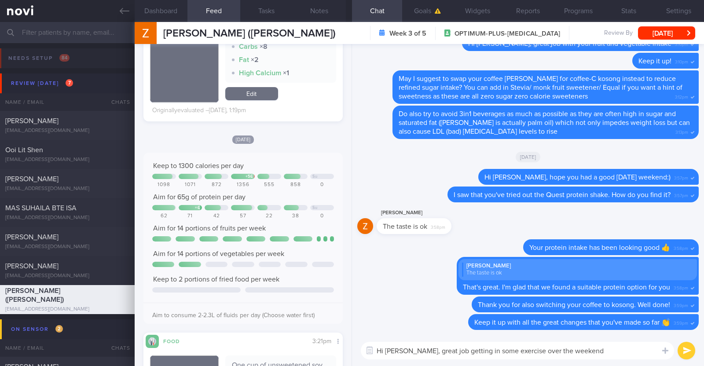
paste textarea "💪"
type textarea "Hi [PERSON_NAME], great job getting in some exercise over the weekend 💪"
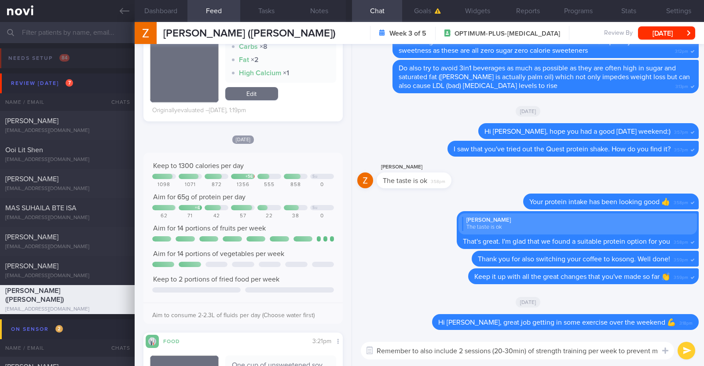
scroll to position [0, 0]
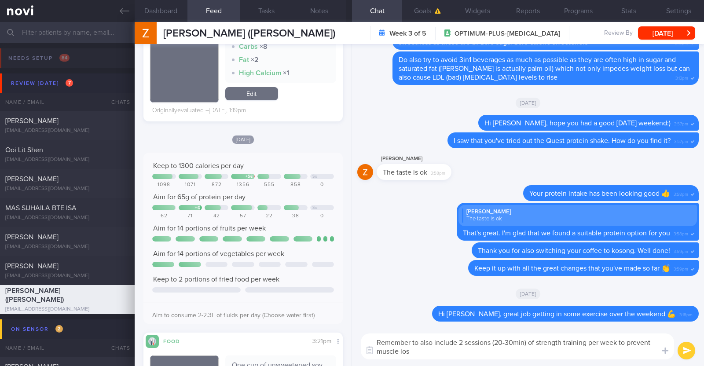
type textarea "Remember to also include 2 sessions (20-30min) of strength training per week to…"
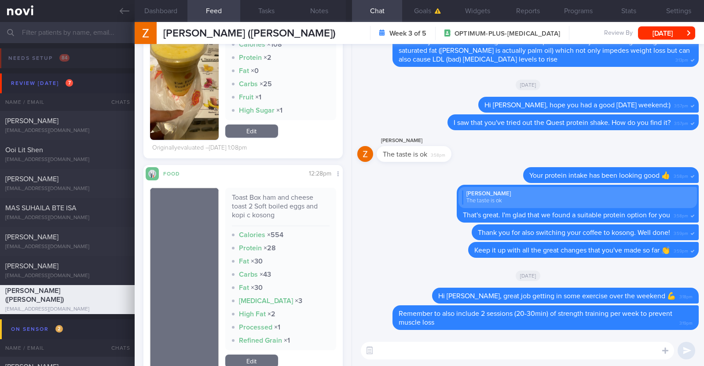
scroll to position [1594, 0]
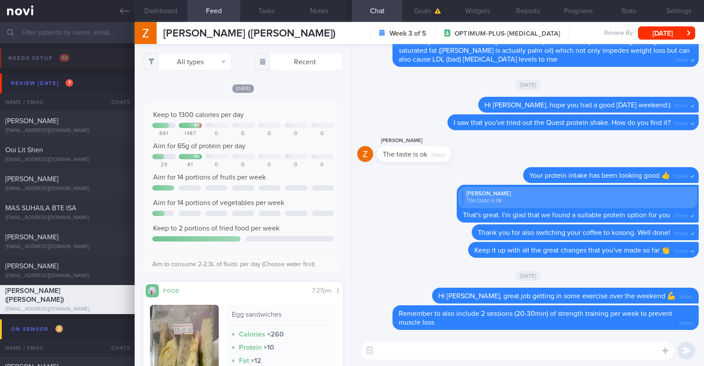
click at [420, 358] on textarea at bounding box center [517, 351] width 313 height 18
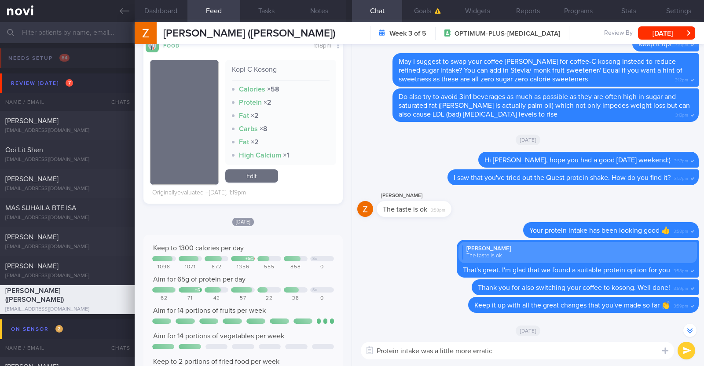
scroll to position [935, 0]
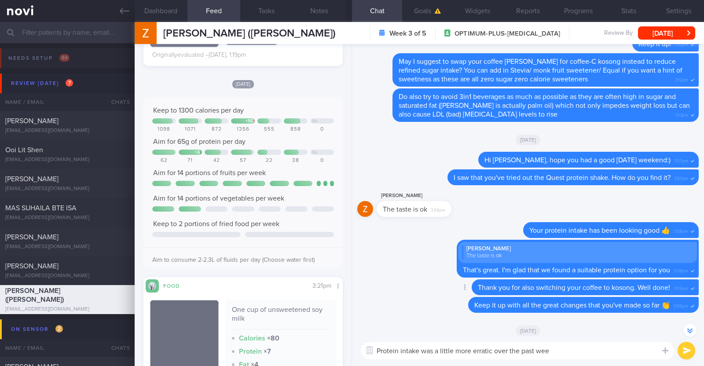
type textarea "Protein intake was a little more erratic over the past week"
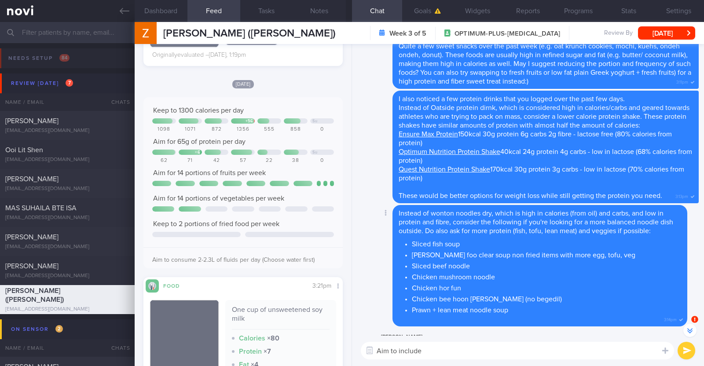
scroll to position [-549, 0]
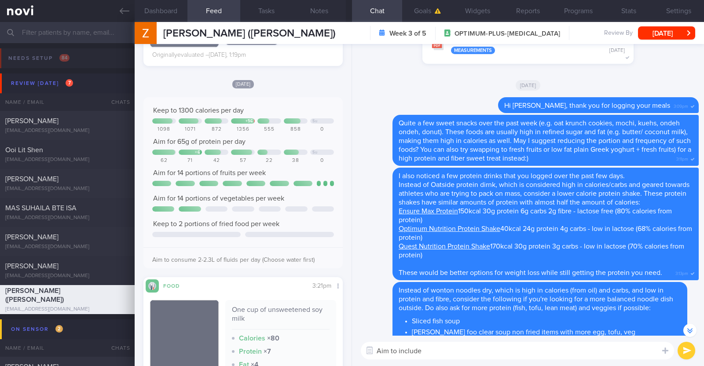
drag, startPoint x: 424, startPoint y: 350, endPoint x: 352, endPoint y: 343, distance: 72.1
click at [352, 343] on div "Aim to include Aim to include ​ Aim to include ​" at bounding box center [528, 350] width 352 height 31
type textarea "We want to try to consistently hit your daily protein target of 65g to minimise…"
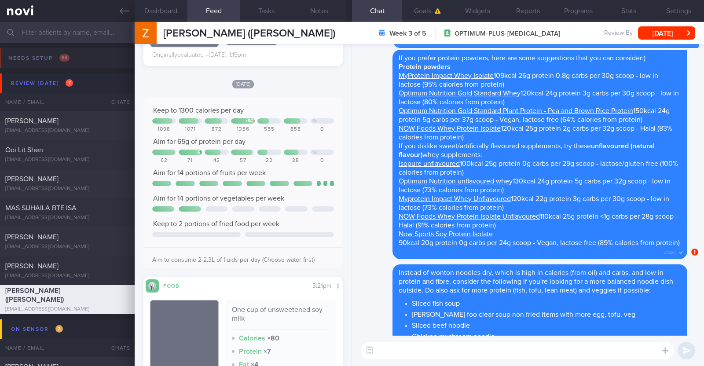
scroll to position [0, 0]
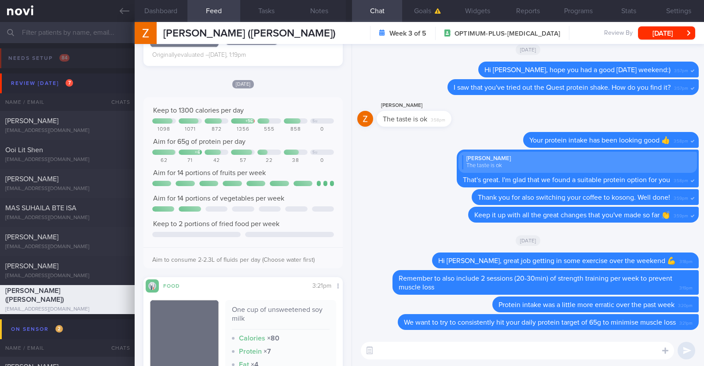
click at [458, 346] on textarea at bounding box center [517, 351] width 313 height 18
type textarea "A"
paste textarea "Here are some examples of how much protein is contained in various foods: - 150…"
type textarea "Here are some examples of how much protein is contained in various foods: - 150…"
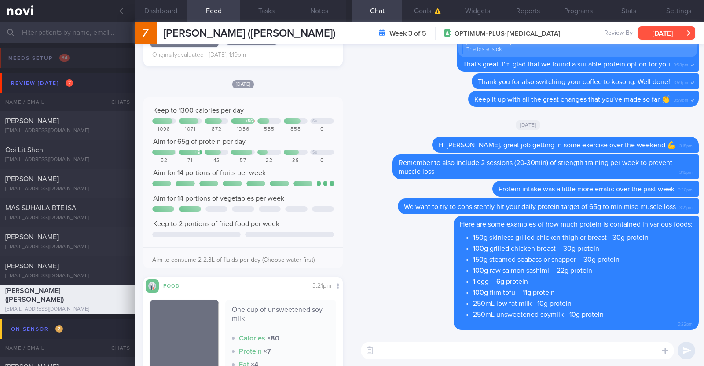
click at [675, 37] on button "[DATE]" at bounding box center [666, 32] width 57 height 13
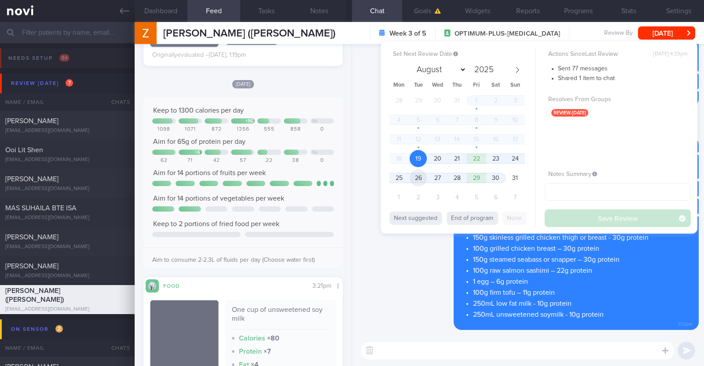
click at [420, 177] on span "26" at bounding box center [417, 177] width 17 height 17
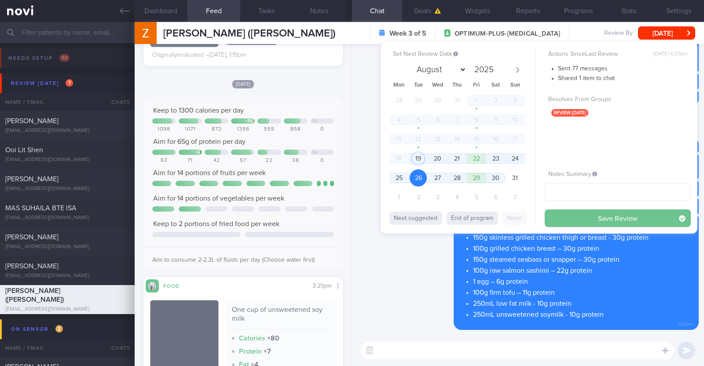
click at [612, 223] on button "Save Review" at bounding box center [617, 218] width 146 height 18
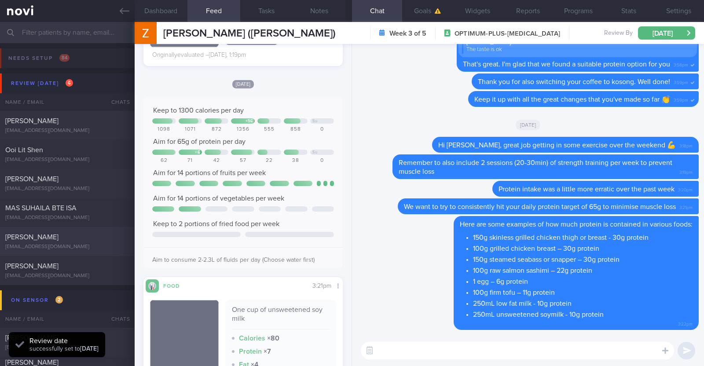
click at [99, 245] on div "[EMAIL_ADDRESS][DOMAIN_NAME]" at bounding box center [67, 247] width 124 height 7
type textarea "46F Co-morbidities: Dyslipidemia Hyperuricemia Medication/Supplements: Nil meds…"
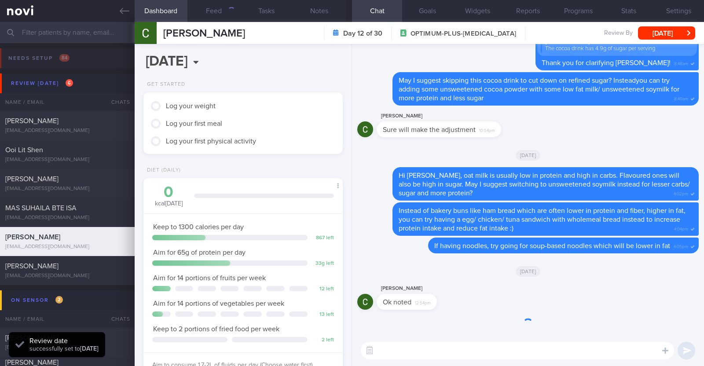
scroll to position [100, 175]
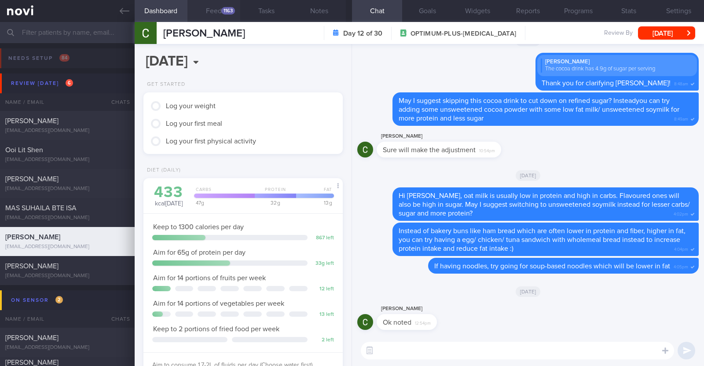
click at [227, 9] on div "1163" at bounding box center [228, 10] width 14 height 7
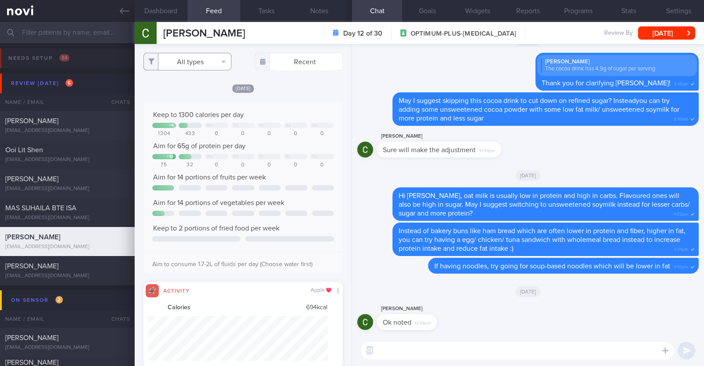
click at [211, 63] on button "All types" at bounding box center [187, 62] width 88 height 18
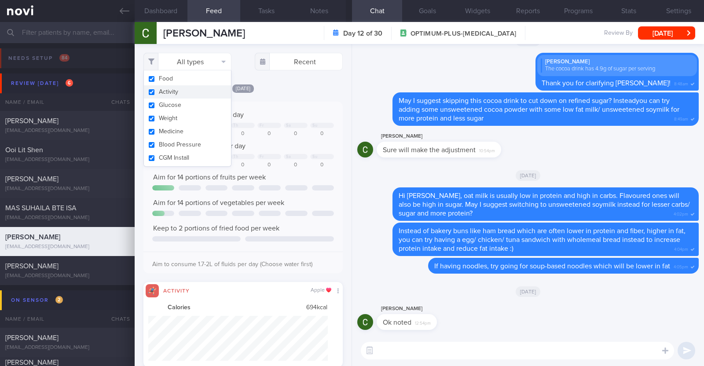
click at [177, 95] on button "Activity" at bounding box center [187, 91] width 87 height 13
checkbox input "false"
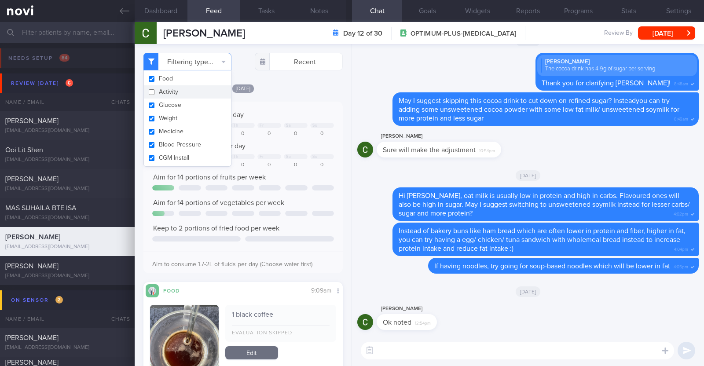
click at [284, 93] on div "Today Keep to 1300 calories per day + 4 We Th Fr Sa Su 1304 433 0 0 0 0 0 Aim f…" at bounding box center [242, 318] width 199 height 468
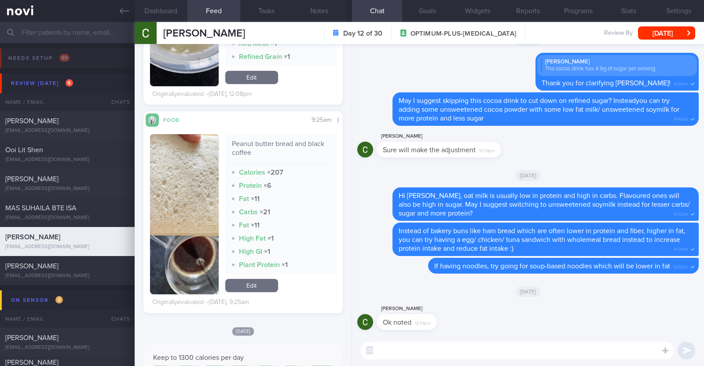
scroll to position [1264, 0]
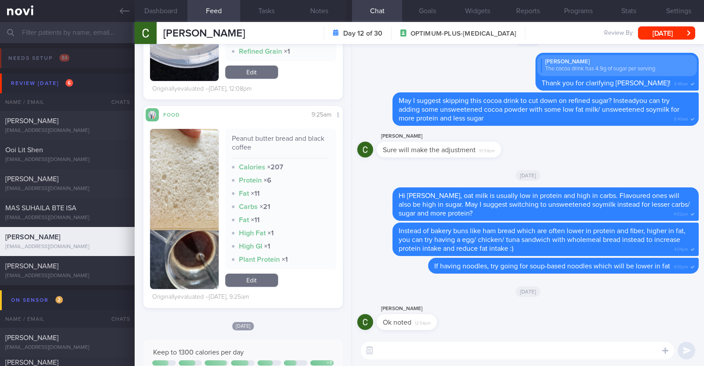
click at [179, 204] on button "button" at bounding box center [184, 209] width 69 height 160
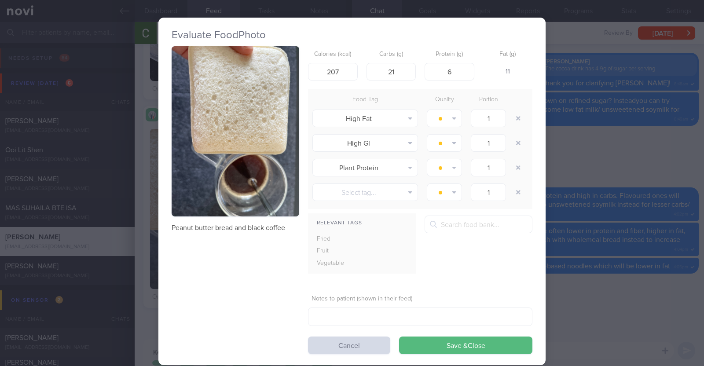
click at [140, 214] on div "Evaluate Food Photo Peanut butter bread and black coffee Calories (kcal) 207 Ca…" at bounding box center [352, 183] width 704 height 366
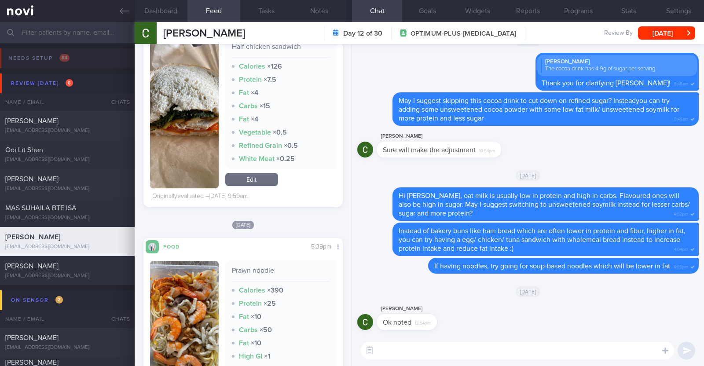
scroll to position [3078, 0]
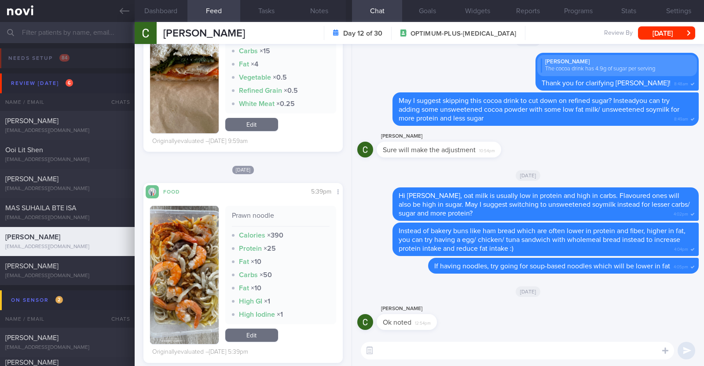
click at [498, 356] on textarea at bounding box center [517, 351] width 313 height 18
type textarea "Hi Chris,"
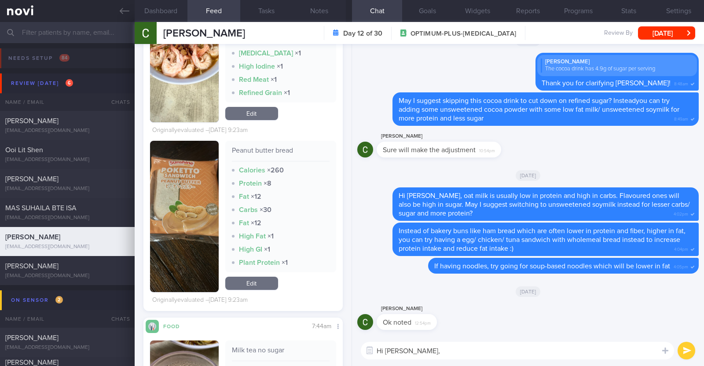
scroll to position [2089, 0]
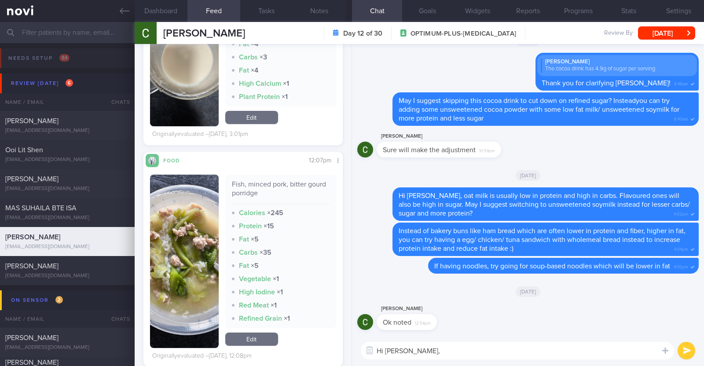
scroll to position [879, 0]
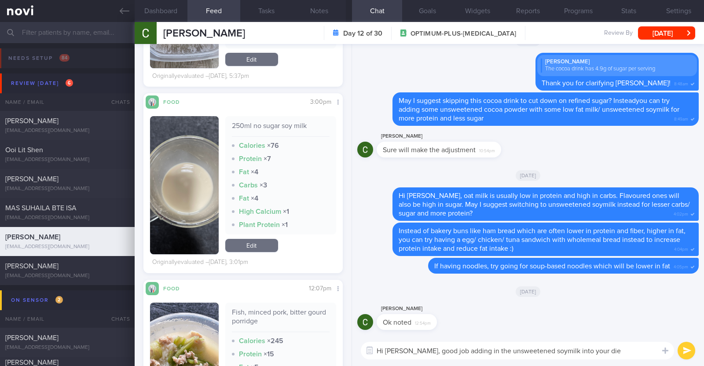
type textarea "Hi [PERSON_NAME], good job adding in the unsweetened soymilk into your diet"
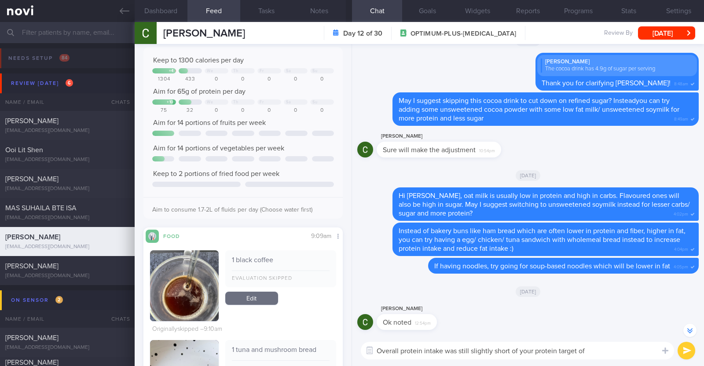
scroll to position [0, 0]
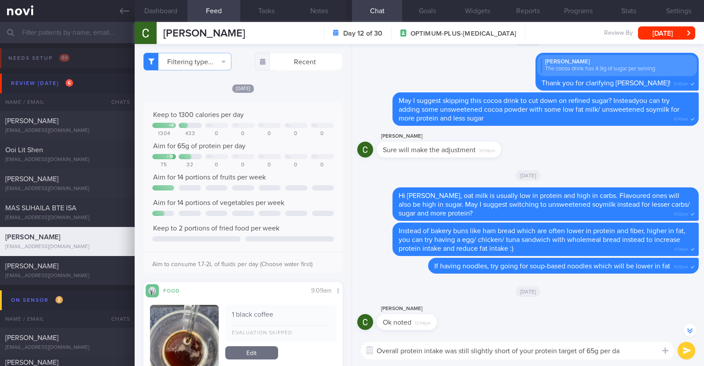
type textarea "Overall protein intake was still slightly short of your protein target of 65g p…"
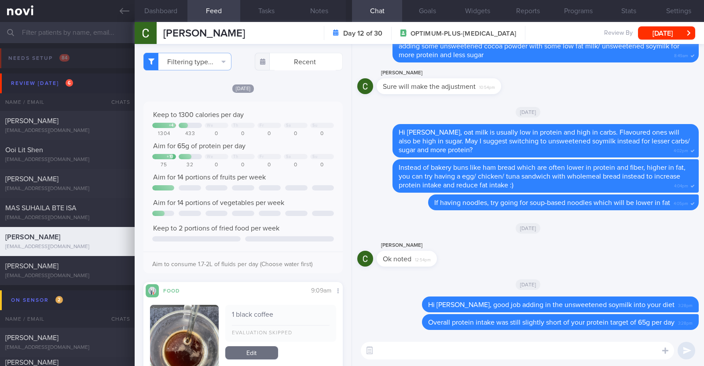
paste textarea "Here are some examples of how much protein is contained in various foods: - 150…"
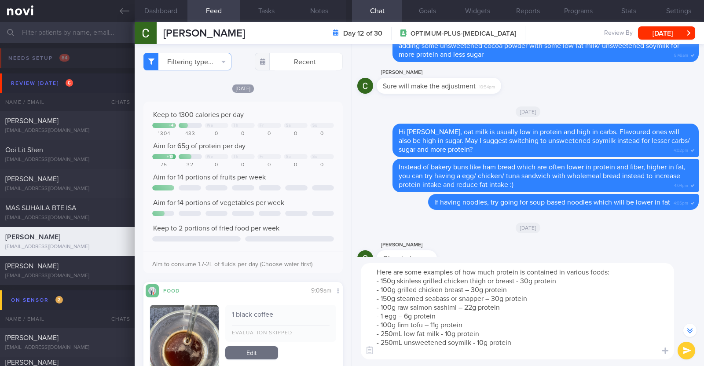
type textarea "Here are some examples of how much protein is contained in various foods: - 150…"
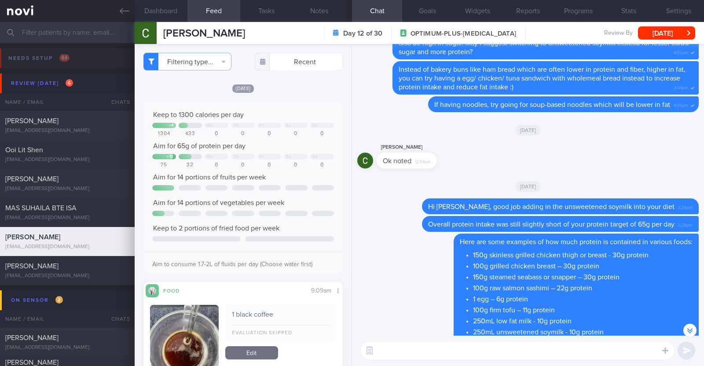
scroll to position [0, 0]
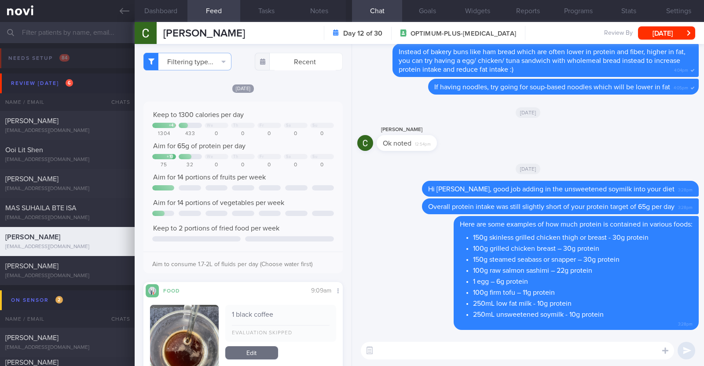
click at [384, 357] on textarea at bounding box center [517, 351] width 313 height 18
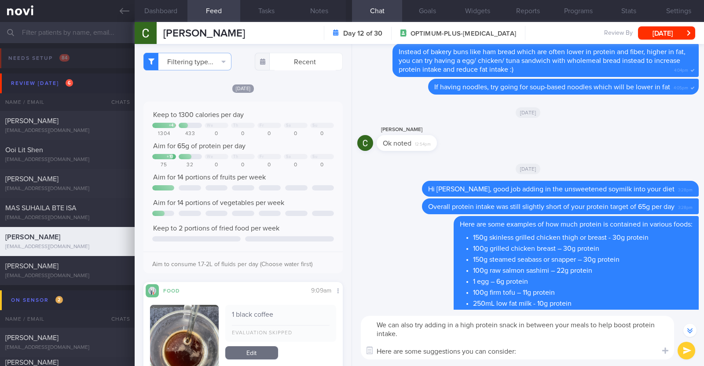
scroll to position [-34, 0]
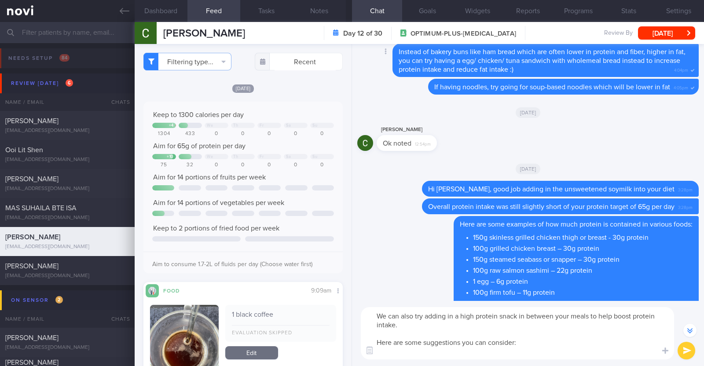
paste textarea "- Hard boiled egg - Unsalted edamame - Unsweetened soy milk - Low fat milk - [L…"
type textarea "We can also try adding in a high protein snack in between your meals to help bo…"
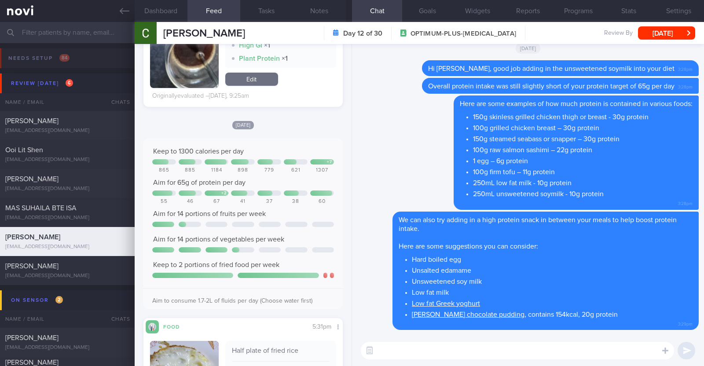
scroll to position [1484, 0]
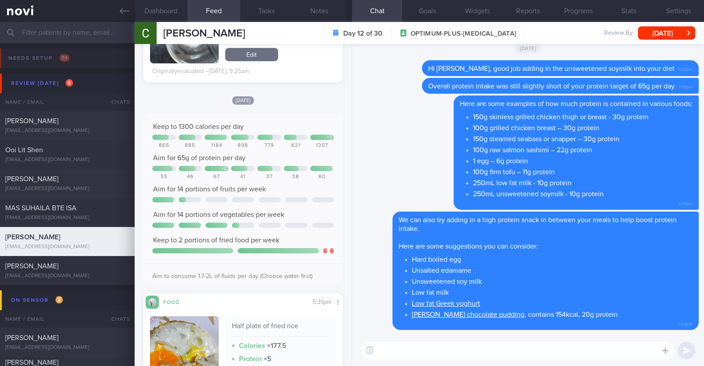
click at [397, 345] on textarea at bounding box center [517, 351] width 313 height 18
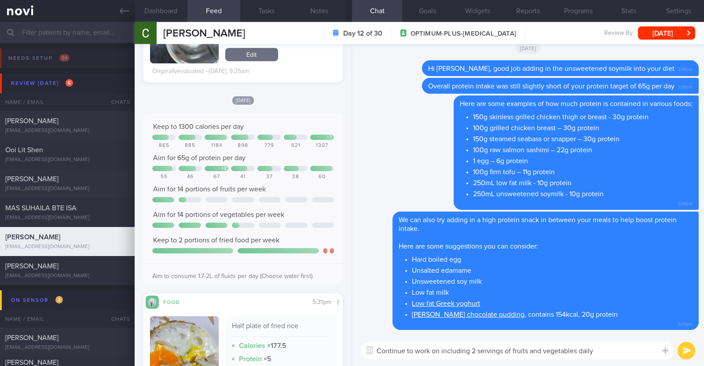
type textarea "Continue to work on including 2 servings of fruits and vegetables daily"
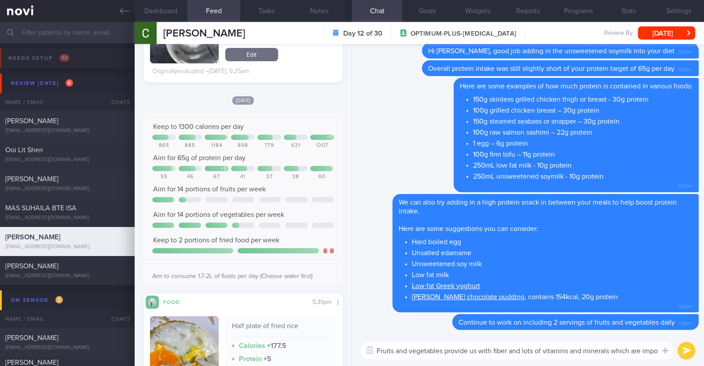
scroll to position [0, 0]
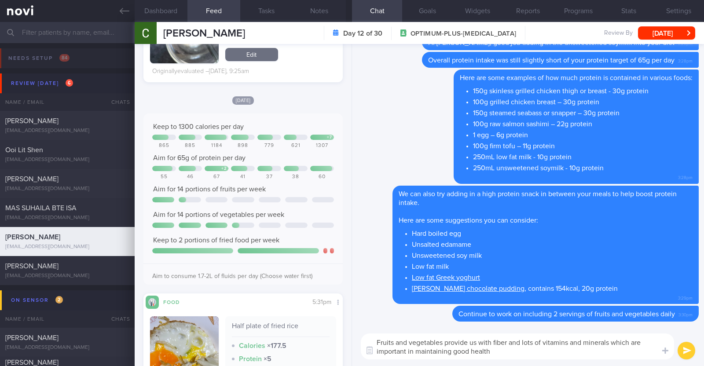
type textarea "Fruits and vegetables provide us with fiber and lots of vitamins and minerals w…"
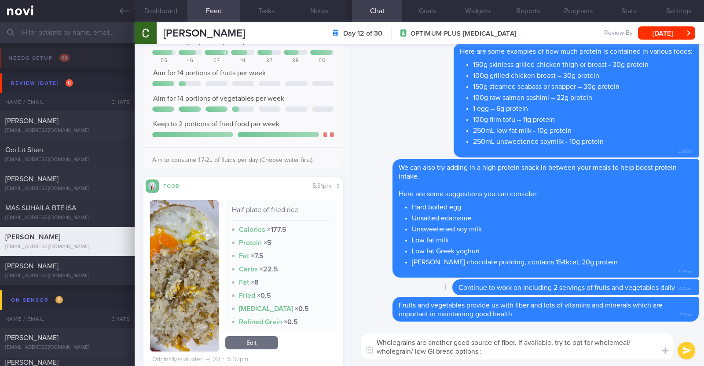
type textarea "Wholegrains are another good source of fiber. If available, try to opt for whol…"
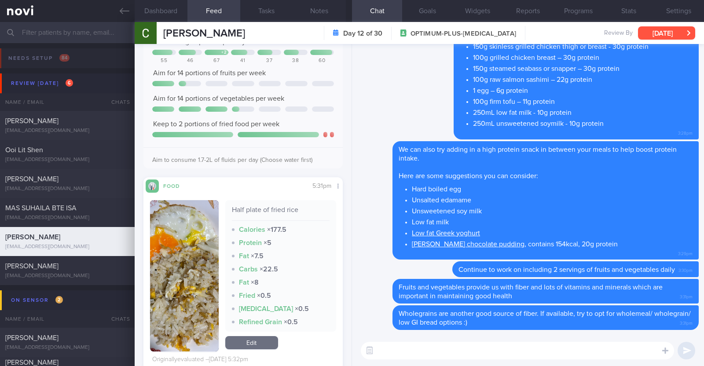
click at [663, 35] on button "[DATE]" at bounding box center [666, 32] width 57 height 13
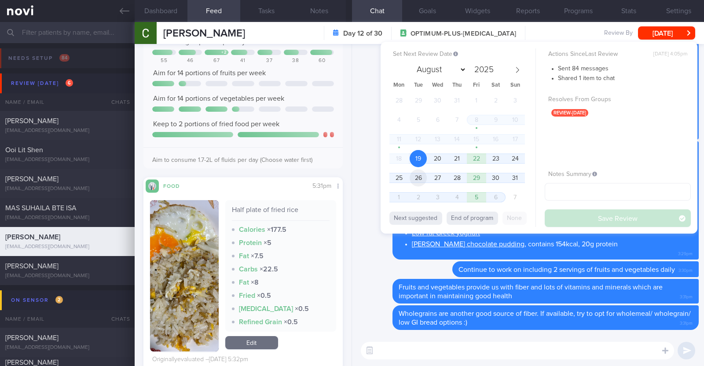
click at [423, 173] on span "26" at bounding box center [417, 177] width 17 height 17
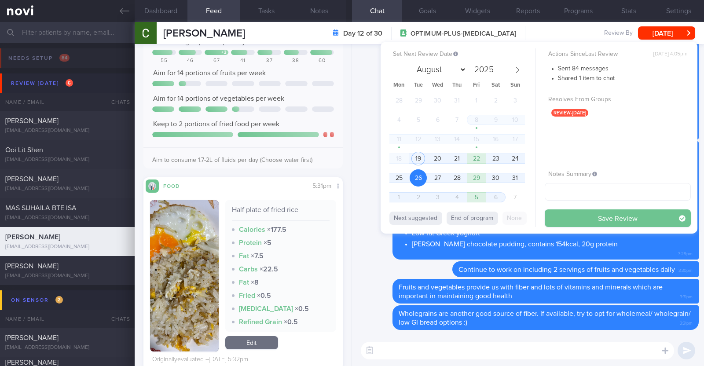
click at [570, 213] on button "Save Review" at bounding box center [617, 218] width 146 height 18
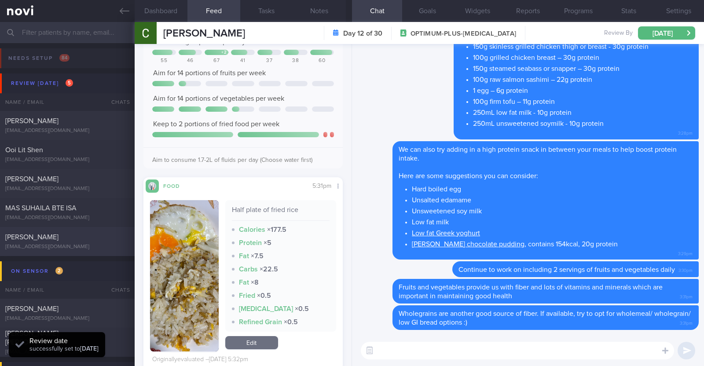
click at [103, 232] on div "[PERSON_NAME] [EMAIL_ADDRESS][DOMAIN_NAME] [DATE] [DATE] SAF-LIP" at bounding box center [352, 241] width 704 height 29
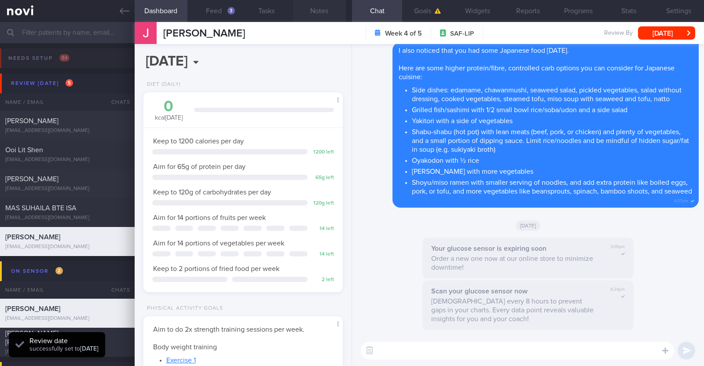
scroll to position [132, 99]
click at [75, 148] on div "Ooi Lit Shen" at bounding box center [66, 150] width 122 height 9
type textarea "22M Nil PMHx/ meds Running x 3/week (30 mins), strength training (upper body) x…"
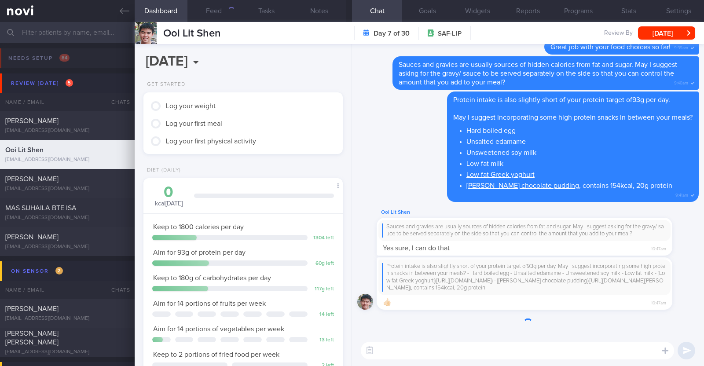
scroll to position [89, 178]
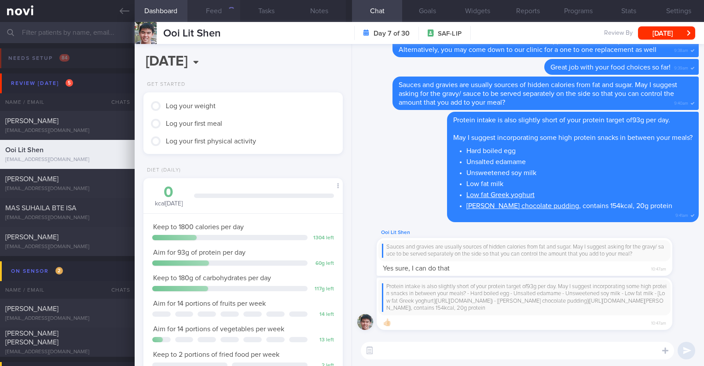
click at [219, 6] on button "Feed" at bounding box center [213, 11] width 53 height 22
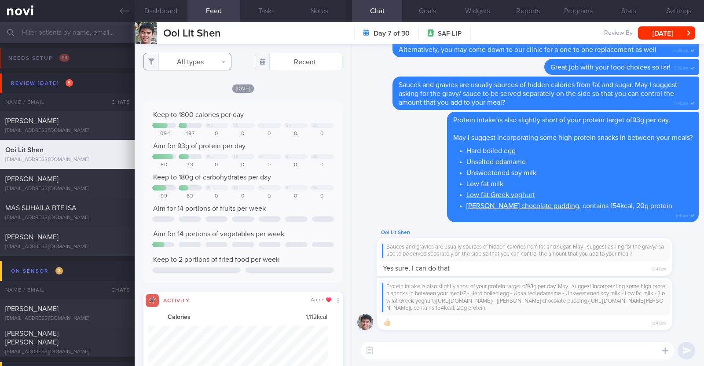
click at [218, 62] on button "All types" at bounding box center [187, 62] width 88 height 18
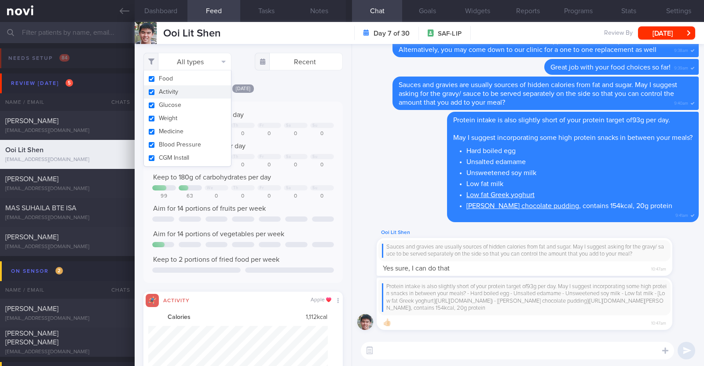
click at [196, 91] on button "Activity" at bounding box center [187, 91] width 87 height 13
checkbox input "false"
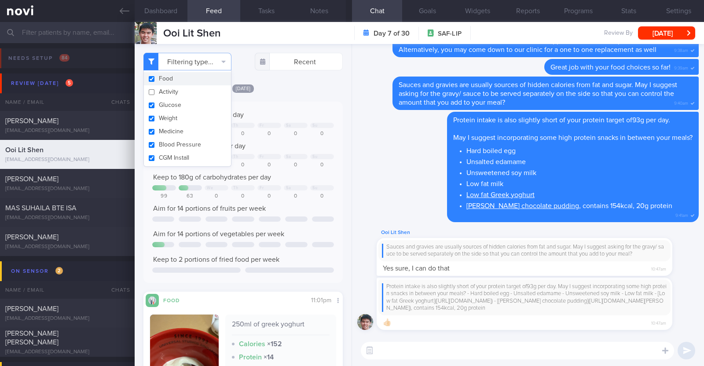
click at [277, 77] on div "Filtering type... Food Activity Glucose Weight Medicine Blood Pressure [MEDICAL…" at bounding box center [243, 205] width 217 height 322
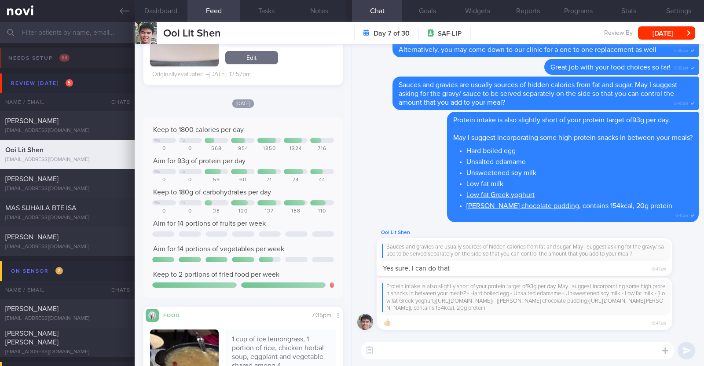
scroll to position [824, 0]
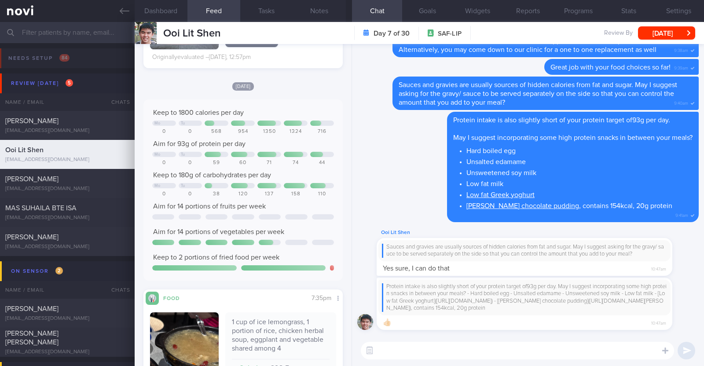
click at [431, 349] on textarea at bounding box center [517, 351] width 313 height 18
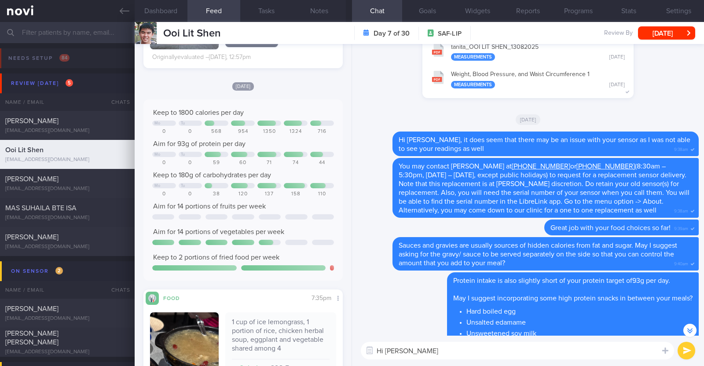
scroll to position [-164, 0]
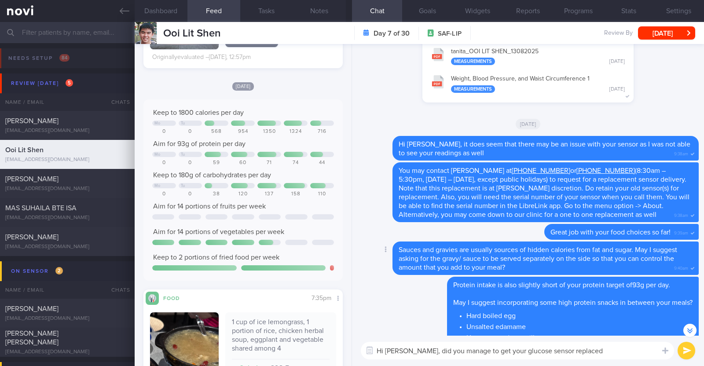
type textarea "Hi [PERSON_NAME], did you manage to get your glucose sensor replaced?"
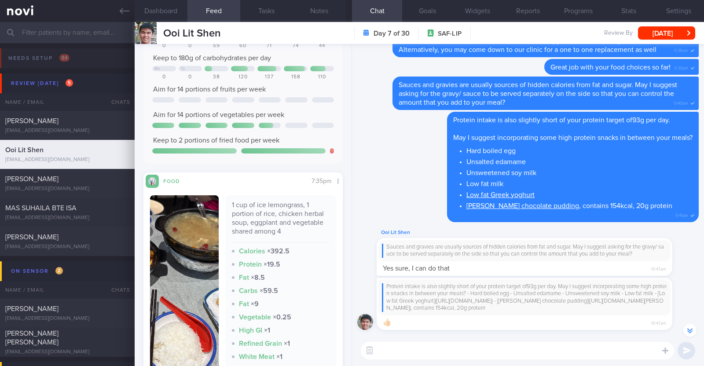
scroll to position [990, 0]
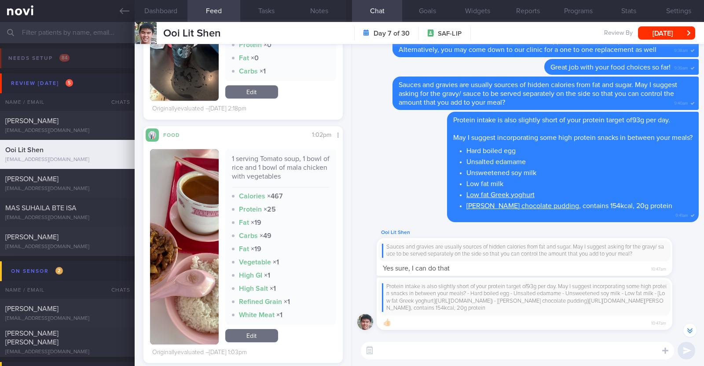
scroll to position [2199, 0]
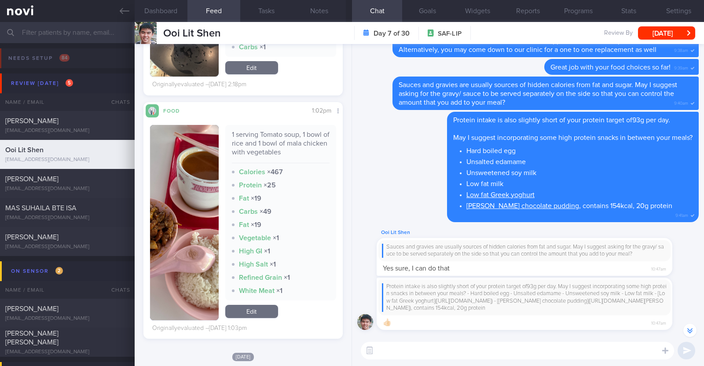
click at [196, 243] on button "button" at bounding box center [184, 222] width 69 height 195
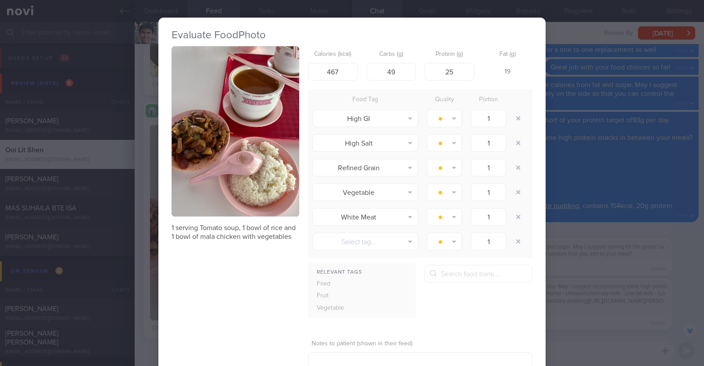
click at [138, 270] on div "Evaluate Food Photo 1 serving Tomato soup, 1 bowl of rice and 1 bowl of mala ch…" at bounding box center [352, 183] width 704 height 366
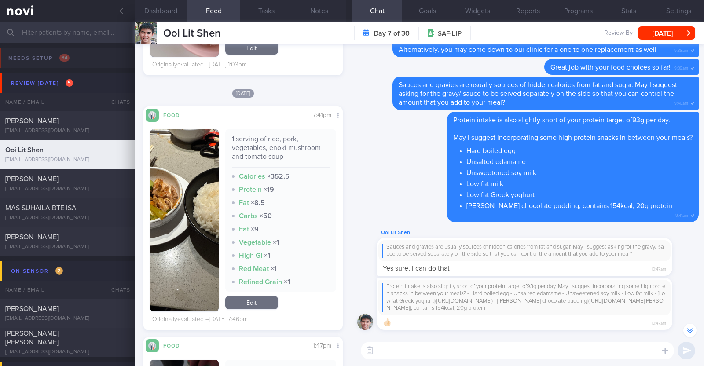
scroll to position [2474, 0]
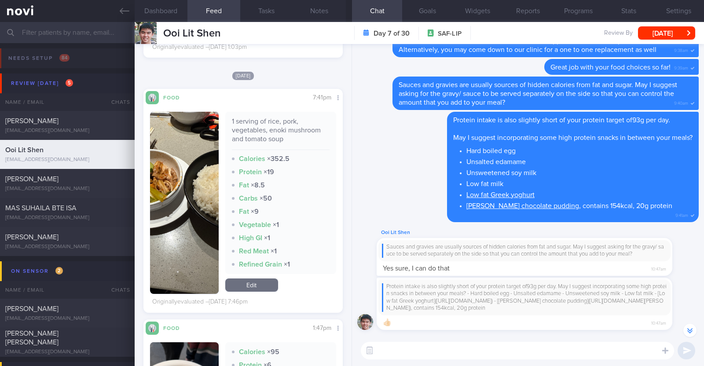
click at [185, 243] on button "button" at bounding box center [184, 203] width 69 height 182
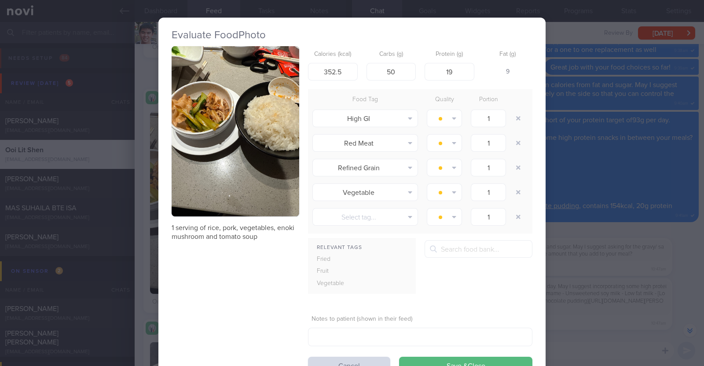
click at [137, 223] on div "Evaluate Food Photo 1 serving of rice, pork, vegetables, enoki mushroom and tom…" at bounding box center [352, 183] width 704 height 366
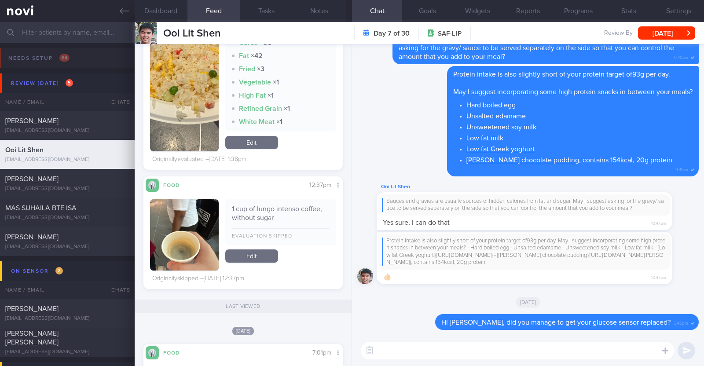
click at [454, 353] on textarea at bounding box center [517, 351] width 313 height 18
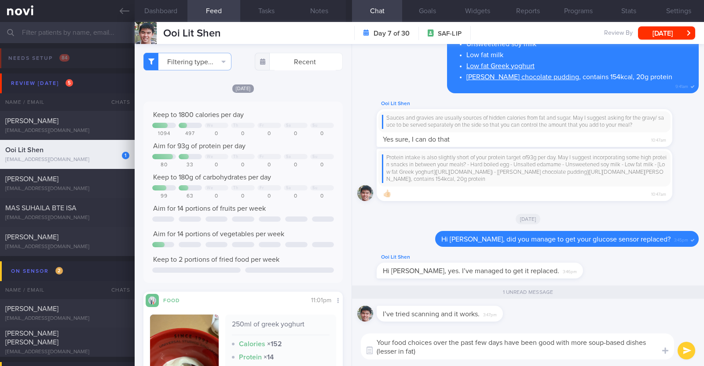
type textarea "Your food choices over the past few days have been good with more soup-based di…"
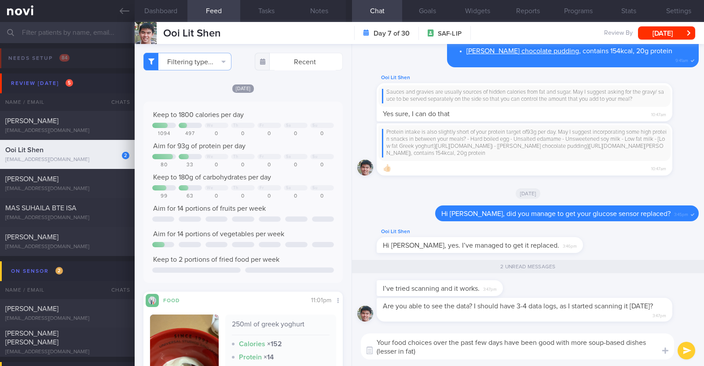
drag, startPoint x: 442, startPoint y: 354, endPoint x: 365, endPoint y: 333, distance: 80.2
click at [365, 333] on div "Your food choices over the past few days have been good with more soup-based di…" at bounding box center [517, 346] width 313 height 26
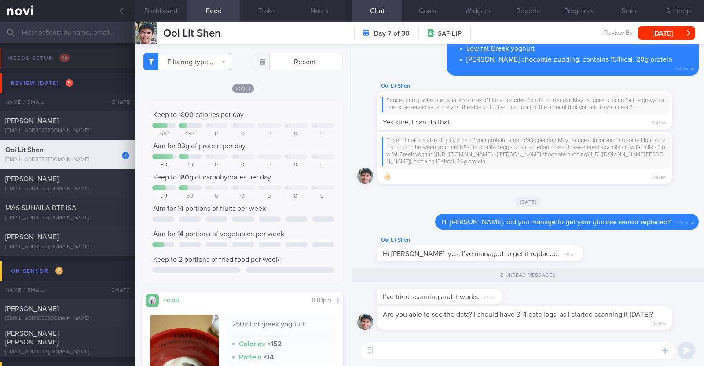
click at [442, 342] on textarea at bounding box center [517, 351] width 313 height 18
type textarea "I checked the system but am not able to see the data"
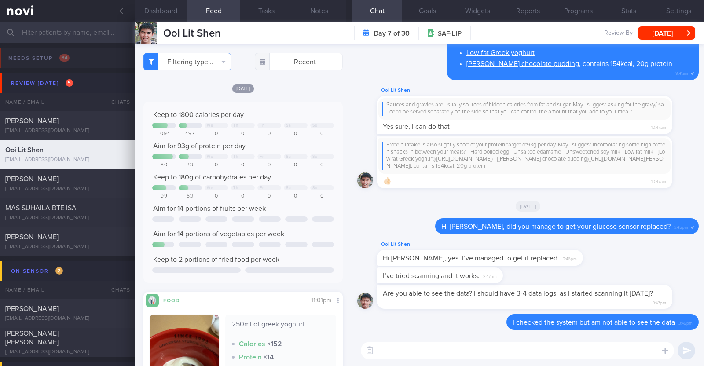
click at [399, 348] on textarea at bounding box center [517, 351] width 313 height 18
paste textarea "Your food choices over the past few days have been good with more soup-based di…"
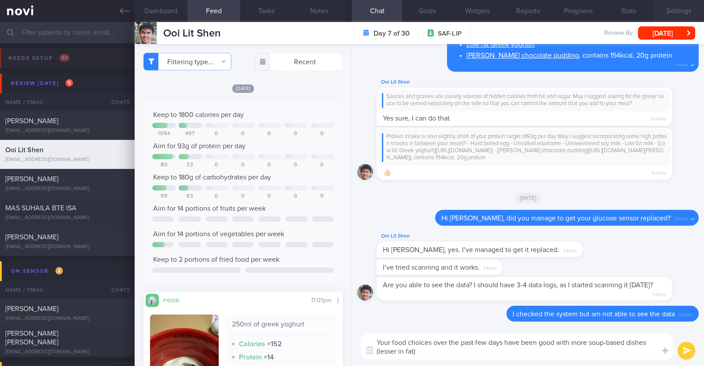
type textarea "Your food choices over the past few days have been good with more soup-based di…"
click at [678, 14] on button "Settings" at bounding box center [679, 11] width 50 height 22
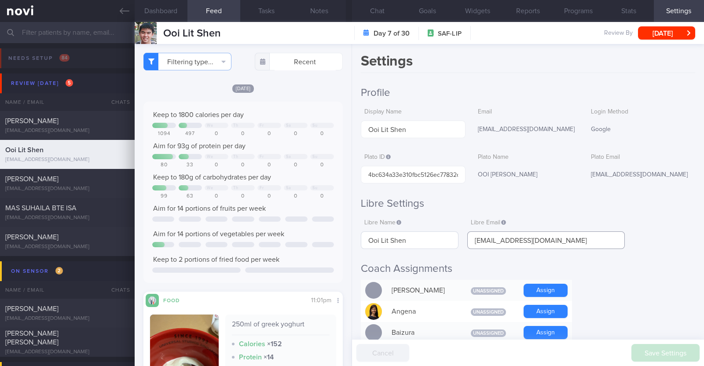
drag, startPoint x: 550, startPoint y: 242, endPoint x: 451, endPoint y: 233, distance: 99.4
click at [451, 233] on div "Libre Name Ooi Lit Shen Libre Email lsooi7203@gmail.com" at bounding box center [493, 232] width 264 height 34
click at [384, 12] on button "Chat" at bounding box center [377, 11] width 50 height 22
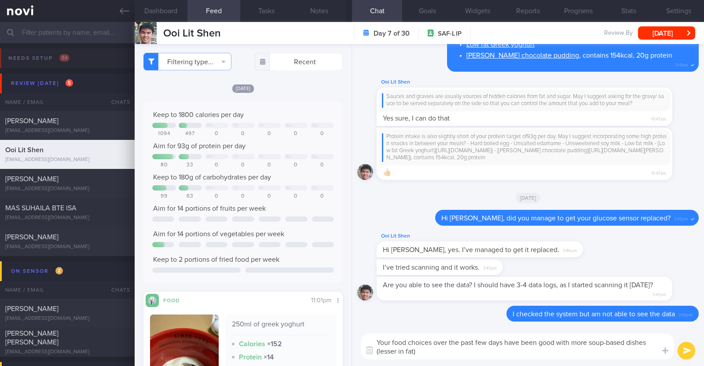
click at [446, 356] on textarea "Your food choices over the past few days have been good with more soup-based di…" at bounding box center [517, 346] width 313 height 26
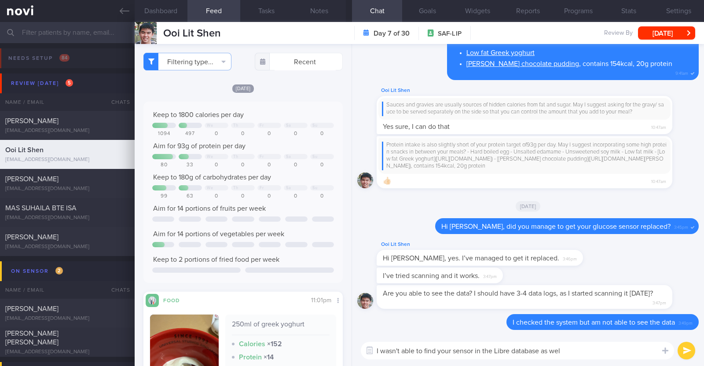
type textarea "I wasn't able to find your sensor in the Libre database as well"
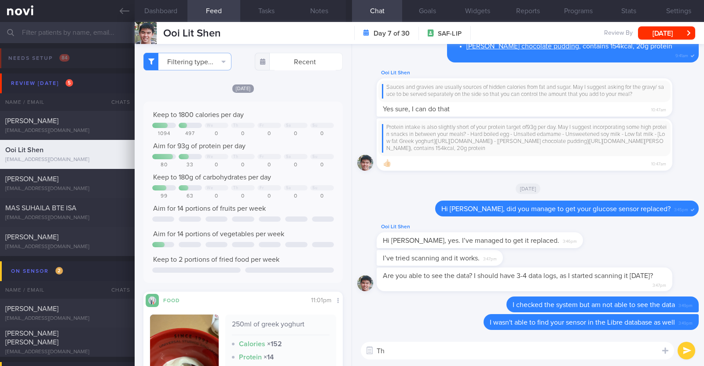
type textarea "T"
type textarea "M"
type textarea "Not sure what may have happened or the sensor could be faulty"
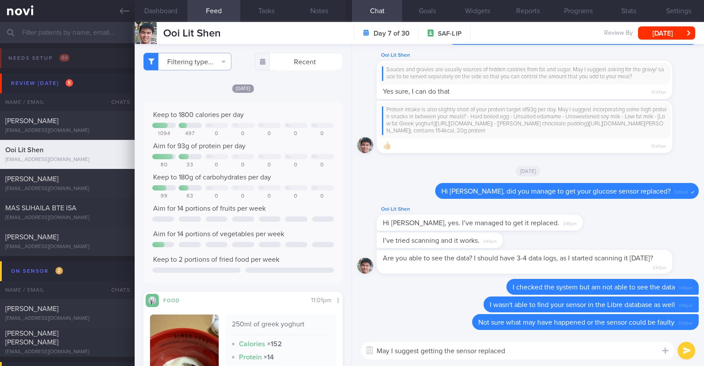
type textarea "May I suggest getting the sensor replaced?"
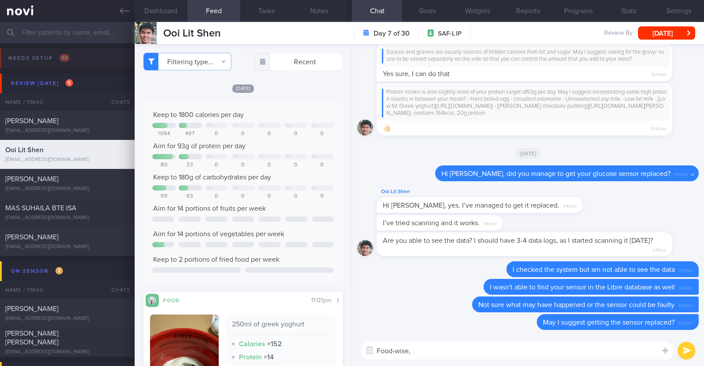
paste textarea "Your food choices over the past few days have been good with more soup-based di…"
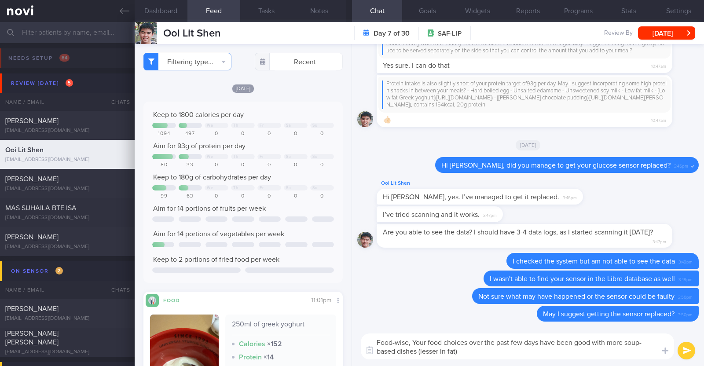
drag, startPoint x: 412, startPoint y: 341, endPoint x: 374, endPoint y: 334, distance: 38.0
click at [374, 334] on textarea "Food-wise, Your food choices over the past few days have been good with more so…" at bounding box center [517, 346] width 313 height 26
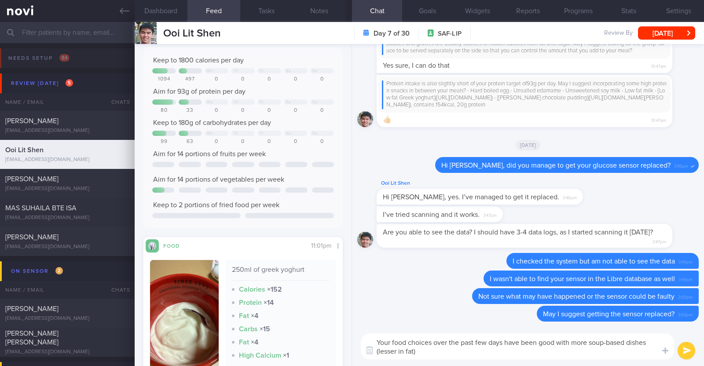
click at [426, 349] on textarea "Your food choices over the past few days have been good with more soup-based di…" at bounding box center [517, 346] width 313 height 26
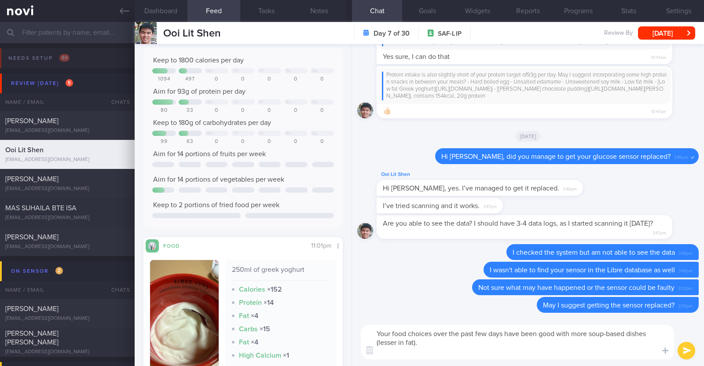
scroll to position [0, 0]
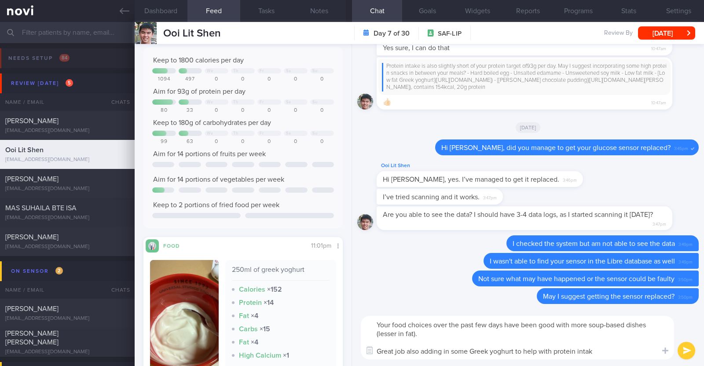
type textarea "Your food choices over the past few days have been good with more soup-based di…"
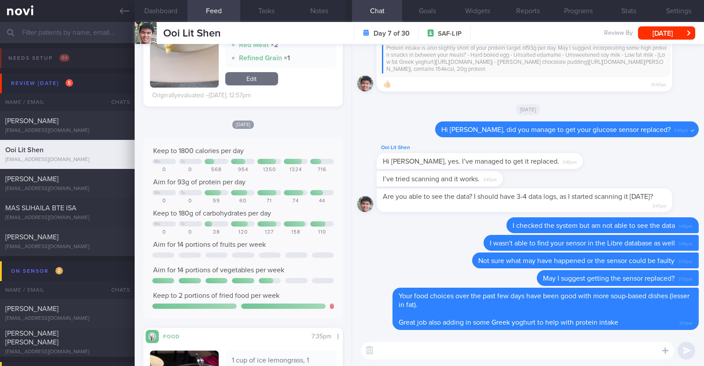
scroll to position [769, 0]
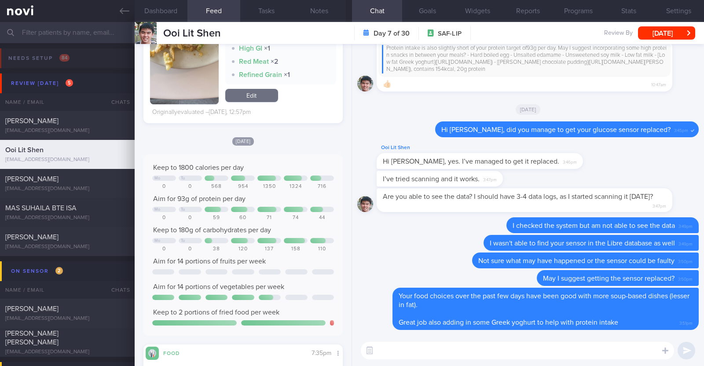
click at [573, 356] on textarea at bounding box center [517, 351] width 313 height 18
type textarea "Overall protein intake is still short of your protein target of 93g per day"
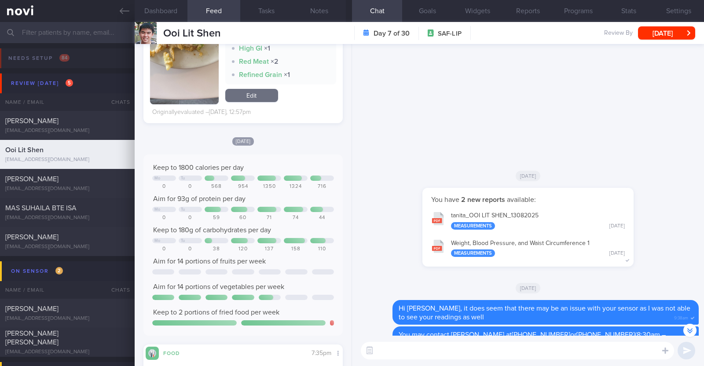
scroll to position [0, 0]
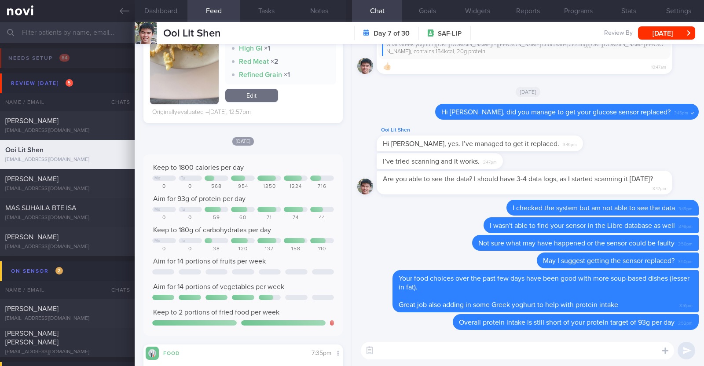
paste textarea "Here are some examples of how much protein is contained in various foods: - 150…"
type textarea "Here are some examples of how much protein is contained in various foods: - 150…"
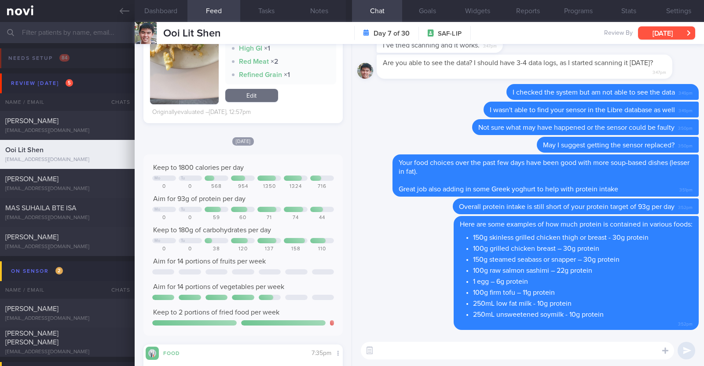
click at [653, 33] on button "[DATE]" at bounding box center [666, 32] width 57 height 13
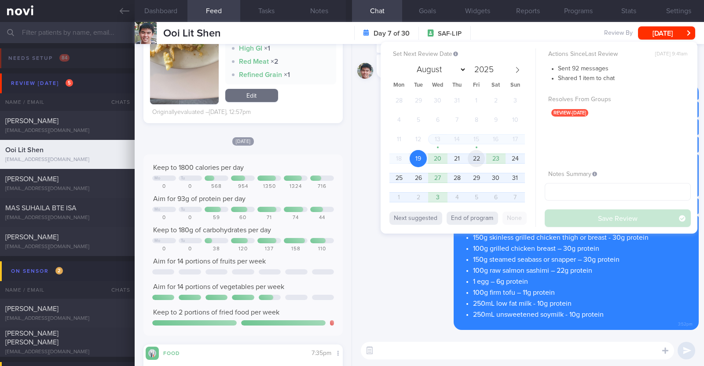
click at [475, 155] on span "22" at bounding box center [476, 158] width 17 height 17
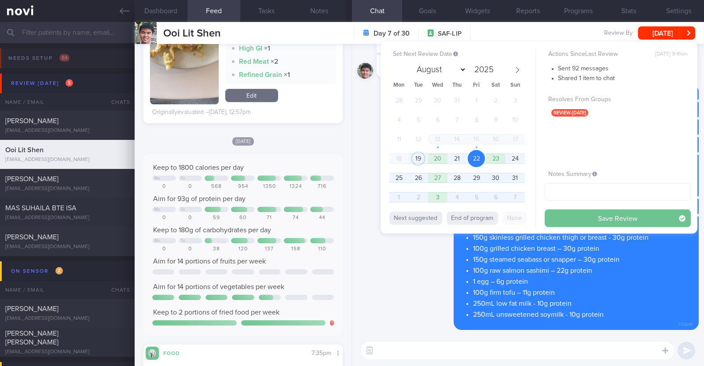
click at [583, 214] on button "Save Review" at bounding box center [617, 218] width 146 height 18
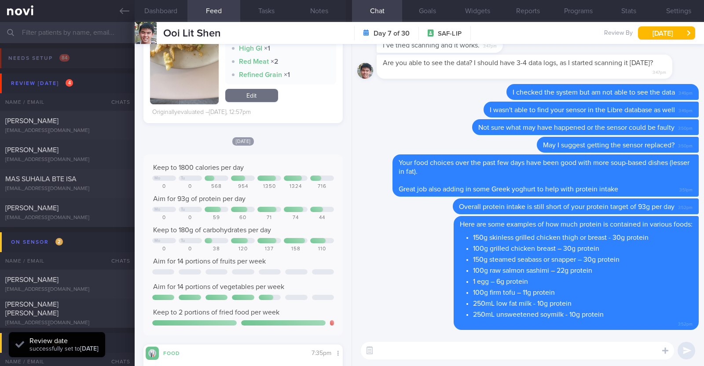
scroll to position [89, 178]
click at [110, 214] on div "Justine Lee leejustine612@gmail.com" at bounding box center [67, 213] width 135 height 18
type textarea "26F Comorbidities: [MEDICAL_DATA] Medications: [MEDICAL_DATA] (patient reported…"
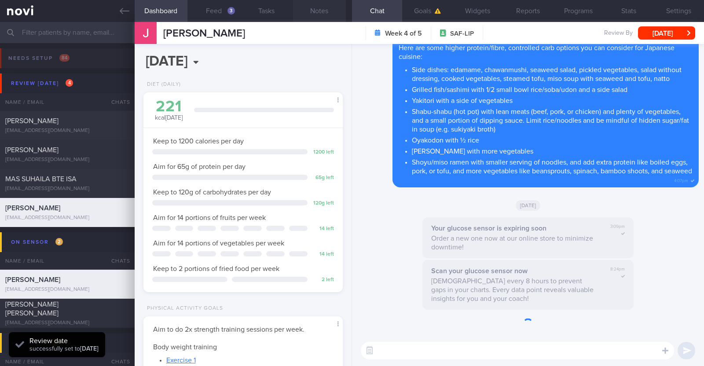
scroll to position [100, 175]
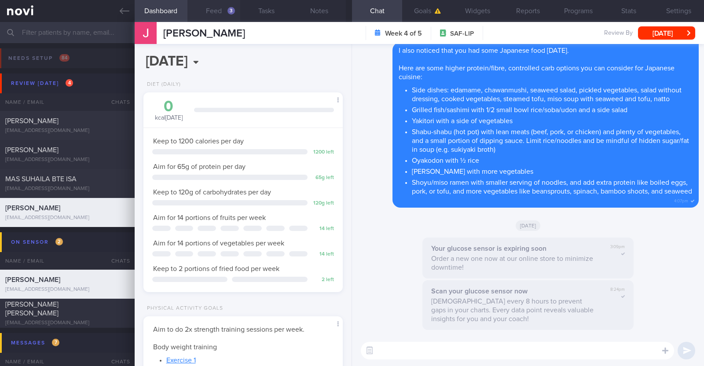
click at [218, 10] on button "Feed 3" at bounding box center [213, 11] width 53 height 22
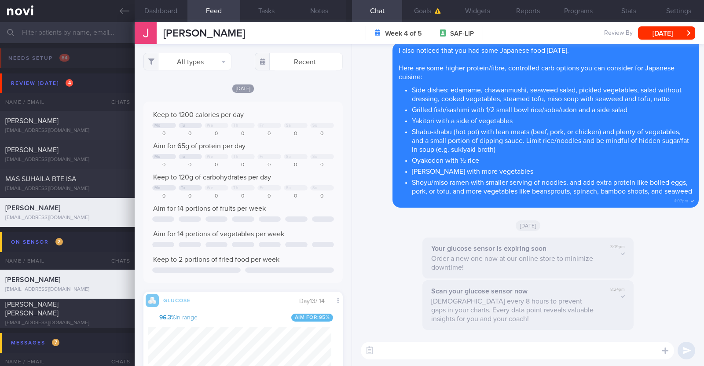
click at [307, 85] on div "[DATE]" at bounding box center [242, 88] width 199 height 9
select select "7"
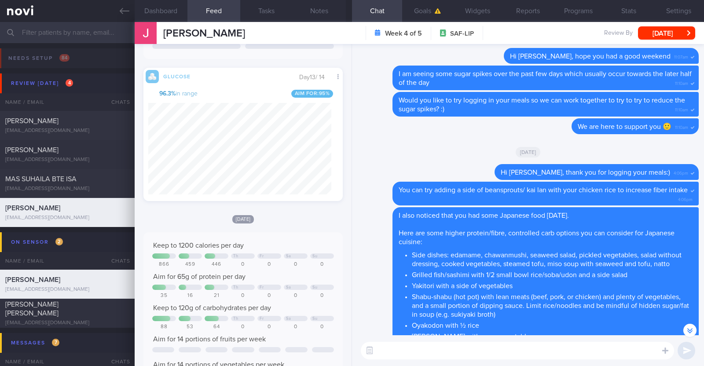
scroll to position [129, 0]
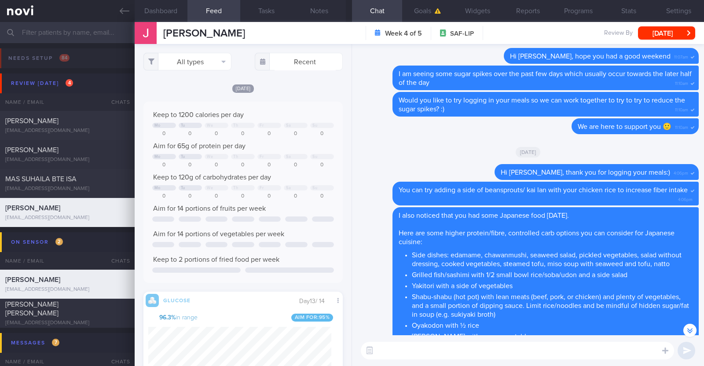
click at [467, 357] on textarea at bounding box center [517, 351] width 313 height 18
type textarea "Hi [PERSON_NAME], just checking in"
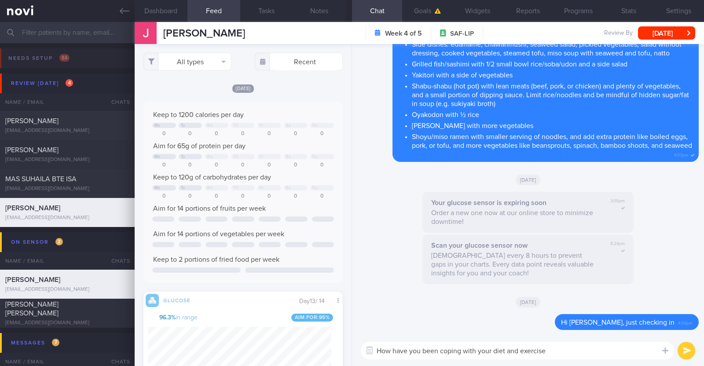
type textarea "How have you been coping with your diet and exercise?"
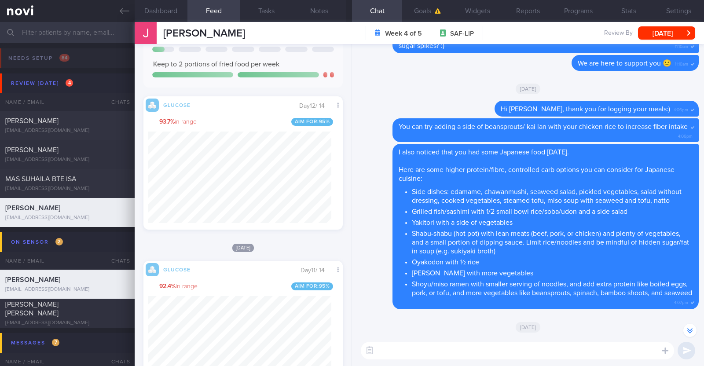
click at [427, 347] on textarea at bounding box center [517, 351] width 313 height 18
type textarea "I"
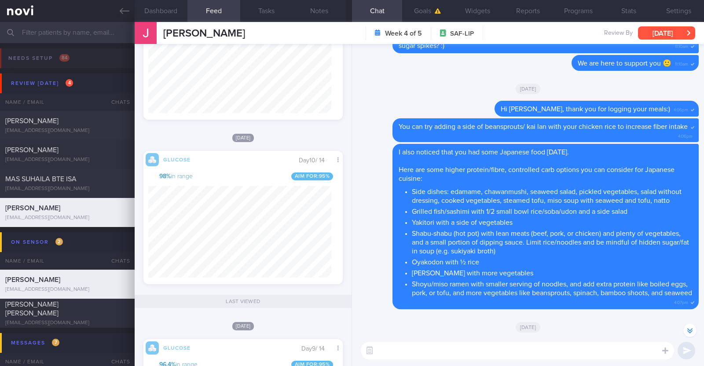
click at [661, 29] on button "[DATE]" at bounding box center [666, 32] width 57 height 13
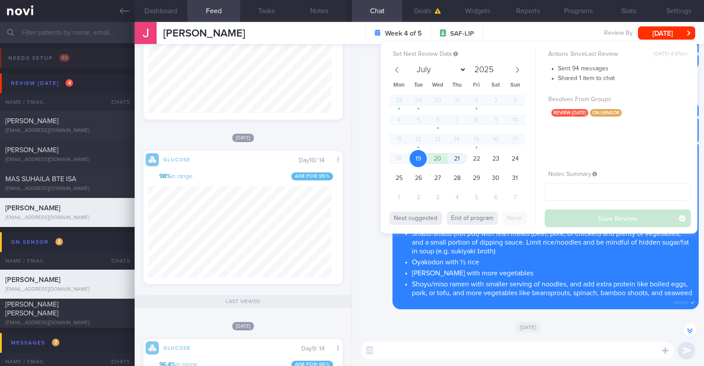
click at [367, 241] on div "Delete I also noticed that you had some Japanese food [DATE]. Here are some hig…" at bounding box center [527, 226] width 341 height 165
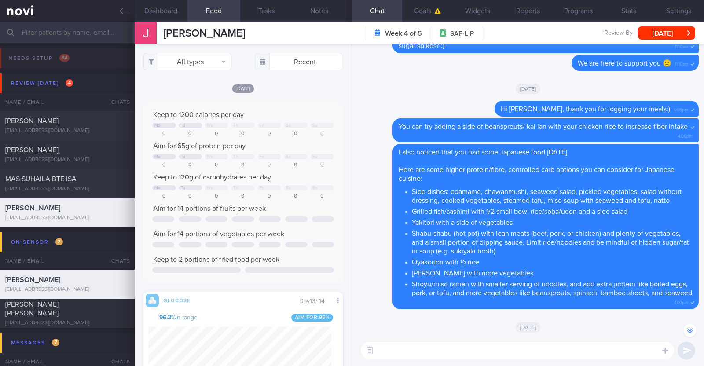
click at [405, 343] on textarea at bounding box center [517, 351] width 313 height 18
type textarea "I'm seeing more sugar spikes usually towards the 2nd half of the day"
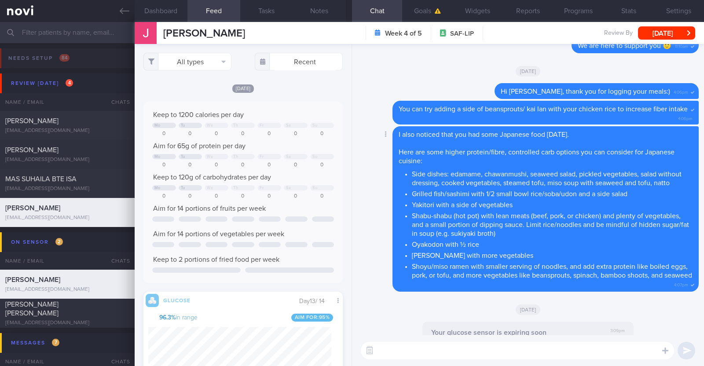
scroll to position [0, 0]
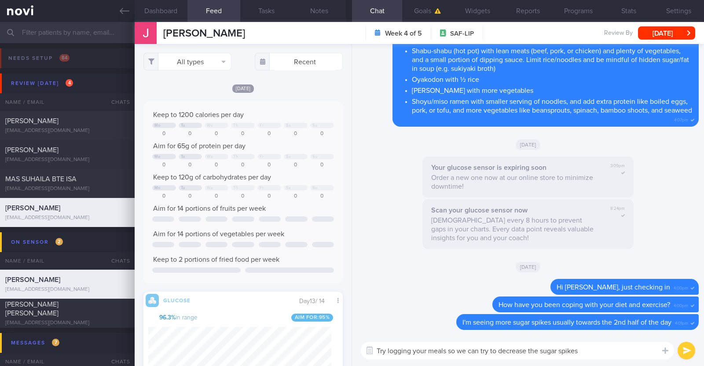
click at [468, 351] on textarea "Try logging your meals so we can try to decrease the sugar spikes" at bounding box center [517, 351] width 313 height 18
click at [482, 352] on textarea "Try logging your meals so we can try to decrease the sugar spikes" at bounding box center [517, 351] width 313 height 18
click at [636, 348] on textarea "Try logging your meals so we can work together to try to decrease the sugar spi…" at bounding box center [517, 351] width 313 height 18
type textarea "Try logging your meals so we can work together to try to decrease the sugar spi…"
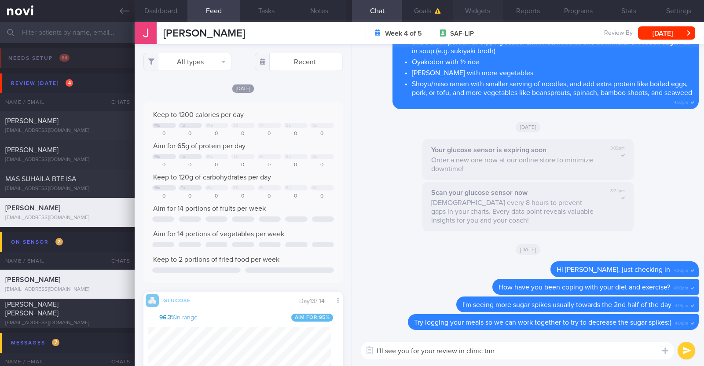
paste textarea "🙂"
type textarea "I'll see you for your review in clinic tmr 🙂"
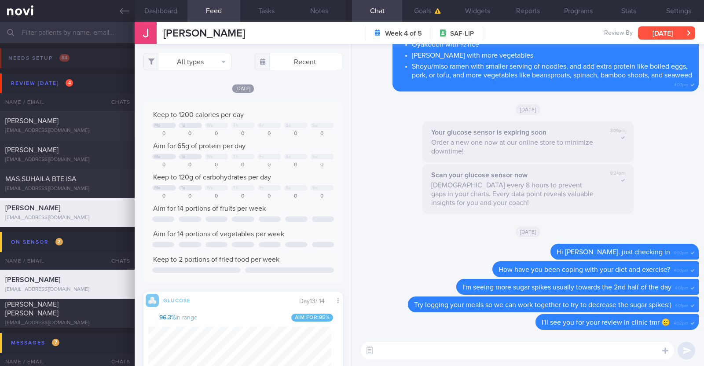
click at [685, 27] on button "[DATE]" at bounding box center [666, 32] width 57 height 13
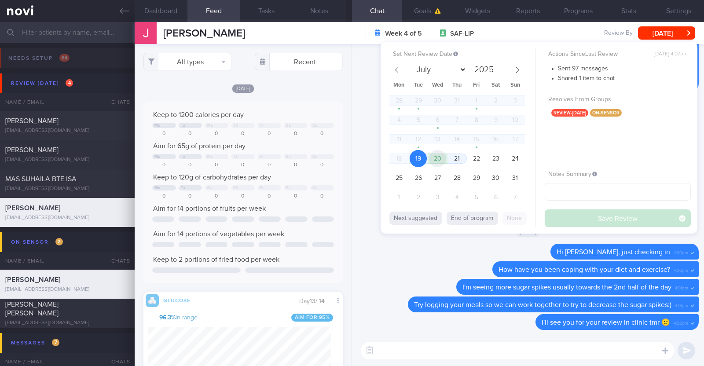
click at [437, 158] on span "20" at bounding box center [437, 158] width 17 height 17
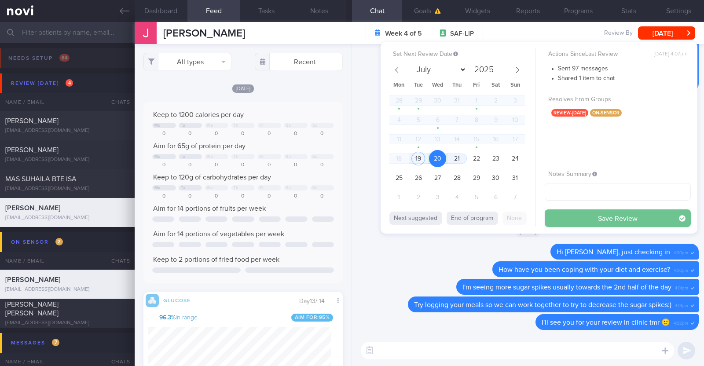
click at [574, 214] on button "Save Review" at bounding box center [617, 218] width 146 height 18
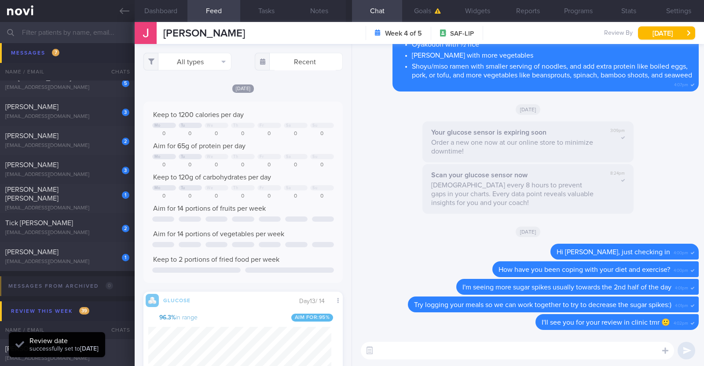
scroll to position [275, 0]
click at [100, 256] on div "1 Jayanthi Gunasekaran ggjayapvp@gmail.com" at bounding box center [67, 255] width 135 height 18
type input "r/v with Dr [PERSON_NAME] on 21/8. r/v 22/8"
type textarea "46F Co-morbidities HTN HLD Nil meds Wegovy 0.25mg wkly Sedentary"
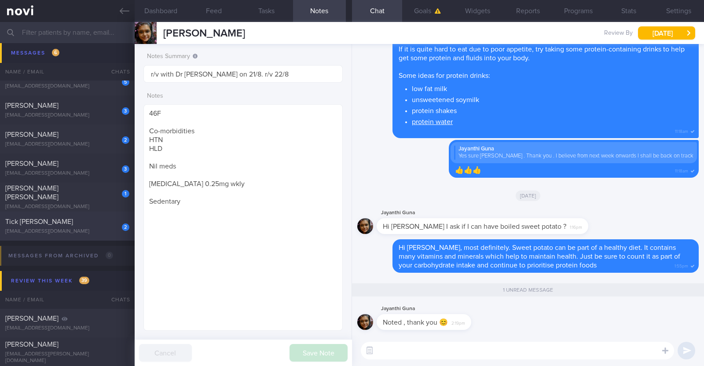
click at [97, 223] on div "Tick Chai Lai" at bounding box center [66, 221] width 122 height 9
type input "R/v with Dr JJ 20/8. R/v 26/8"
type textarea "83F Co-morbidities T2DM HTN HLD Bilateral cataract eye disease s/p surgery Medi…"
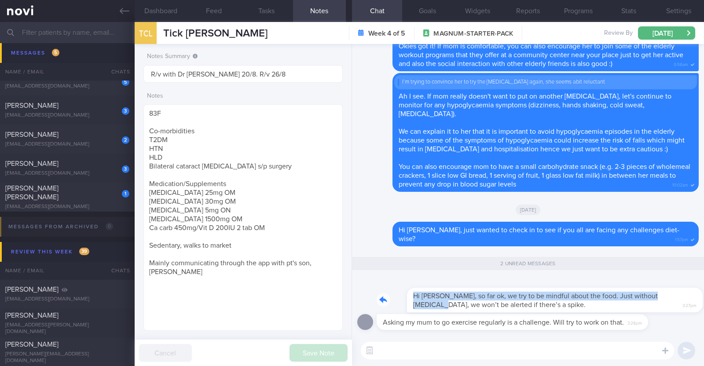
drag, startPoint x: 658, startPoint y: 300, endPoint x: 703, endPoint y: 312, distance: 47.4
click at [703, 312] on div "Asking my mum to go exercise regularly is a challenge. Will try to work on that…" at bounding box center [528, 189] width 352 height 291
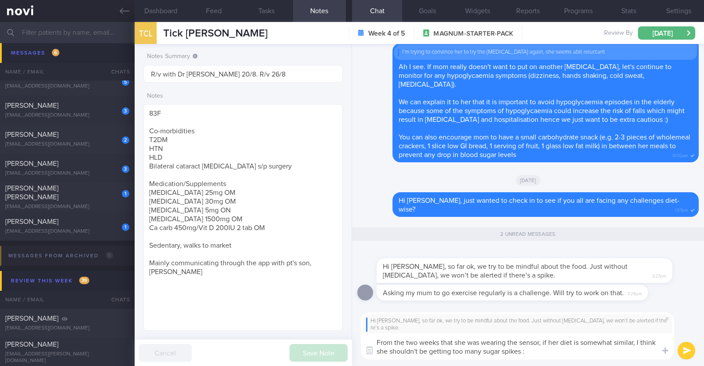
type textarea "From the two weeks that she was wearing the sensor, if her diet is somewhat sim…"
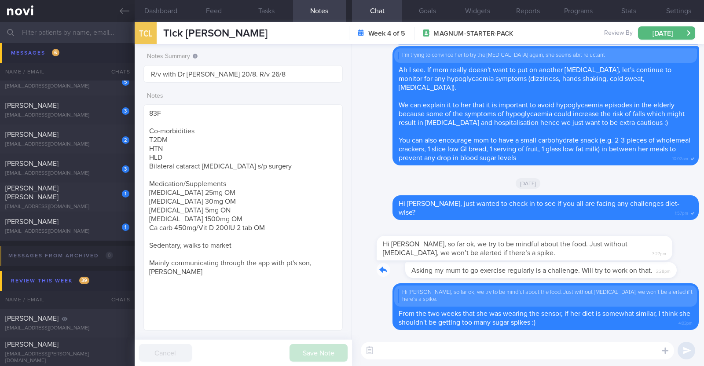
drag, startPoint x: 644, startPoint y: 278, endPoint x: 682, endPoint y: 280, distance: 37.9
click at [682, 280] on div "Asking my mum to go exercise regularly is a challenge. Will try to work on that…" at bounding box center [527, 272] width 341 height 21
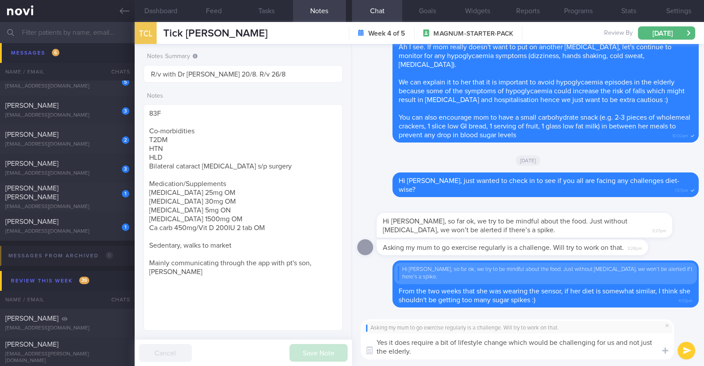
click at [388, 340] on textarea "Yes it does require a bit of lifestyle change which would be challenging for us…" at bounding box center [517, 346] width 313 height 26
click at [512, 354] on textarea "Yes it does require a bit of lifestyle change which would be challenging for us…" at bounding box center [517, 346] width 313 height 26
type textarea "Yes it does require a bit of lifestyle change which would be challenging for us…"
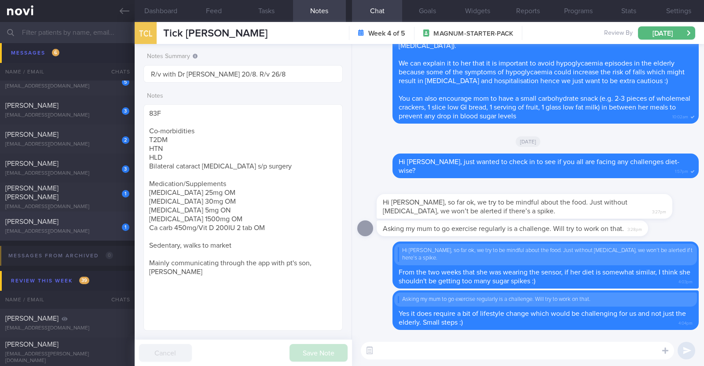
click at [114, 230] on div "1" at bounding box center [119, 224] width 19 height 14
type textarea "26F Comorbidities: borderline personality disorder Medications: Antidepressants…"
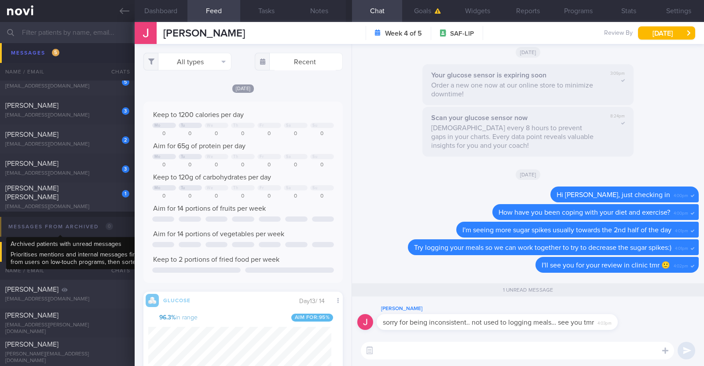
scroll to position [121, 183]
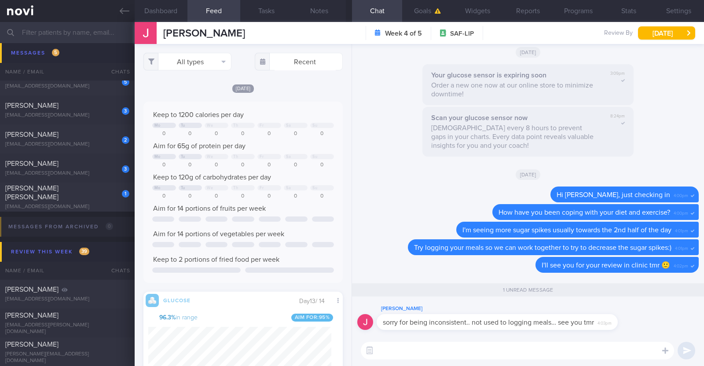
click at [446, 351] on textarea at bounding box center [517, 351] width 313 height 18
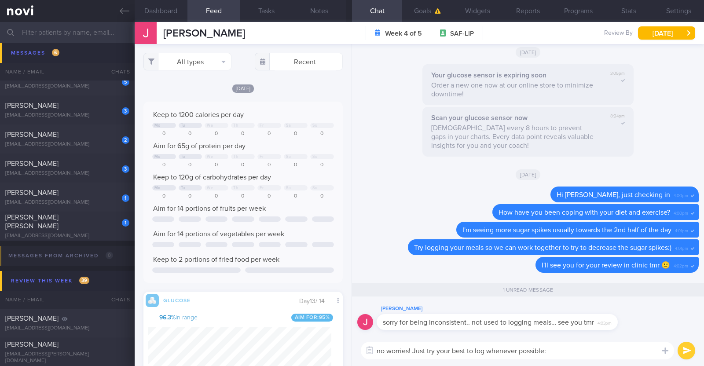
type textarea "no worries! Just try your best to log whenever possible:)"
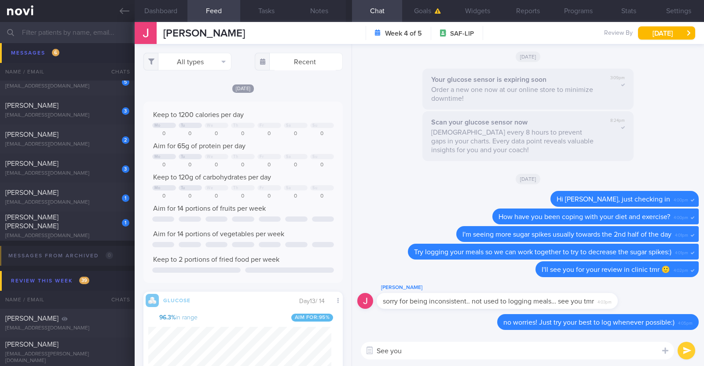
type textarea "See you!"
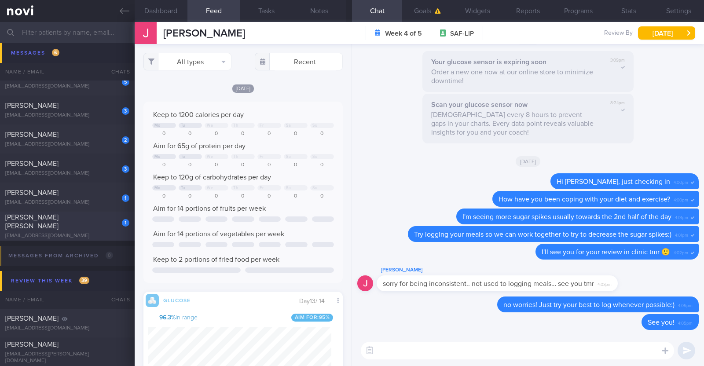
click at [91, 220] on div "Joseph dela Serna" at bounding box center [66, 222] width 122 height 18
type input "R/v with Dr Todd 1/10"
type textarea "44M Comorbidities: T2DM - not on medications f/up GP White Coat (Telemed) HTN H…"
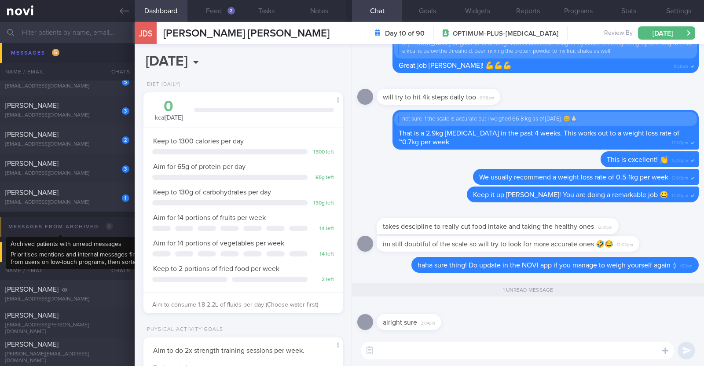
scroll to position [89, 178]
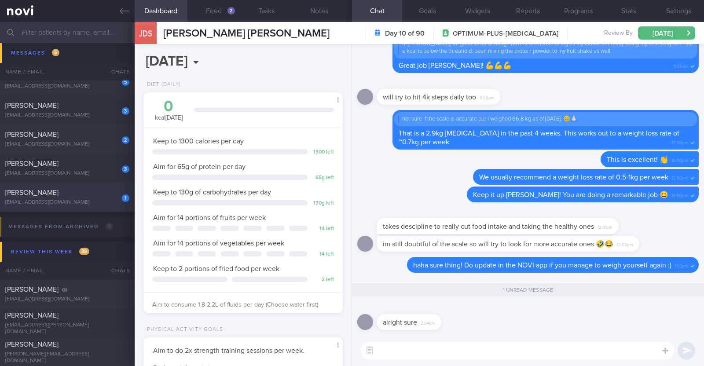
click at [88, 199] on div "jia.yong.goh@gmail.com" at bounding box center [67, 202] width 124 height 7
type textarea "42M Comorbidities: Borderline high cholesterol - not on f/up, not on meds Eleva…"
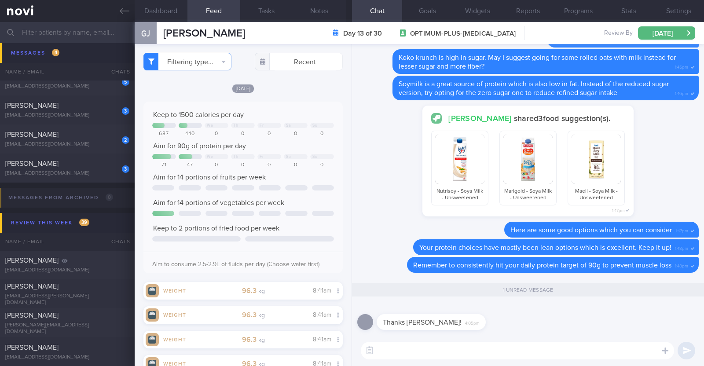
click at [407, 347] on textarea at bounding box center [517, 351] width 313 height 18
type textarea "Most welcome!"
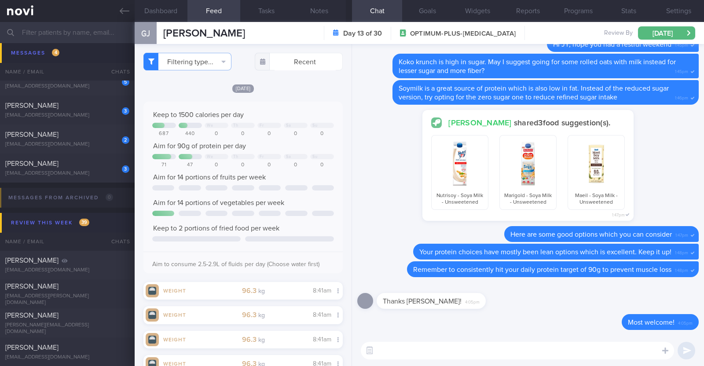
scroll to position [219, 0]
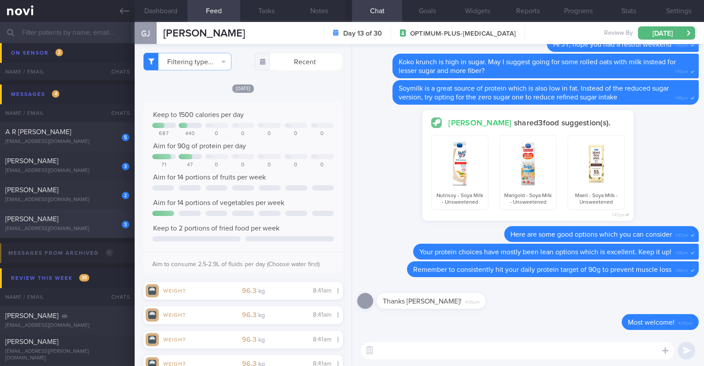
click at [89, 229] on div "ssimranminhas@gmail.com" at bounding box center [67, 229] width 124 height 7
type textarea "22F Nil PMHx Ryblesus 3mg OM for 1 month Cycling 10-15min (outdoor) 1x/week"
checkbox input "true"
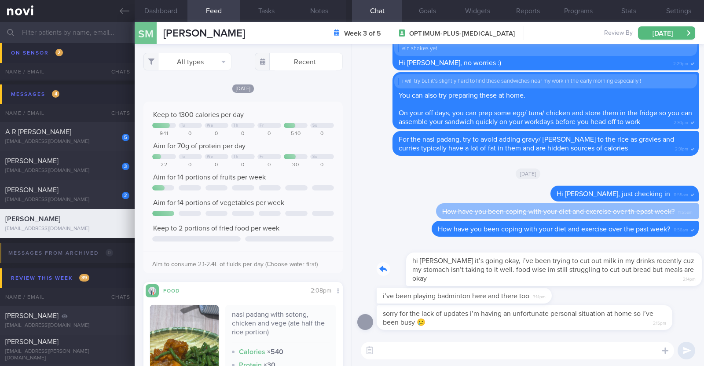
drag, startPoint x: 629, startPoint y: 274, endPoint x: 670, endPoint y: 280, distance: 41.7
click at [670, 280] on div "hi charlotte it’s going okay, i’ve been trying to cut out milk in my drinks rec…" at bounding box center [537, 264] width 322 height 44
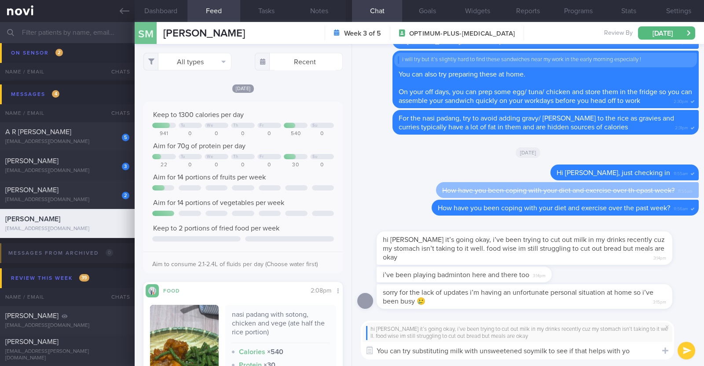
type textarea "You can try substituting milk with unsweetened soymilk to see if that helps wit…"
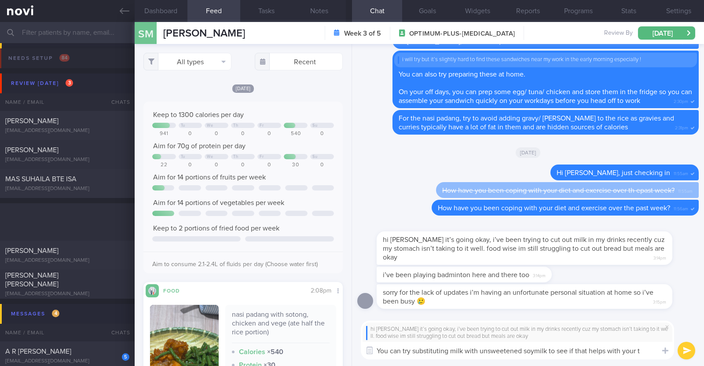
select select "7"
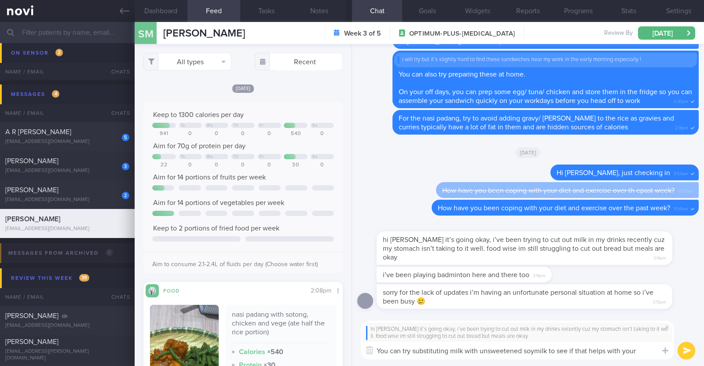
type textarea "You can try substituting milk with unsweetened soymilk to see if that helps wit…"
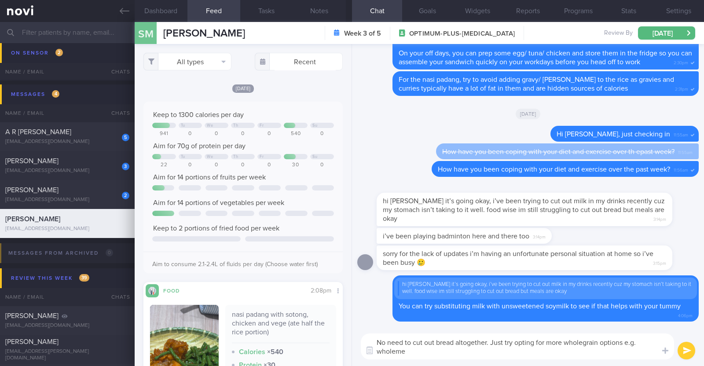
scroll to position [0, 0]
type textarea "No need to cut out bread altogether. Just try opting for more wholegrain option…"
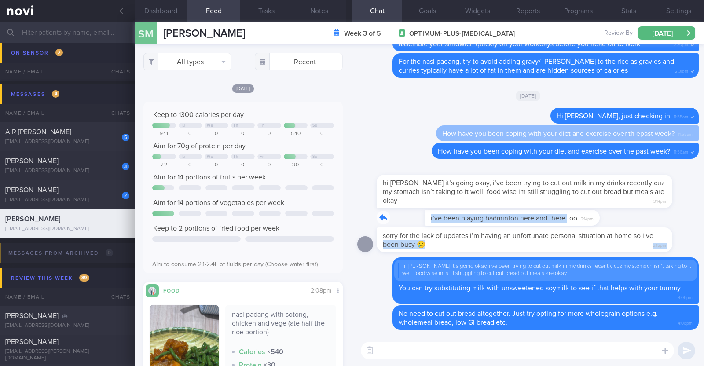
drag, startPoint x: 519, startPoint y: 221, endPoint x: 653, endPoint y: 233, distance: 134.2
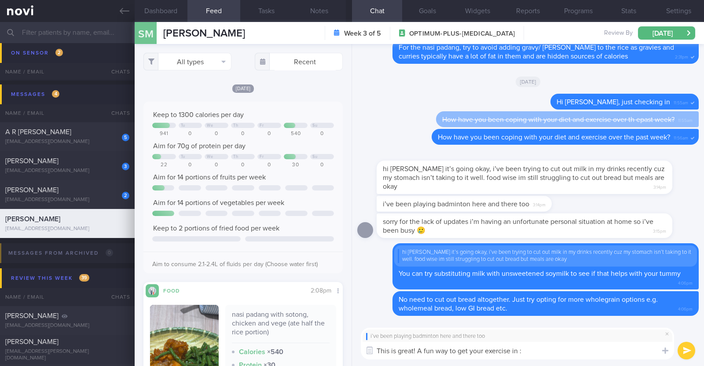
type textarea "This is great! A fun way to get your exercise in :)"
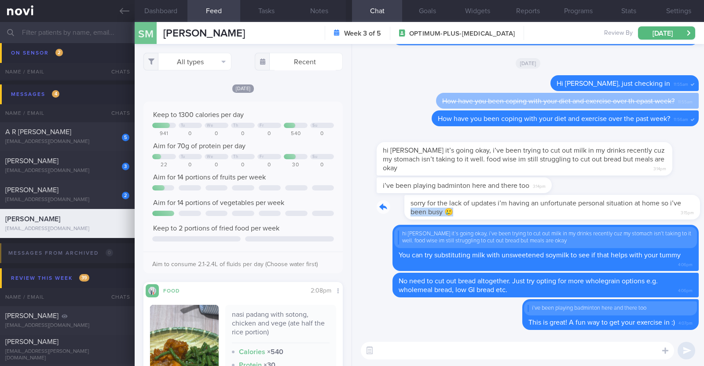
drag, startPoint x: 656, startPoint y: 206, endPoint x: 689, endPoint y: 216, distance: 34.4
click at [689, 216] on div "sorry for the lack of updates i’m having an unfortunate personal situation at h…" at bounding box center [537, 207] width 322 height 25
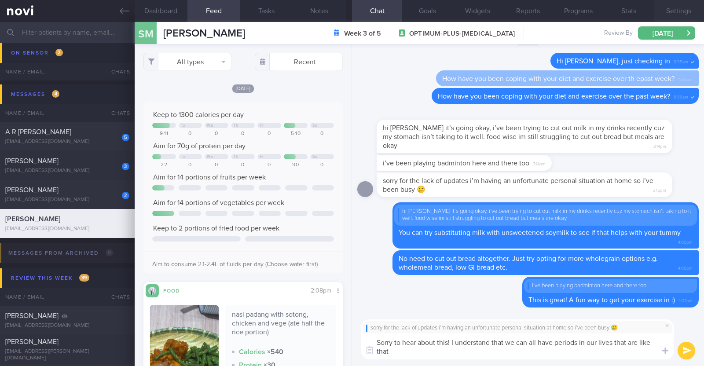
paste textarea "❤️"
click at [426, 349] on textarea "Sorry to hear about this! I understand that we can all have periods in our live…" at bounding box center [517, 346] width 313 height 26
click at [550, 347] on textarea "Sorry to hear about this! I understand that we can all have periods in our live…" at bounding box center [517, 346] width 313 height 26
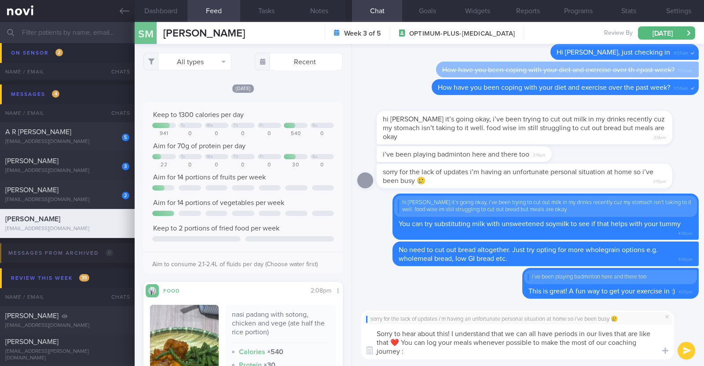
type textarea "Sorry to hear about this! I understand that we can all have periods in our live…"
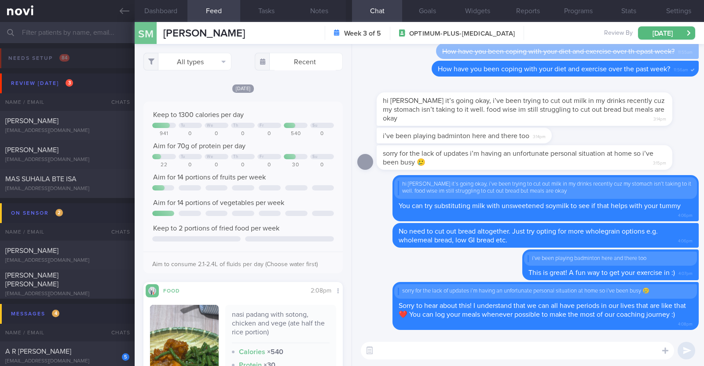
click at [44, 175] on span "MAS SUHAILA BTE ISA" at bounding box center [40, 178] width 71 height 7
type textarea "45F Private PD- Mornings in clinic, afternoons all over the place going to vari…"
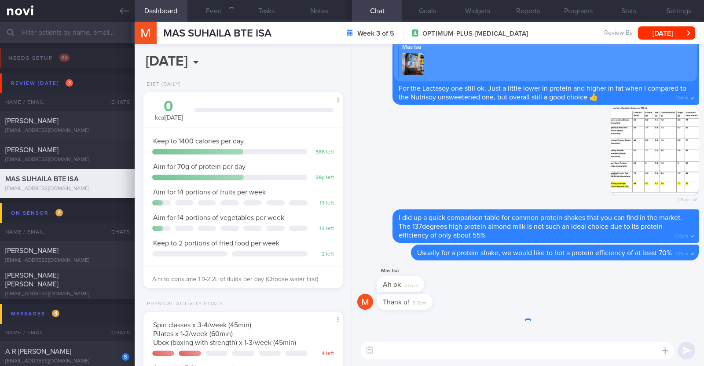
scroll to position [439709, 439634]
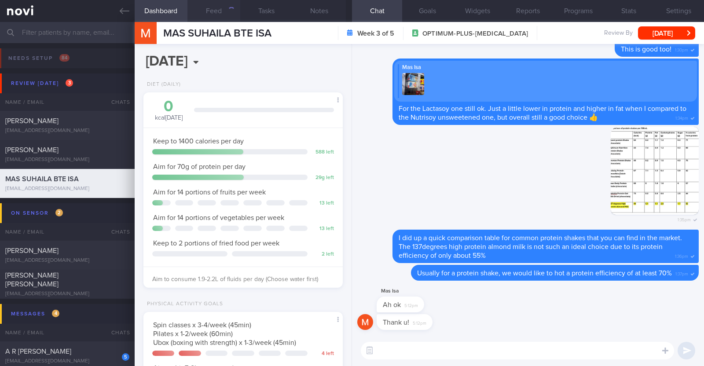
click at [221, 11] on button "Feed" at bounding box center [213, 11] width 53 height 22
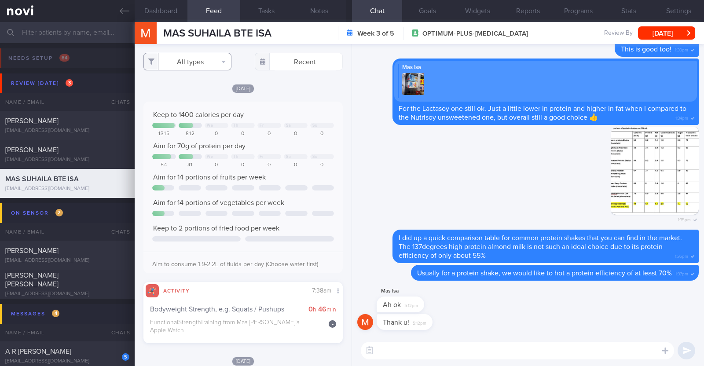
click at [218, 58] on button "All types" at bounding box center [187, 62] width 88 height 18
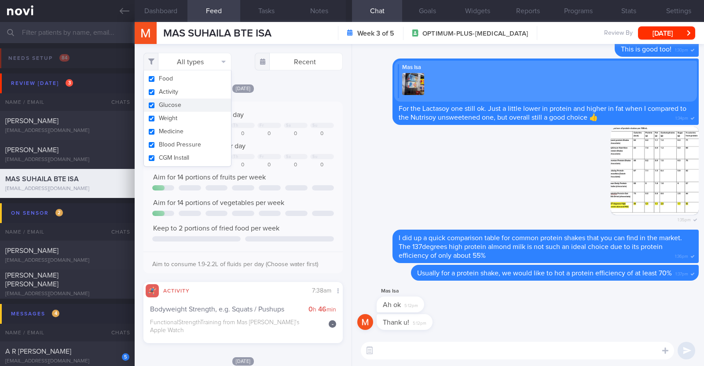
click at [188, 99] on button "Glucose" at bounding box center [187, 105] width 87 height 13
click at [189, 104] on button "Glucose" at bounding box center [187, 105] width 87 height 13
checkbox input "true"
click at [179, 91] on button "Activity" at bounding box center [187, 91] width 87 height 13
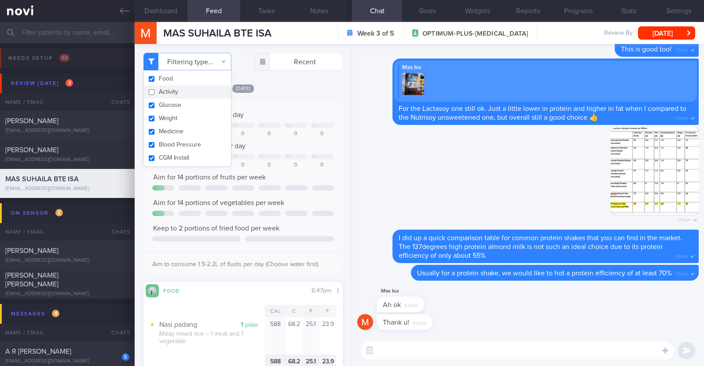
checkbox input "false"
click at [250, 88] on span "[DATE]" at bounding box center [243, 88] width 22 height 8
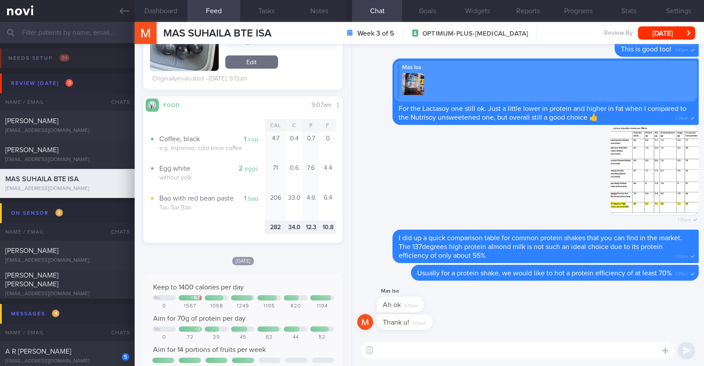
scroll to position [769, 0]
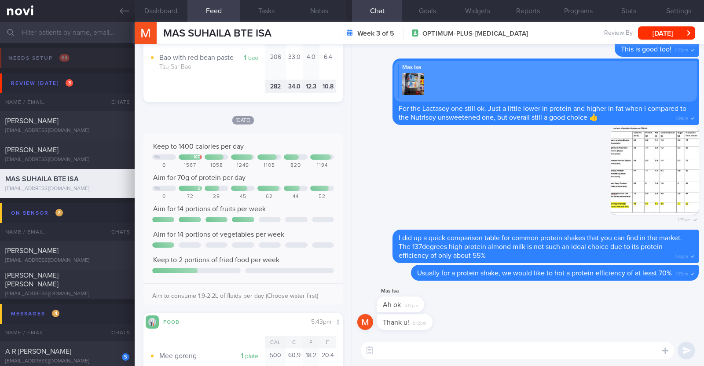
click at [493, 348] on textarea at bounding box center [517, 351] width 313 height 18
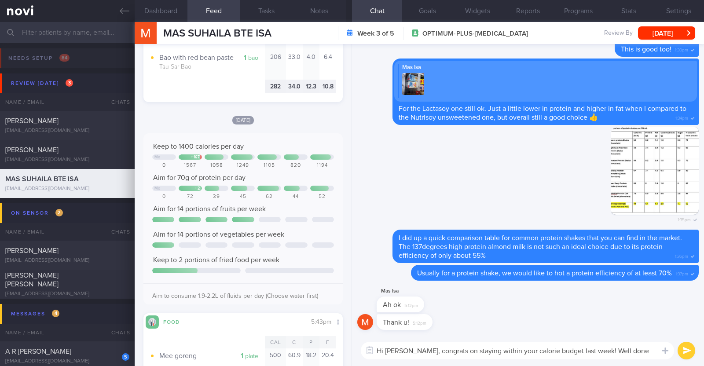
type textarea "Hi Mas, congrats on staying within your calorie budget last week! Well done!"
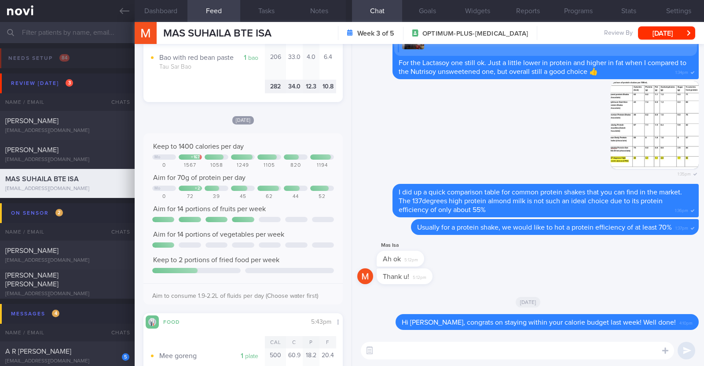
scroll to position [0, 0]
type textarea "O"
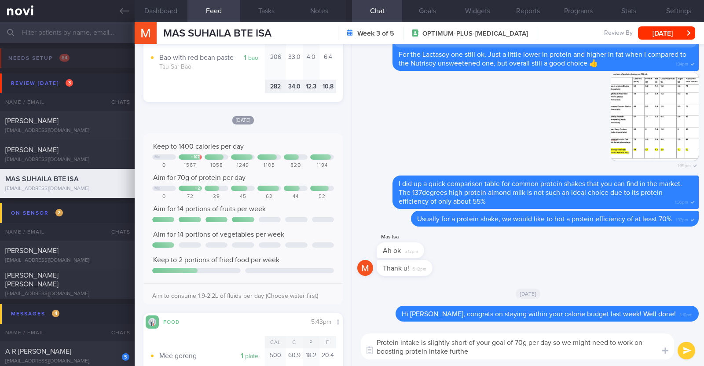
type textarea "Protein intake is slightly short of your goal of 70g per day so we might need t…"
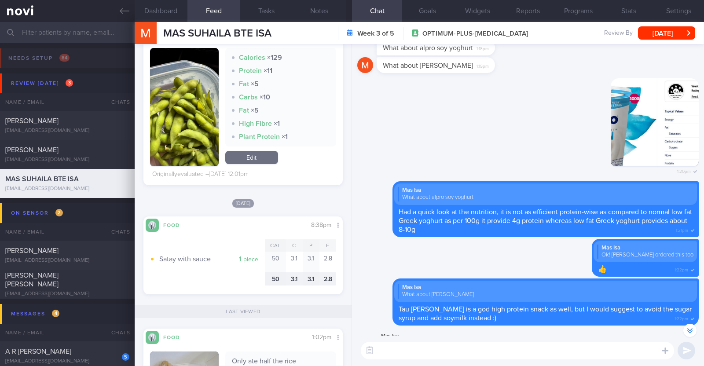
scroll to position [2309, 0]
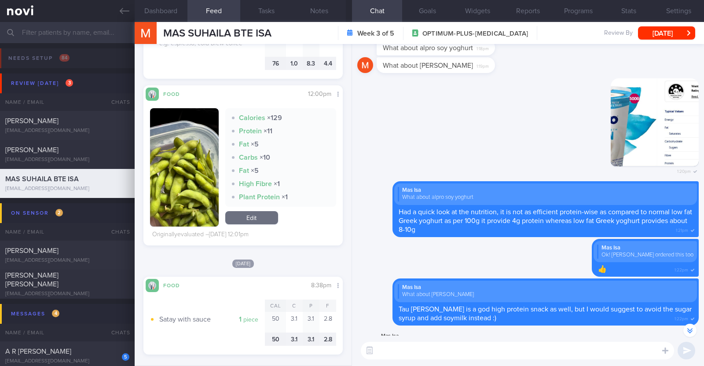
click at [394, 349] on textarea at bounding box center [517, 351] width 313 height 18
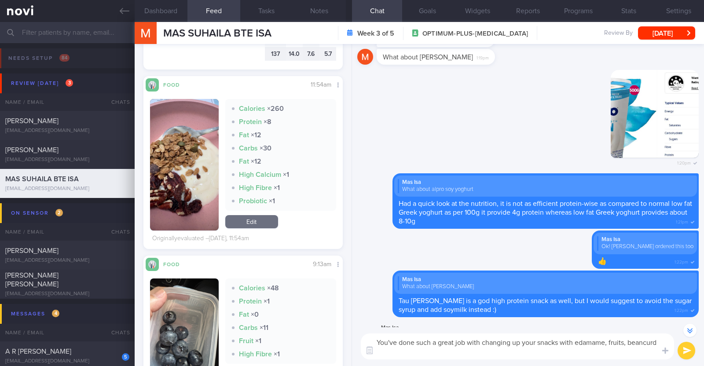
scroll to position [-831, 0]
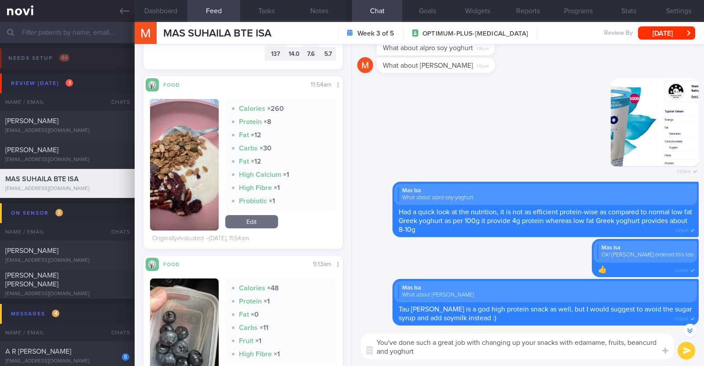
paste textarea "👏"
type textarea "You've done such a great job with changing up your snacks with edamame, fruits,…"
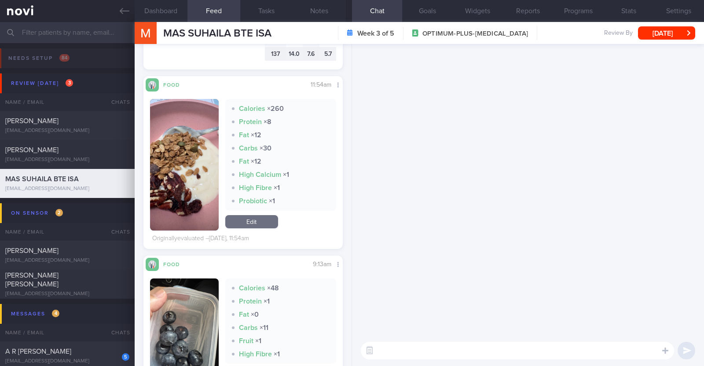
scroll to position [0, 0]
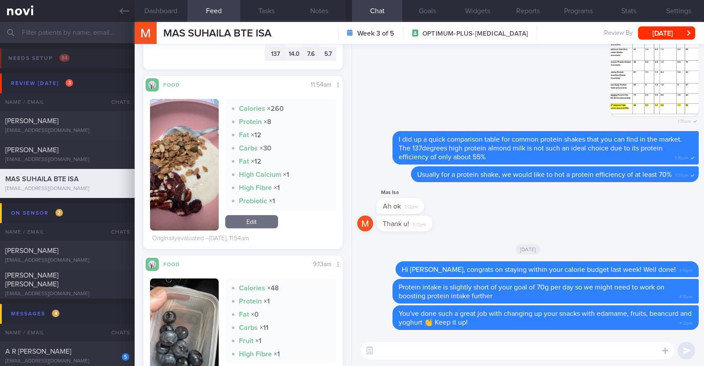
click at [399, 354] on textarea at bounding box center [517, 351] width 313 height 18
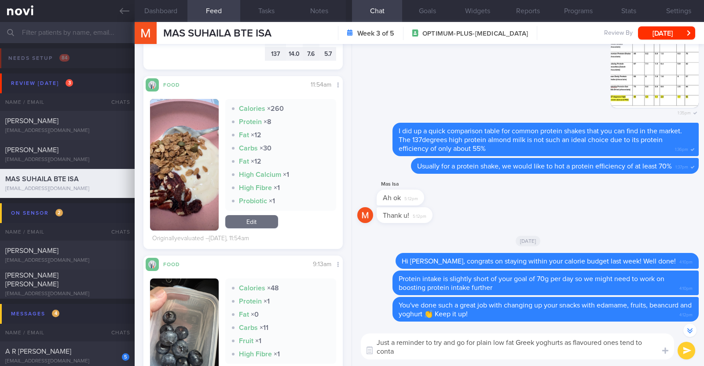
scroll to position [-7, 0]
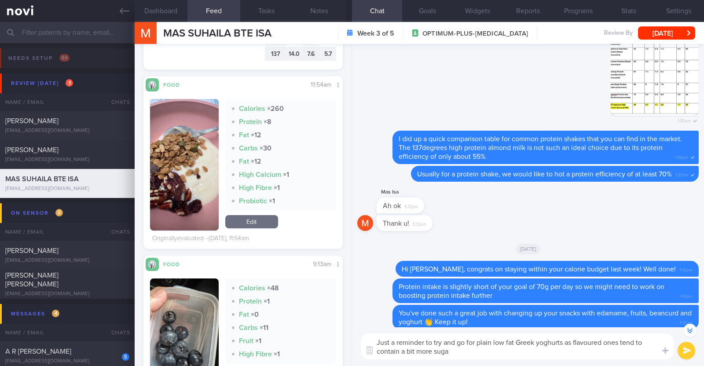
type textarea "Just a reminder to try and go for plain low fat Greek yoghurts as flavoured one…"
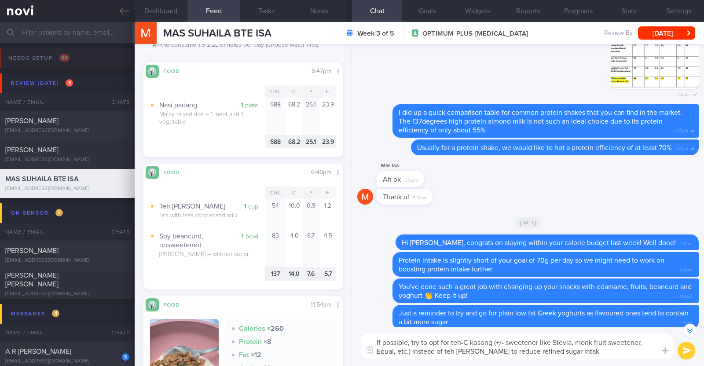
type textarea "If possible, try to opt for teh-C kosong (+/- sweetener like Stevia, monk fruit…"
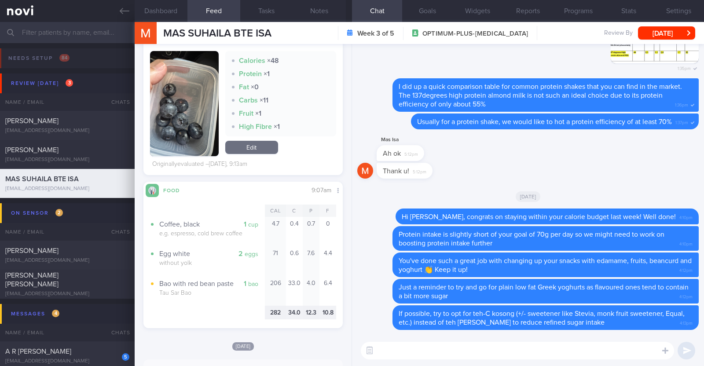
scroll to position [714, 0]
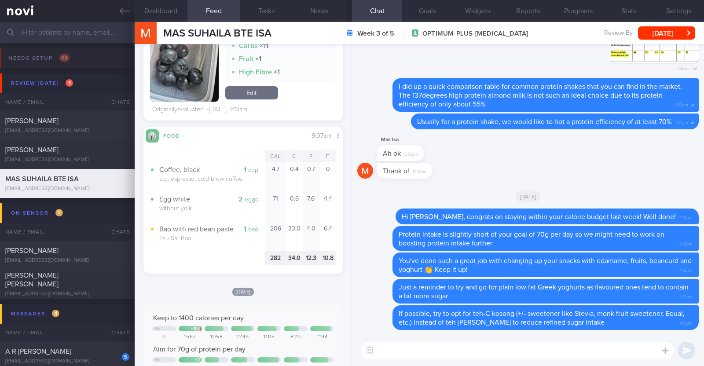
click at [410, 352] on textarea at bounding box center [517, 351] width 313 height 18
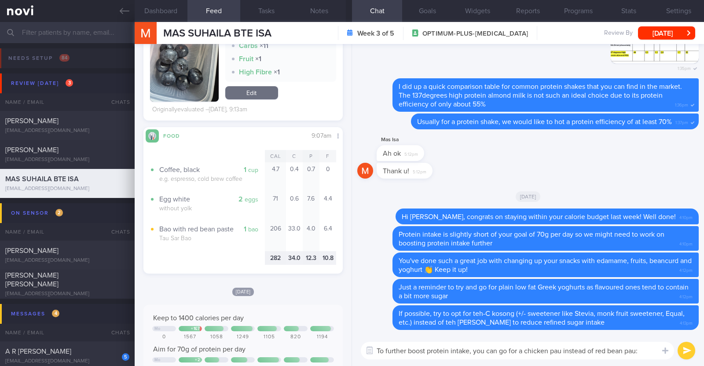
type textarea "To further boost protein intake, you can go for a chicken pau instead of red be…"
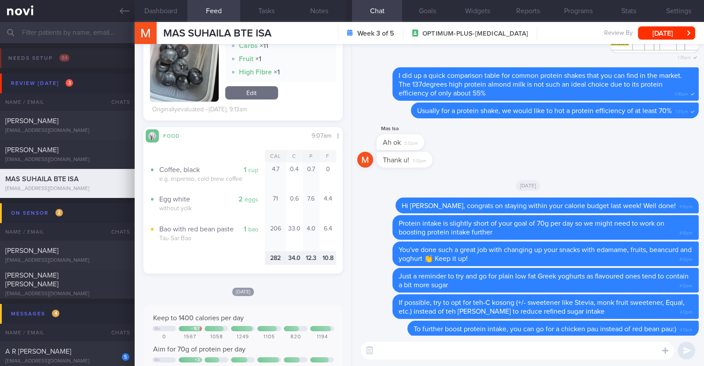
scroll to position [0, 0]
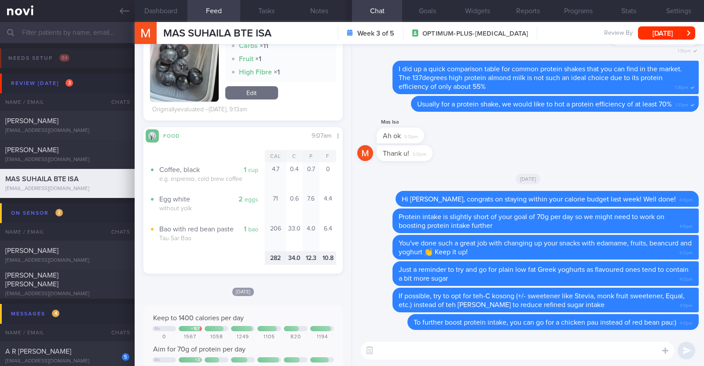
click at [406, 348] on textarea at bounding box center [517, 351] width 313 height 18
type textarea "Try to"
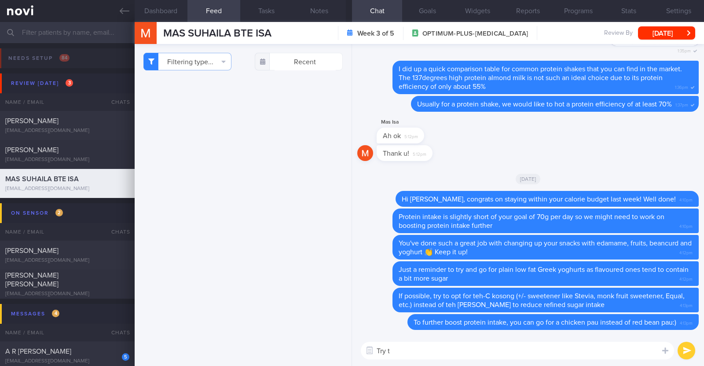
scroll to position [714, 0]
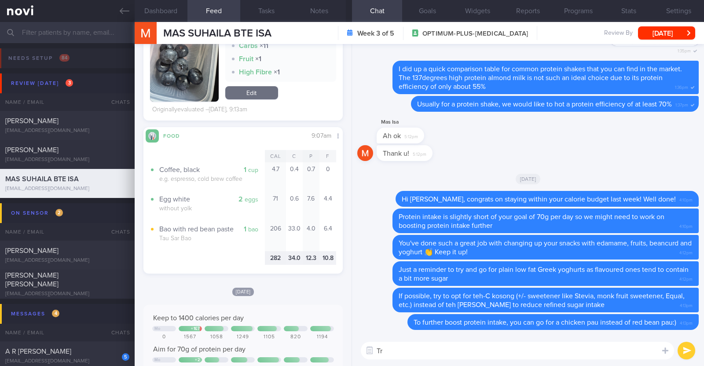
type textarea "T"
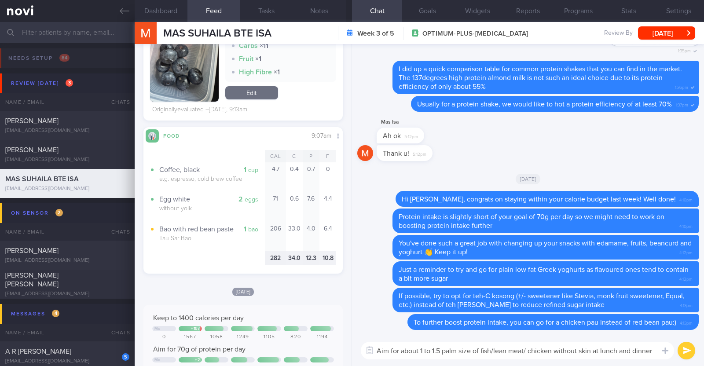
click at [494, 351] on textarea "Aim for about 1 to 1.5 palm size of fish/lean meat/ chicken without skin at lun…" at bounding box center [517, 351] width 313 height 18
click at [655, 348] on textarea "Aim for about 1 to 1.5 palm size of fish/ lean meat/ chicken without skin at lu…" at bounding box center [517, 351] width 313 height 18
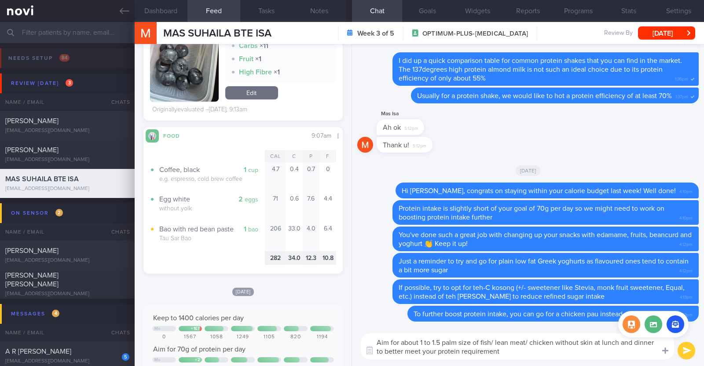
type textarea "Aim for about 1 to 1.5 palm size of fish/ lean meat/ chicken without skin at lu…"
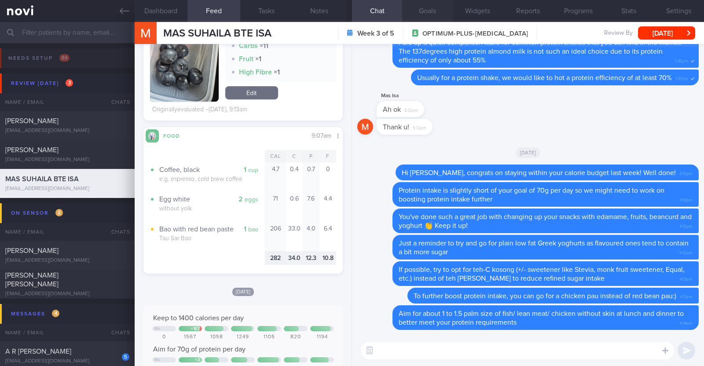
paste textarea "Here are some examples of how much protein is contained in various foods: - 150…"
type textarea "Here are some examples of how much protein is contained in various foods: - 150…"
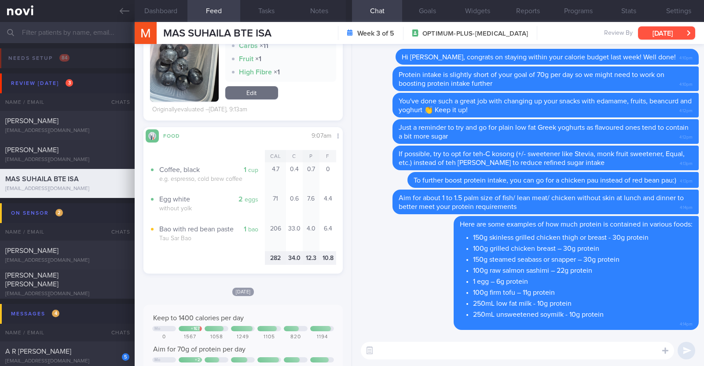
click at [653, 31] on button "[DATE]" at bounding box center [666, 32] width 57 height 13
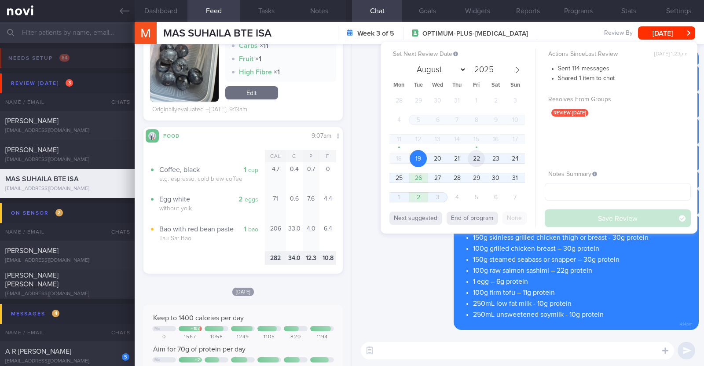
click at [484, 161] on span "22" at bounding box center [476, 158] width 17 height 17
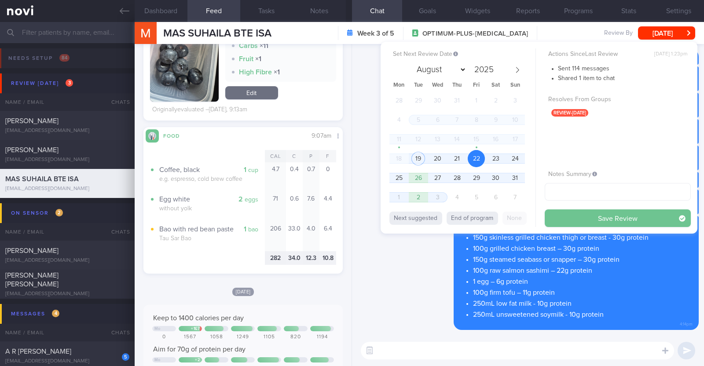
click at [569, 213] on button "Save Review" at bounding box center [617, 218] width 146 height 18
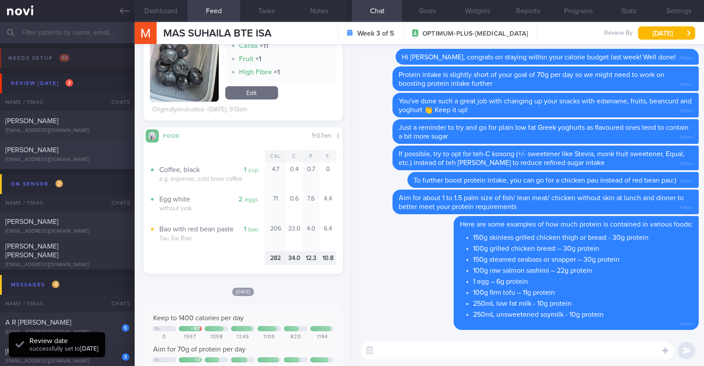
click at [91, 157] on div "[EMAIL_ADDRESS][DOMAIN_NAME]" at bounding box center [67, 160] width 124 height 7
type textarea "52M Co-morbidities: DM dx 2019 HTN HLD [MEDICAL_DATA] [MEDICAL_DATA] s/p surger…"
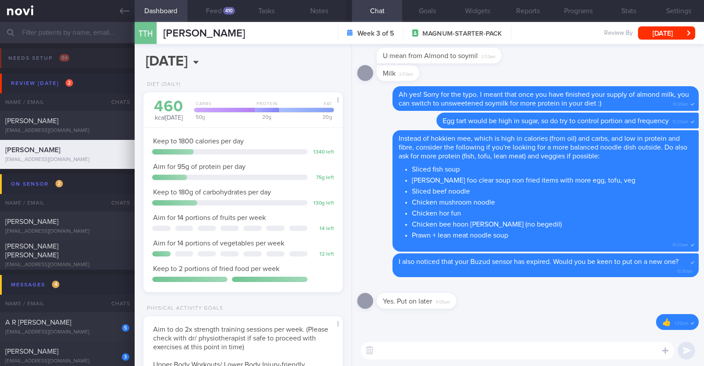
scroll to position [89, 178]
click at [211, 14] on button "Feed 410" at bounding box center [213, 11] width 53 height 22
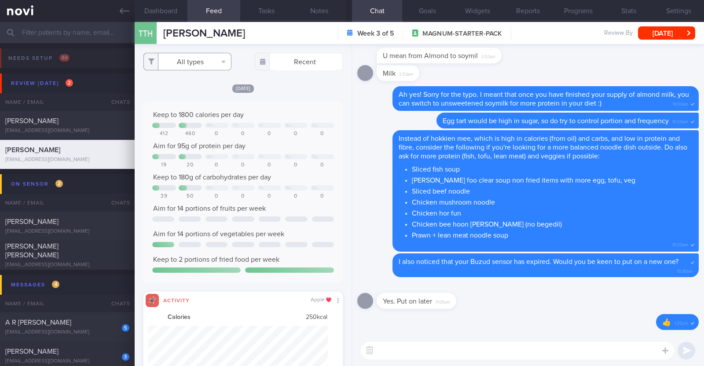
click at [188, 64] on button "All types" at bounding box center [187, 62] width 88 height 18
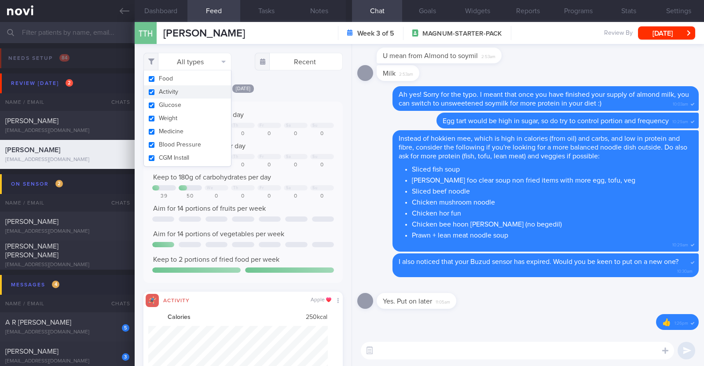
click at [182, 94] on button "Activity" at bounding box center [187, 91] width 87 height 13
checkbox input "false"
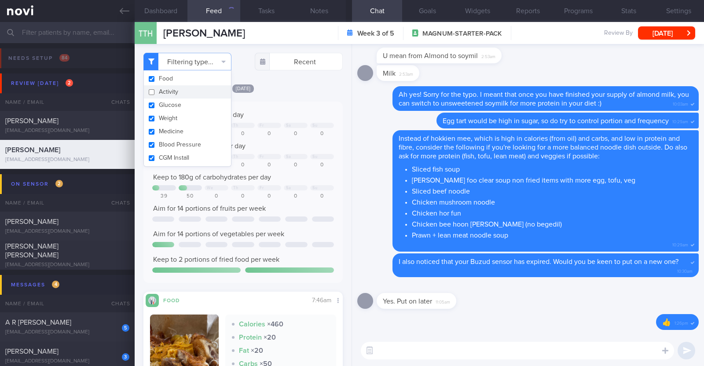
click at [290, 82] on div "Filtering type... Food Activity Glucose Weight Medicine Blood Pressure CGM Inst…" at bounding box center [243, 205] width 217 height 322
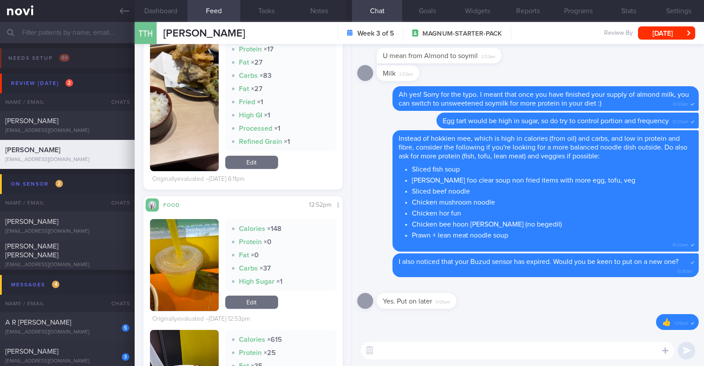
scroll to position [990, 0]
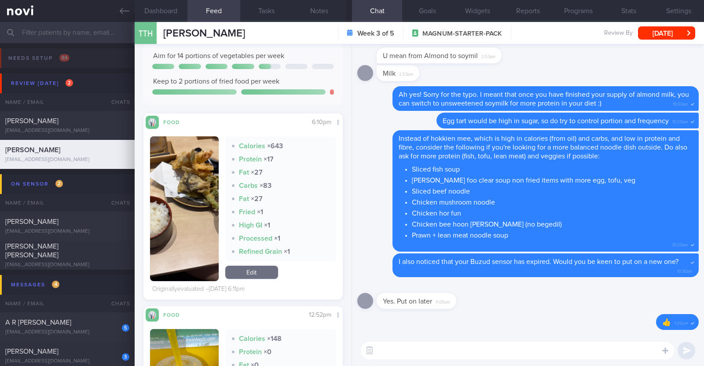
click at [560, 349] on textarea at bounding box center [517, 351] width 313 height 18
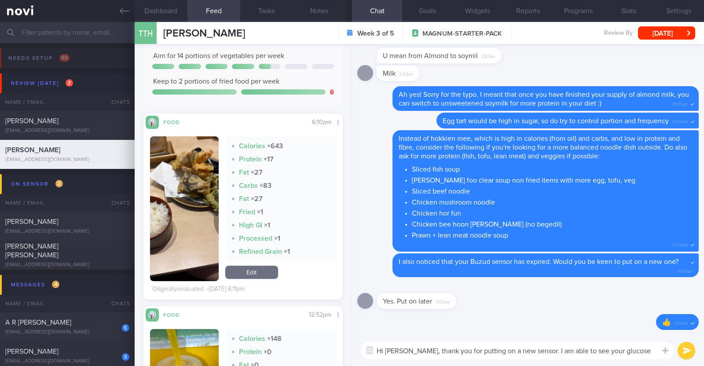
type textarea "Hi Alan, thank you for putting on a new sensor. I am able to see your glucose r…"
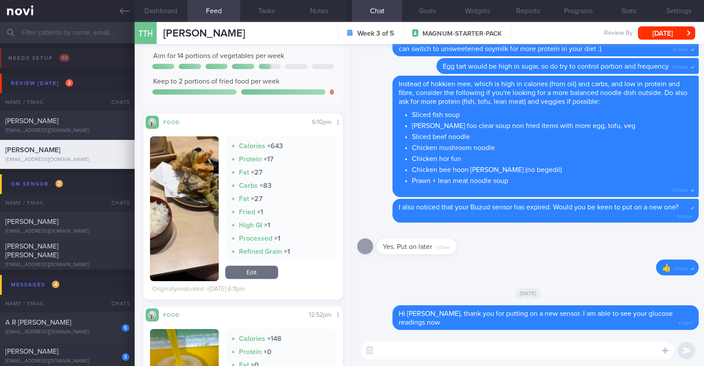
scroll to position [0, 0]
click at [647, 322] on label at bounding box center [653, 324] width 18 height 18
click at [0, 0] on input "file" at bounding box center [0, 0] width 0 height 0
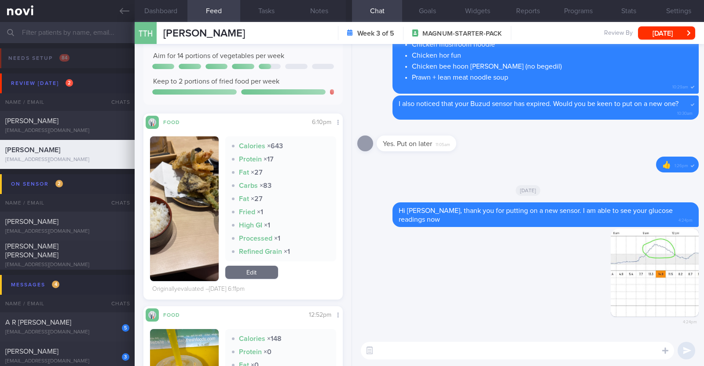
click at [464, 352] on textarea at bounding box center [517, 351] width 313 height 18
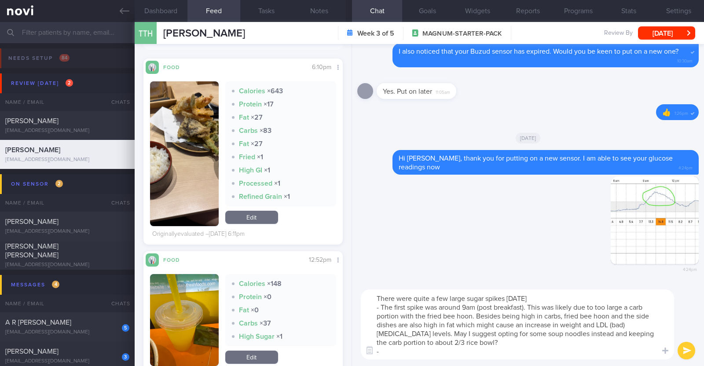
scroll to position [990, 0]
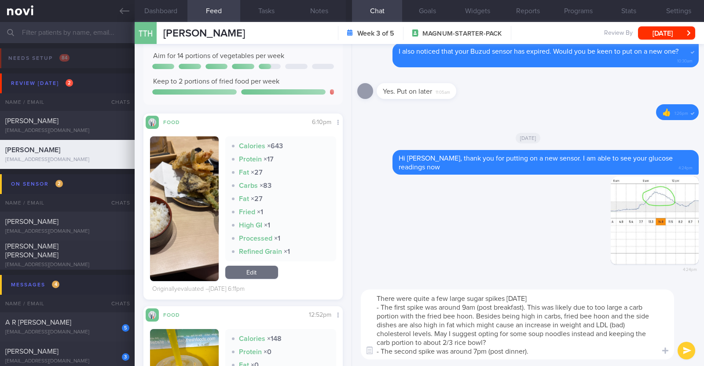
click at [205, 194] on button "button" at bounding box center [184, 208] width 69 height 145
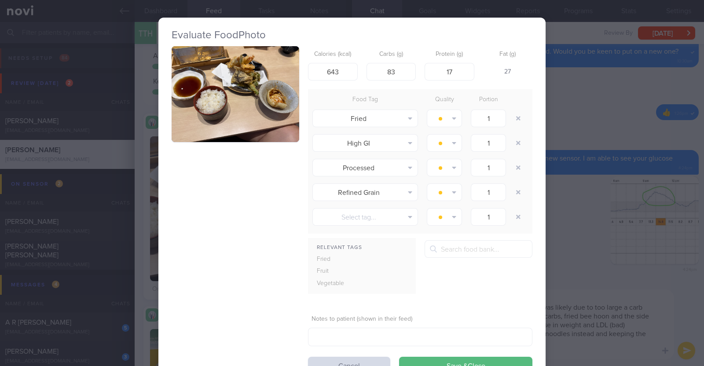
click at [229, 102] on button "button" at bounding box center [236, 94] width 128 height 96
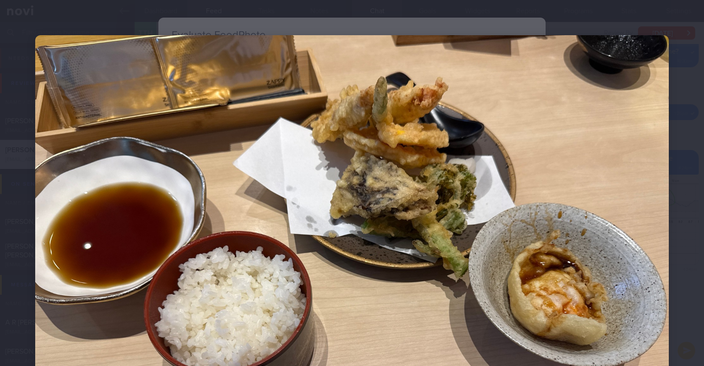
click at [674, 157] on div at bounding box center [352, 272] width 704 height 545
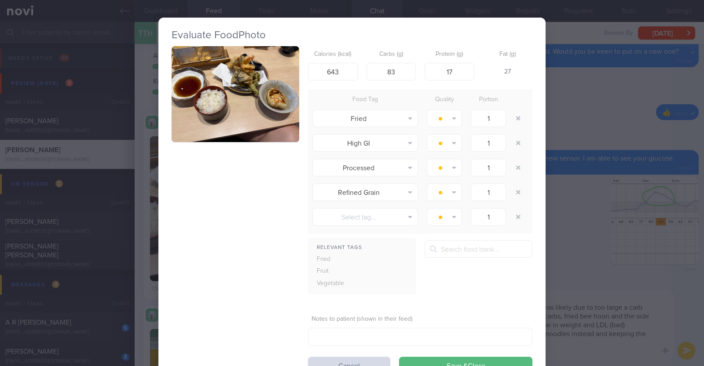
click at [571, 230] on div "Evaluate Food Photo Calories (kcal) 643 Carbs (g) 83 Protein (g) 17 Fat (g) 27 …" at bounding box center [352, 183] width 704 height 366
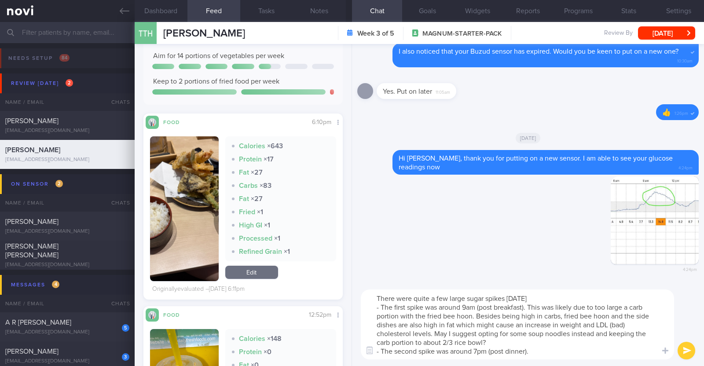
click at [546, 342] on textarea "There were quite a few large sugar spikes on Sunday - The first spike was aroun…" at bounding box center [517, 324] width 313 height 70
click at [550, 357] on textarea "There were quite a few large sugar spikes on Sunday - The first spike was aroun…" at bounding box center [517, 324] width 313 height 70
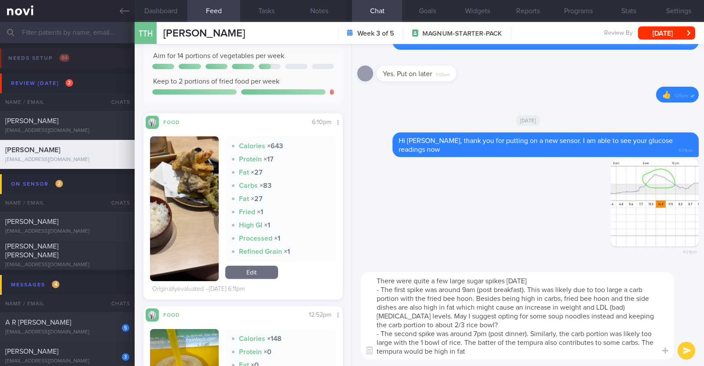
click at [644, 340] on textarea "There were quite a few large sugar spikes on Sunday - The first spike was aroun…" at bounding box center [517, 316] width 313 height 88
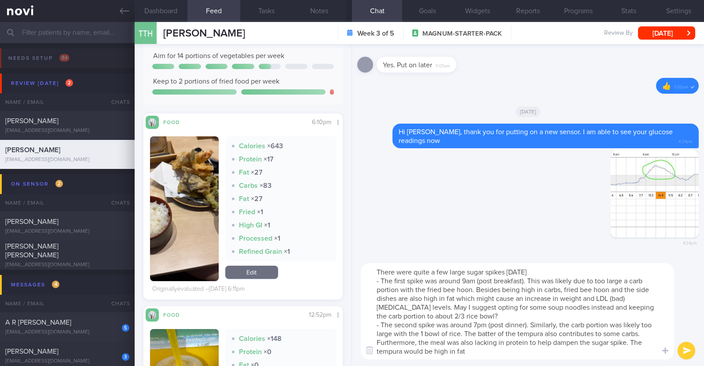
click at [478, 355] on textarea "There were quite a few large sugar spikes on Sunday - The first spike was aroun…" at bounding box center [517, 311] width 313 height 96
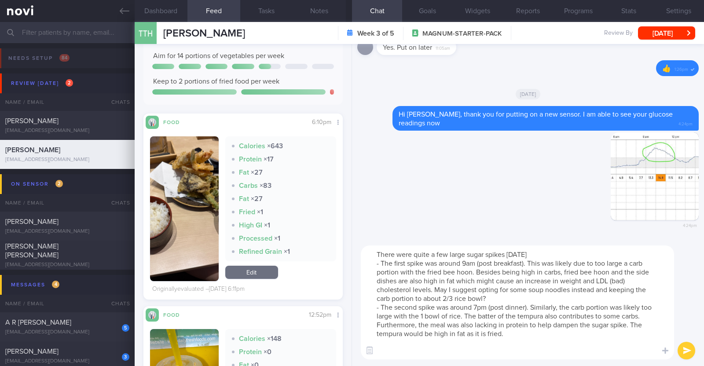
paste textarea "Here are some higher protein/fibre, controlled carb options you can consider fo…"
type textarea "There were quite a few large sugar spikes on Sunday - The first spike was aroun…"
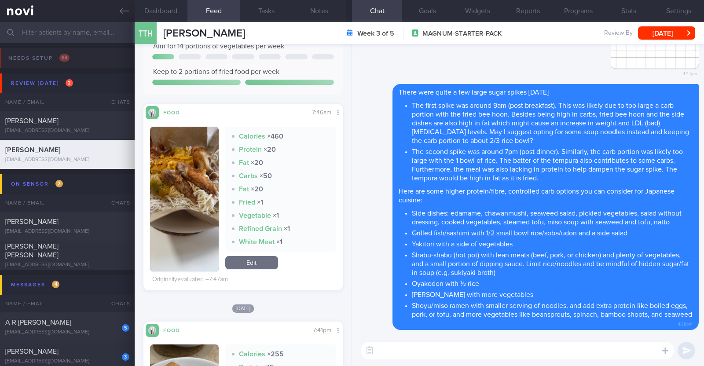
scroll to position [165, 0]
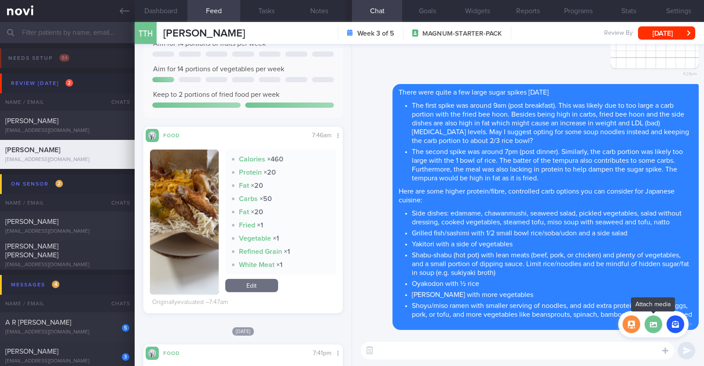
click at [652, 325] on label at bounding box center [653, 324] width 18 height 18
click at [0, 0] on input "file" at bounding box center [0, 0] width 0 height 0
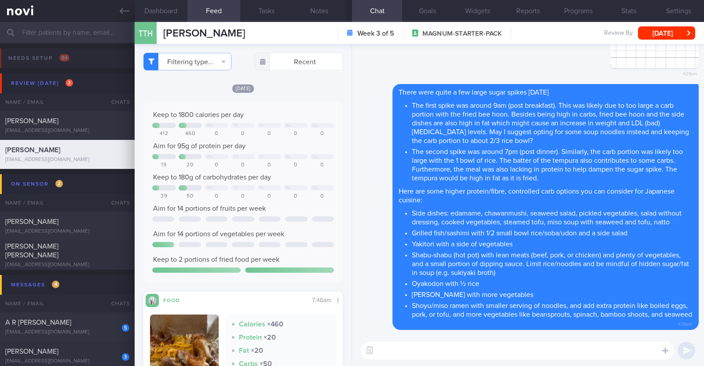
select select "7"
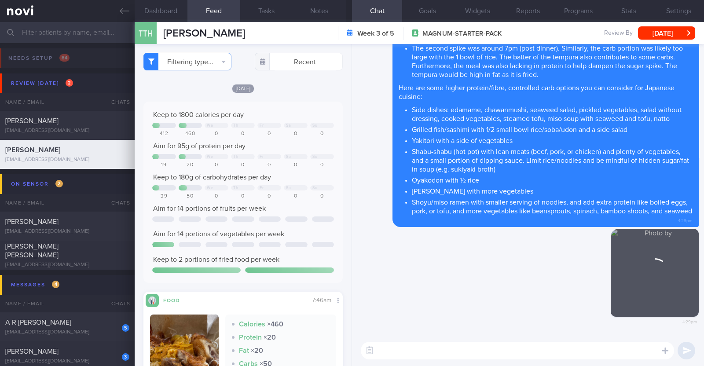
scroll to position [165, 0]
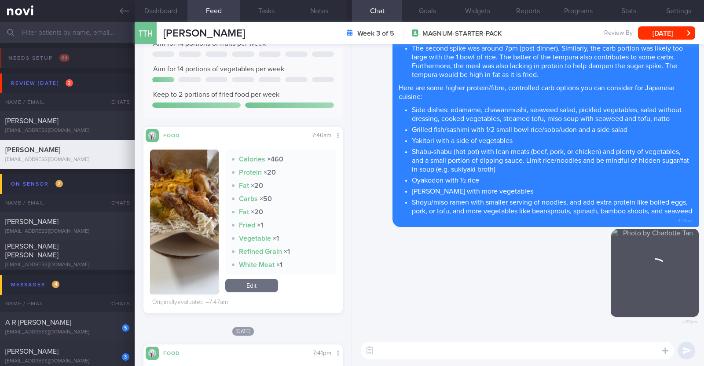
click at [387, 346] on textarea at bounding box center [517, 351] width 313 height 18
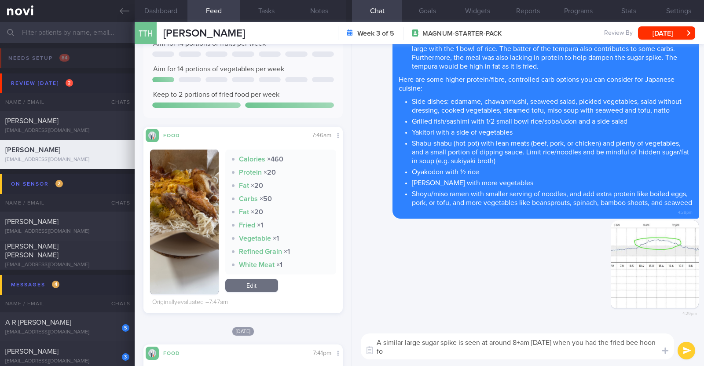
scroll to position [0, 0]
type textarea "A similar large sugar spike is seen at around 8+am [DATE] when you had the frie…"
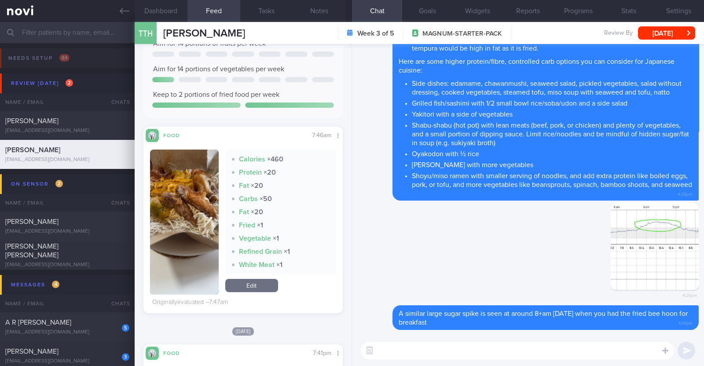
click at [489, 355] on textarea at bounding box center [517, 351] width 313 height 18
paste textarea "consider the following if you're looking for a more balanced noodle dish outsid…"
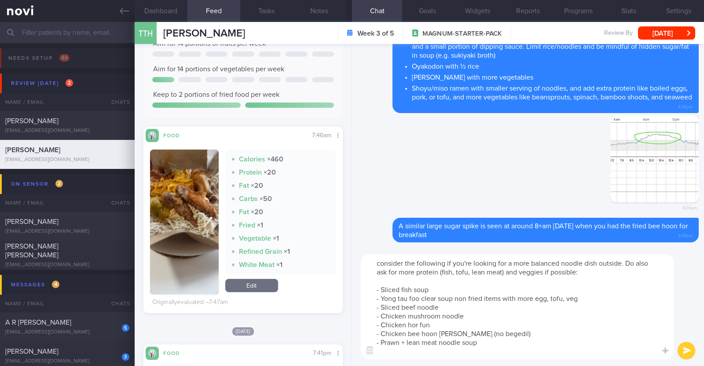
click at [377, 264] on textarea "consider the following if you're looking for a more balanced noodle dish outsid…" at bounding box center [517, 306] width 313 height 105
type textarea "You can consider the following if you're looking for a more balanced noodle dis…"
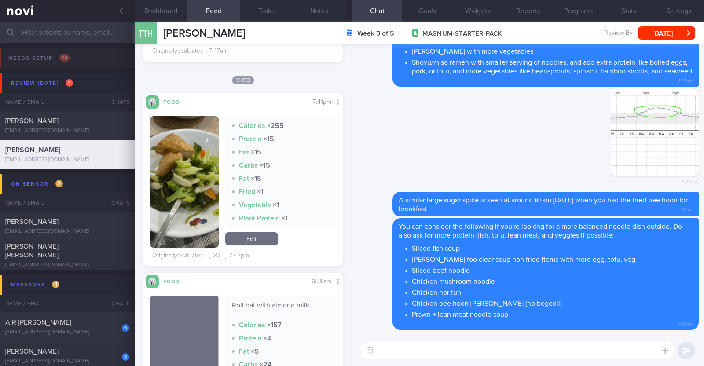
scroll to position [384, 0]
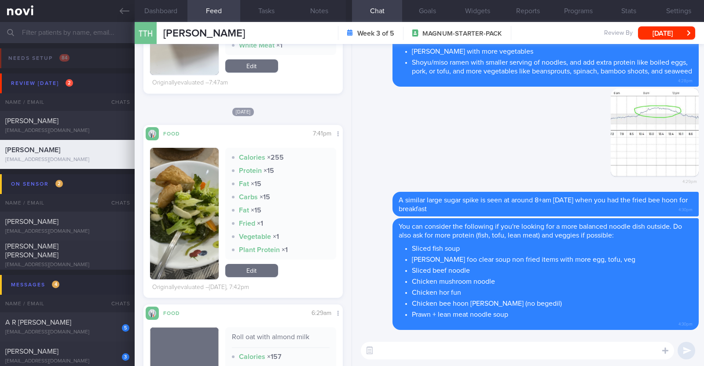
click at [187, 231] on button "button" at bounding box center [184, 214] width 69 height 132
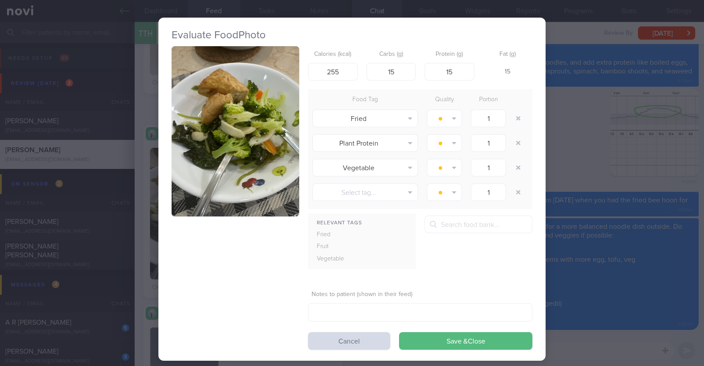
click at [142, 228] on div "Evaluate Food Photo Calories (kcal) 255 Carbs (g) 15 Protein (g) 15 Fat (g) 15 …" at bounding box center [352, 183] width 704 height 366
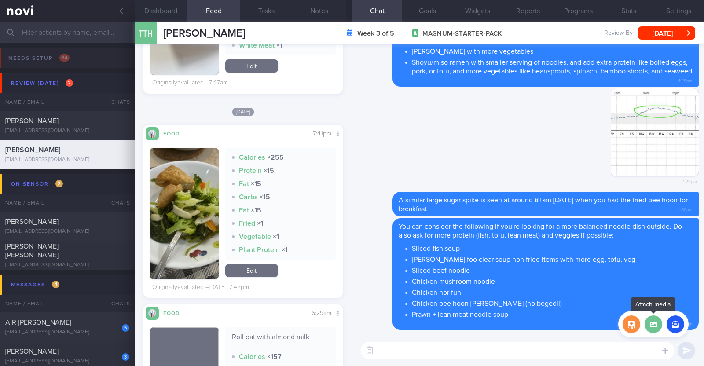
click at [657, 329] on label at bounding box center [653, 324] width 18 height 18
click at [0, 0] on input "file" at bounding box center [0, 0] width 0 height 0
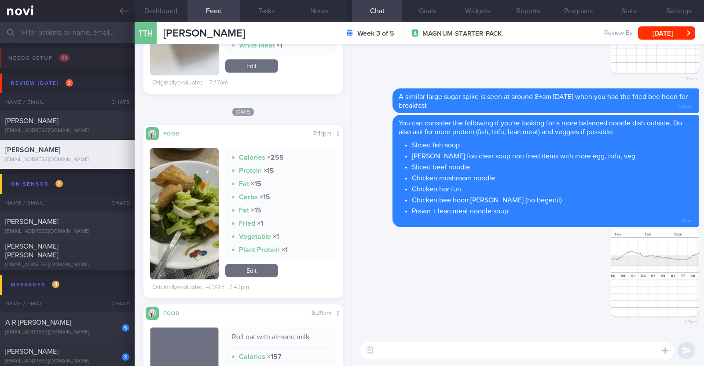
click at [428, 355] on textarea at bounding box center [517, 351] width 313 height 18
type textarea "Y"
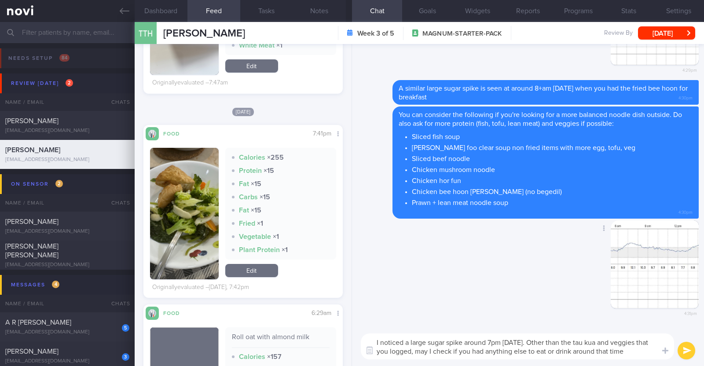
type textarea "I noticed a large sugar spike around 7pm [DATE]. Other than the tau kua and veg…"
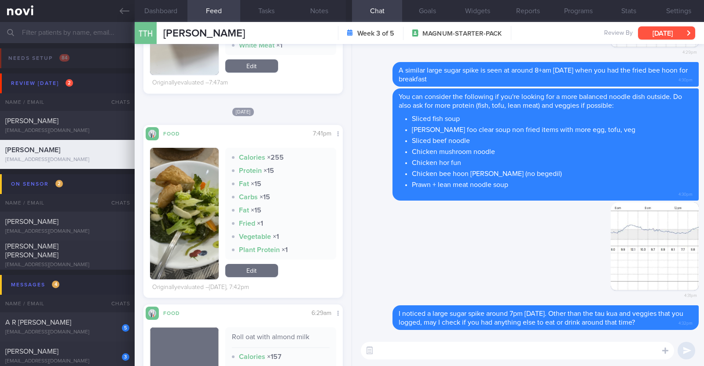
click at [647, 37] on button "[DATE]" at bounding box center [666, 32] width 57 height 13
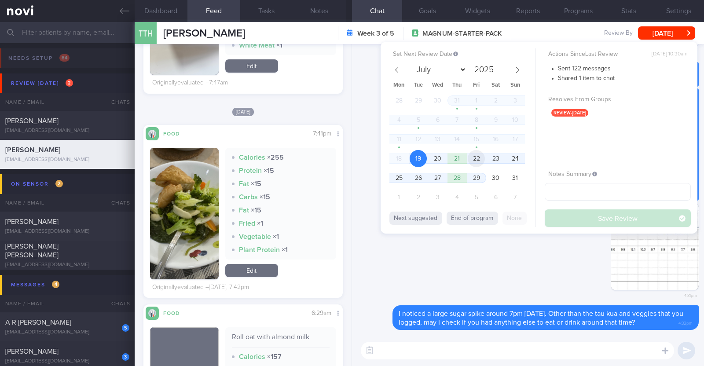
click at [479, 154] on span "22" at bounding box center [476, 158] width 17 height 17
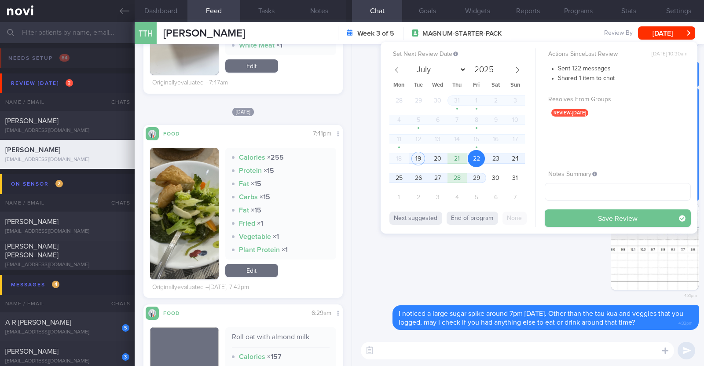
click at [557, 219] on button "Save Review" at bounding box center [617, 218] width 146 height 18
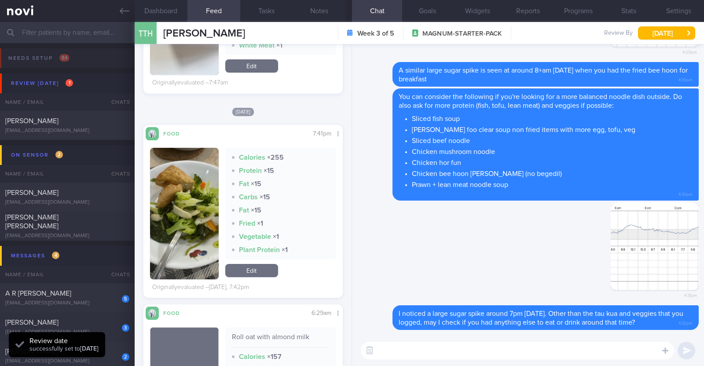
scroll to position [89, 178]
click at [103, 117] on div "[PERSON_NAME]" at bounding box center [66, 121] width 122 height 9
type textarea "51M Comorbidities: T2DM (dx in [DATE] health screening) Medications: Just start…"
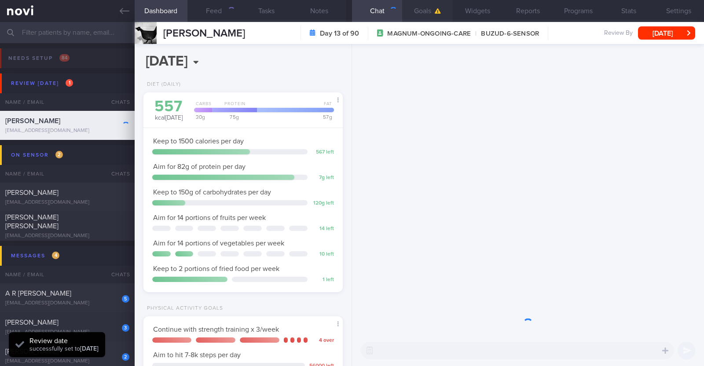
scroll to position [100, 175]
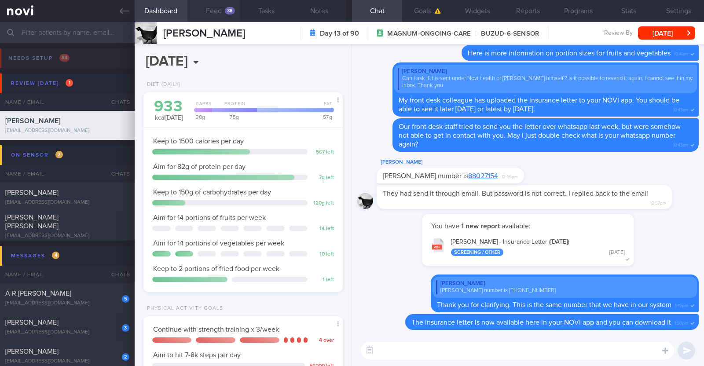
click at [208, 8] on button "Feed 38" at bounding box center [213, 11] width 53 height 22
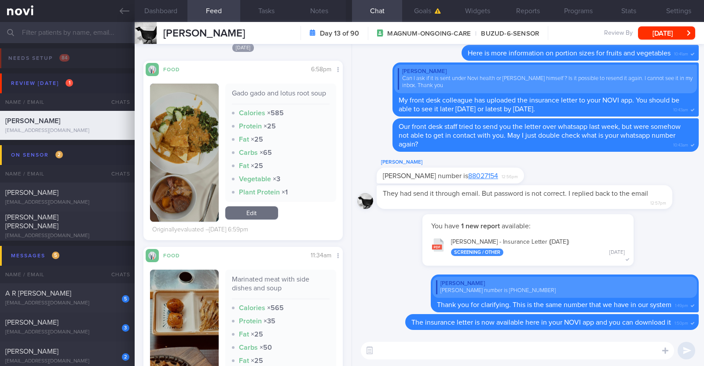
scroll to position [3408, 0]
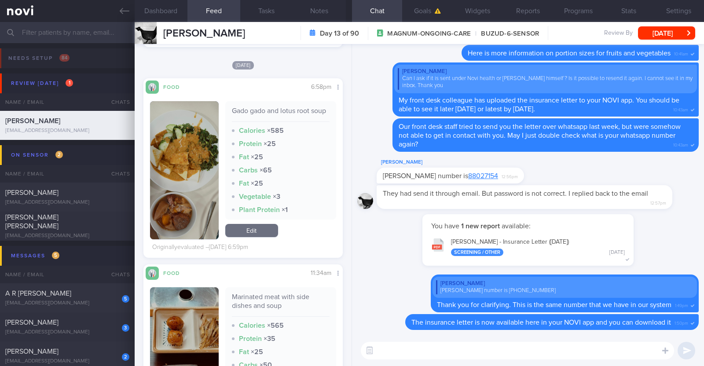
click at [587, 351] on textarea at bounding box center [517, 351] width 313 height 18
click at [388, 348] on textarea "Hi [PERSON_NAME], happy [DATE]" at bounding box center [517, 351] width 313 height 18
click at [461, 342] on textarea "Hi [PERSON_NAME], happy [DATE]" at bounding box center [517, 351] width 313 height 18
type textarea "Hi [PERSON_NAME], happy [DATE]:)"
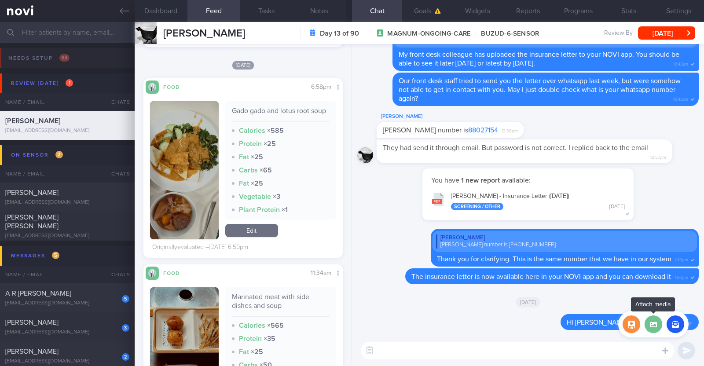
click at [655, 331] on label at bounding box center [653, 324] width 18 height 18
click at [0, 0] on input "file" at bounding box center [0, 0] width 0 height 0
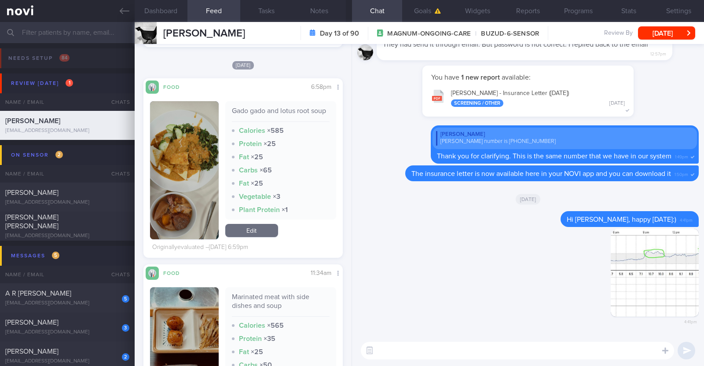
click at [386, 345] on textarea at bounding box center [517, 351] width 313 height 18
type textarea "[DATE] glucose levels were a bit erratic"
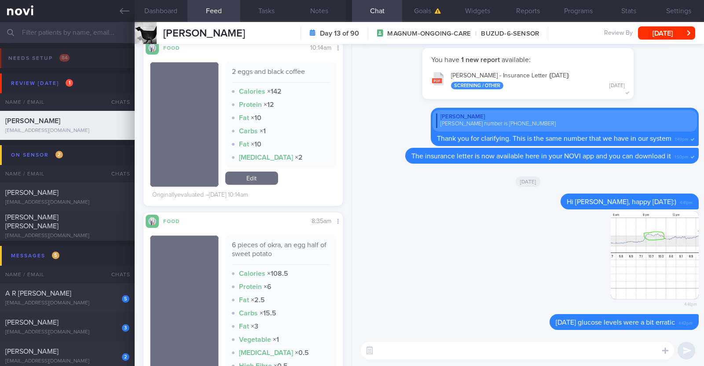
scroll to position [3903, 0]
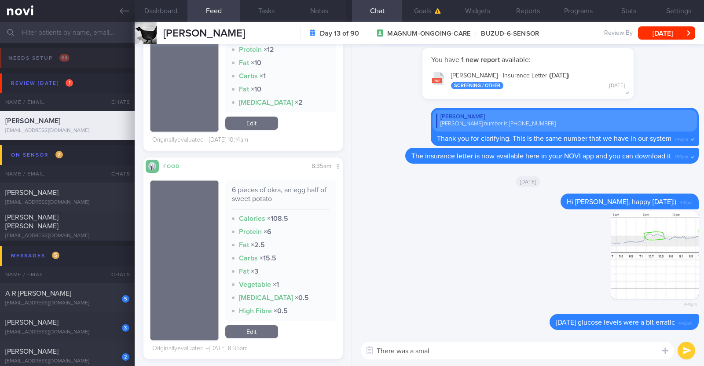
type textarea "There was a small"
drag, startPoint x: 449, startPoint y: 353, endPoint x: 346, endPoint y: 347, distance: 103.1
click at [346, 347] on div "Dashboard Feed 38 Tasks Notes Chat Goals Widgets Reports Programs Stats Setting…" at bounding box center [419, 194] width 569 height 344
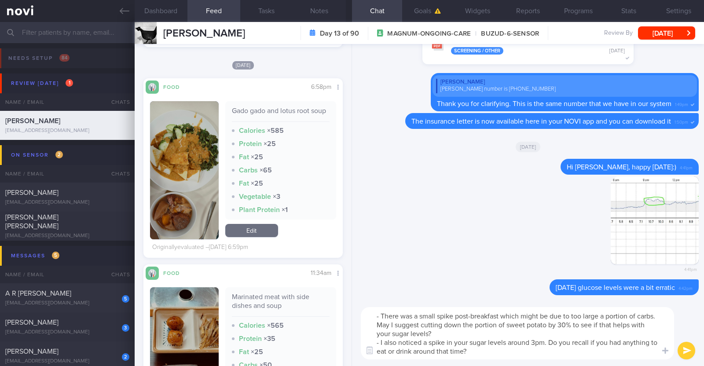
scroll to position [0, 0]
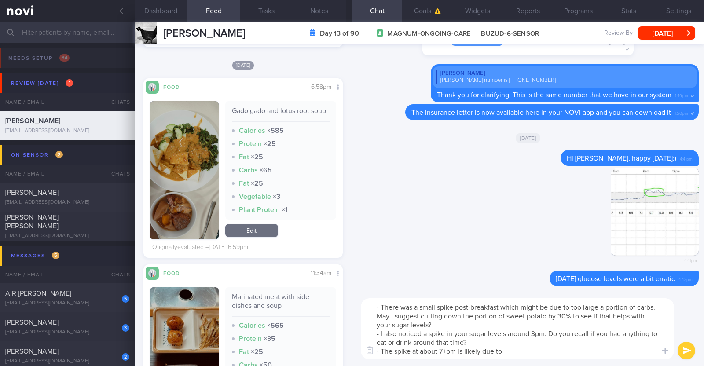
click at [190, 179] on button "button" at bounding box center [184, 170] width 69 height 138
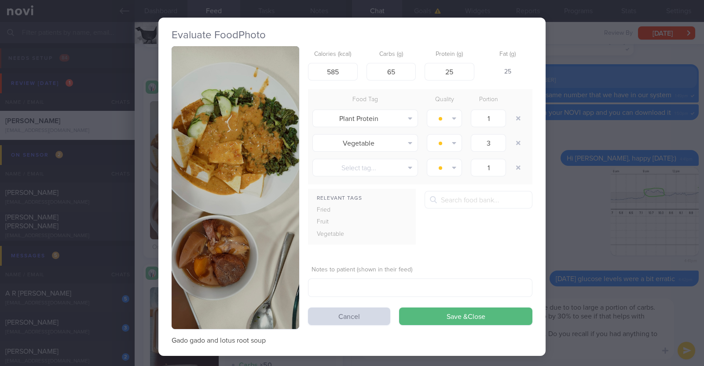
click at [149, 245] on div "Evaluate Food Photo Gado gado and lotus root soup Calories (kcal) 585 Carbs (g)…" at bounding box center [352, 183] width 704 height 366
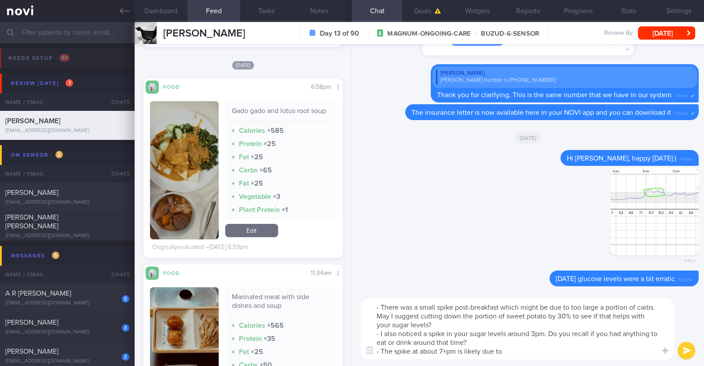
click at [519, 353] on textarea "- There was a small spike post-breakfast which might be due to too large a port…" at bounding box center [517, 328] width 313 height 61
type textarea "- There was a small spike post-breakfast which might be due to too large a port…"
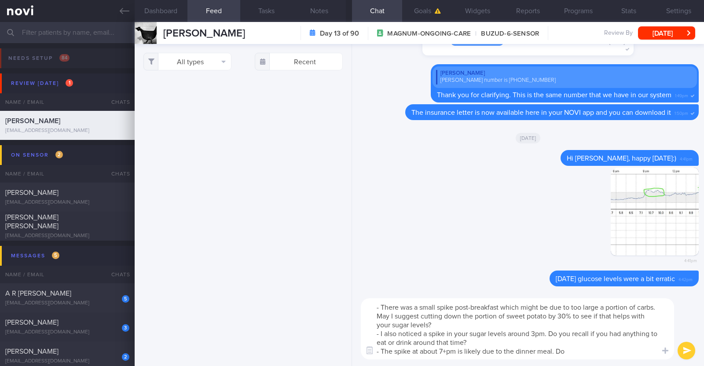
select select "7"
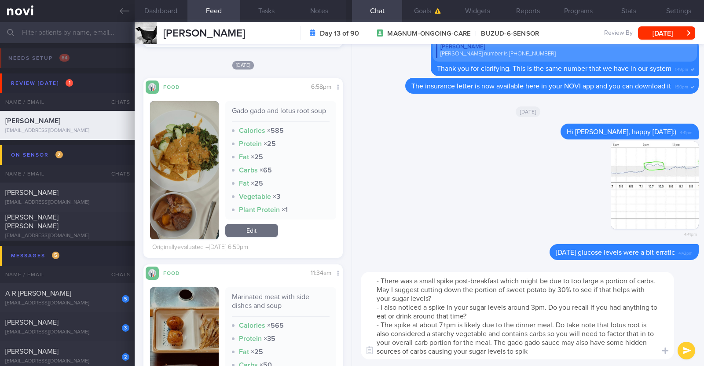
type textarea "- There was a small spike post-breakfast which might be due to too large a port…"
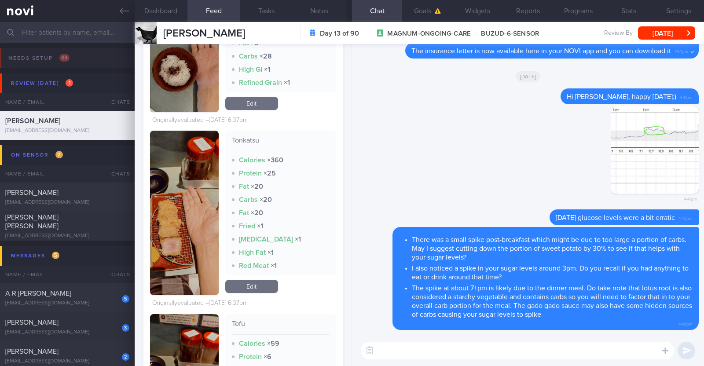
scroll to position [2254, 0]
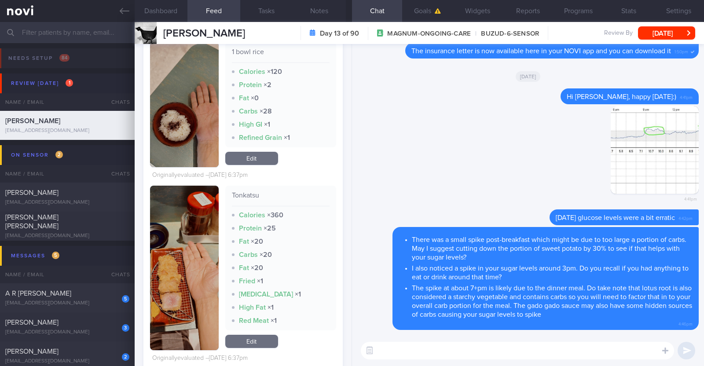
click at [499, 351] on textarea at bounding box center [517, 351] width 313 height 18
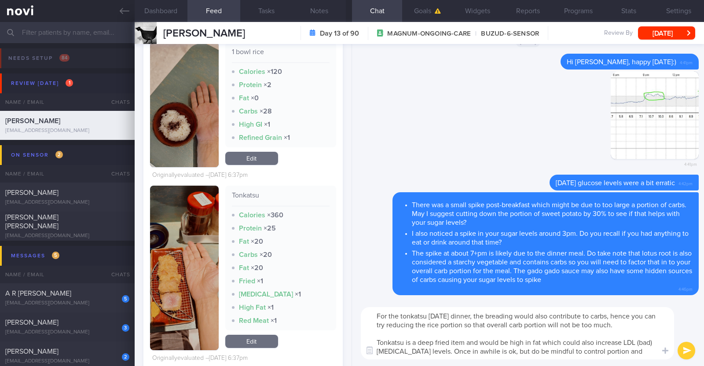
scroll to position [0, 0]
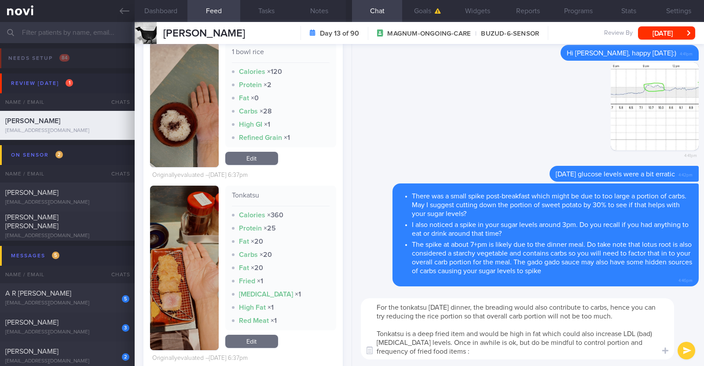
type textarea "For the tonkatsu on Friday's dinner, the breading would also contribute to carb…"
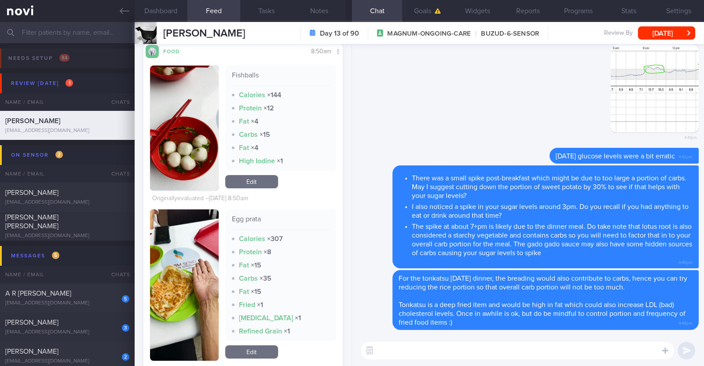
scroll to position [1484, 0]
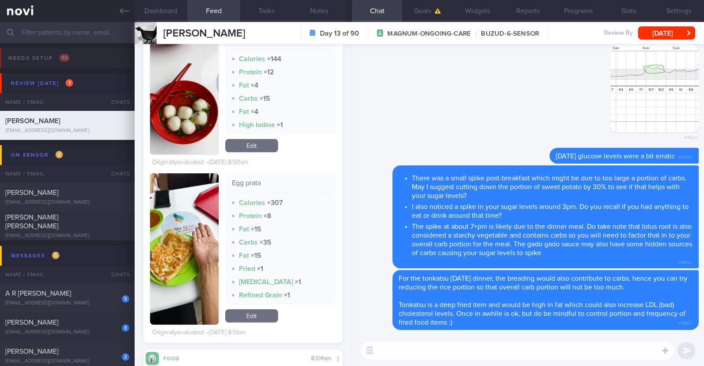
click at [406, 349] on textarea at bounding box center [517, 351] width 313 height 18
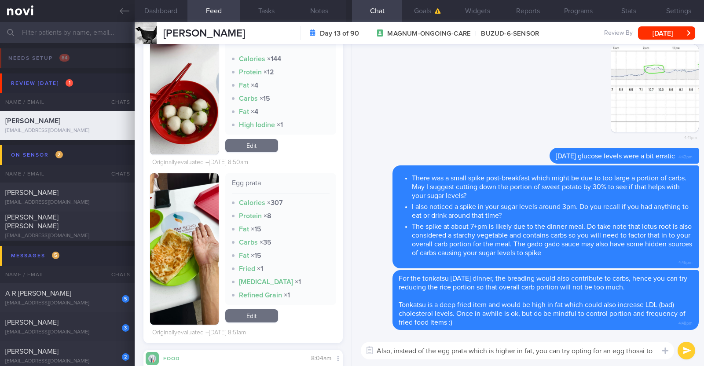
scroll to position [0, 0]
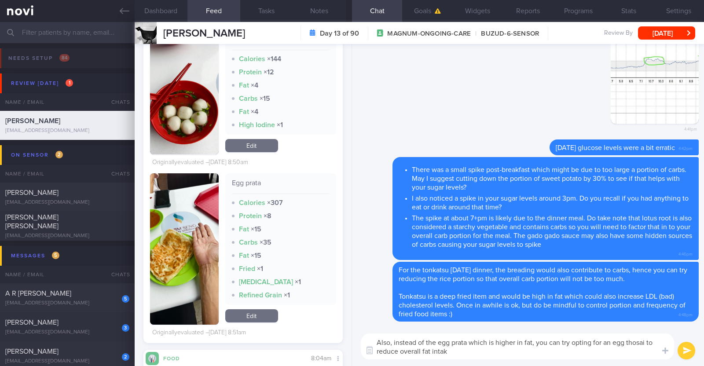
type textarea "Also, instead of the egg prata which is higher in fat, you can try opting for a…"
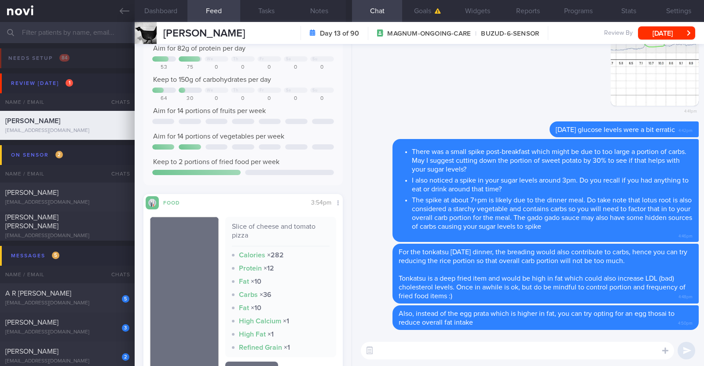
scroll to position [165, 0]
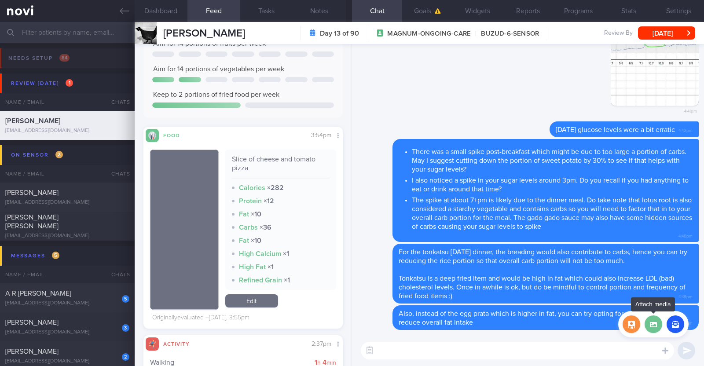
click at [649, 320] on label at bounding box center [653, 324] width 18 height 18
click at [0, 0] on input "file" at bounding box center [0, 0] width 0 height 0
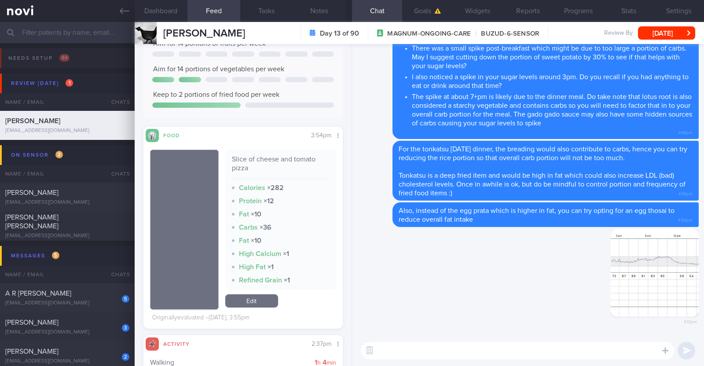
click at [431, 347] on textarea at bounding box center [517, 351] width 313 height 18
type textarea "[DATE] glucose levels were a bit more erratic as well"
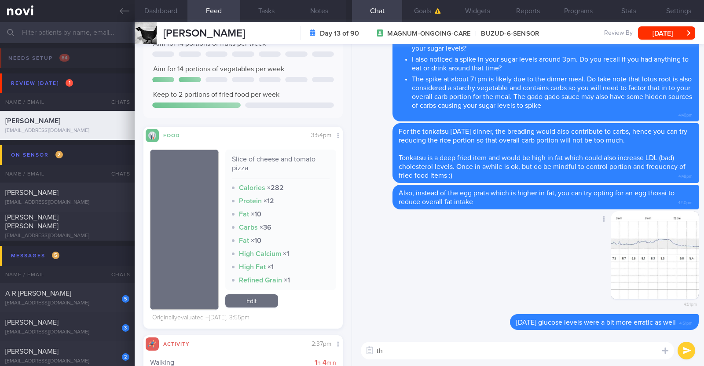
type textarea "t"
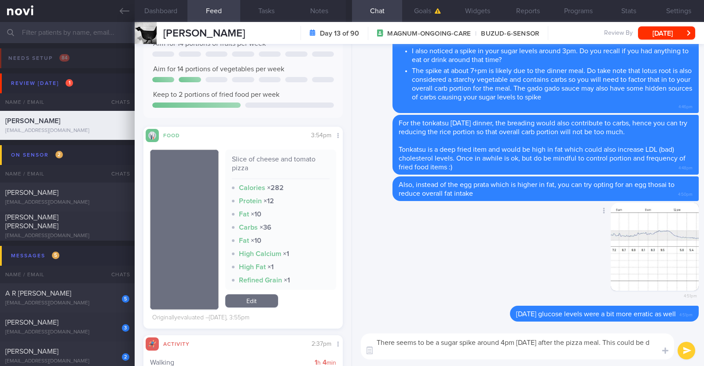
scroll to position [0, 0]
type textarea "There seems to be a sugar spike around 4pm [DATE] after the pizza meal. This co…"
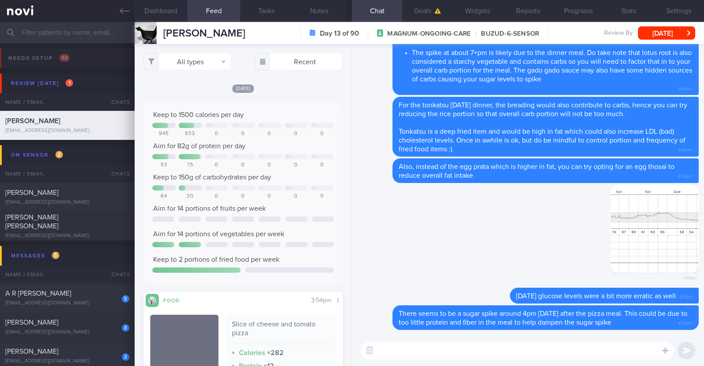
select select "7"
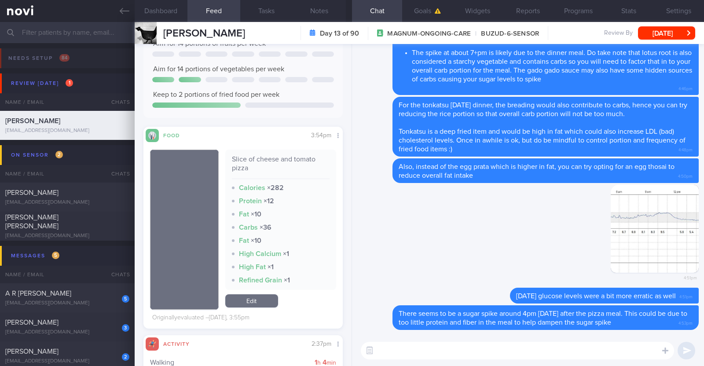
paste textarea "Here are some ways to make a pizza meal more balanced: 1) Control portion to 1-…"
type textarea "Here are some ways to make a pizza meal more balanced: 1) Control portion to 1-…"
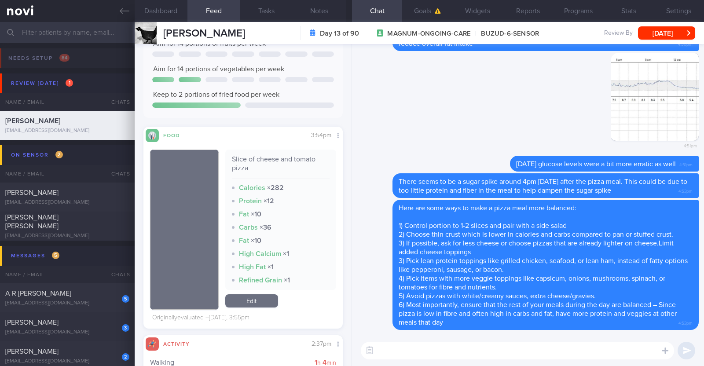
scroll to position [0, 0]
click at [686, 30] on button "[DATE]" at bounding box center [666, 32] width 57 height 13
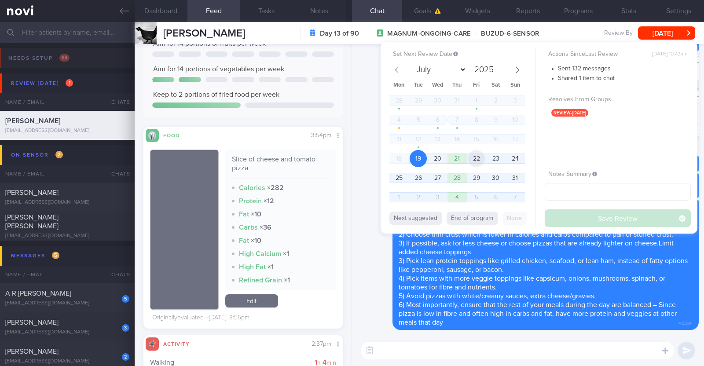
click at [483, 161] on span "22" at bounding box center [476, 158] width 17 height 17
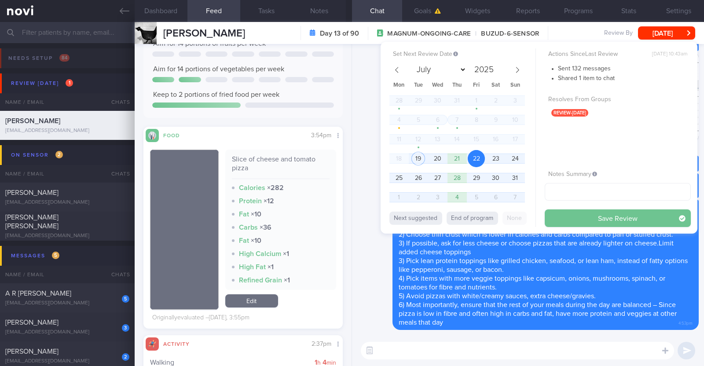
click at [563, 216] on button "Save Review" at bounding box center [617, 218] width 146 height 18
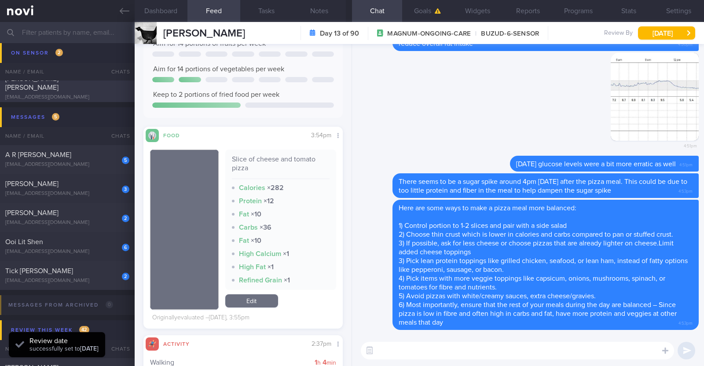
scroll to position [110, 0]
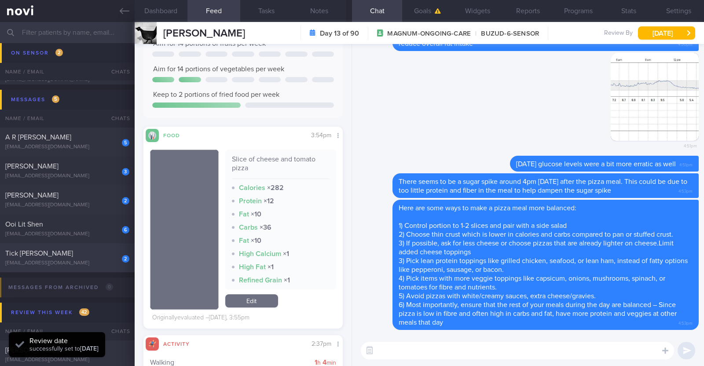
click at [84, 261] on div "[EMAIL_ADDRESS][DOMAIN_NAME]" at bounding box center [67, 263] width 124 height 7
type input "R/v with Dr [PERSON_NAME] 20/8. R/v 26/8"
type textarea "83F Co-morbidities T2DM HTN HLD Bilateral cataract [MEDICAL_DATA] s/p surgery M…"
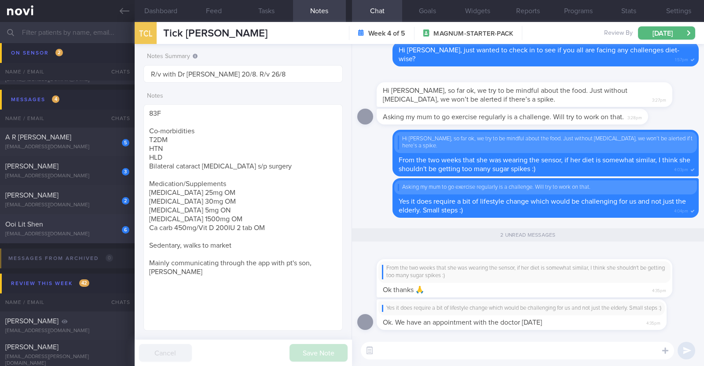
click at [78, 227] on div "Ooi Lit Shen" at bounding box center [66, 224] width 122 height 9
type textarea "22M Nil PMHx/ meds Running x 3/week (30 mins), strength training (upper body) x…"
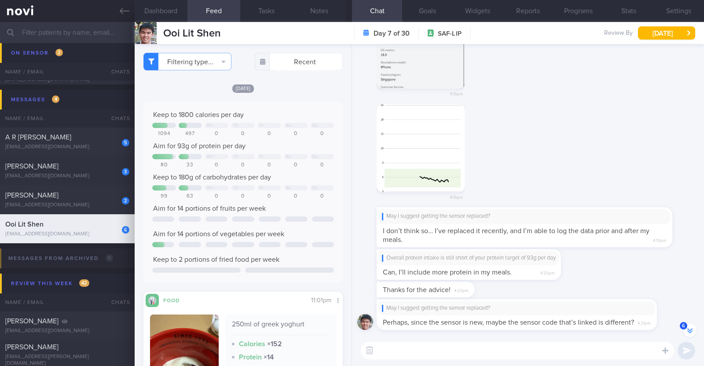
scroll to position [-110, 0]
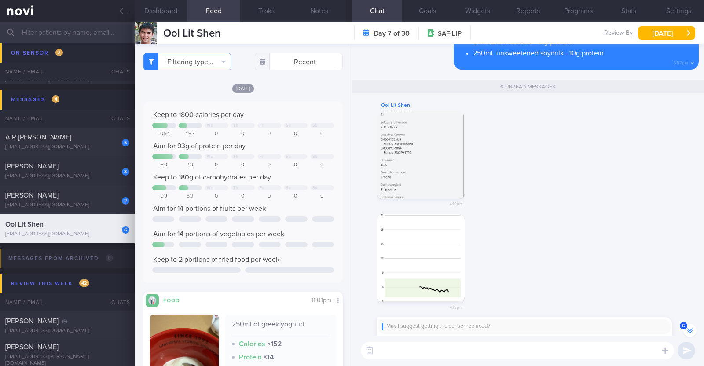
click at [433, 161] on button "button" at bounding box center [420, 155] width 88 height 88
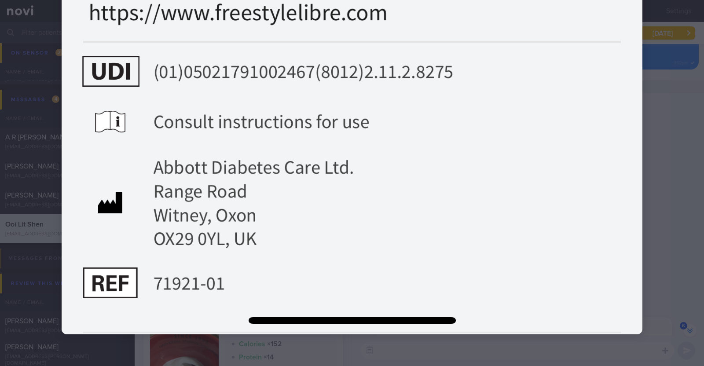
scroll to position [966, 0]
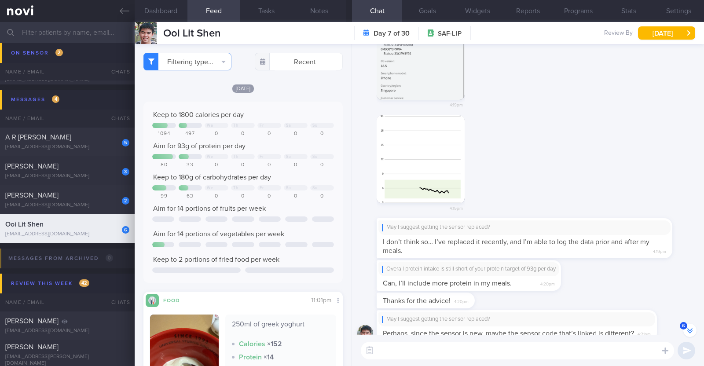
scroll to position [0, 0]
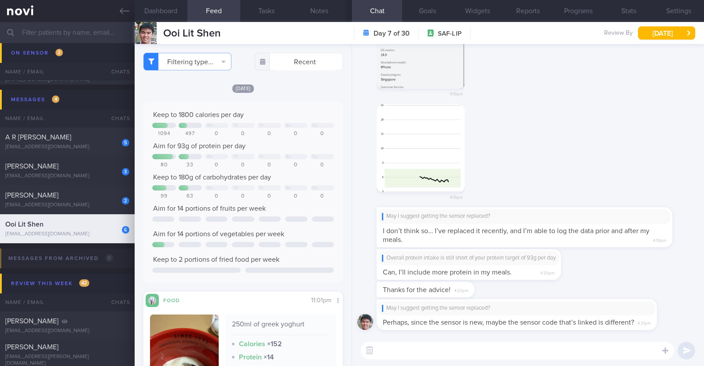
click at [439, 144] on button "button" at bounding box center [420, 148] width 88 height 88
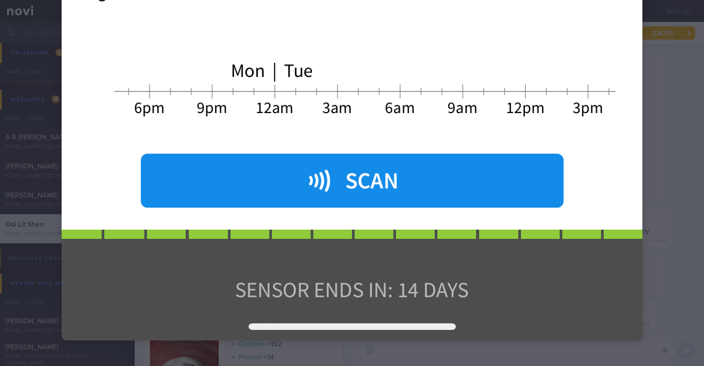
scroll to position [966, 0]
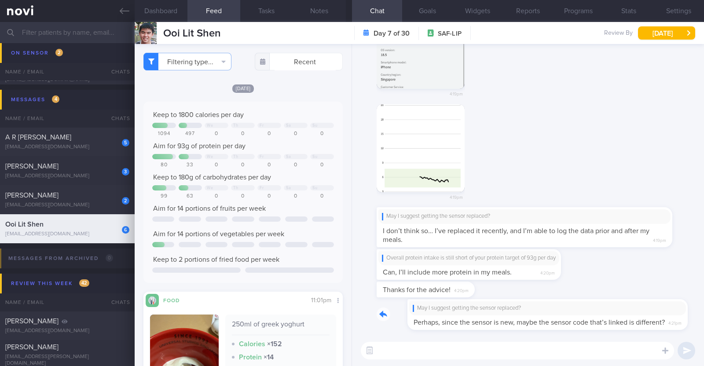
drag, startPoint x: 654, startPoint y: 322, endPoint x: 703, endPoint y: 325, distance: 48.9
click at [703, 325] on div "May I suggest getting the sensor replaced? Perhaps, since the sensor is new, ma…" at bounding box center [528, 189] width 352 height 291
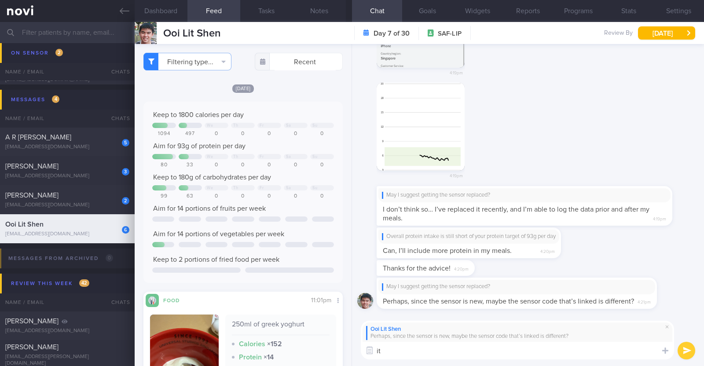
type textarea "i"
click at [523, 345] on textarea "the new sensor should still be registered under your Libre account" at bounding box center [517, 351] width 313 height 18
click at [595, 347] on textarea "the new sensor should still be registered under your Libre account" at bounding box center [517, 351] width 313 height 18
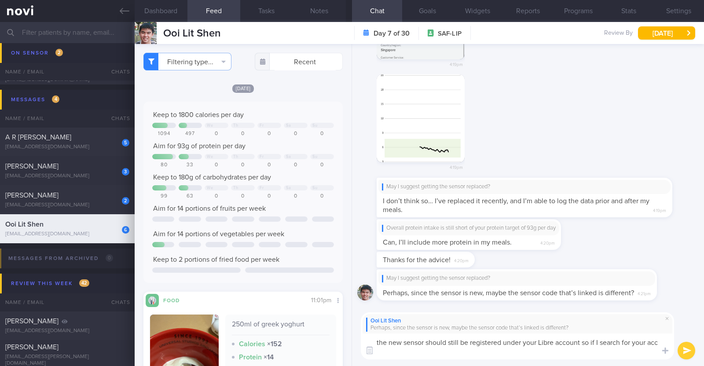
scroll to position [0, 0]
type textarea "the new sensor should still be registered under your Libre account so if I sear…"
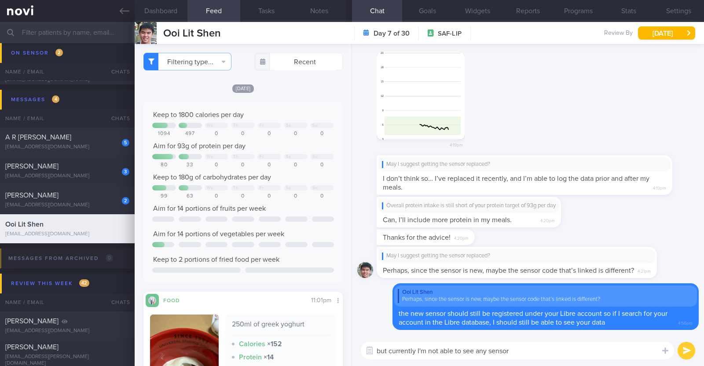
type textarea "but currently I'm not able to see any sensors"
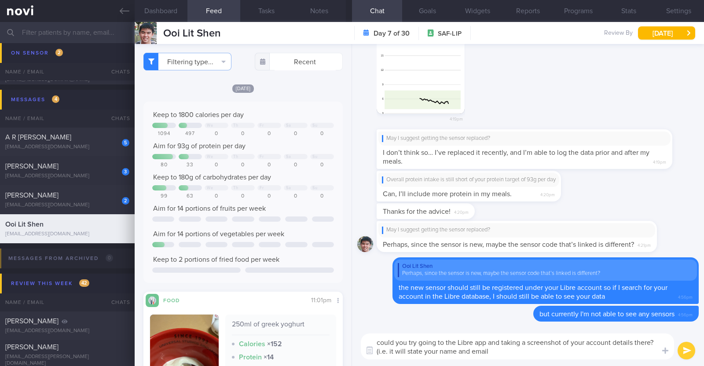
type textarea "could you try going to the Libre app and taking a screenshot of your account de…"
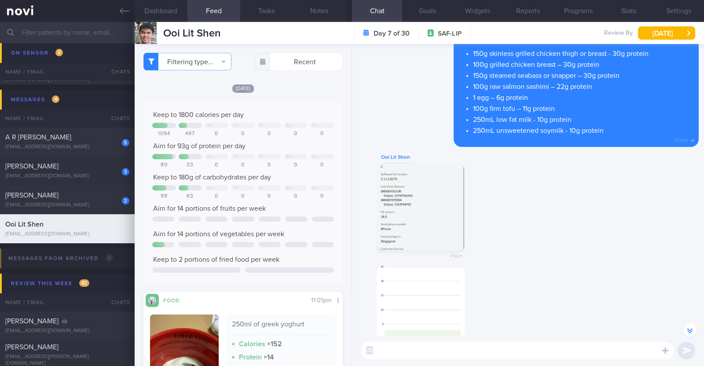
scroll to position [-274, 0]
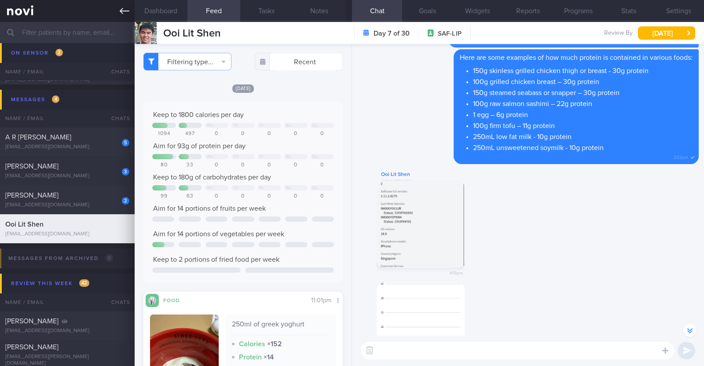
click at [123, 11] on icon at bounding box center [125, 11] width 10 height 10
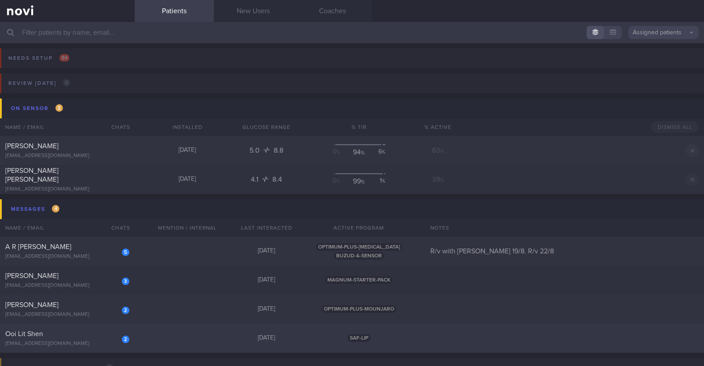
click at [145, 333] on div "2 Ooi Lit Shen [EMAIL_ADDRESS][DOMAIN_NAME] [DATE] SAF-LIP" at bounding box center [352, 338] width 704 height 29
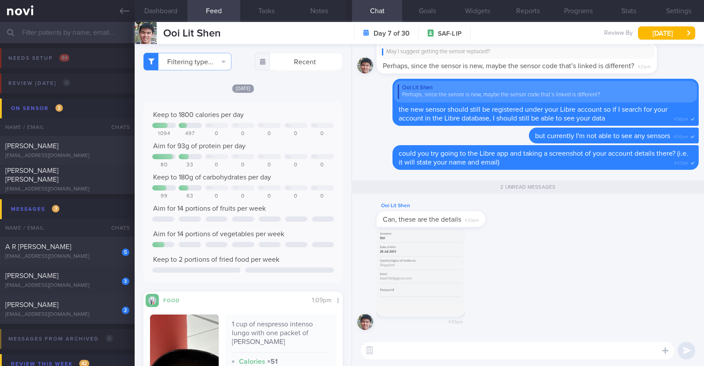
click at [431, 280] on button "button" at bounding box center [420, 273] width 88 height 88
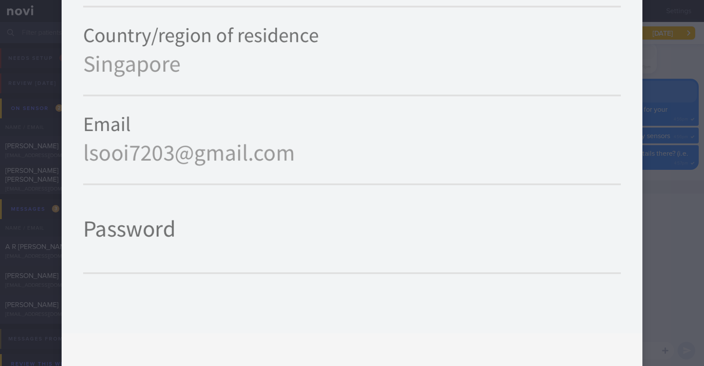
scroll to position [275, 0]
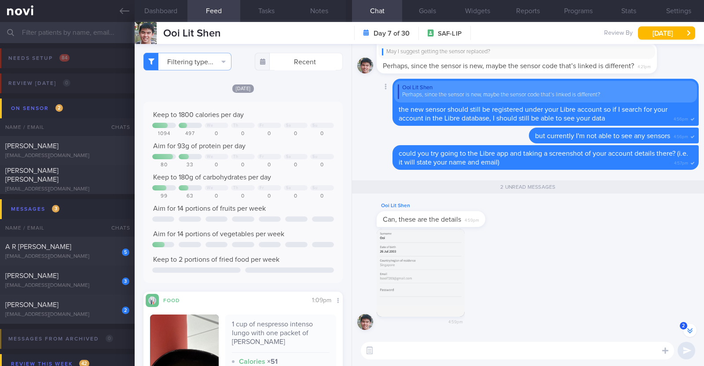
scroll to position [-165, 0]
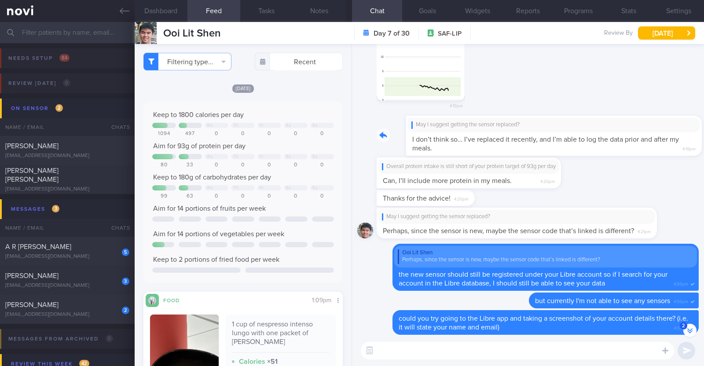
drag, startPoint x: 631, startPoint y: 148, endPoint x: 675, endPoint y: 150, distance: 44.0
click at [675, 150] on div "May I suggest getting the sensor replaced? I don’t think so… I’ve replaced it r…" at bounding box center [537, 136] width 322 height 40
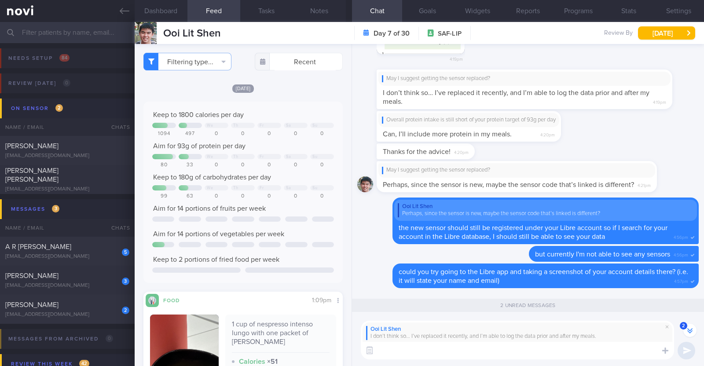
scroll to position [-75, 0]
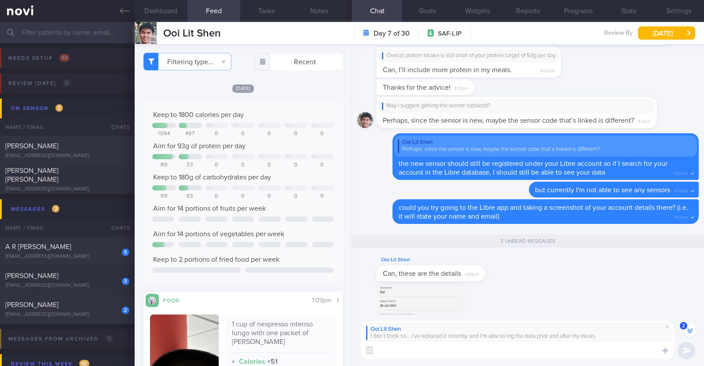
click at [414, 352] on textarea at bounding box center [517, 351] width 313 height 18
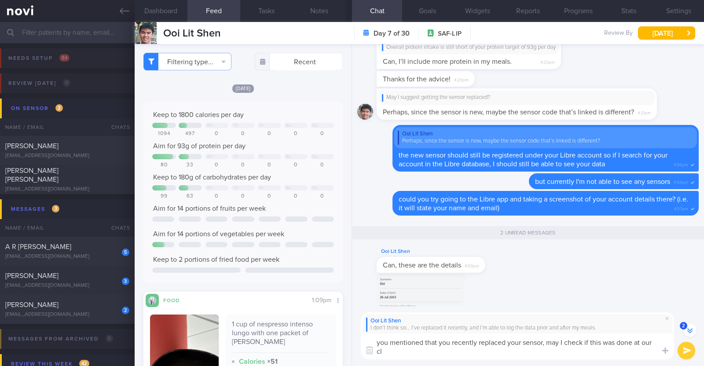
scroll to position [-84, 0]
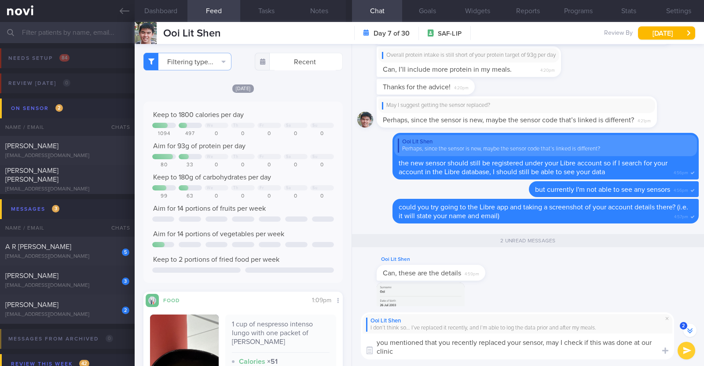
type textarea "you mentioned that you recently replaced your sensor, may I check if this was d…"
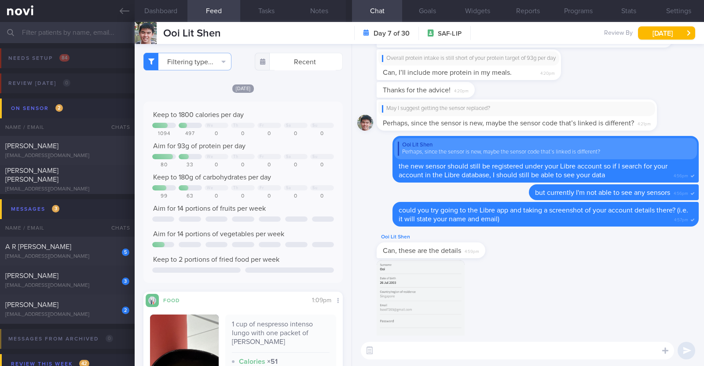
scroll to position [0, 0]
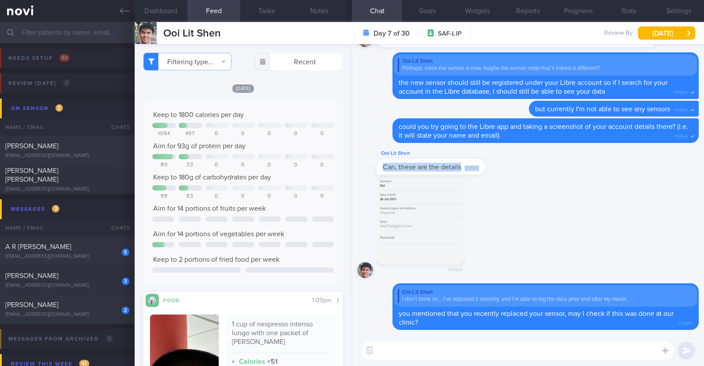
drag, startPoint x: 478, startPoint y: 168, endPoint x: 537, endPoint y: 170, distance: 59.0
click at [537, 170] on div "Ooi Lit Shen Can, these are the details 4:59pm" at bounding box center [527, 162] width 341 height 28
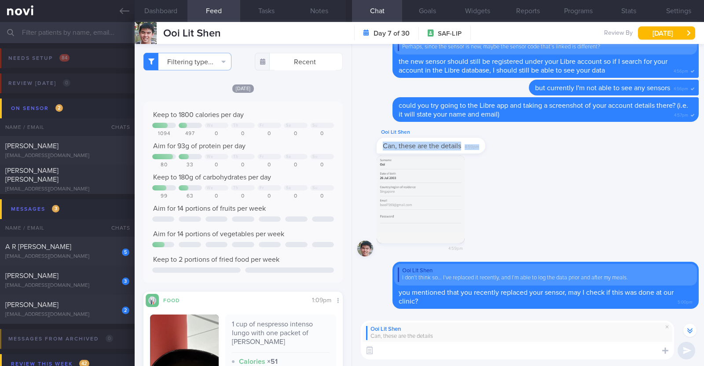
scroll to position [-275, 0]
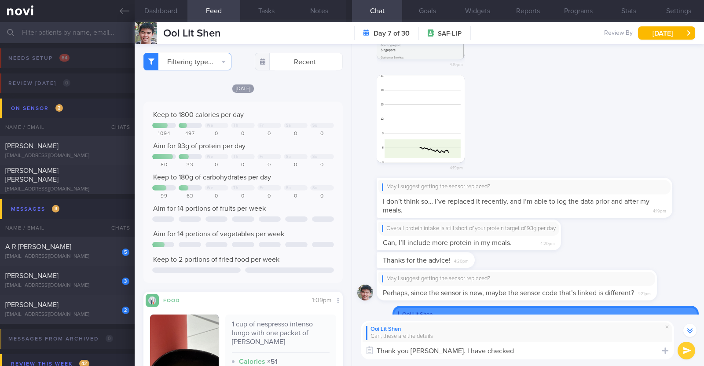
click at [575, 346] on textarea "Thank you Lit Shen. I have checked" at bounding box center [517, 351] width 313 height 18
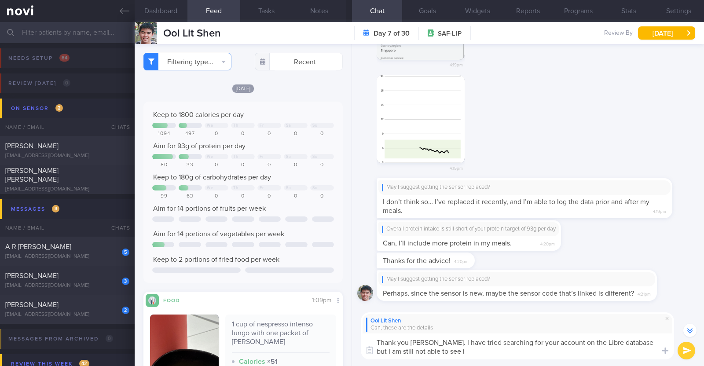
type textarea "Thank you Lit Shen. I have tried searching for your account on the Libre databa…"
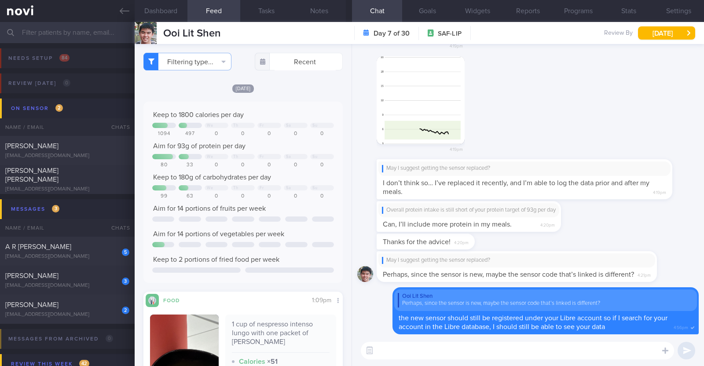
scroll to position [0, 0]
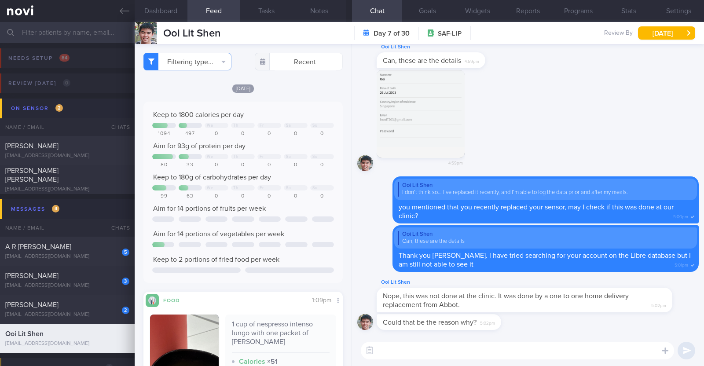
click at [516, 346] on textarea at bounding box center [517, 351] width 313 height 18
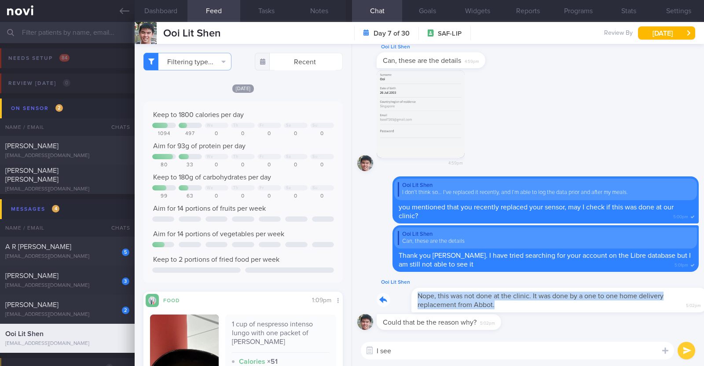
drag, startPoint x: 621, startPoint y: 307, endPoint x: 691, endPoint y: 311, distance: 69.6
click at [691, 311] on div "Could that be the reason why? 5:02pm Ooi Lit Shen Nope, this was not done at th…" at bounding box center [528, 189] width 352 height 291
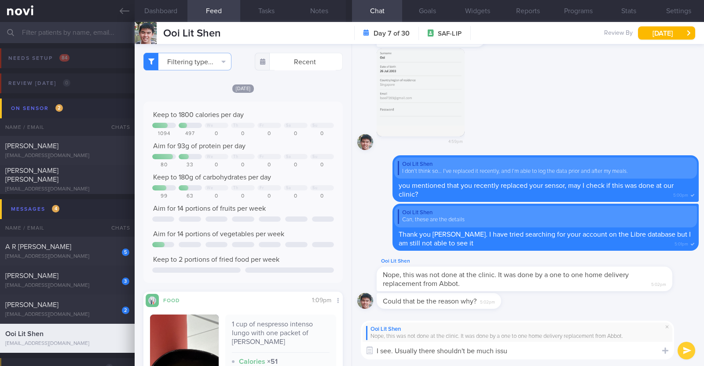
type textarea "I see. Usually there shouldn't be much issue"
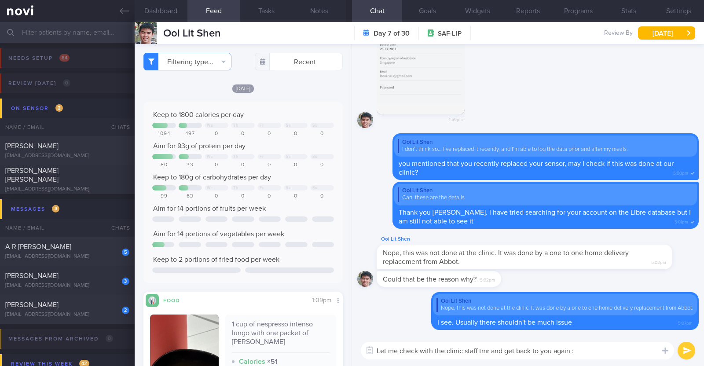
type textarea "Let me check with the clinic staff tmr and get back to you again :)"
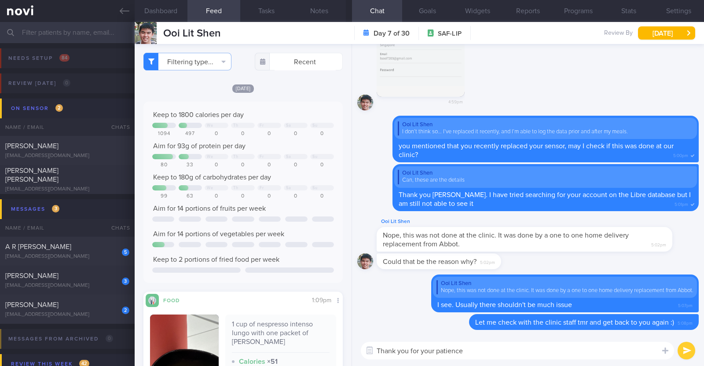
type textarea "Thank you for your patience!"
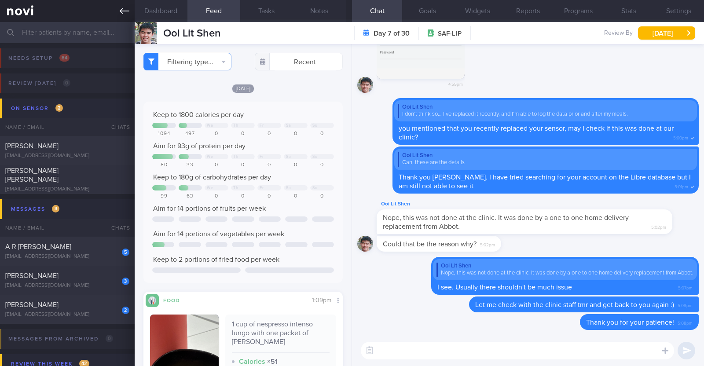
click at [128, 13] on icon at bounding box center [125, 11] width 10 height 10
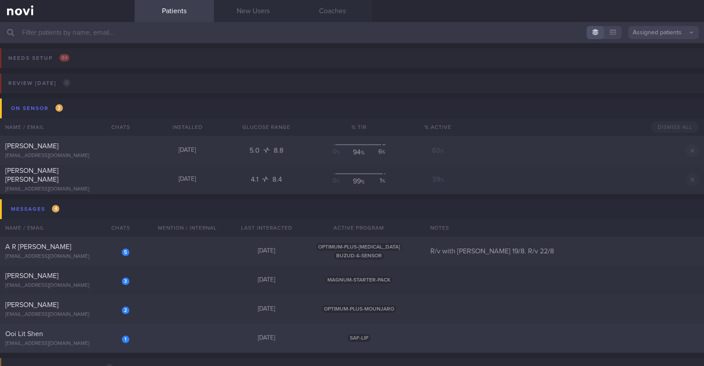
click at [110, 340] on div "1" at bounding box center [119, 336] width 19 height 14
